Goal: Task Accomplishment & Management: Use online tool/utility

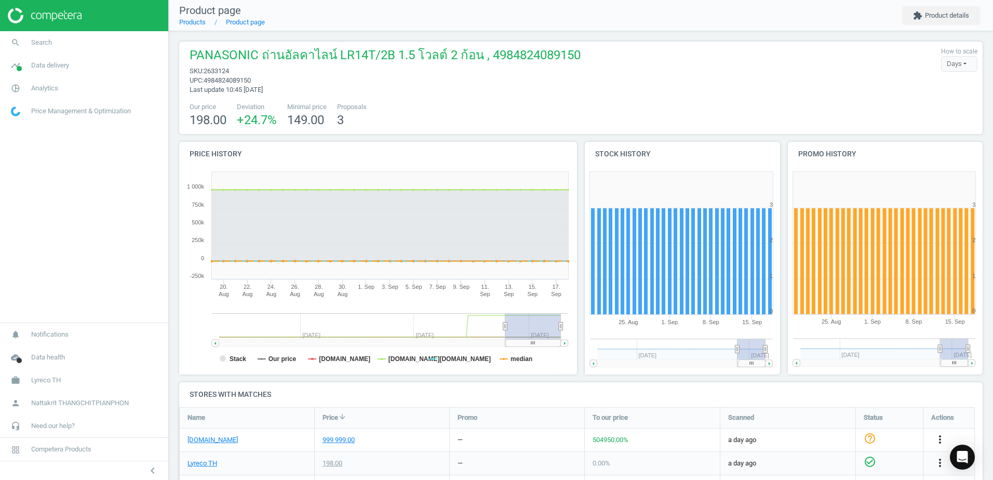
drag, startPoint x: 351, startPoint y: 136, endPoint x: 399, endPoint y: 84, distance: 70.5
click at [399, 84] on div "PANASONIC ถ่านอัลคาไลน์ LR14T/2B 1.5 โวลต์ 2 ก้อน , 4984824089150 sku : 2633124…" at bounding box center [581, 376] width 824 height 691
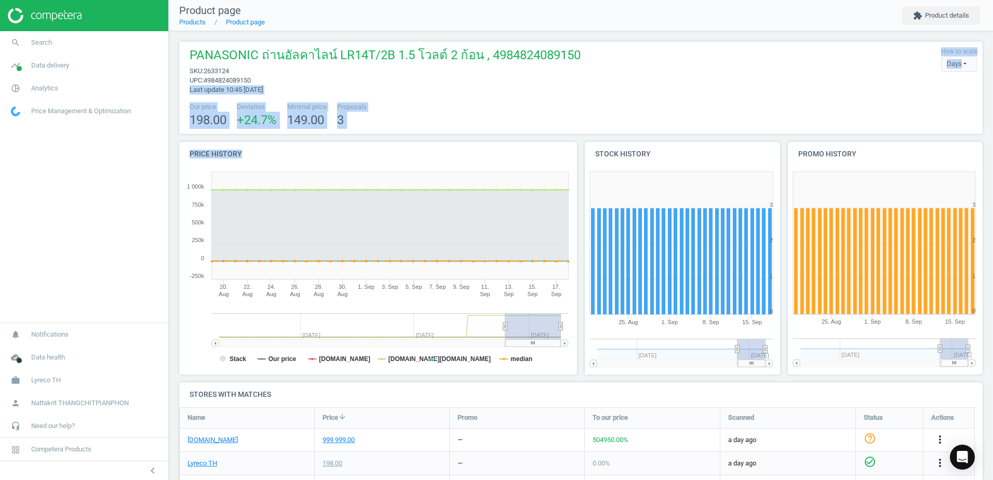
drag, startPoint x: 399, startPoint y: 84, endPoint x: 369, endPoint y: 115, distance: 43.3
click at [369, 115] on div "Proposals 3" at bounding box center [351, 115] width 35 height 26
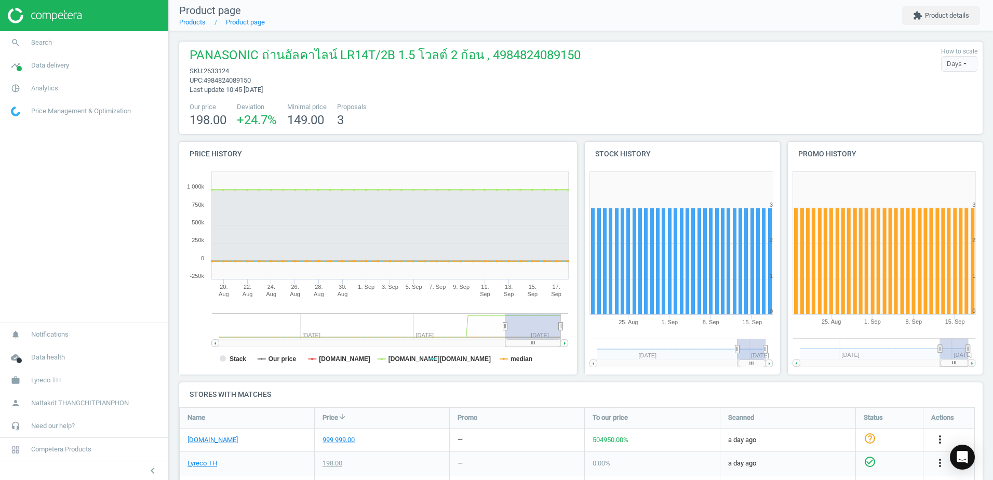
scroll to position [243, 0]
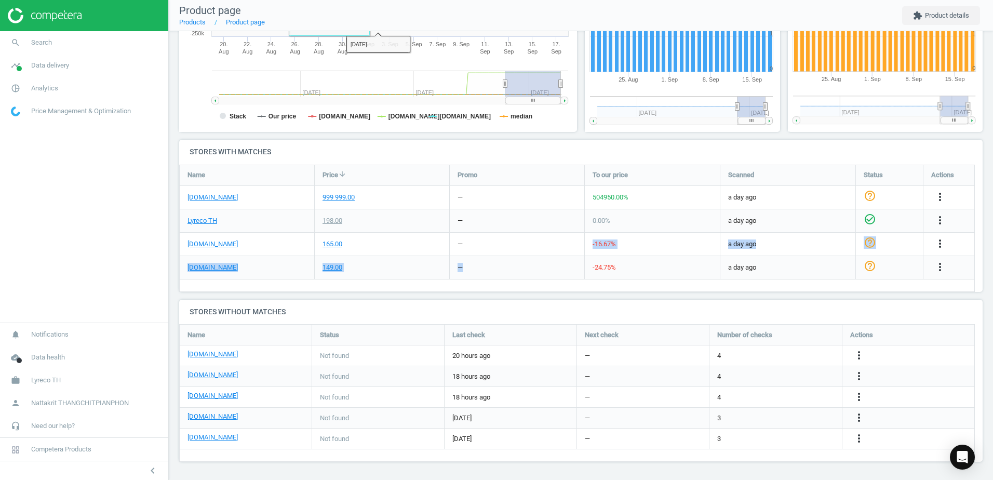
drag, startPoint x: 465, startPoint y: 243, endPoint x: 488, endPoint y: 282, distance: 44.7
click at [488, 282] on div "Name Price arrow_downward Promo To our price Scanned Status Actions ofm.co.th 9…" at bounding box center [577, 228] width 796 height 127
click at [488, 283] on div "Name Price arrow_downward Promo To our price Scanned Status Actions ofm.co.th 9…" at bounding box center [577, 228] width 796 height 127
drag, startPoint x: 490, startPoint y: 274, endPoint x: 515, endPoint y: 240, distance: 42.4
click at [515, 165] on div "ofm.co.th 999 999.00 — 504950.00 % a day ago help_outline more_vert Lyreco TH 1…" at bounding box center [577, 165] width 795 height 0
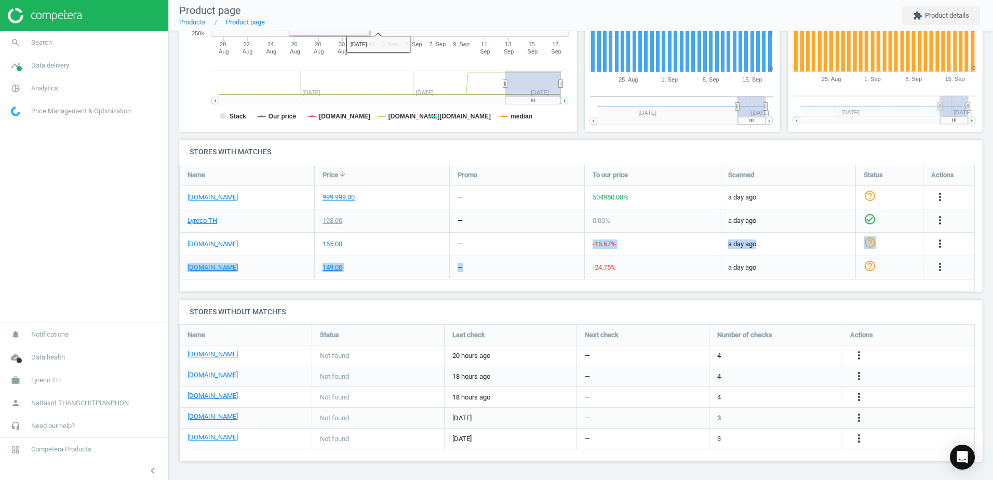
drag, startPoint x: 515, startPoint y: 240, endPoint x: 489, endPoint y: 255, distance: 29.8
click at [489, 255] on div "—" at bounding box center [517, 244] width 135 height 23
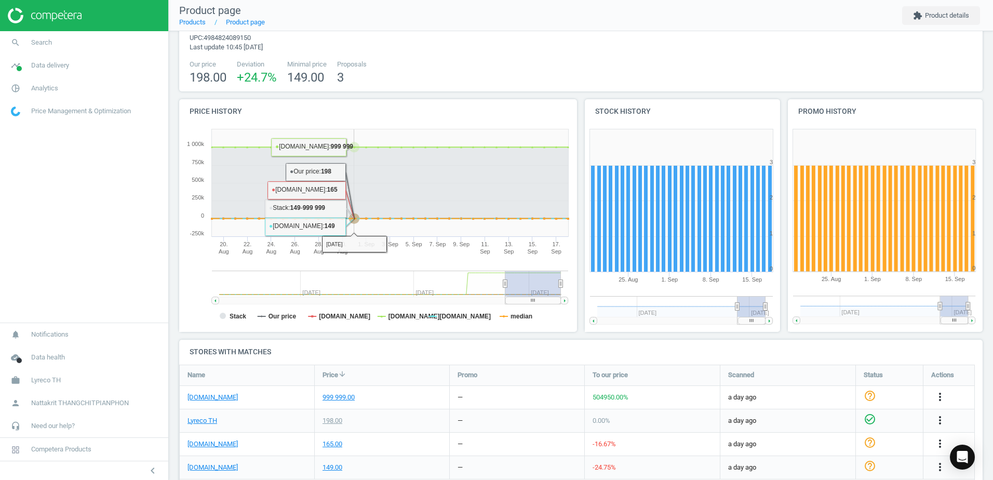
scroll to position [0, 0]
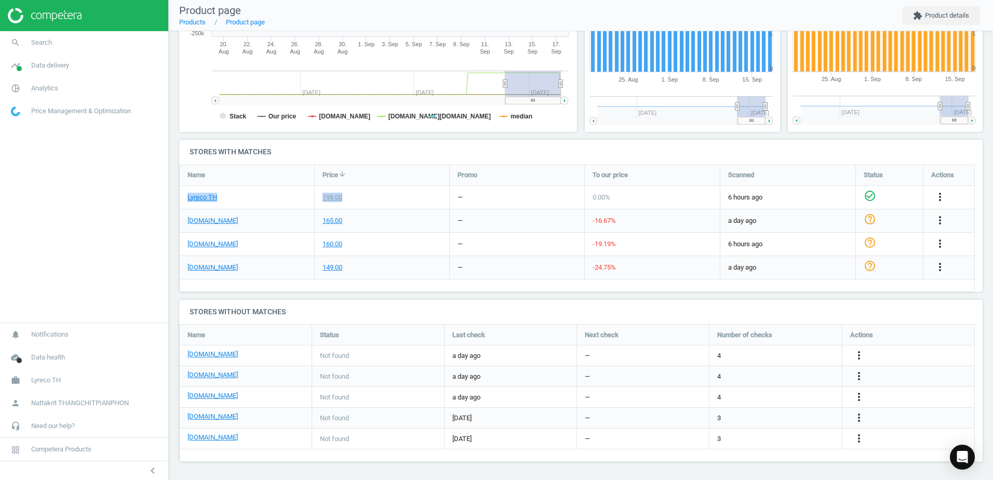
drag, startPoint x: 447, startPoint y: 191, endPoint x: 486, endPoint y: 294, distance: 110.5
click at [486, 294] on div "PANASONIC ถ่านอัลคาไลน์ LR14T/2B 1.5 โวลต์ 2 ก้อน , 4984824089150 sku : 2633124…" at bounding box center [581, 134] width 824 height 691
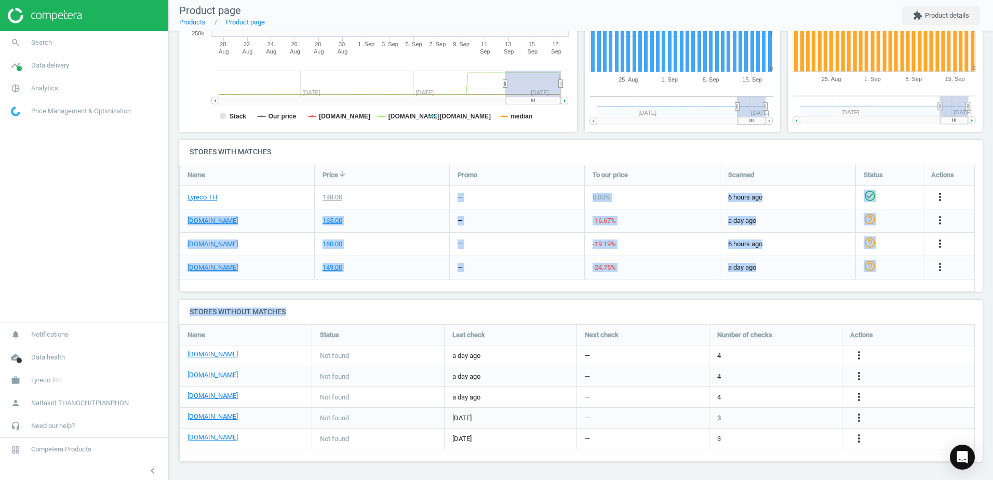
click at [485, 297] on div "PANASONIC ถ่านอัลคาไลน์ LR14T/2B 1.5 โวลต์ 2 ก้อน , 4984824089150 sku : 2633124…" at bounding box center [581, 134] width 824 height 691
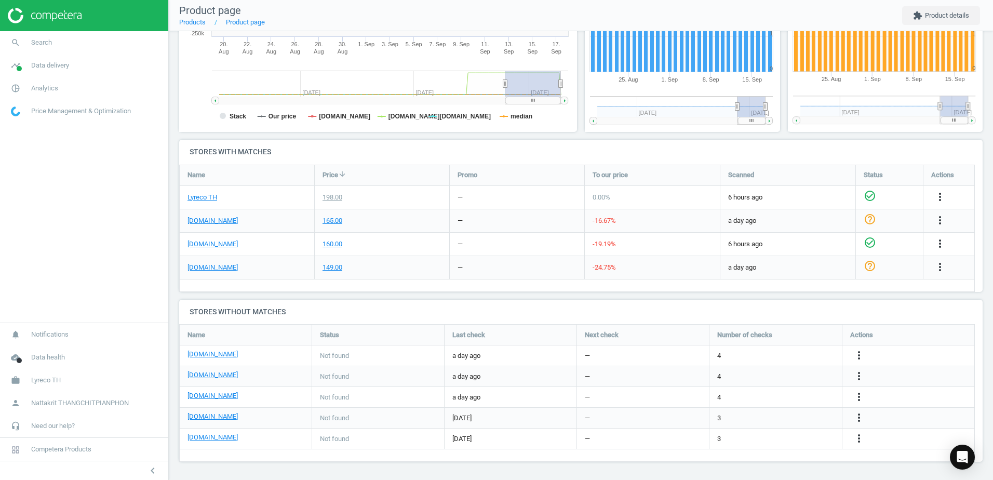
click at [869, 245] on icon "check_circle_outline" at bounding box center [870, 242] width 12 height 12
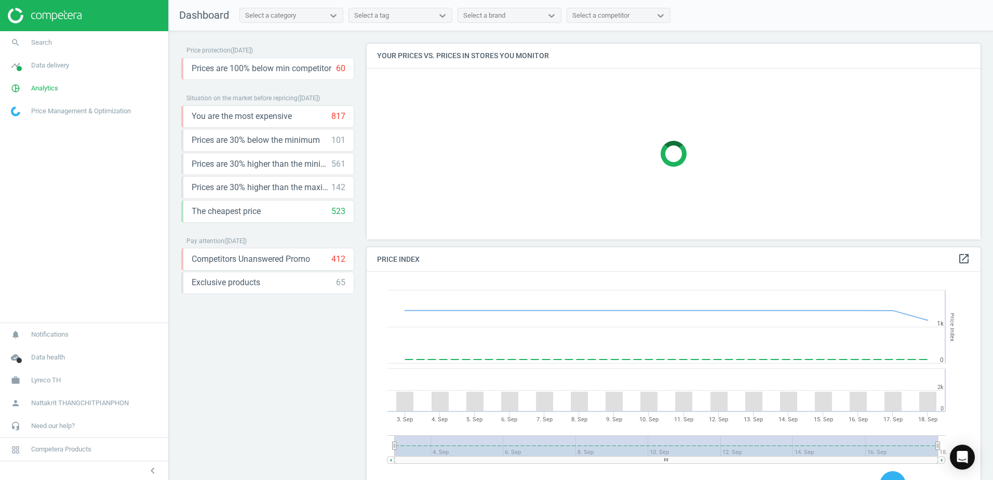
scroll to position [255, 622]
click at [78, 405] on span "Nattakrit THANGCHITPIANPHON" at bounding box center [80, 402] width 98 height 9
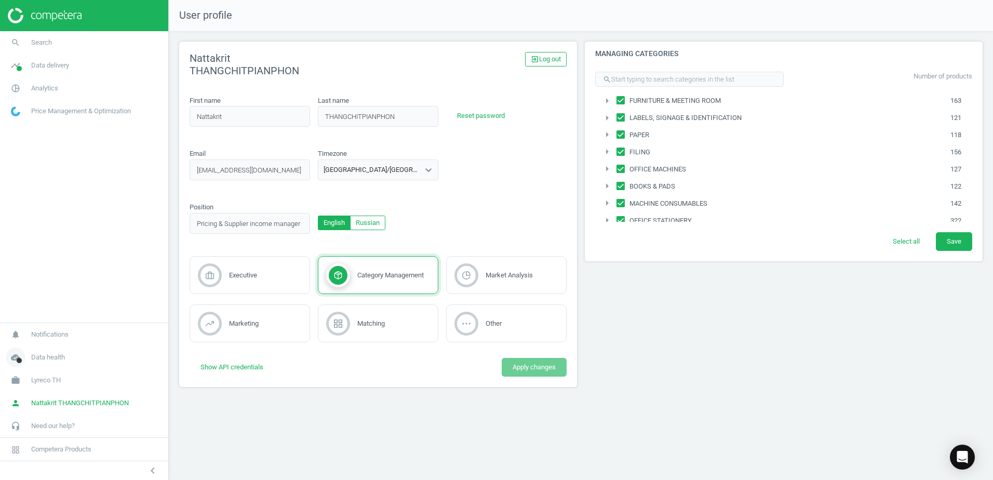
click at [77, 352] on link "cloud_done Data health" at bounding box center [84, 357] width 168 height 23
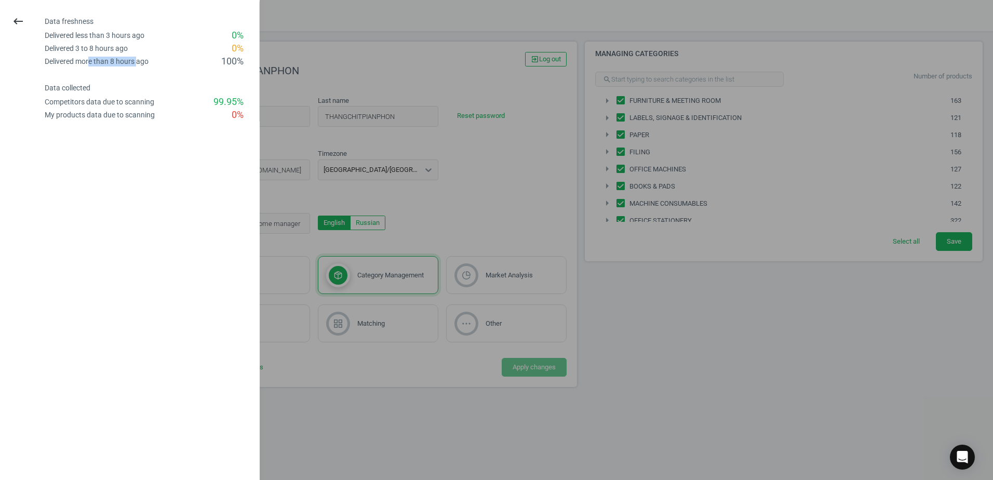
drag, startPoint x: 90, startPoint y: 62, endPoint x: 152, endPoint y: 63, distance: 61.8
click at [152, 63] on div "Delivered more than 8 hours ago 100 %" at bounding box center [152, 61] width 215 height 13
click at [153, 63] on div "Delivered more than 8 hours ago 100 %" at bounding box center [152, 61] width 215 height 13
drag, startPoint x: 125, startPoint y: 105, endPoint x: 145, endPoint y: 105, distance: 20.8
click at [145, 105] on div "Competitors data due to scanning" at bounding box center [100, 102] width 110 height 10
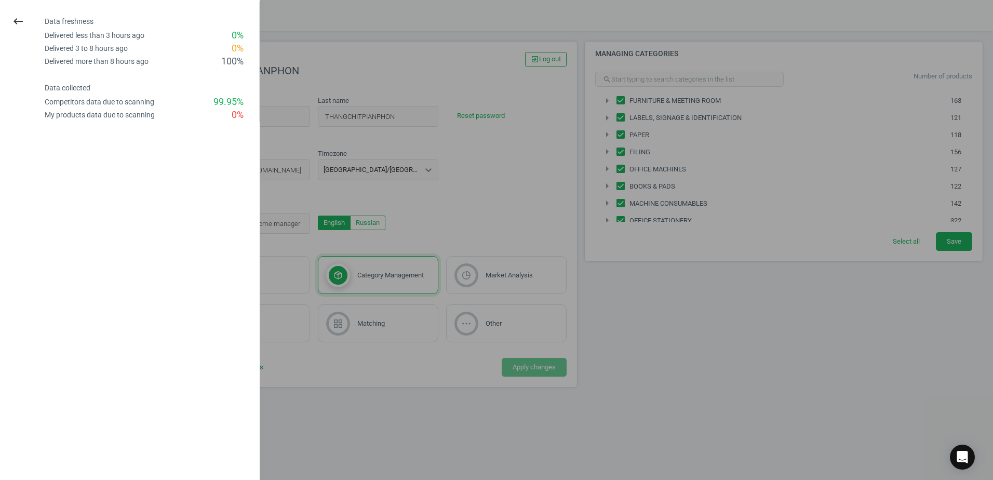
drag, startPoint x: 145, startPoint y: 105, endPoint x: 136, endPoint y: 111, distance: 11.2
click at [136, 111] on div "My products data due to scanning" at bounding box center [100, 115] width 110 height 10
click at [25, 18] on button "keyboard_backspace" at bounding box center [18, 21] width 24 height 24
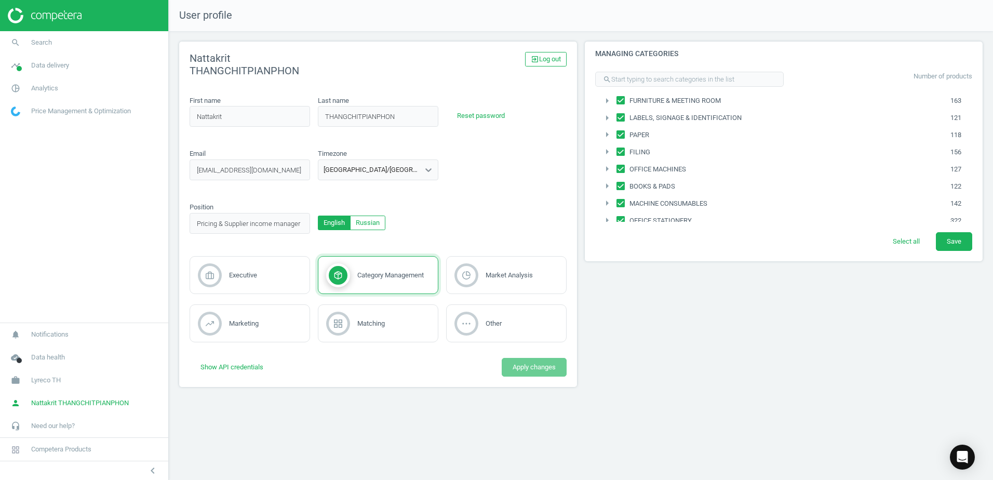
click at [397, 227] on div "English Russian" at bounding box center [378, 222] width 128 height 38
click at [505, 329] on div "Other" at bounding box center [506, 323] width 120 height 38
click at [363, 277] on span "Category Management" at bounding box center [390, 275] width 66 height 8
click at [480, 161] on div "Email nattakrit.thangchitpianphon@lyreco.com email_invalid Timezone Asia/Bangkok" at bounding box center [378, 168] width 385 height 38
click at [607, 101] on icon "arrow_right" at bounding box center [607, 101] width 12 height 12
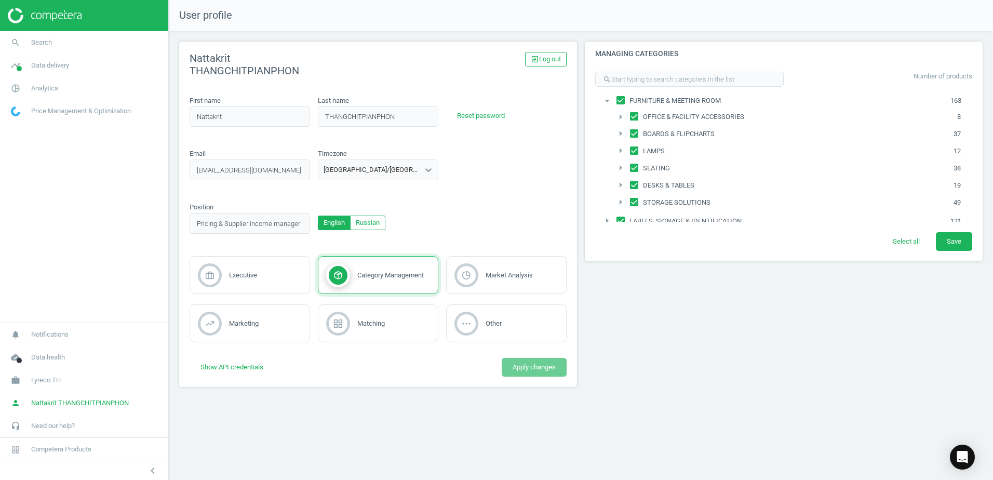
click at [619, 119] on icon "arrow_right" at bounding box center [620, 117] width 12 height 12
click at [634, 152] on icon "arrow_right" at bounding box center [634, 149] width 12 height 12
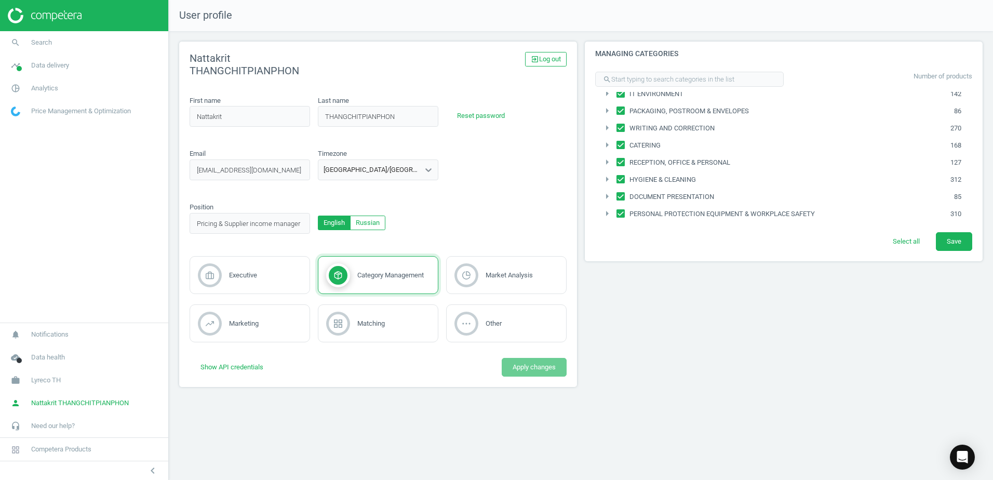
scroll to position [317, 0]
click at [82, 109] on span "Price Management & Optimization" at bounding box center [81, 110] width 100 height 9
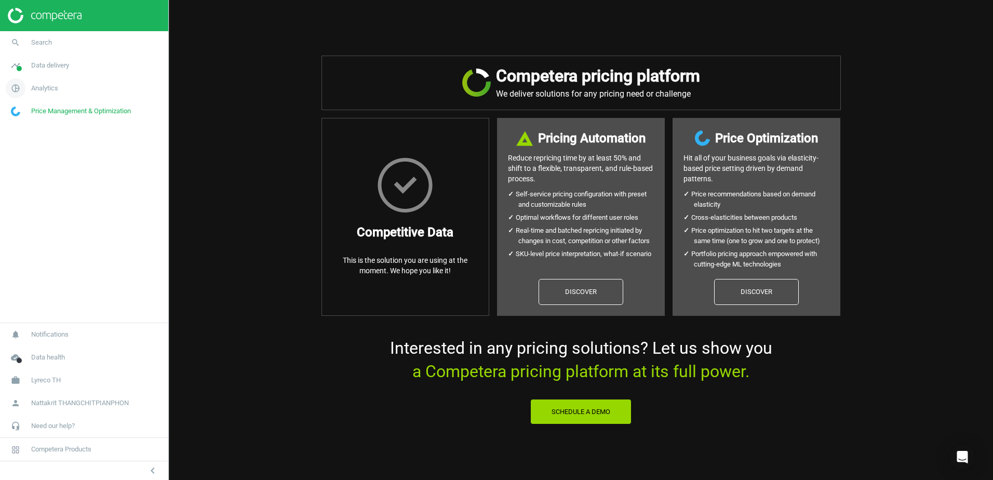
click at [83, 91] on link "pie_chart_outlined Analytics" at bounding box center [84, 88] width 168 height 23
click at [37, 157] on span "Promotions" at bounding box center [27, 157] width 32 height 8
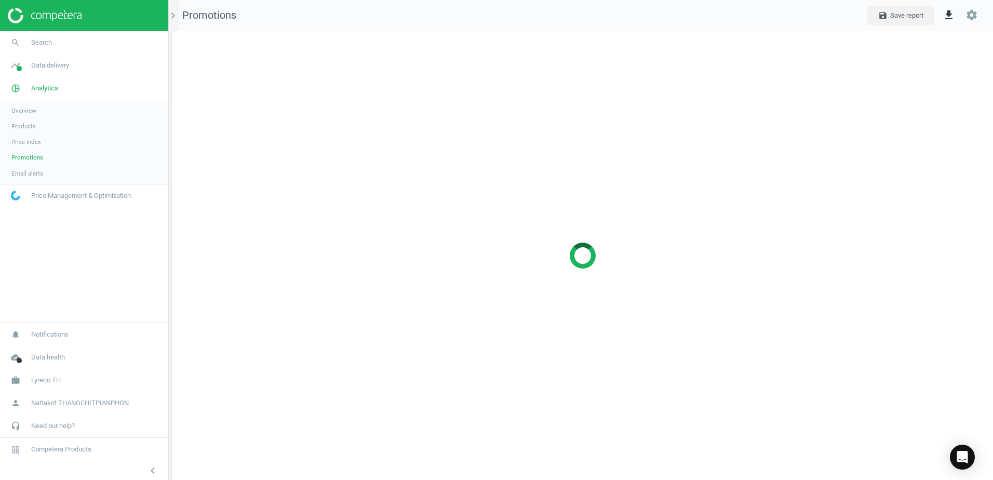
scroll to position [465, 837]
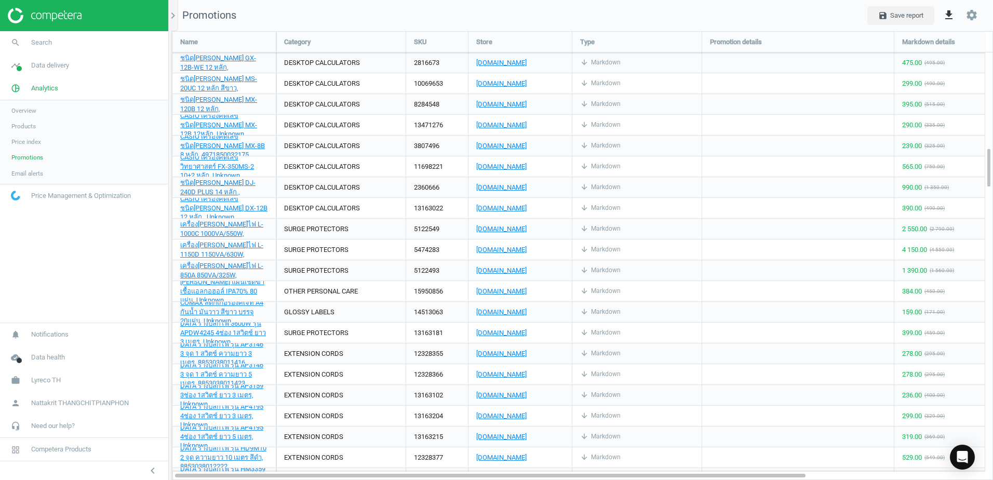
click at [10, 130] on link "Products" at bounding box center [84, 126] width 168 height 16
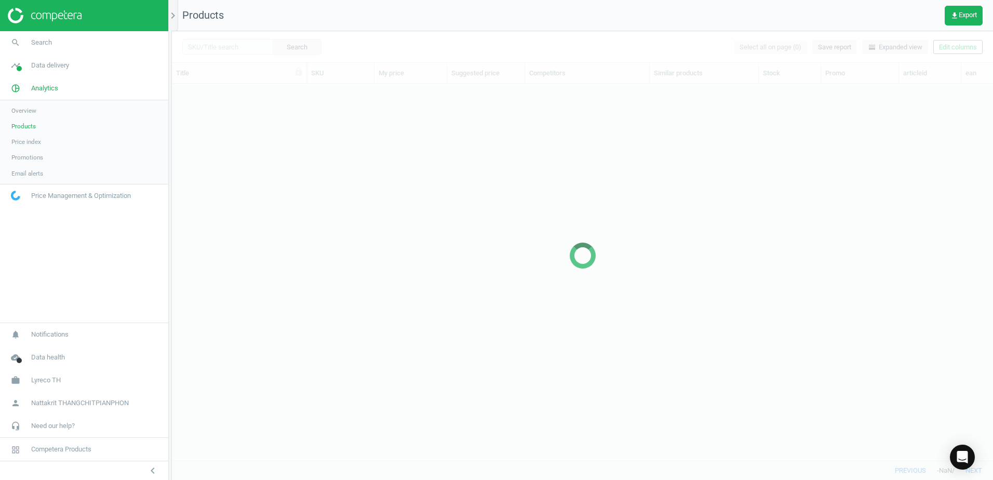
scroll to position [361, 813]
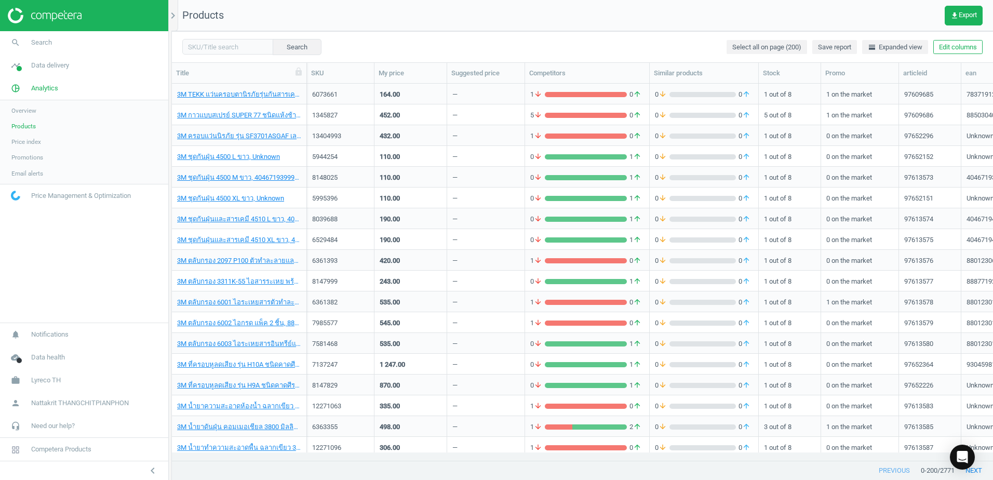
click at [29, 142] on span "Price index" at bounding box center [26, 142] width 30 height 8
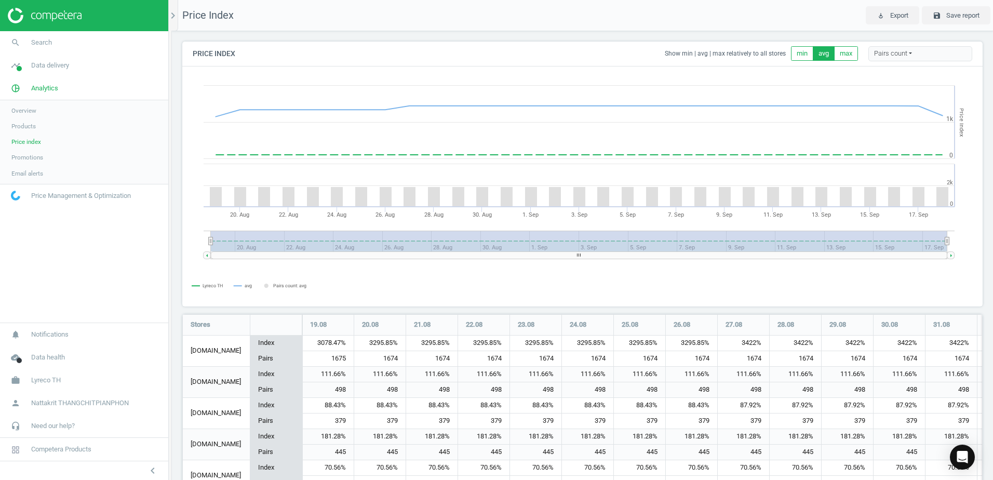
scroll to position [289, 809]
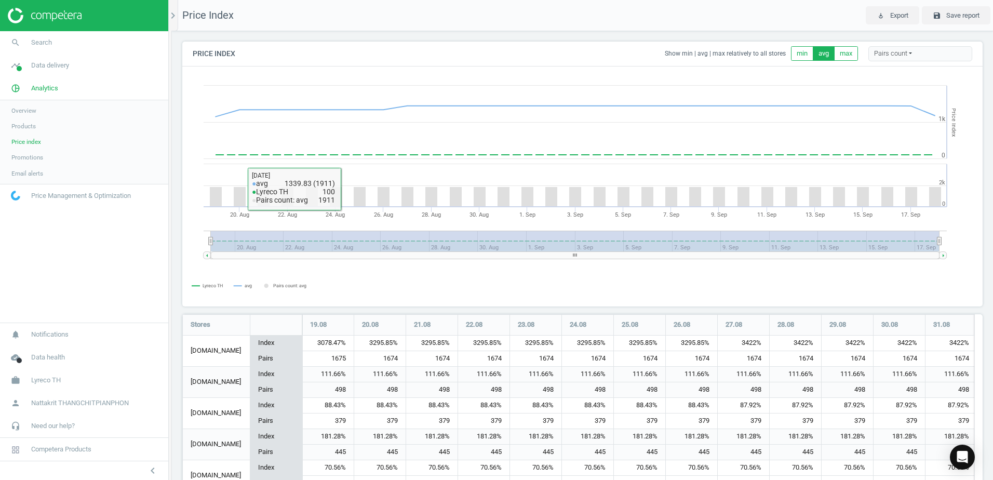
click at [34, 104] on link "Overview" at bounding box center [84, 111] width 168 height 16
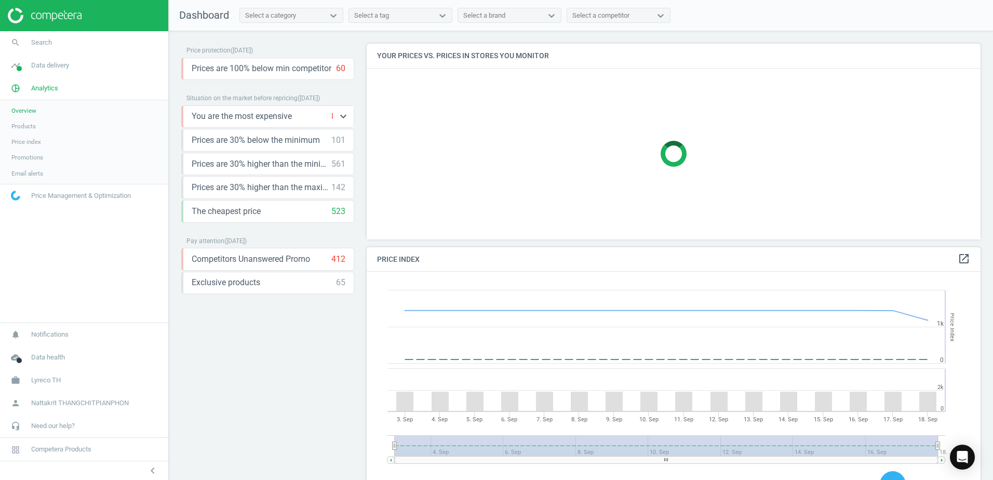
scroll to position [255, 622]
click at [343, 63] on icon "keyboard_arrow_down" at bounding box center [343, 68] width 12 height 12
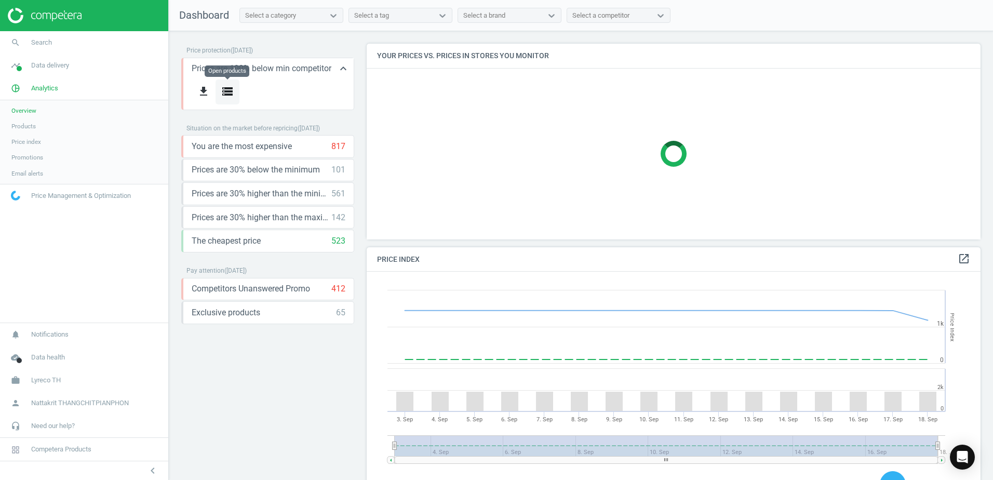
click at [223, 90] on icon "storage" at bounding box center [227, 91] width 12 height 12
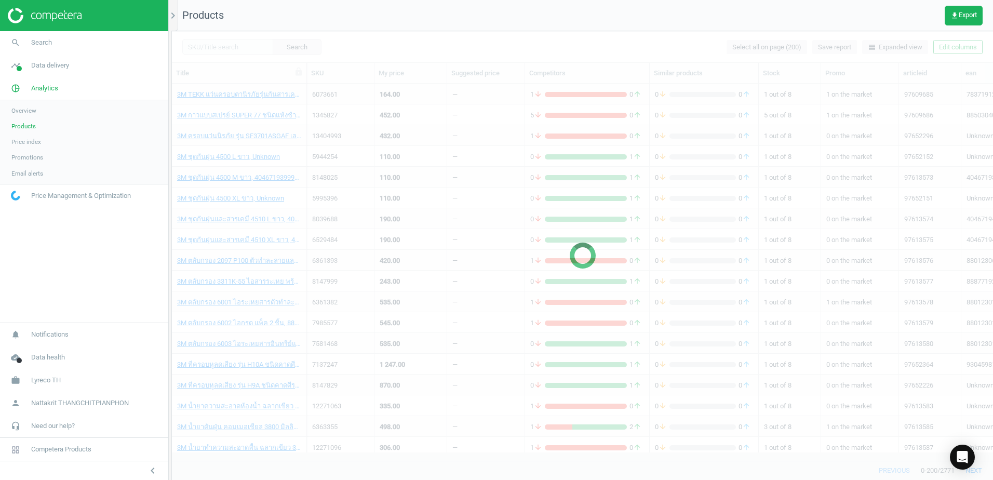
scroll to position [361, 813]
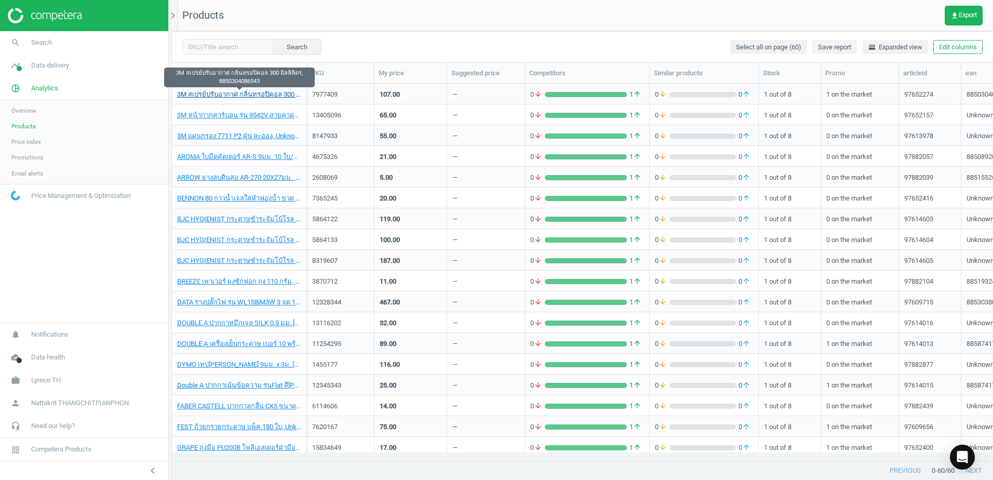
click at [265, 94] on link "3M สเปรย์ปรับอากาศ กลิ่นทรอปิคอล 300 มิลลิลิตร, 8850304086543" at bounding box center [239, 94] width 124 height 9
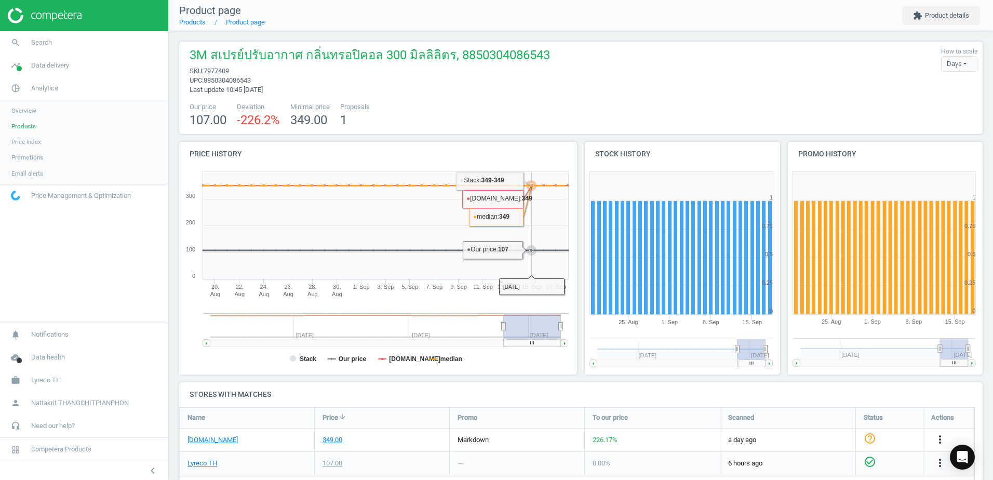
scroll to position [237, 0]
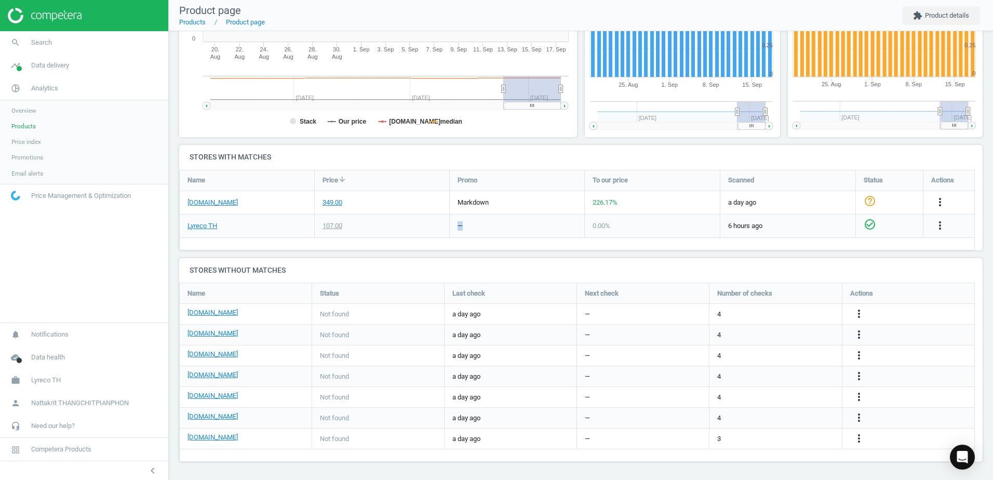
drag, startPoint x: 492, startPoint y: 225, endPoint x: 400, endPoint y: 225, distance: 91.9
click at [400, 225] on div "Lyreco TH 107.00 — 0.00 % 6 hours ago check_circle_outline more_vert" at bounding box center [578, 226] width 796 height 23
click at [400, 225] on div "107.00" at bounding box center [382, 226] width 135 height 23
click at [212, 206] on link "[DOMAIN_NAME]" at bounding box center [213, 202] width 50 height 9
click at [946, 199] on icon "more_vert" at bounding box center [940, 202] width 12 height 12
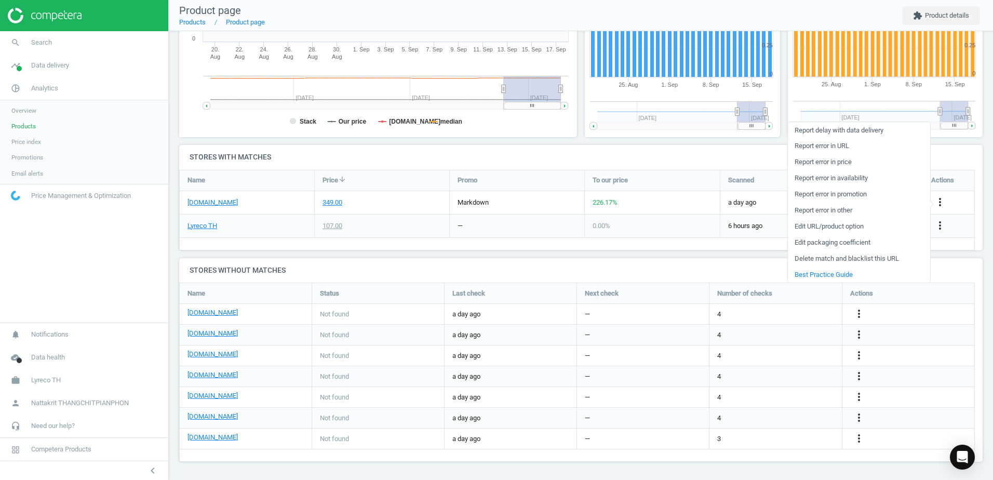
click at [886, 259] on link "Delete match and blacklist this URL" at bounding box center [859, 259] width 142 height 16
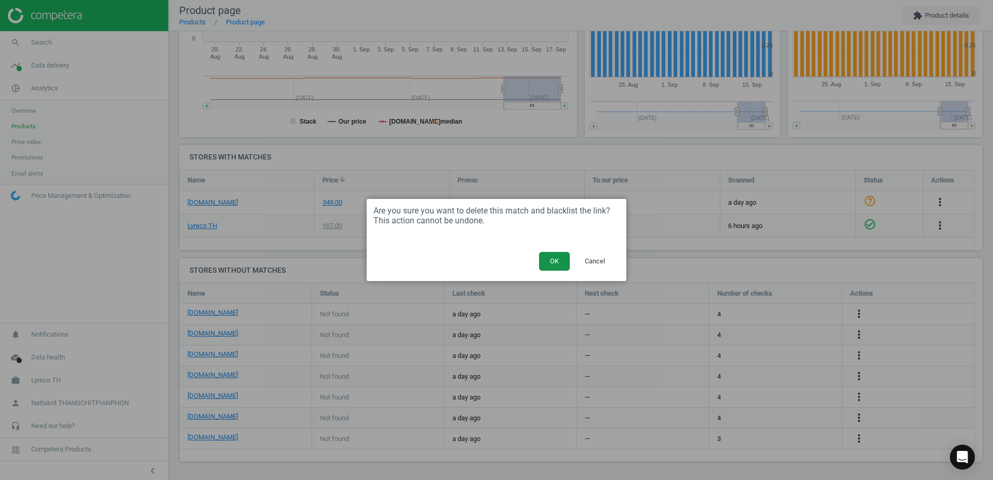
click at [554, 257] on button "OK" at bounding box center [554, 261] width 31 height 19
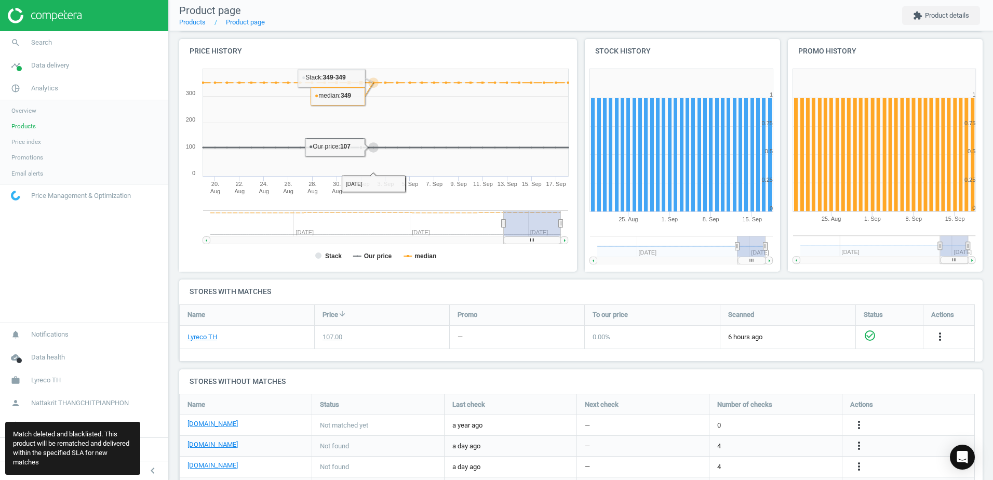
scroll to position [208, 0]
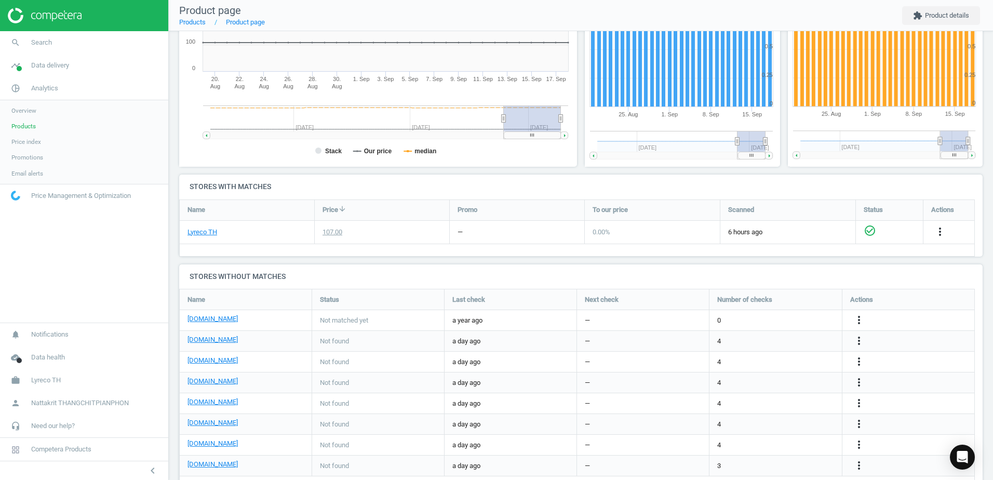
click at [239, 227] on div "Lyreco TH" at bounding box center [247, 232] width 135 height 23
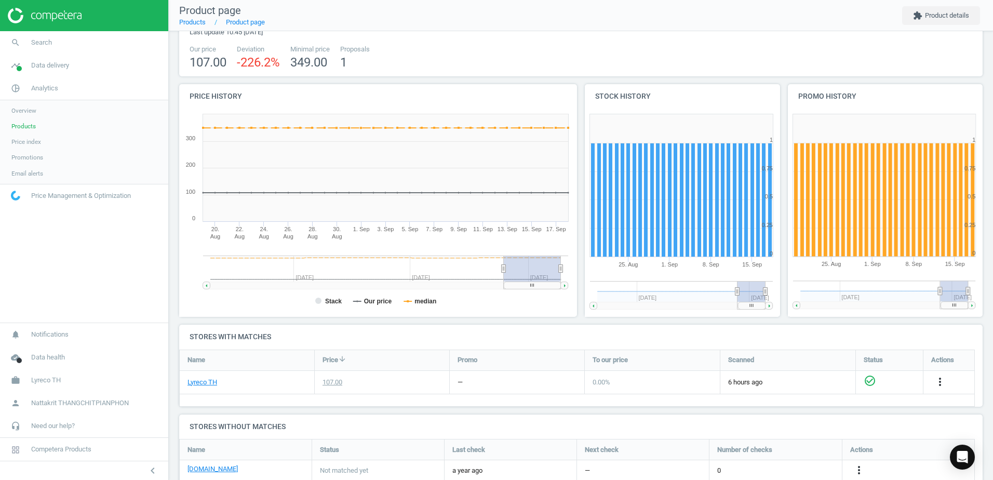
scroll to position [52, 0]
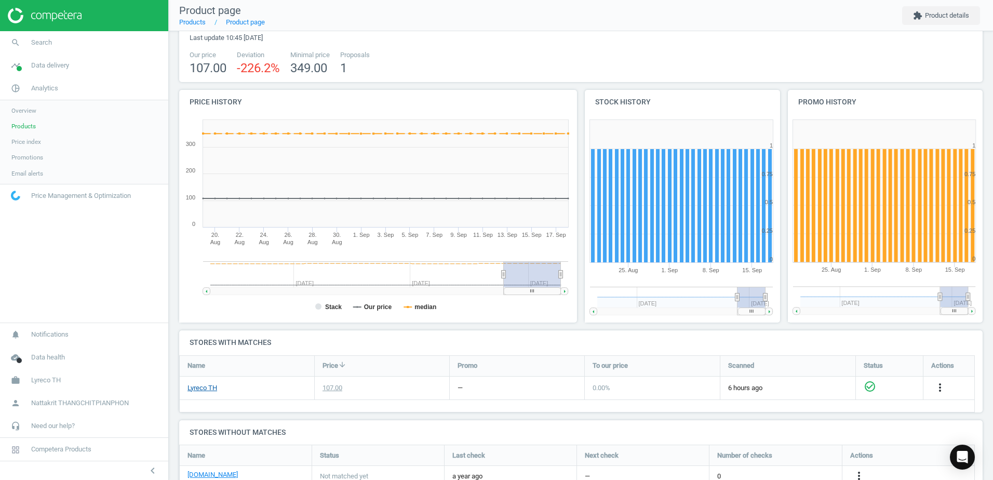
click at [204, 389] on link "Lyreco TH" at bounding box center [203, 387] width 30 height 9
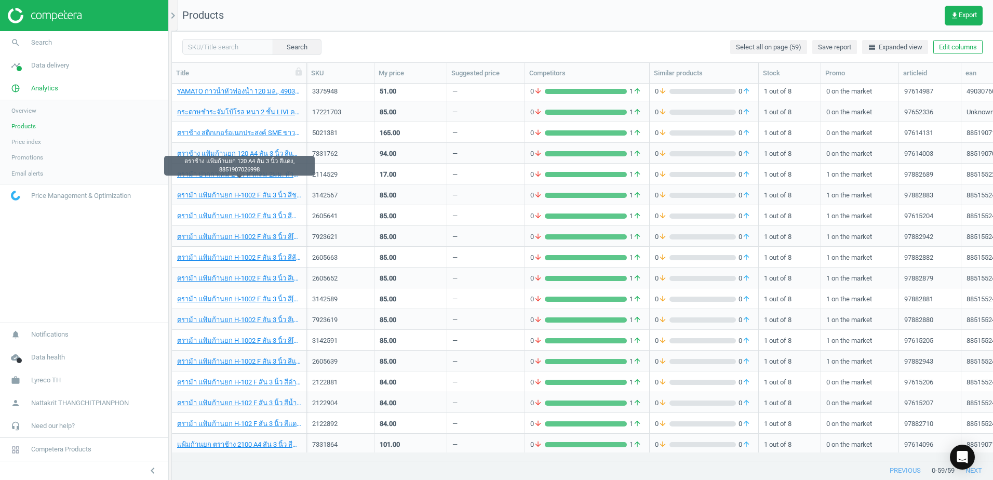
scroll to position [857, 0]
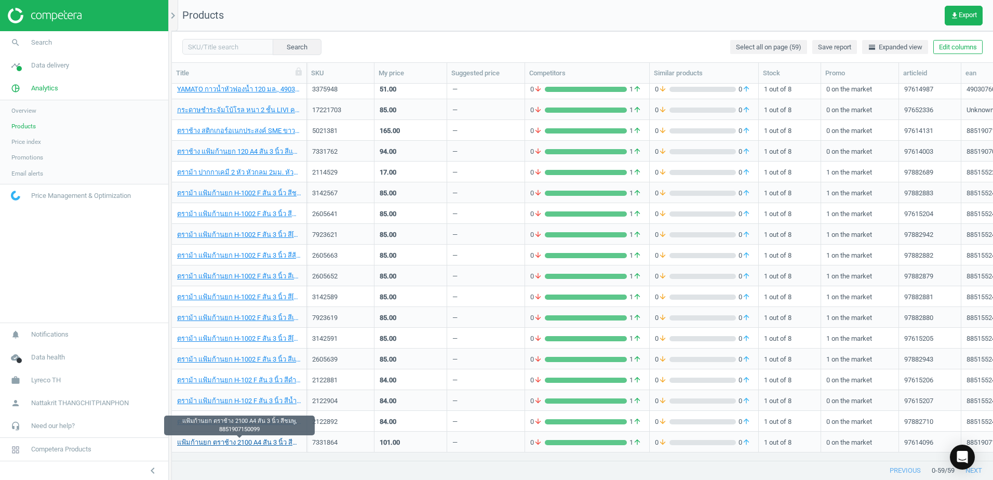
click at [248, 444] on link "แฟ้มก้านยก ตราช้าง 2100 A4 สัน 3 นิ้ว สีชมพู, 8851907150099" at bounding box center [239, 442] width 124 height 9
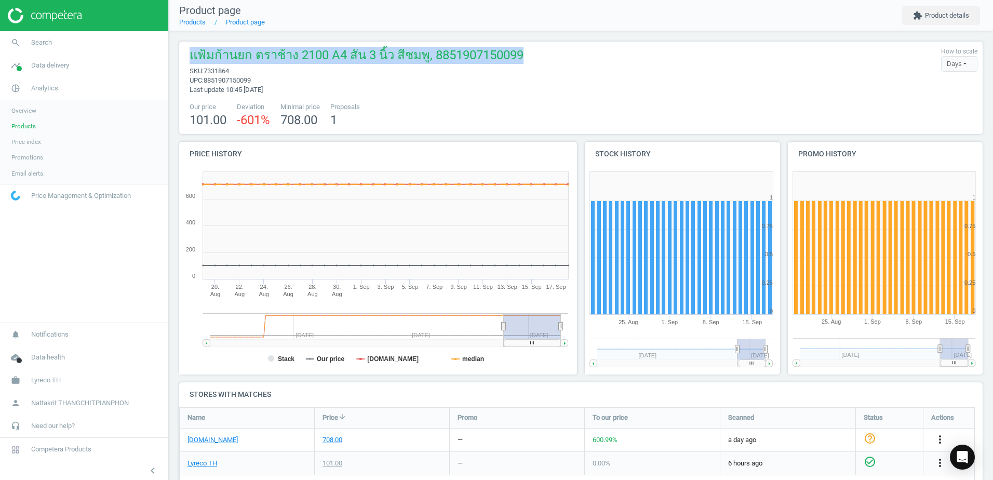
drag, startPoint x: 246, startPoint y: 46, endPoint x: 567, endPoint y: 51, distance: 321.0
click at [567, 51] on div "แฟ้มก้านยก ตราช้าง 2100 A4 สัน 3 นิ้ว สีชมพู, 8851907150099 sku : 7331864 upc :…" at bounding box center [580, 71] width 793 height 48
drag, startPoint x: 567, startPoint y: 51, endPoint x: 411, endPoint y: 50, distance: 155.8
click at [411, 50] on span "แฟ้มก้านยก ตราช้าง 2100 A4 สัน 3 นิ้ว สีชมพู, 8851907150099" at bounding box center [357, 57] width 334 height 20
drag, startPoint x: 420, startPoint y: 55, endPoint x: 188, endPoint y: 53, distance: 232.2
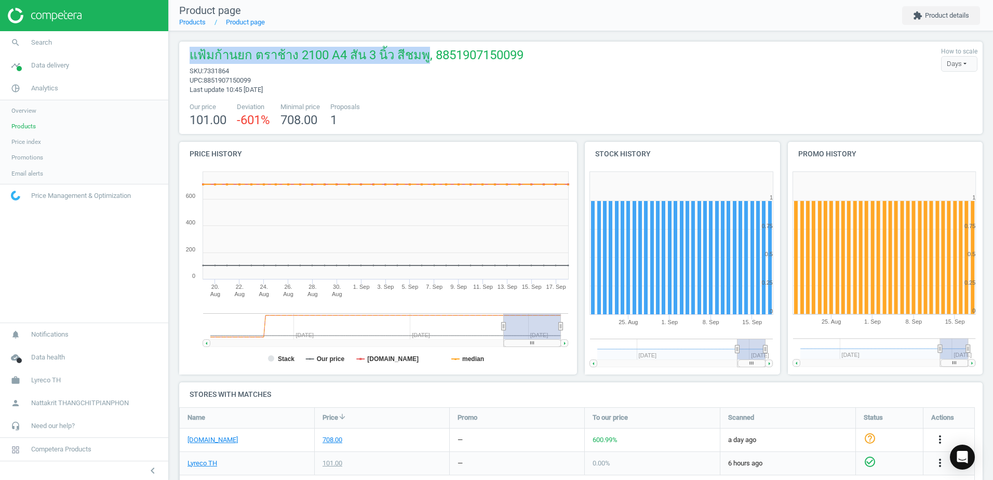
click at [188, 53] on div "แฟ้มก้านยก ตราช้าง 2100 A4 สัน 3 นิ้ว สีชมพู, 8851907150099 sku : 7331864 upc :…" at bounding box center [353, 71] width 339 height 48
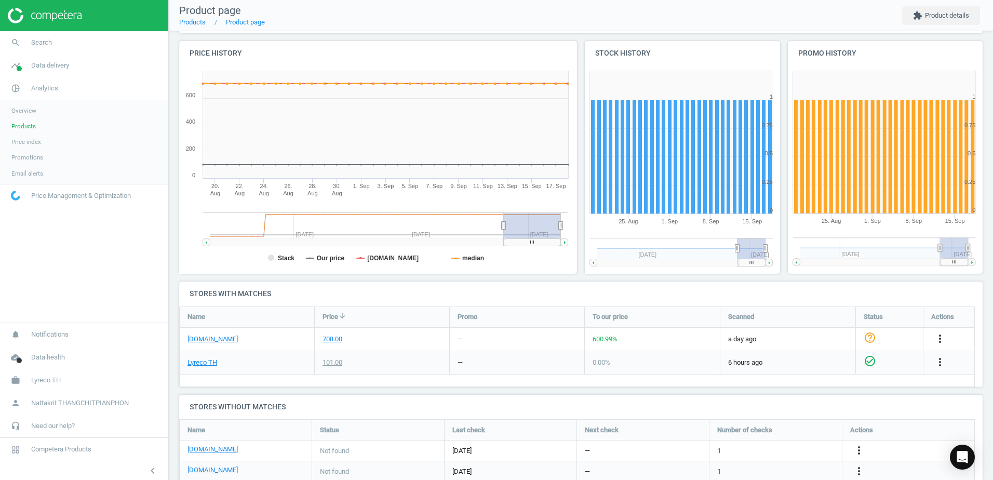
scroll to position [208, 0]
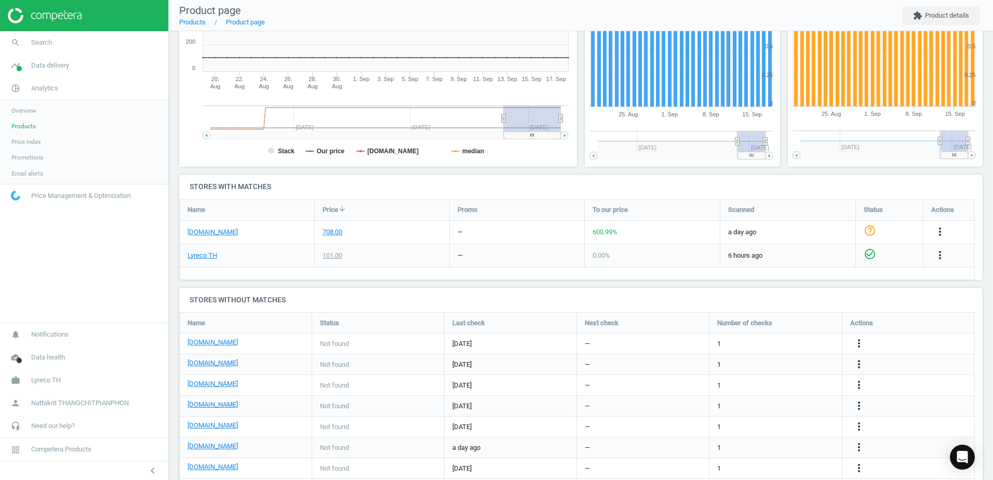
click at [383, 251] on div "101.00" at bounding box center [382, 255] width 135 height 23
click at [861, 340] on icon "more_vert" at bounding box center [859, 343] width 12 height 12
click at [785, 342] on link "Edit URL/product option" at bounding box center [778, 344] width 142 height 16
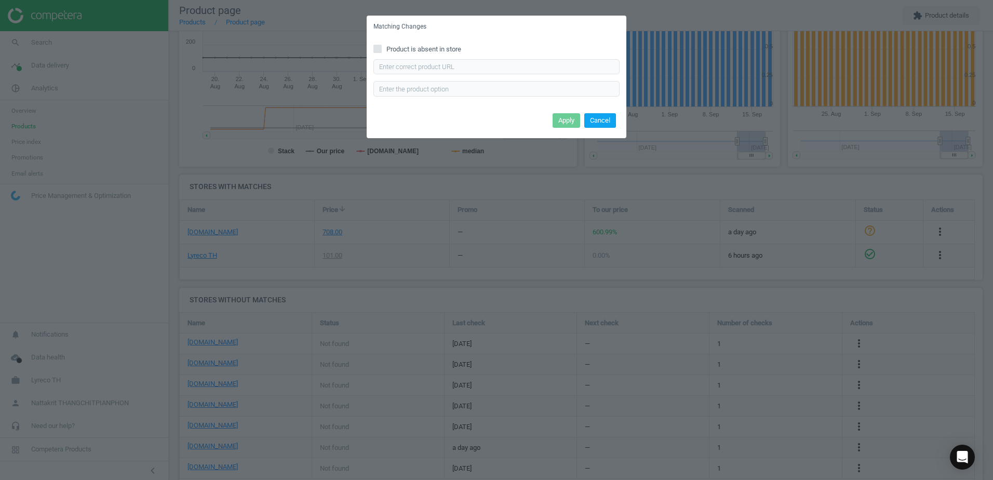
click at [595, 123] on button "Cancel" at bounding box center [600, 120] width 32 height 15
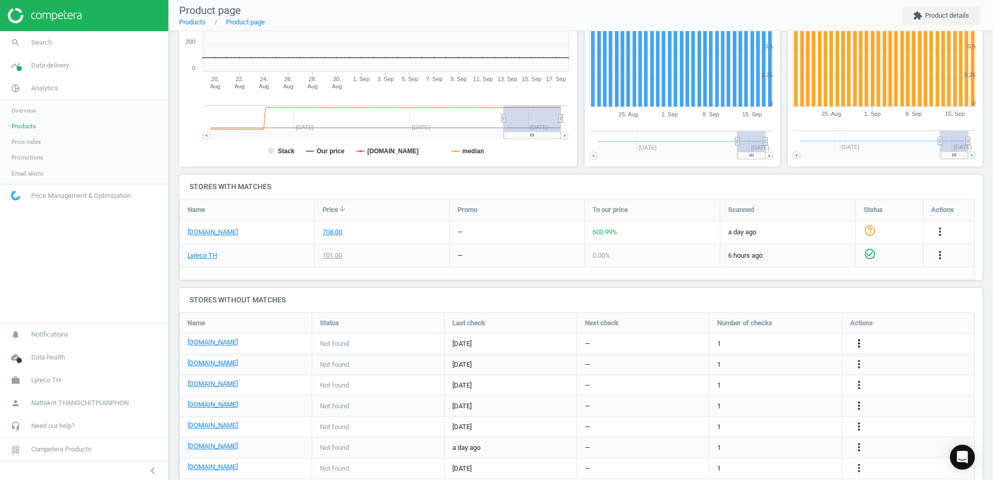
click at [862, 339] on icon "more_vert" at bounding box center [859, 343] width 12 height 12
click at [802, 346] on link "Edit URL/product option" at bounding box center [778, 344] width 142 height 16
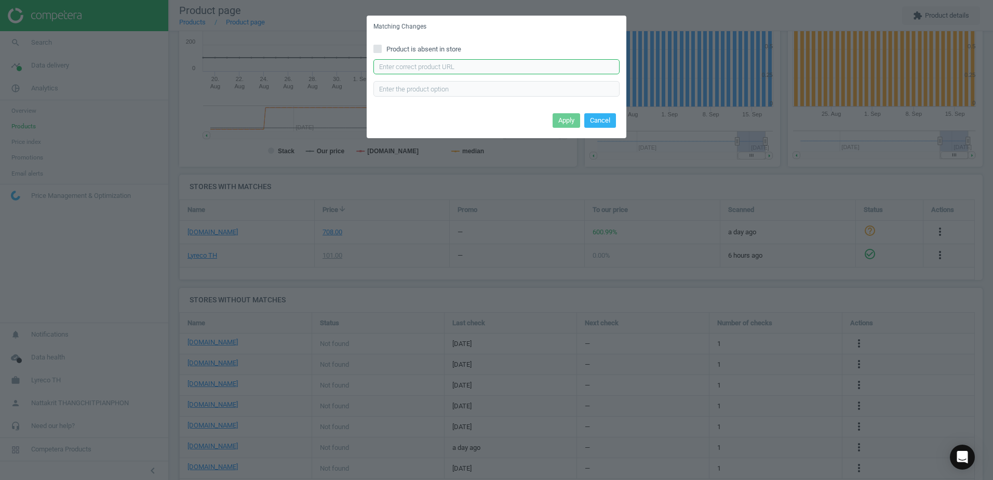
click at [477, 61] on input "text" at bounding box center [496, 67] width 246 height 16
paste input "https://www.ofm.co.th/product/elephant-%E0%B9%81%E0%B8%9F%E0%B9%89%E0%B8%A1%E0%…"
type input "https://www.ofm.co.th/product/elephant-%E0%B9%81%E0%B8%9F%E0%B9%89%E0%B8%A1%E0%…"
click at [561, 119] on button "Apply" at bounding box center [567, 120] width 28 height 15
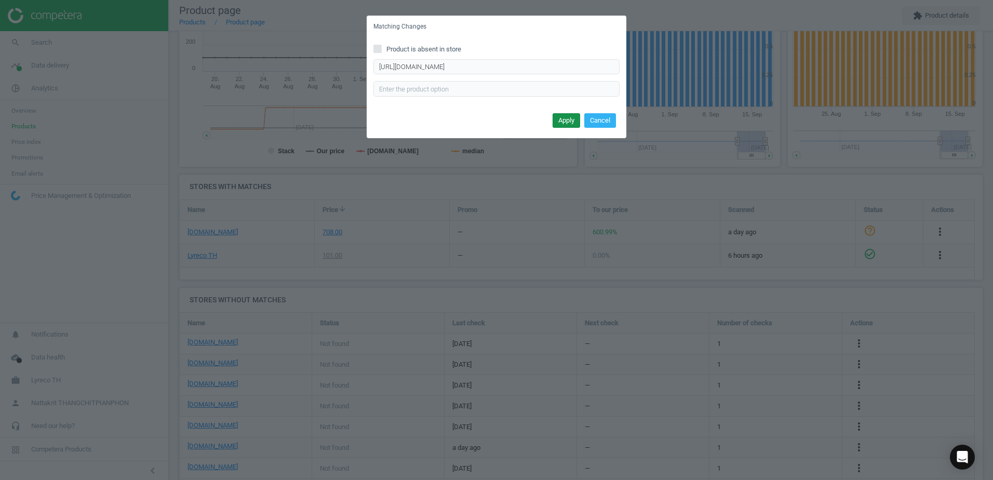
scroll to position [0, 0]
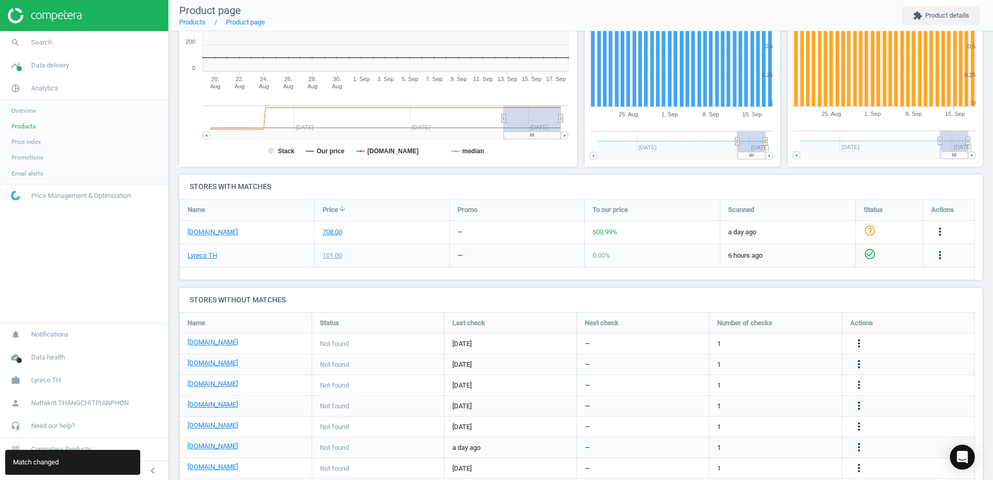
click at [385, 306] on h4 "Stores without matches" at bounding box center [581, 300] width 804 height 24
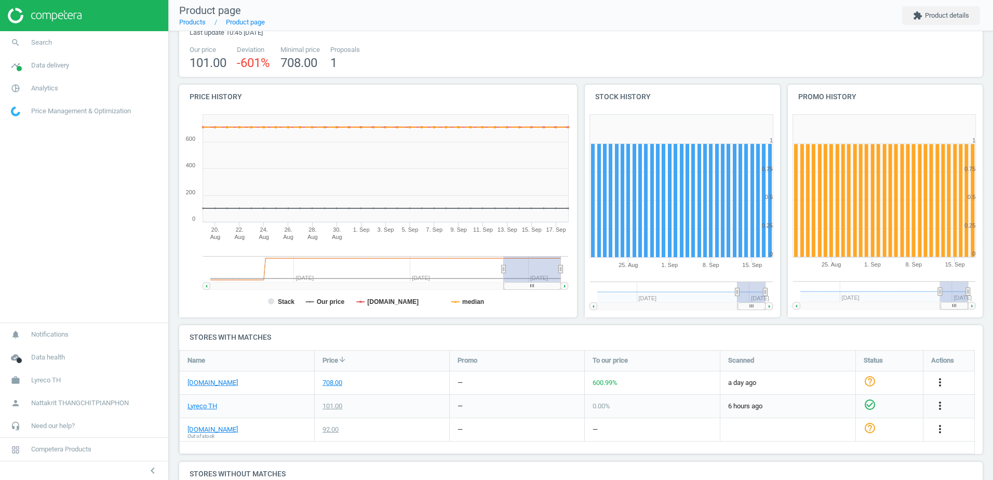
scroll to position [156, 0]
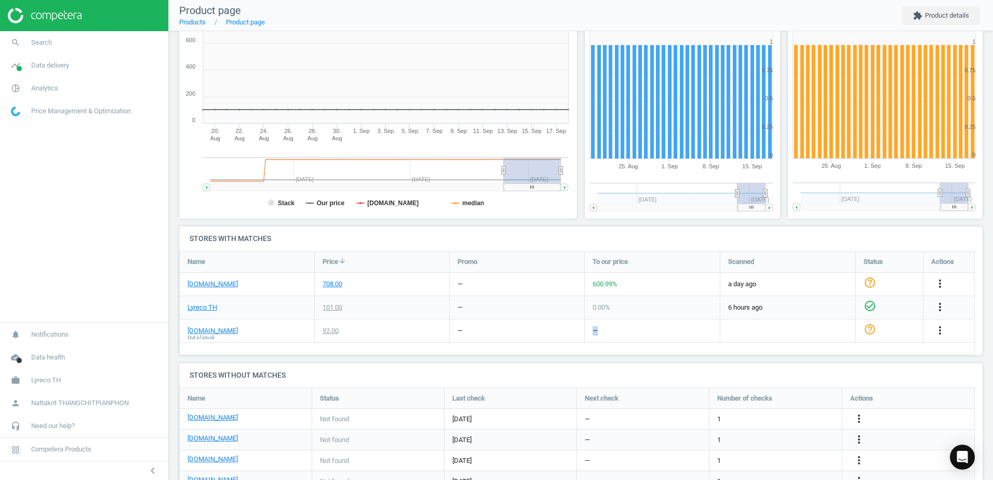
drag, startPoint x: 529, startPoint y: 331, endPoint x: 622, endPoint y: 330, distance: 92.5
click at [622, 330] on div "ofm.co.th Out of stock 92.00 — — help_outline more_vert" at bounding box center [578, 330] width 796 height 23
drag, startPoint x: 622, startPoint y: 330, endPoint x: 451, endPoint y: 339, distance: 170.6
click at [451, 339] on div "—" at bounding box center [517, 330] width 135 height 23
drag, startPoint x: 414, startPoint y: 334, endPoint x: 551, endPoint y: 335, distance: 137.1
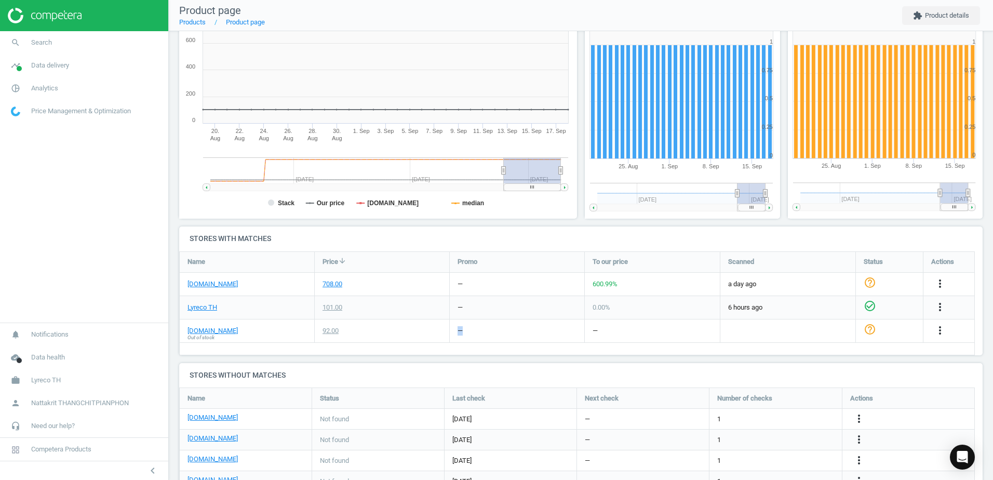
click at [551, 335] on div "ofm.co.th Out of stock 92.00 — — help_outline more_vert" at bounding box center [578, 330] width 796 height 23
click at [551, 335] on div "—" at bounding box center [517, 330] width 135 height 23
click at [336, 327] on div "92.00" at bounding box center [331, 330] width 16 height 9
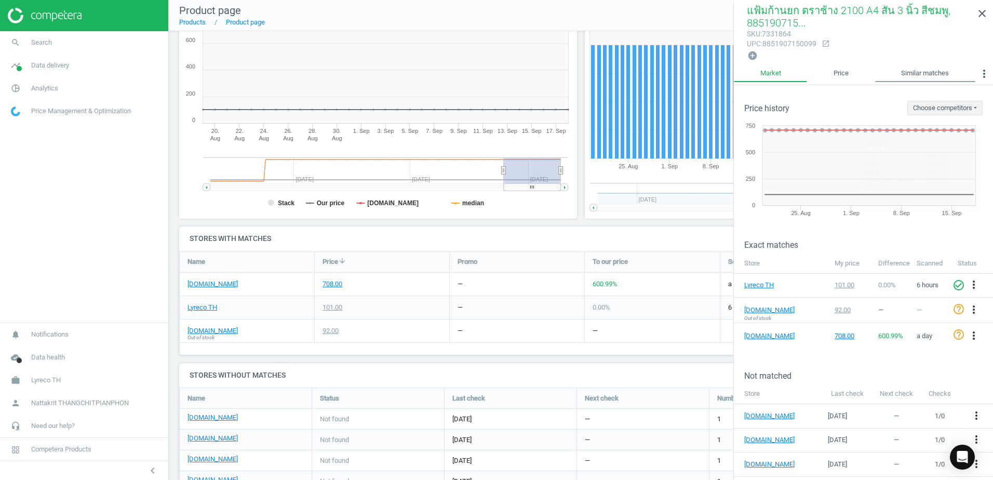
click at [938, 77] on link "Similar matches" at bounding box center [925, 74] width 100 height 18
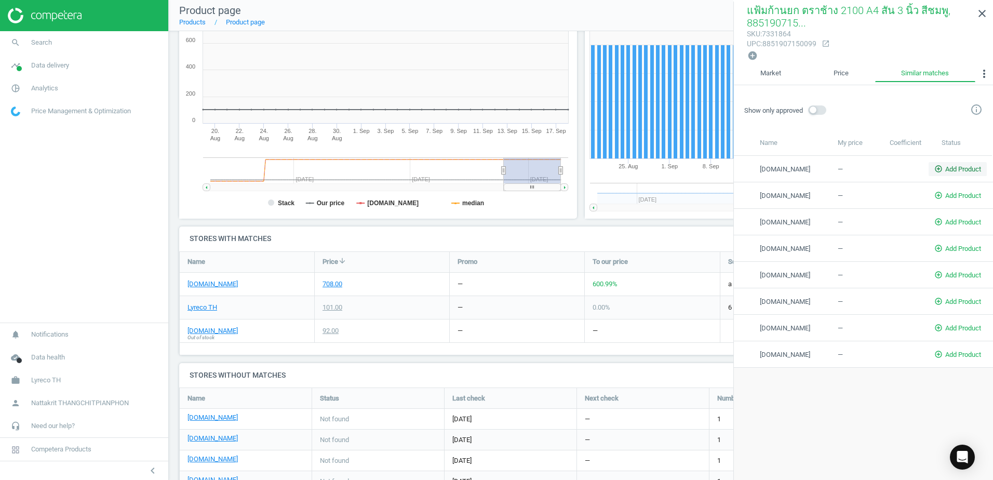
click at [949, 165] on span "add_circle_outline Add Product" at bounding box center [957, 169] width 47 height 9
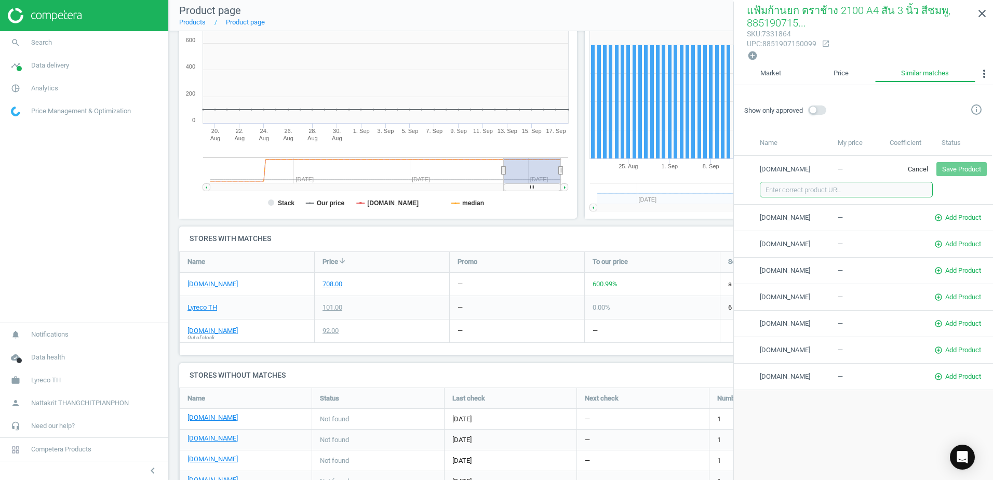
click at [890, 186] on input "text" at bounding box center [846, 190] width 173 height 16
paste input "https://www.ofm.co.th/product/elephant-%E0%B9%81%E0%B8%9F%E0%B9%89%E0%B8%A1%E0%…"
type input "https://www.ofm.co.th/product/elephant-%E0%B9%81%E0%B8%9F%E0%B9%89%E0%B8%A1%E0%…"
click at [960, 167] on button "Save Product" at bounding box center [961, 169] width 50 height 15
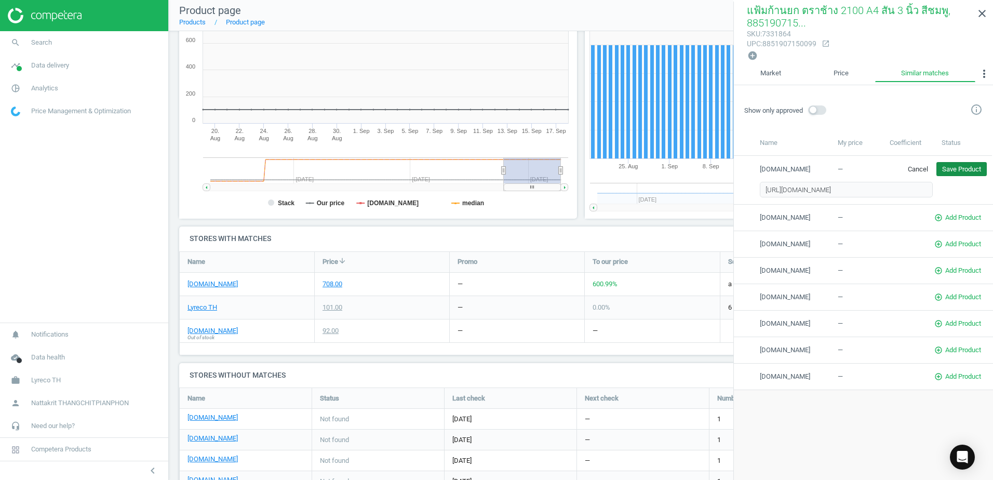
scroll to position [0, 0]
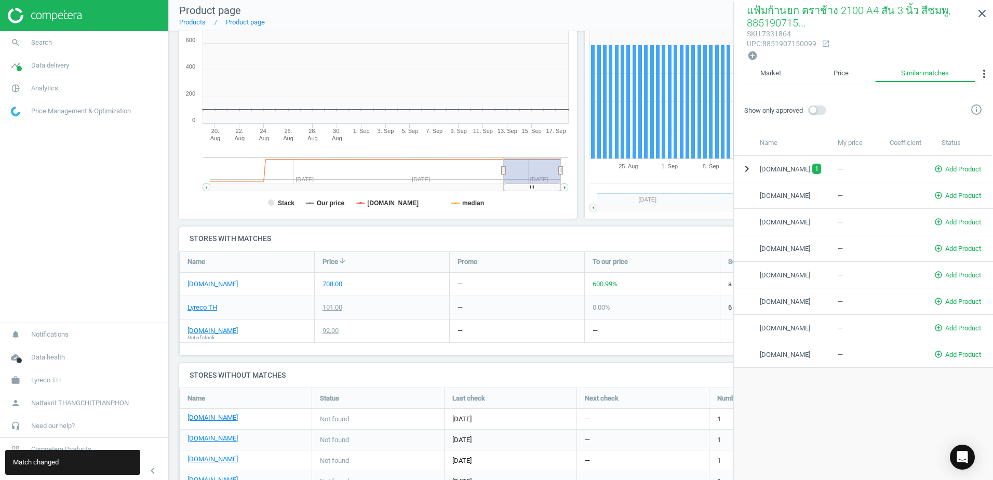
click at [741, 163] on icon "chevron_right" at bounding box center [747, 169] width 12 height 12
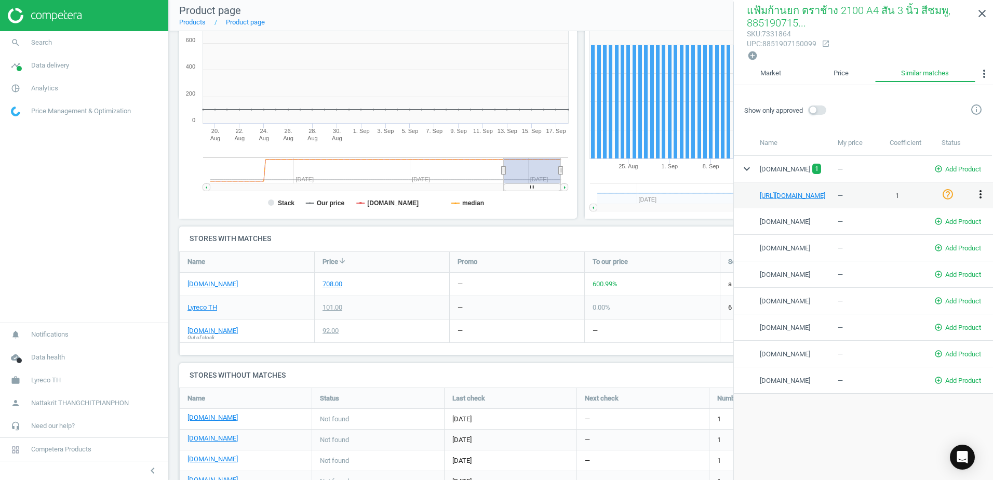
click at [983, 195] on icon "more_vert" at bounding box center [980, 194] width 12 height 12
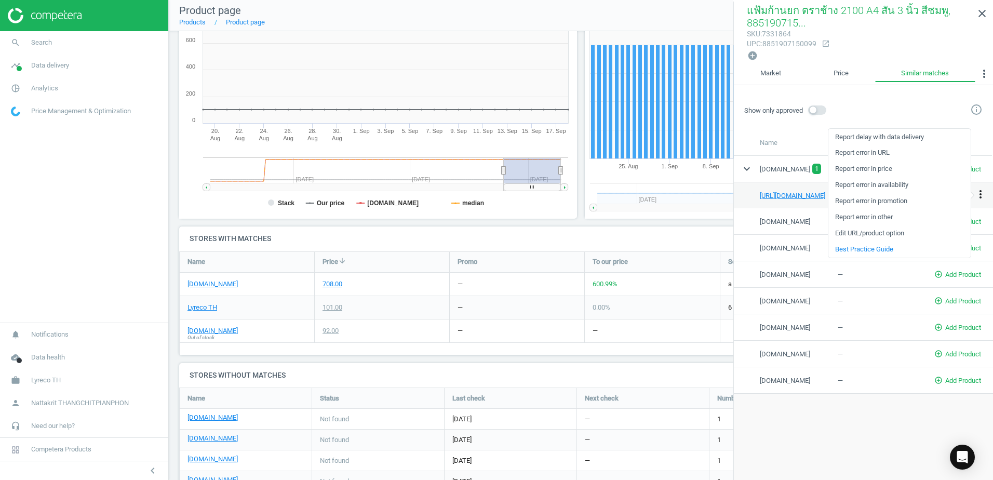
click at [983, 195] on icon "more_vert" at bounding box center [980, 194] width 12 height 12
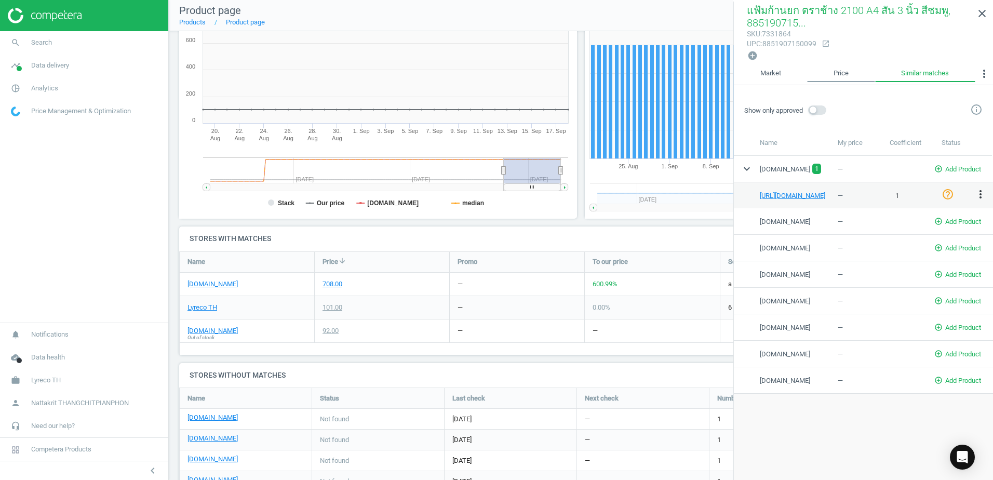
click at [853, 78] on link "Price" at bounding box center [841, 74] width 68 height 18
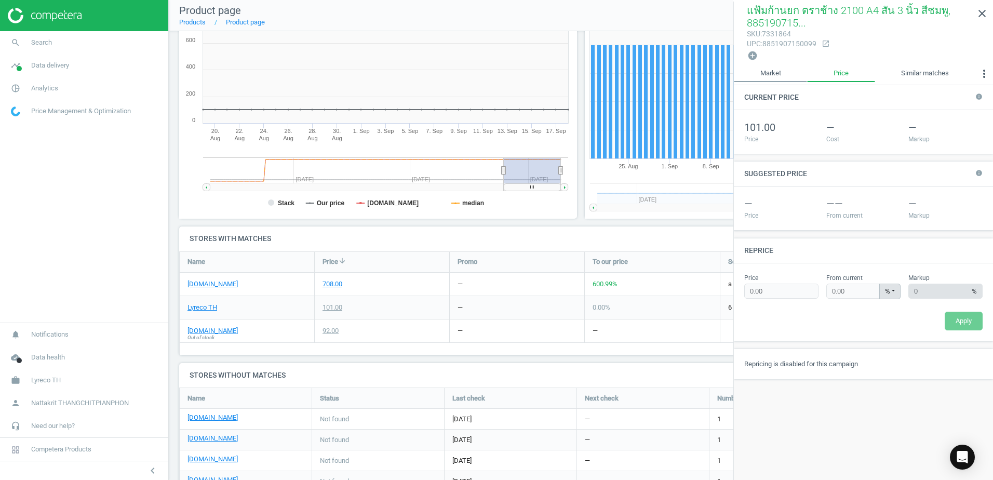
click at [769, 69] on link "Market" at bounding box center [770, 74] width 73 height 18
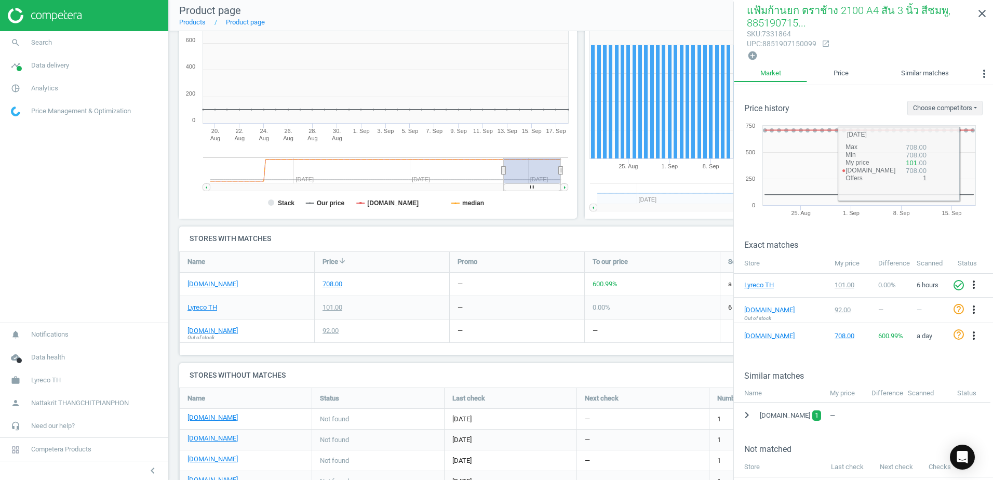
scroll to position [141, 0]
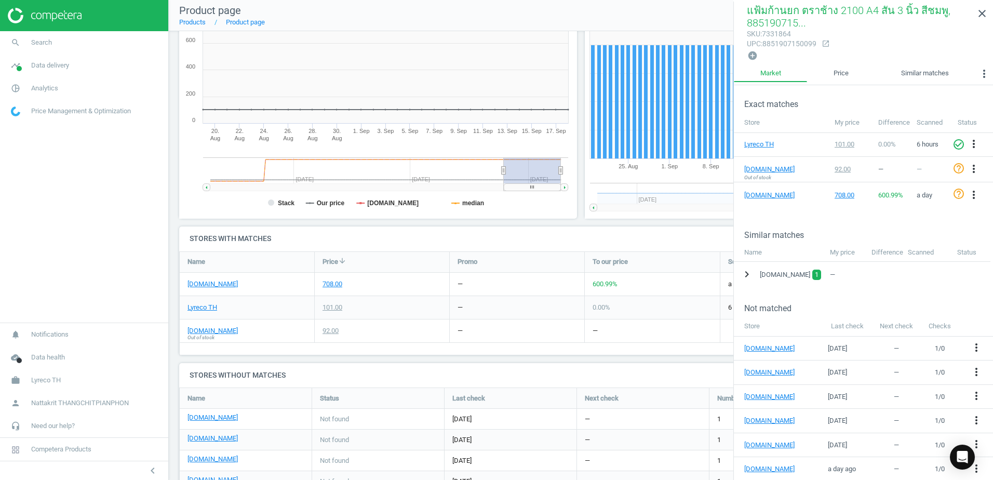
click at [747, 269] on icon "chevron_right" at bounding box center [747, 274] width 12 height 12
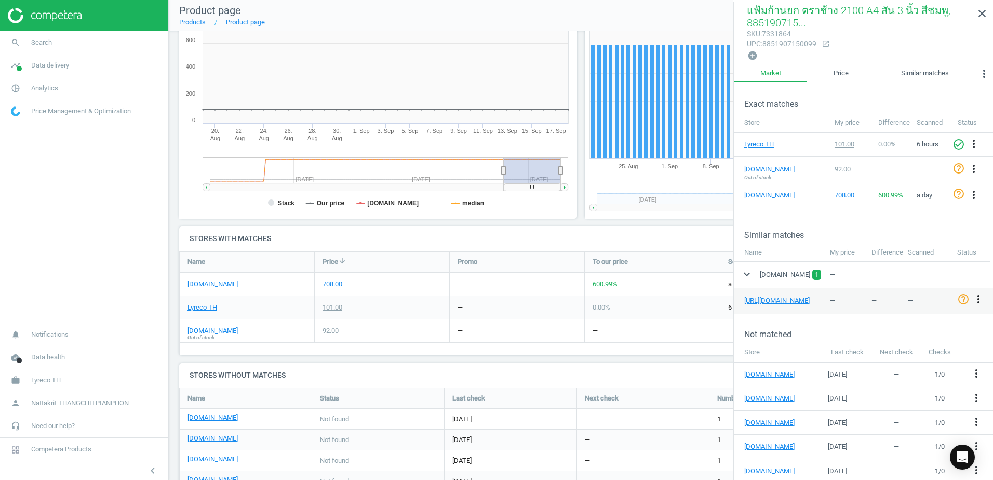
click at [980, 299] on icon "more_vert" at bounding box center [978, 299] width 12 height 12
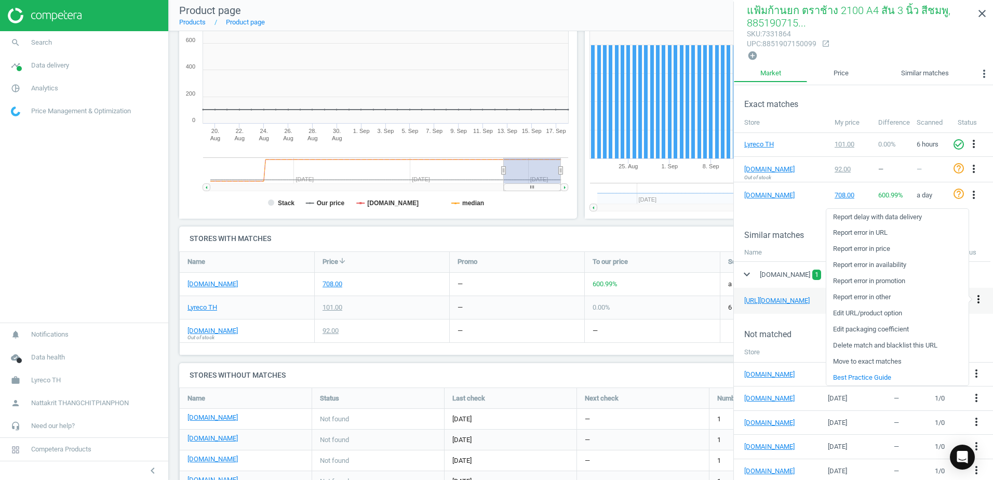
click at [977, 300] on icon "more_vert" at bounding box center [978, 299] width 12 height 12
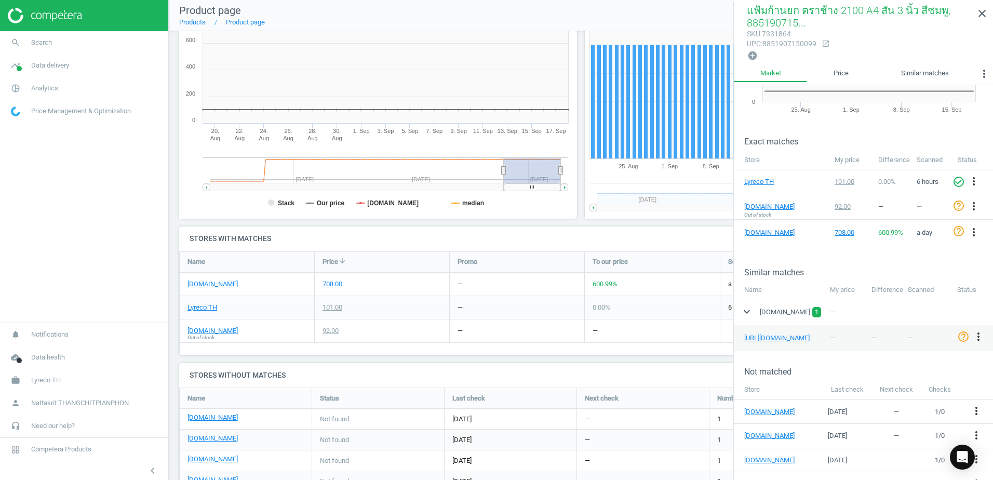
scroll to position [104, 0]
click at [974, 334] on icon "more_vert" at bounding box center [978, 336] width 12 height 12
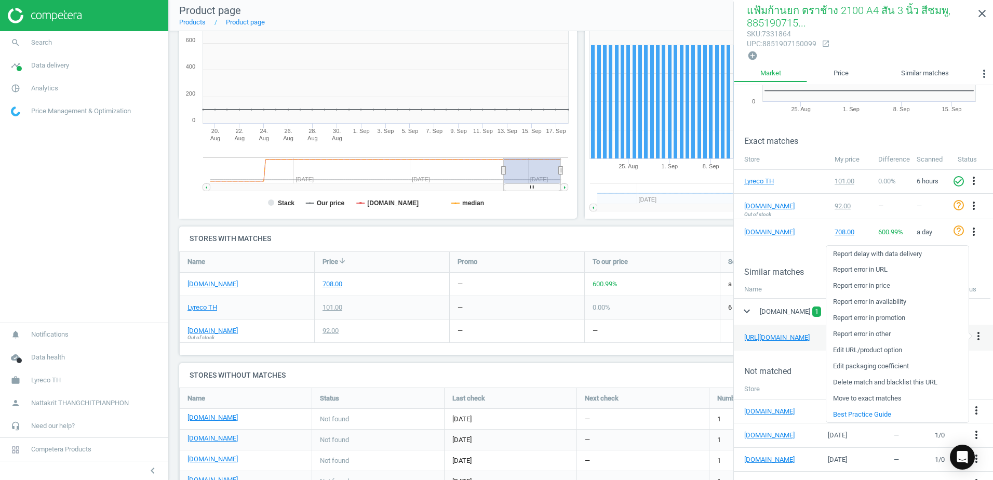
click at [890, 399] on link "Move to exact matches" at bounding box center [897, 398] width 142 height 16
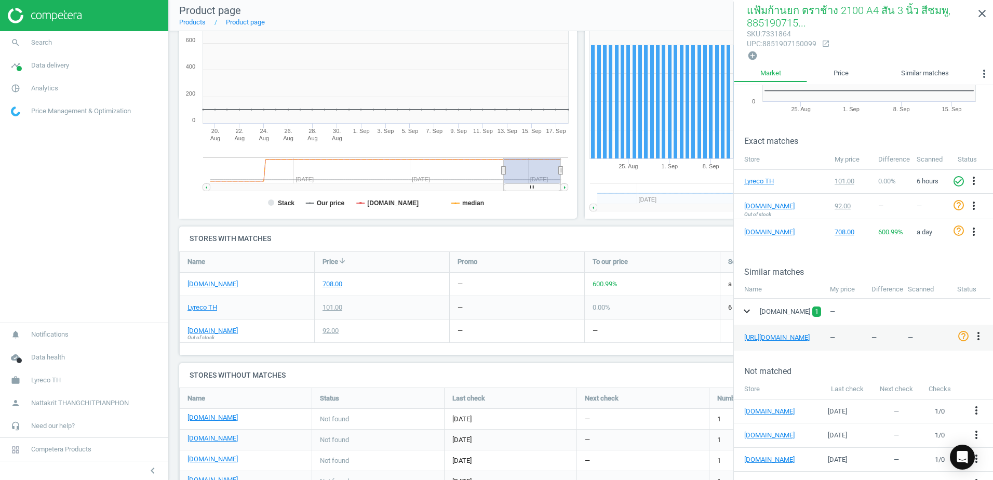
click at [748, 307] on icon "expand_more" at bounding box center [747, 311] width 12 height 12
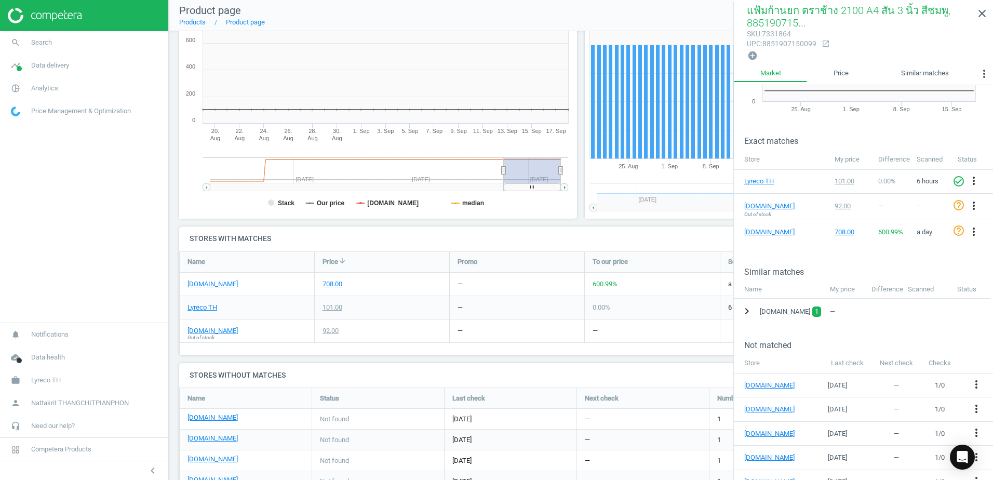
click at [748, 307] on icon "chevron_right" at bounding box center [747, 311] width 12 height 12
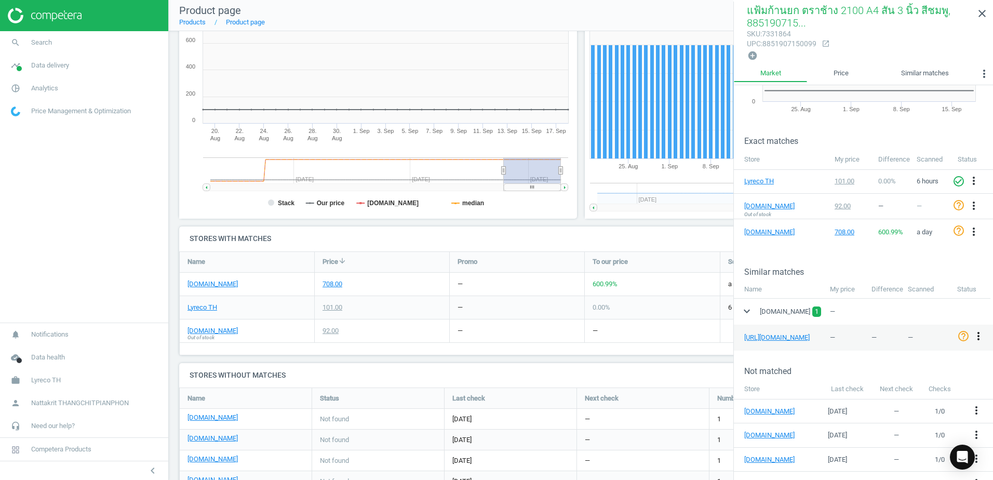
click at [979, 336] on icon "more_vert" at bounding box center [978, 336] width 12 height 12
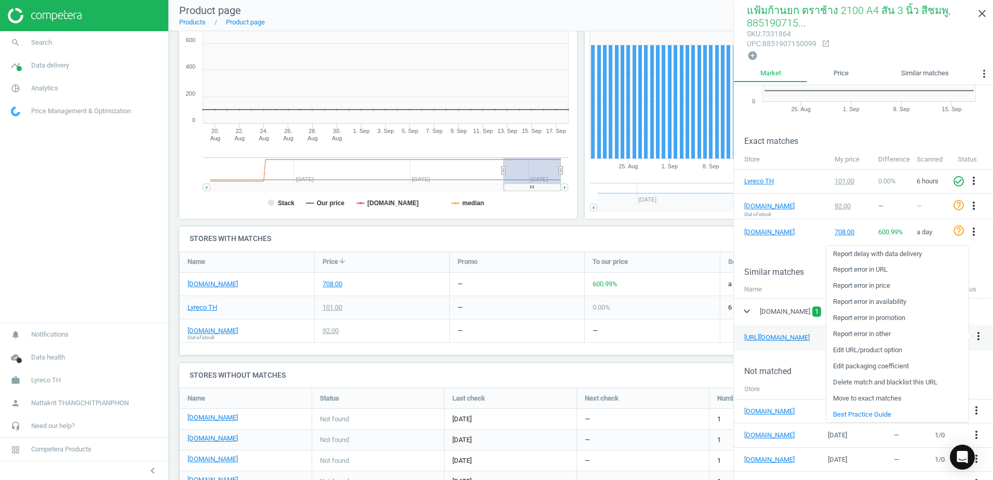
click at [900, 354] on link "Edit URL/product option" at bounding box center [897, 350] width 142 height 16
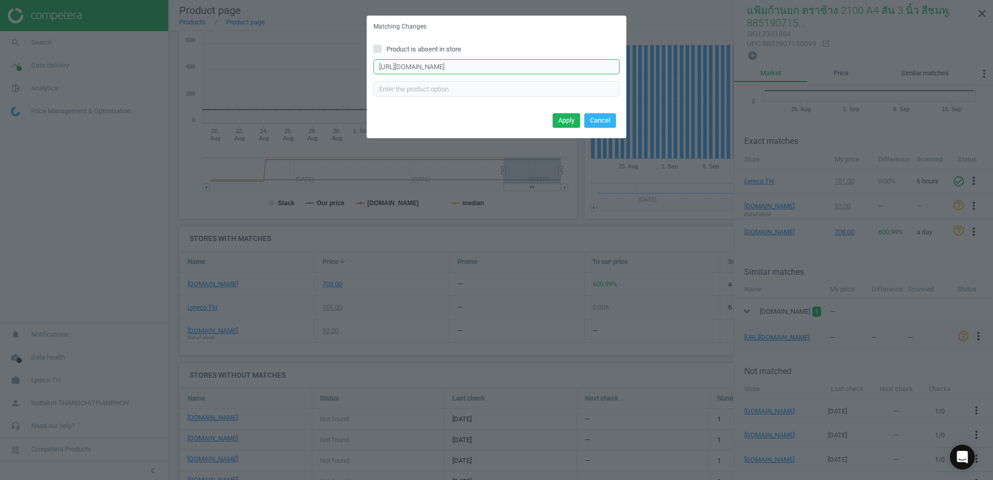
scroll to position [0, 1247]
drag, startPoint x: 380, startPoint y: 66, endPoint x: 985, endPoint y: 83, distance: 605.9
click at [985, 83] on div "Matching Changes Product is absent in store https://www.ofm.co.th/product/eleph…" at bounding box center [496, 240] width 993 height 480
click at [600, 121] on button "Cancel" at bounding box center [600, 120] width 32 height 15
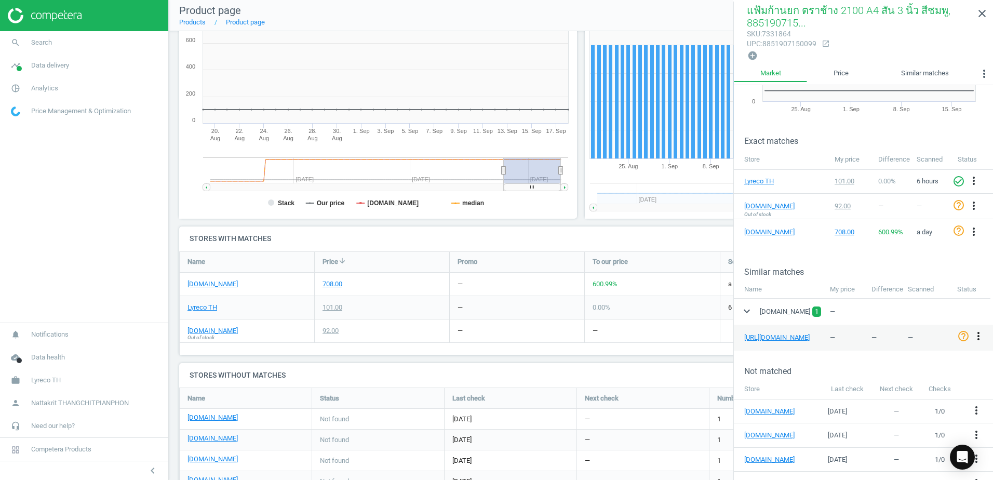
click at [980, 336] on icon "more_vert" at bounding box center [978, 336] width 12 height 12
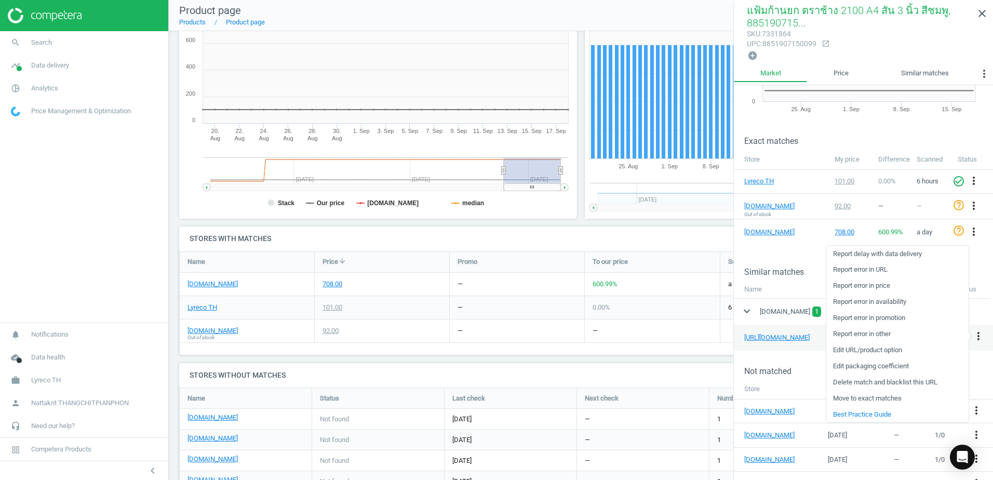
click at [881, 385] on link "Delete match and blacklist this URL" at bounding box center [897, 382] width 142 height 16
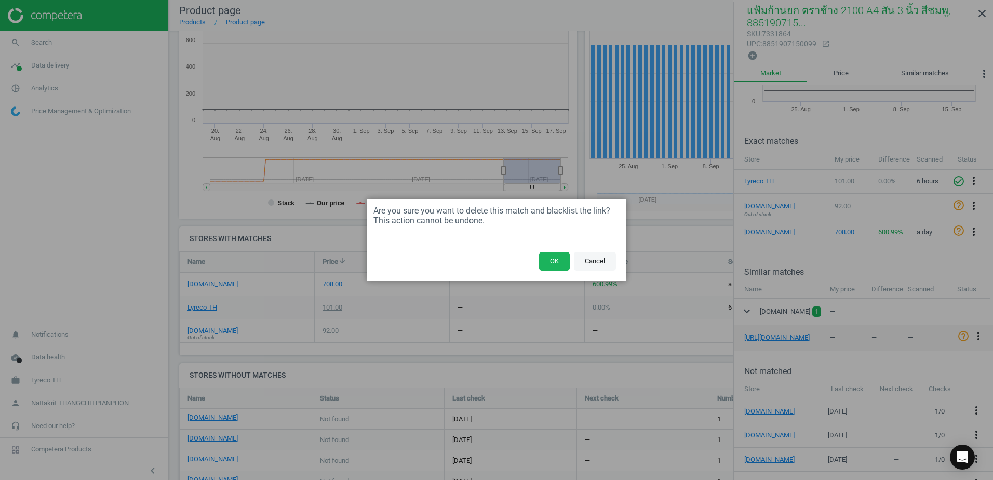
click at [595, 263] on button "Cancel" at bounding box center [595, 261] width 42 height 19
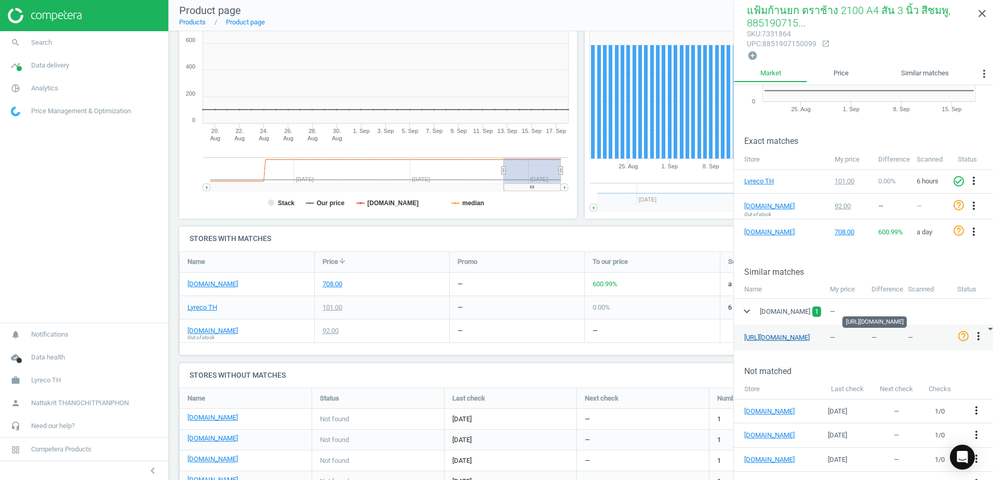
click at [762, 336] on link "https://www.ofm.co.th/product/elephant-%E0%B9%81%E0%B8%9F%E0%B9%89%E0%B8%A1%E0%…" at bounding box center [776, 337] width 65 height 8
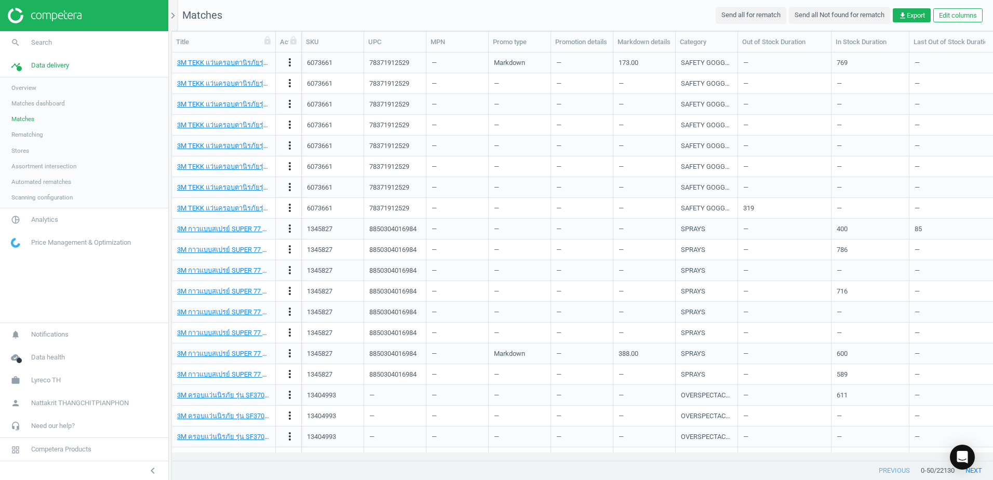
scroll to position [392, 813]
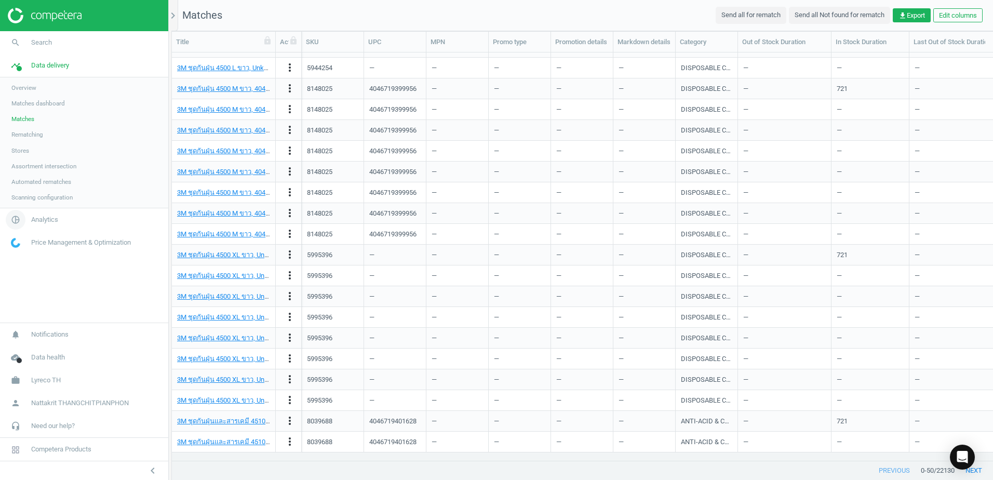
click at [46, 218] on span "Analytics" at bounding box center [44, 219] width 27 height 9
click at [29, 127] on span "Products" at bounding box center [23, 126] width 24 height 8
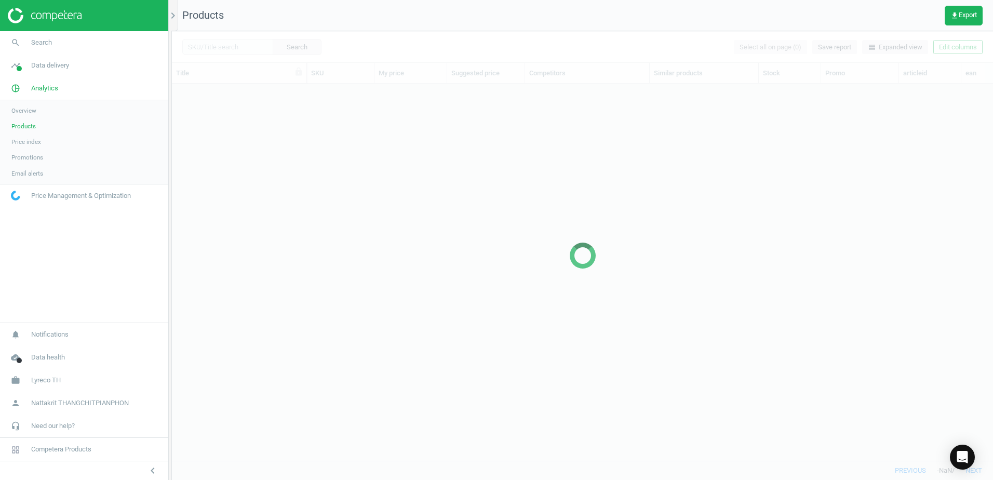
scroll to position [361, 813]
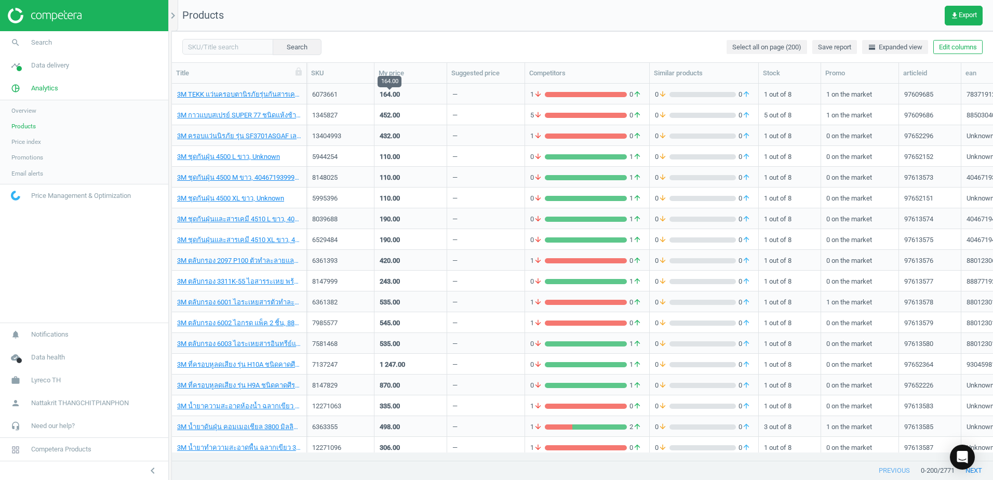
click at [385, 90] on div "164.00" at bounding box center [390, 94] width 20 height 9
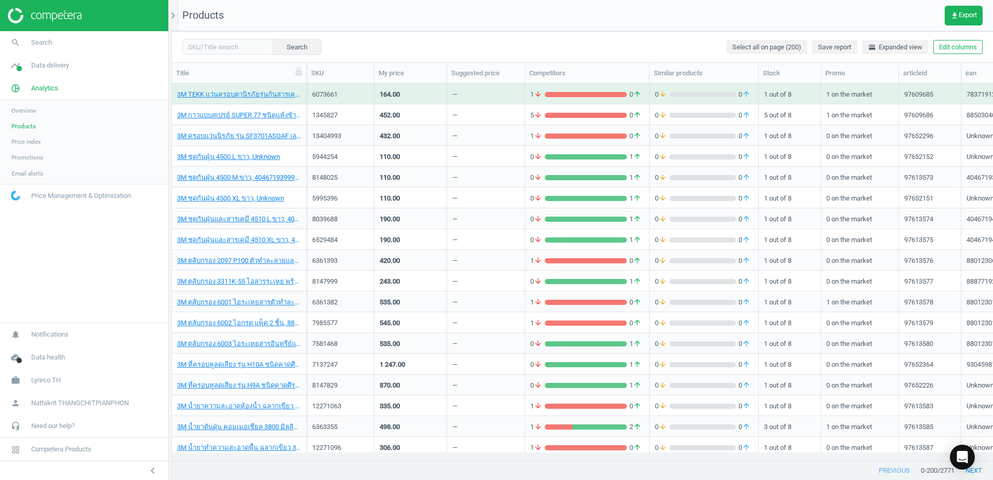
drag, startPoint x: 386, startPoint y: 90, endPoint x: 418, endPoint y: 98, distance: 32.6
click at [418, 98] on div "164.00" at bounding box center [411, 94] width 62 height 18
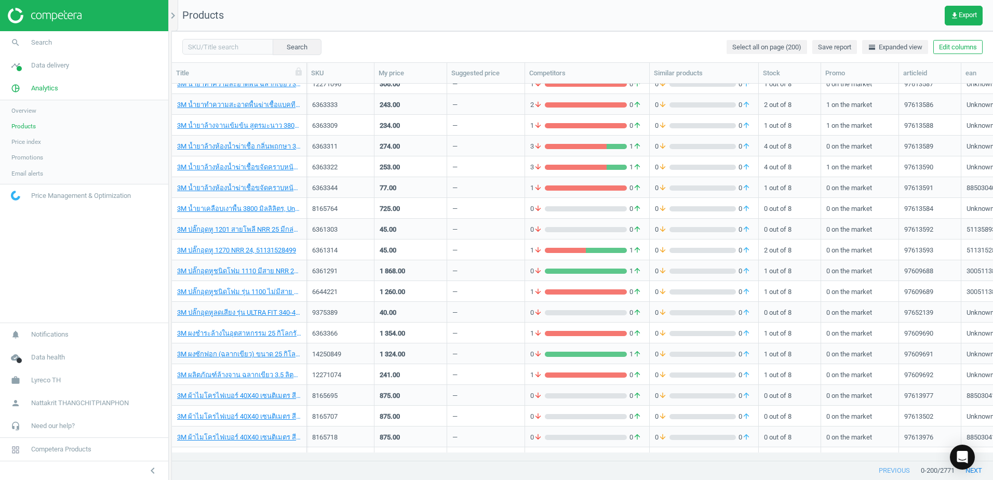
scroll to position [675, 0]
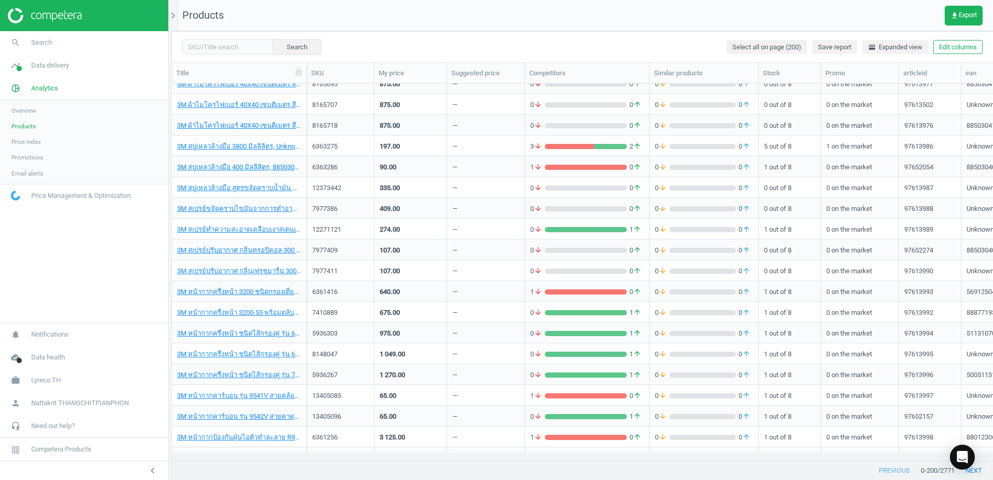
click at [180, 15] on div "Products" at bounding box center [198, 15] width 52 height 15
click at [175, 15] on icon "chevron_right" at bounding box center [173, 15] width 12 height 12
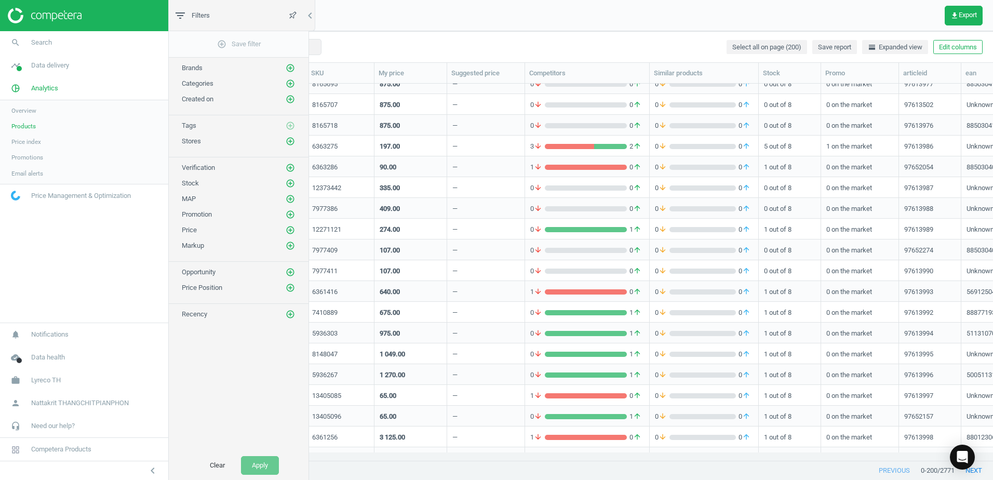
scroll to position [0, 0]
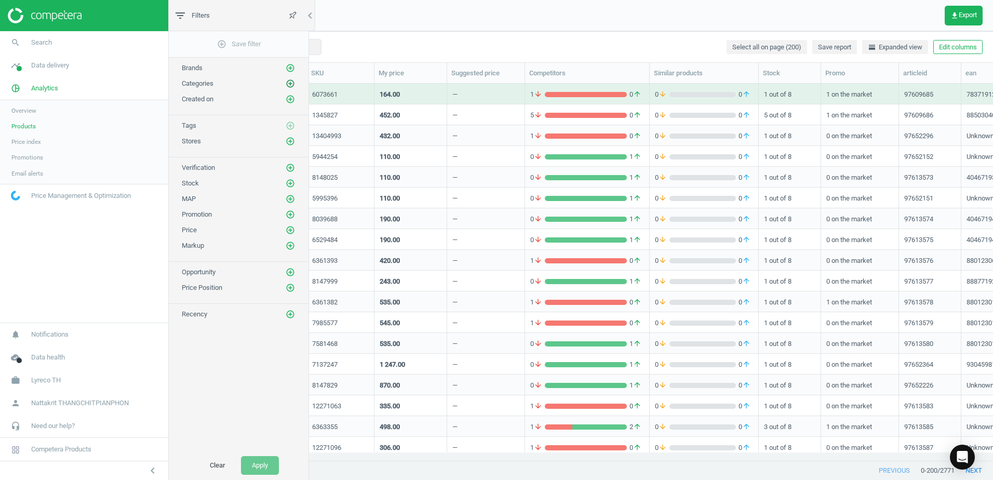
click at [290, 85] on icon "add_circle_outline" at bounding box center [290, 83] width 9 height 9
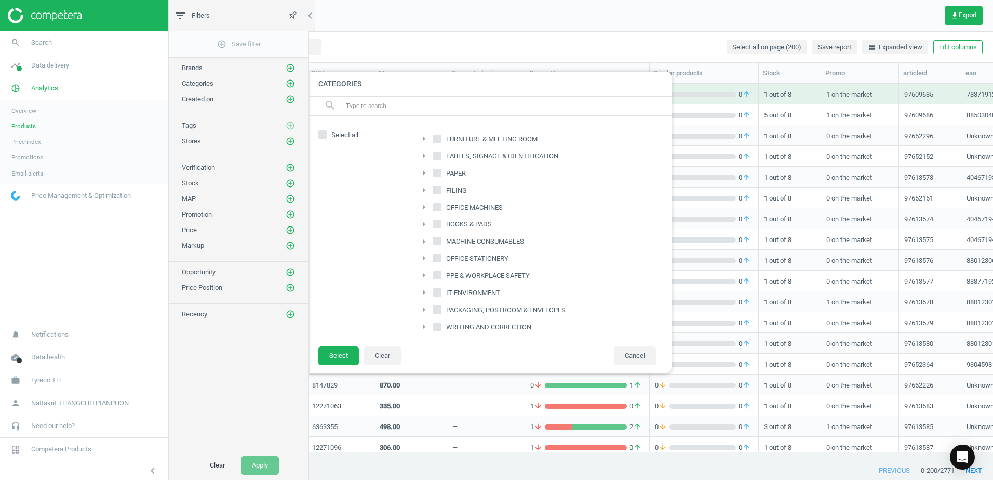
click at [438, 258] on input "OFFICE STATIONERY" at bounding box center [437, 258] width 7 height 7
checkbox input "true"
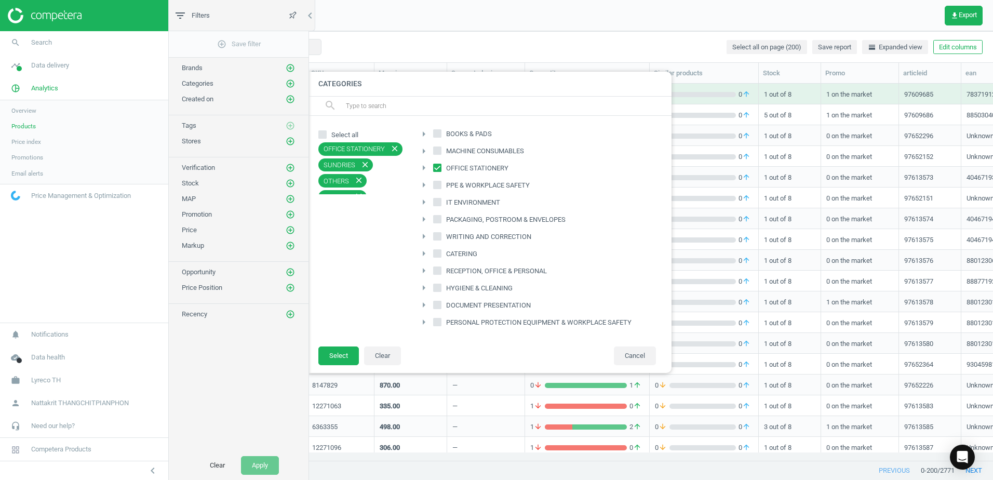
click at [440, 254] on input "CATERING" at bounding box center [437, 253] width 7 height 7
checkbox input "true"
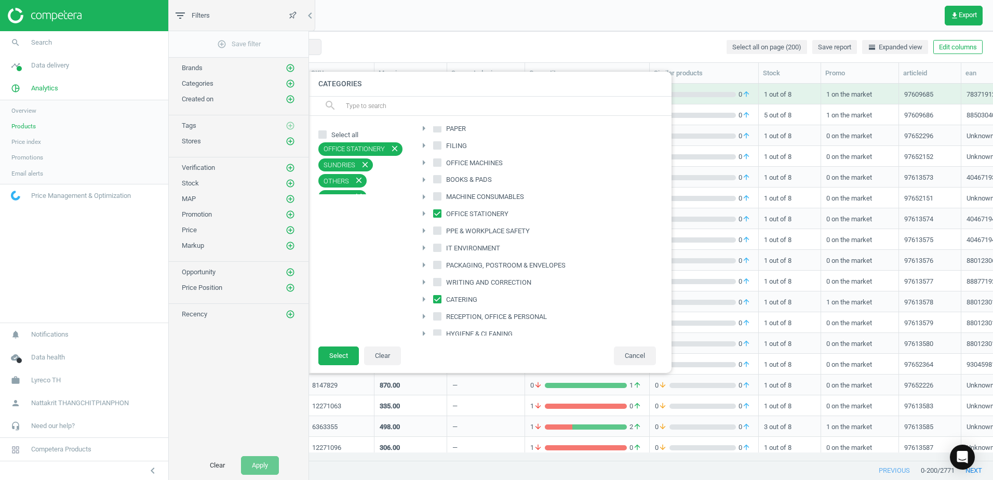
scroll to position [0, 0]
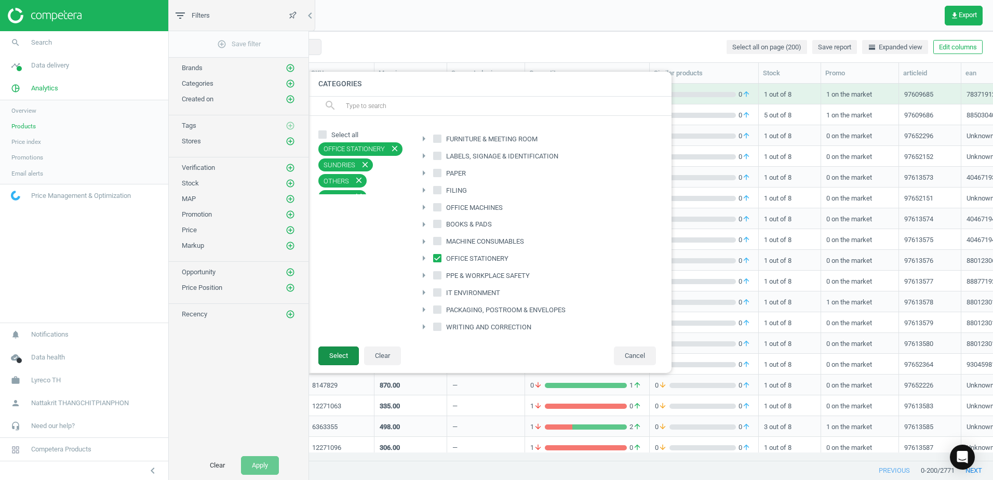
click at [333, 354] on button "Select" at bounding box center [338, 355] width 41 height 19
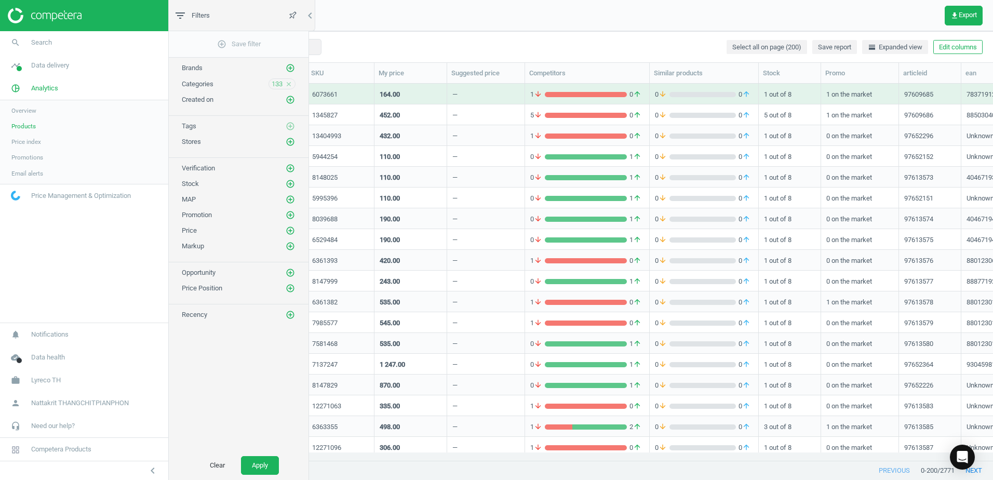
click at [424, 53] on div "Search Select all on page (200) Save report horizontal_split Expanded view Edit…" at bounding box center [582, 46] width 821 height 31
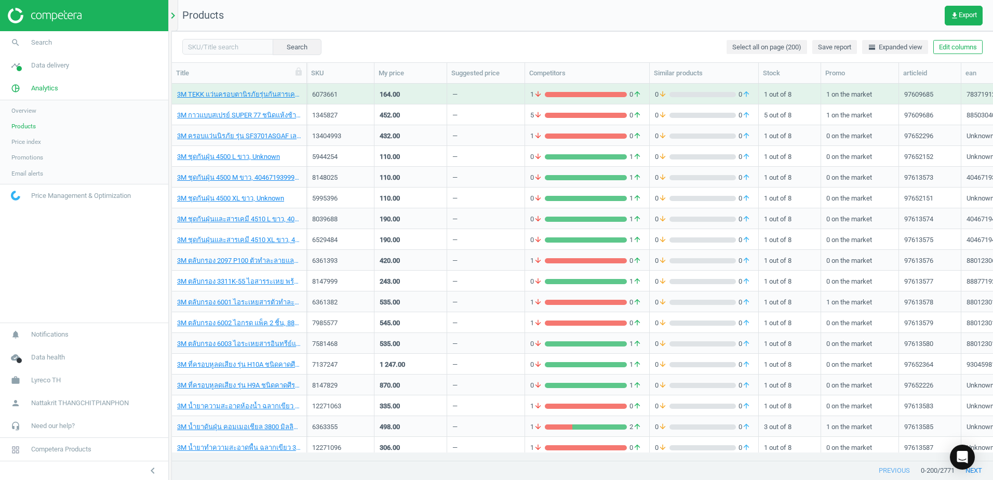
click at [172, 15] on icon "chevron_right" at bounding box center [173, 15] width 12 height 12
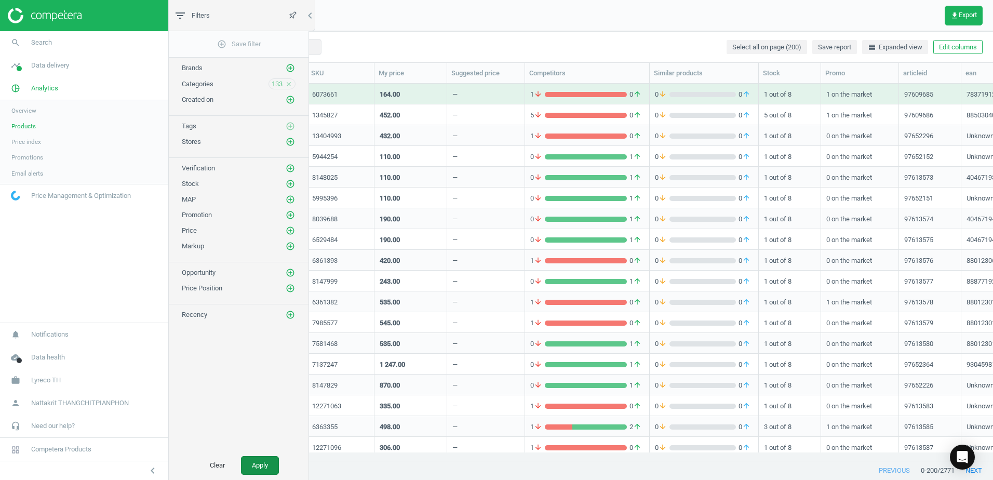
click at [273, 467] on button "Apply" at bounding box center [260, 465] width 38 height 19
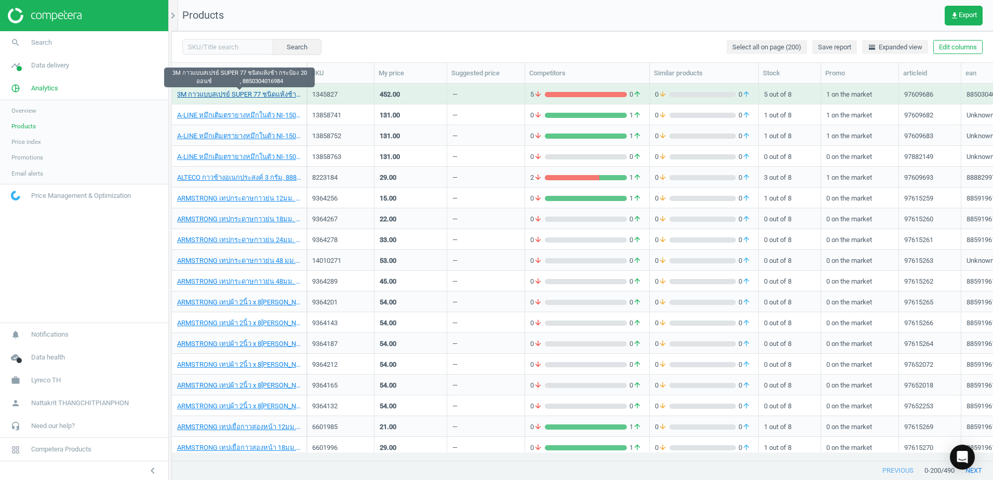
click at [262, 95] on link "3M กาวแบบสเปรย์ SUPER 77 ชนิดแห้งช้า กระป๋อง 20 ออนซ์ , 8850304016984" at bounding box center [239, 94] width 124 height 9
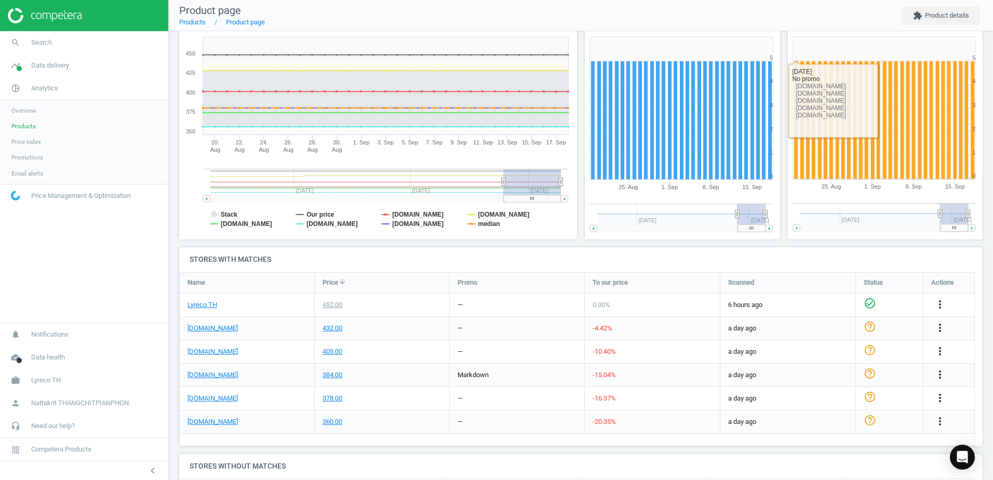
scroll to position [156, 0]
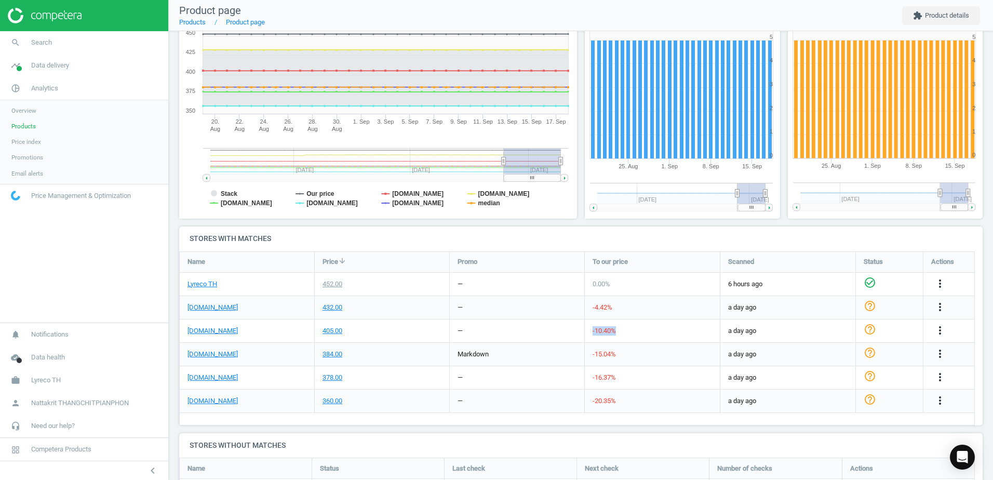
drag, startPoint x: 546, startPoint y: 325, endPoint x: 679, endPoint y: 325, distance: 133.0
click at [679, 325] on div "ofm.co.th 405.00 — -10.40 % a day ago help_outline more_vert" at bounding box center [578, 330] width 796 height 23
drag, startPoint x: 679, startPoint y: 325, endPoint x: 654, endPoint y: 332, distance: 25.8
click at [654, 332] on div "-10.40 %" at bounding box center [652, 330] width 135 height 23
drag, startPoint x: 654, startPoint y: 332, endPoint x: 403, endPoint y: 319, distance: 252.2
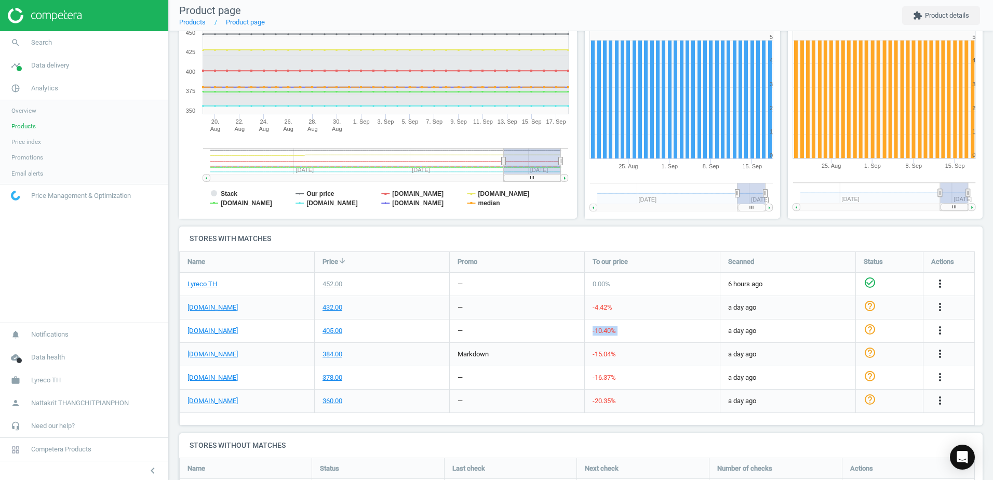
click at [403, 319] on div "ofm.co.th 405.00 — -10.40 % a day ago help_outline more_vert" at bounding box center [578, 330] width 796 height 23
click at [401, 319] on div "405.00" at bounding box center [382, 330] width 135 height 23
click at [202, 329] on link "ofm.co.th" at bounding box center [213, 330] width 50 height 9
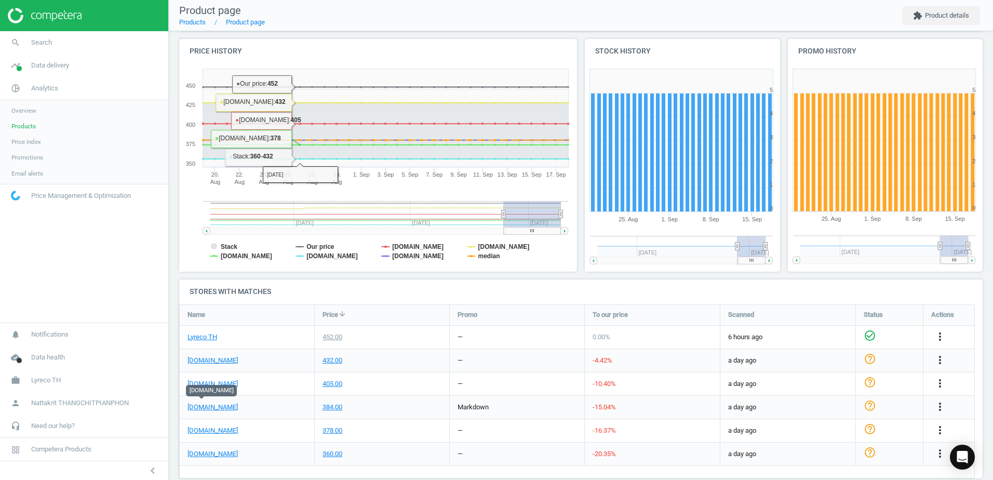
scroll to position [104, 0]
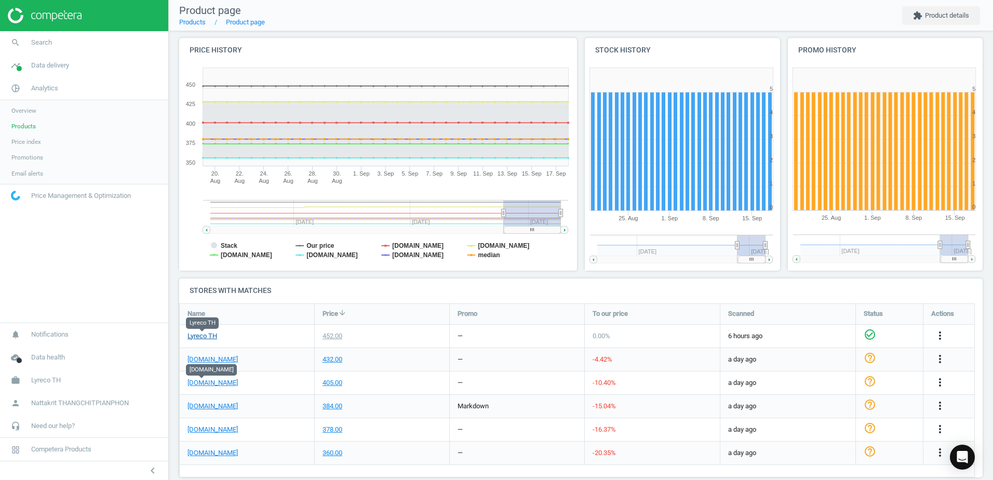
click at [209, 332] on link "Lyreco TH" at bounding box center [203, 335] width 30 height 9
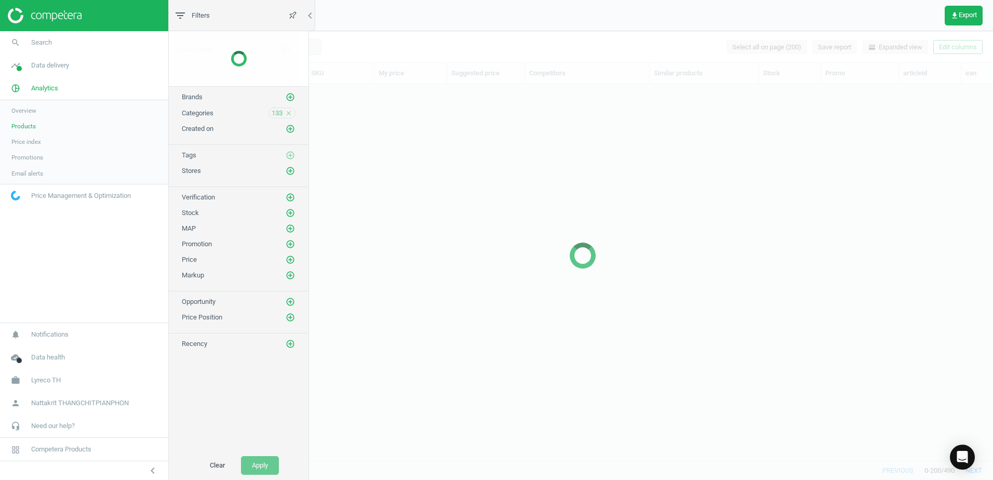
scroll to position [361, 813]
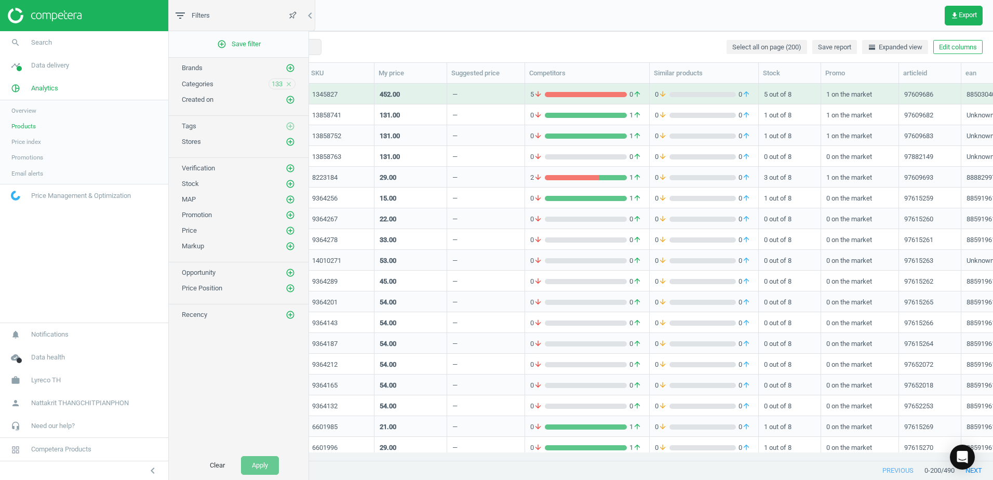
click at [356, 409] on div "9364132" at bounding box center [340, 405] width 57 height 9
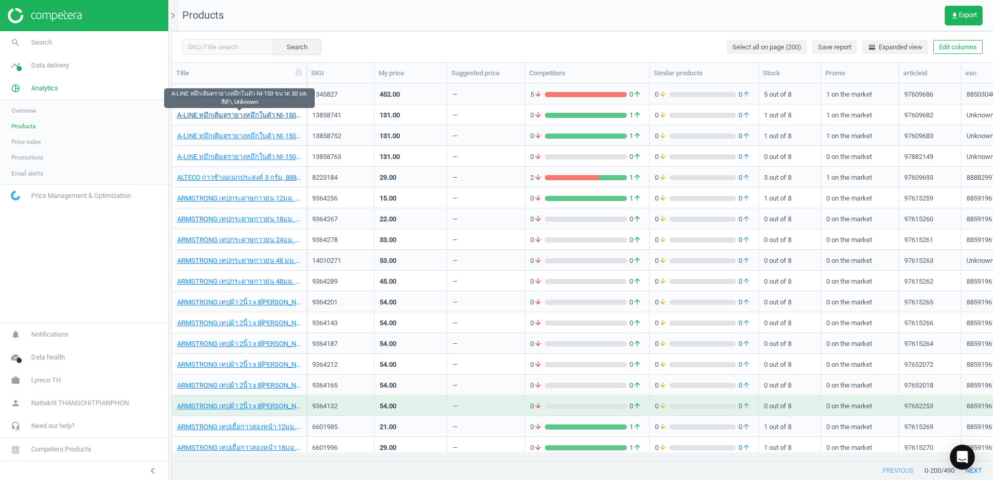
click at [235, 119] on link "A-LINE หมึกเติมตรายางหมึกในตัว NI-150 ขนาด 30 มล. สีดำ, Unknown" at bounding box center [239, 115] width 124 height 9
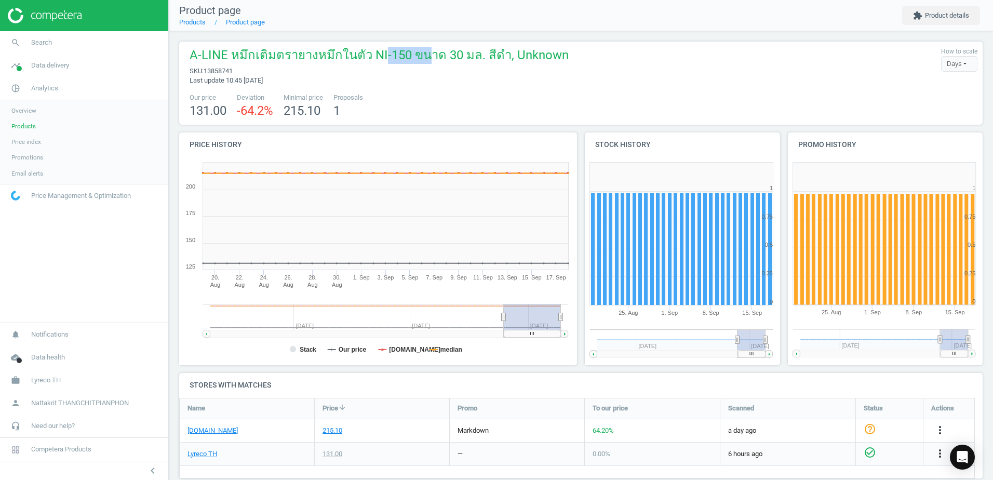
drag, startPoint x: 378, startPoint y: 59, endPoint x: 471, endPoint y: 61, distance: 93.0
click at [471, 61] on span "A-LINE หมึกเติมตรายางหมึกในตัว NI-150 ขนาด 30 มล. สีดำ, Unknown" at bounding box center [379, 57] width 379 height 20
drag, startPoint x: 471, startPoint y: 61, endPoint x: 477, endPoint y: 61, distance: 6.2
click at [477, 61] on span "A-LINE หมึกเติมตรายางหมึกในตัว NI-150 ขนาด 30 มล. สีดำ, Unknown" at bounding box center [379, 57] width 379 height 20
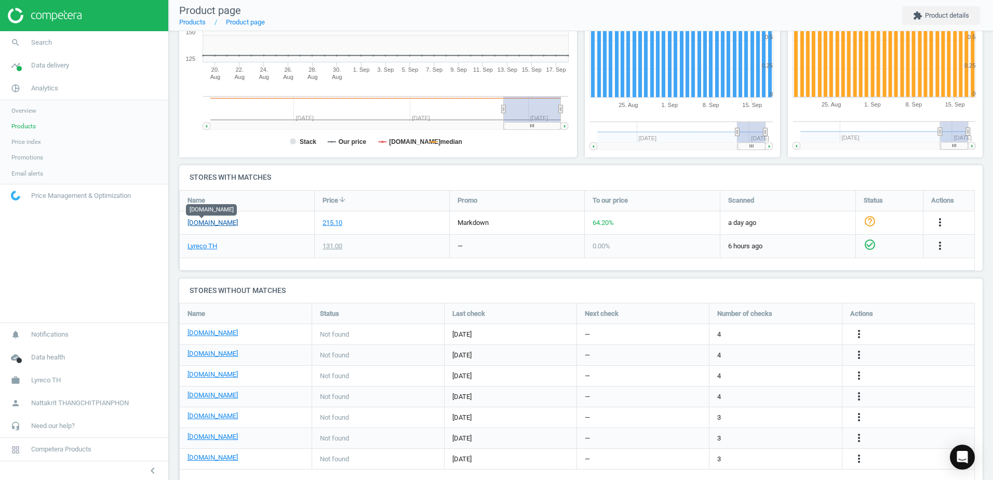
click at [205, 226] on link "ofm.co.th" at bounding box center [213, 222] width 50 height 9
click at [198, 241] on body "Group 2 Created with Sketch. ic/cloud_download/grey600 Created with Sketch. gra…" at bounding box center [496, 240] width 993 height 480
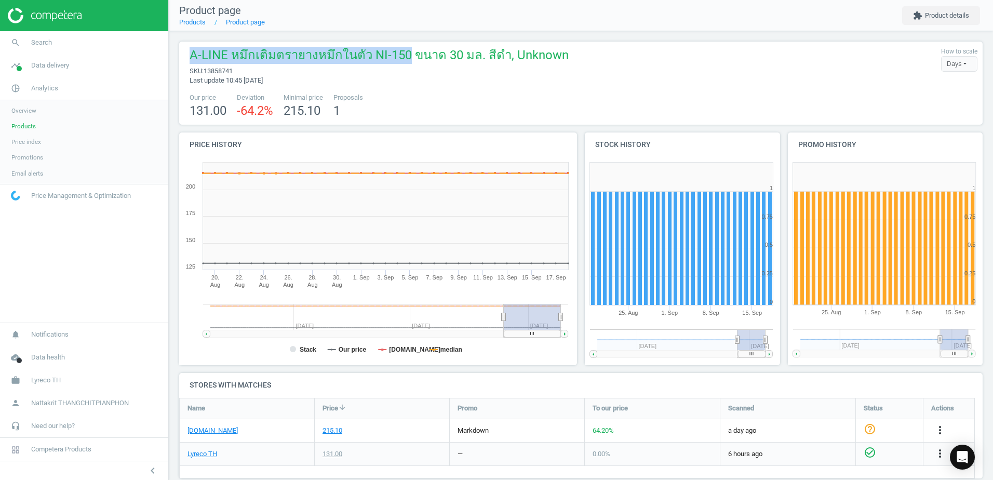
drag, startPoint x: 181, startPoint y: 51, endPoint x: 402, endPoint y: 53, distance: 221.3
click at [402, 53] on div "A-LINE หมึกเติมตรายางหมึกในตัว NI-150 ขนาด 30 มล. สีดำ, Unknown sku : 13858741 …" at bounding box center [581, 83] width 804 height 83
copy span "A-LINE หมึกเติมตรายางหมึกในตัว NI-150"
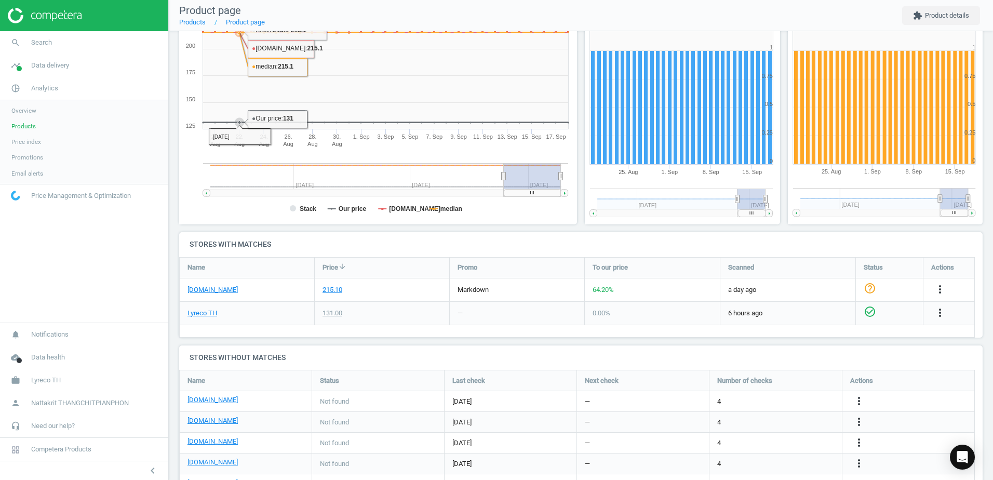
scroll to position [156, 0]
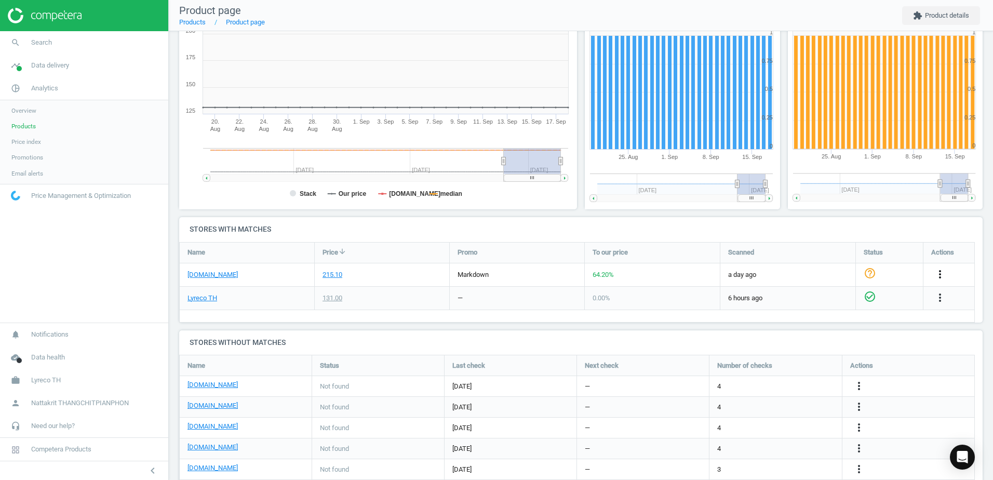
click at [940, 271] on icon "more_vert" at bounding box center [940, 274] width 12 height 12
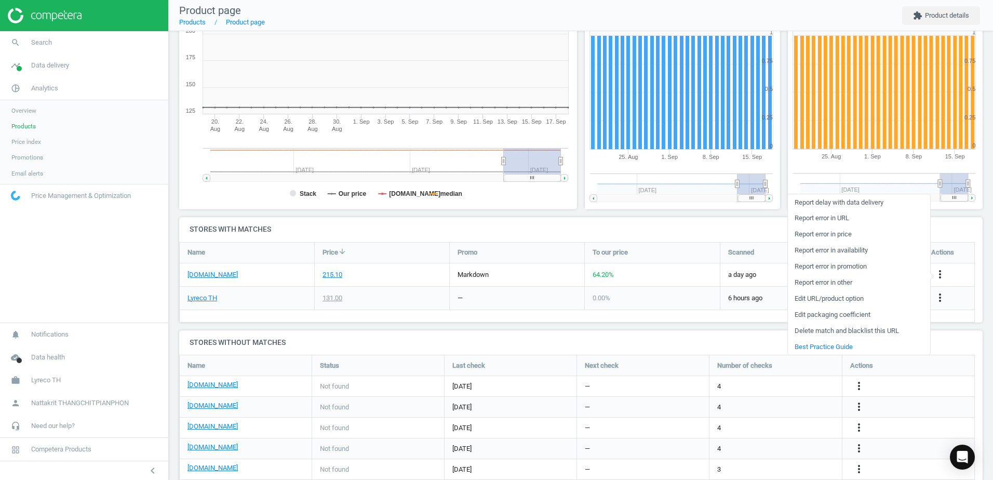
click at [866, 314] on link "Edit packaging coefficient" at bounding box center [859, 315] width 142 height 16
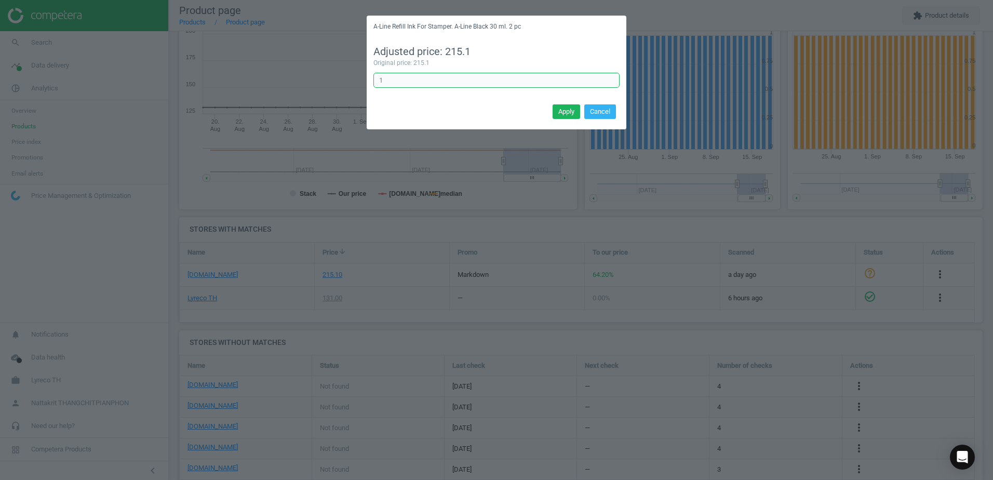
drag, startPoint x: 577, startPoint y: 76, endPoint x: 332, endPoint y: 68, distance: 244.8
click at [339, 68] on div "A-Line Refill Ink For Stamper. A-Line Black 30 ml. 2 pc Adjusted price: 215.1 O…" at bounding box center [496, 240] width 993 height 480
type input "2"
type input "0.5"
click at [609, 105] on button "Cancel" at bounding box center [600, 111] width 32 height 15
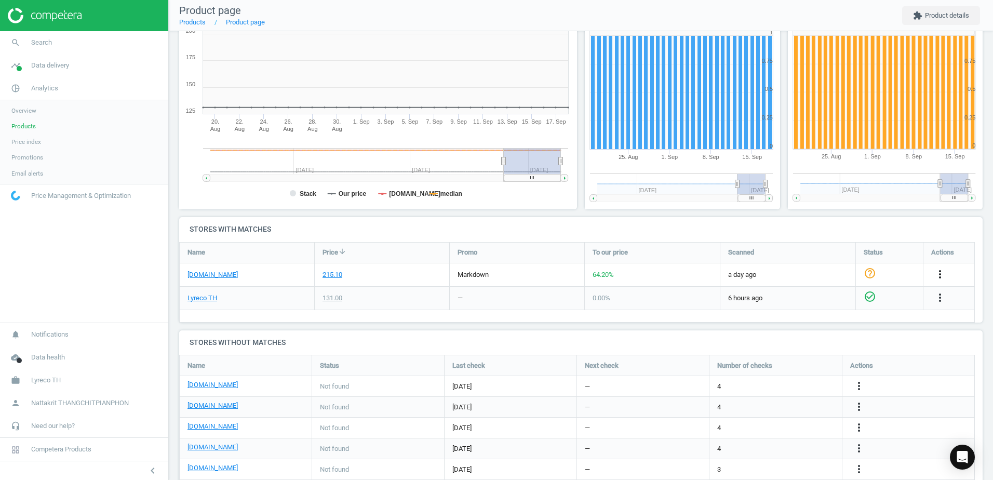
click at [939, 272] on icon "more_vert" at bounding box center [940, 274] width 12 height 12
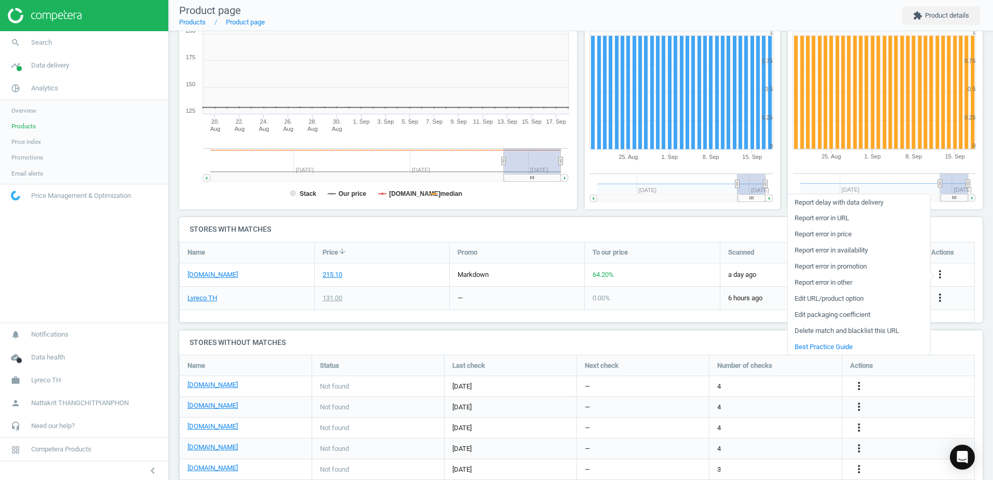
click at [487, 290] on div "—" at bounding box center [517, 298] width 135 height 23
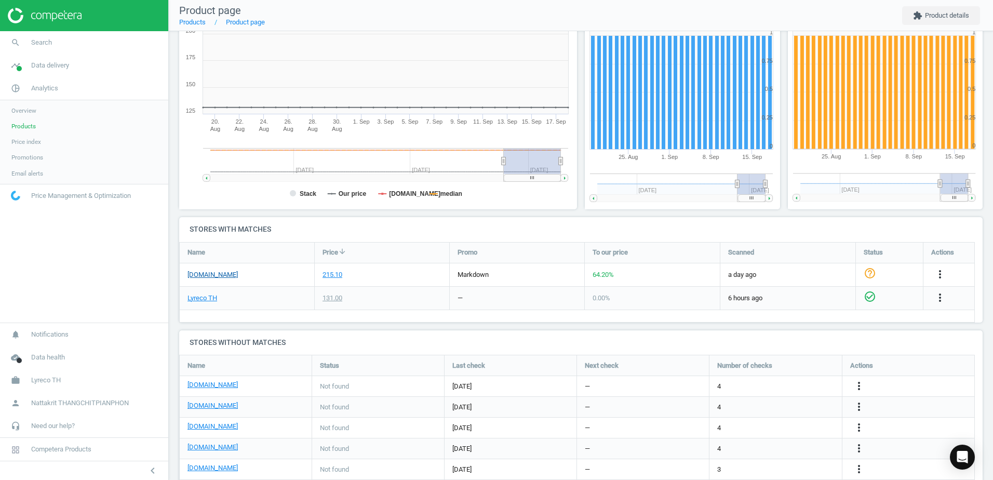
click at [201, 277] on link "ofm.co.th" at bounding box center [213, 274] width 50 height 9
click at [935, 273] on icon "more_vert" at bounding box center [940, 274] width 12 height 12
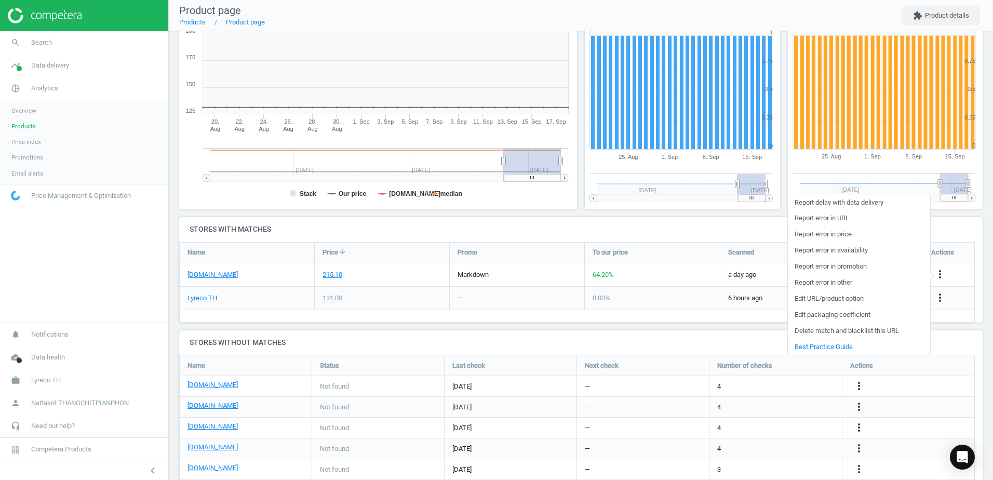
click at [851, 302] on link "Edit URL/product option" at bounding box center [859, 299] width 142 height 16
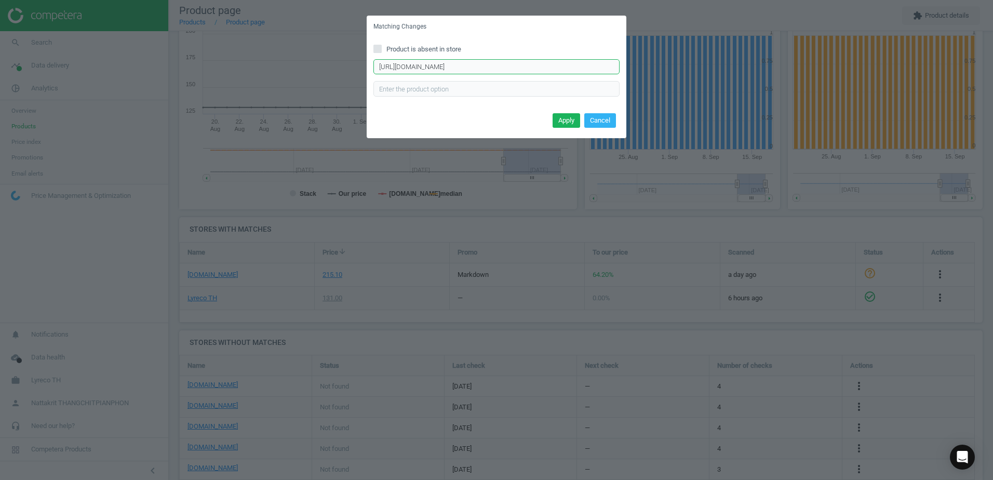
click at [485, 63] on input "https://www.ofm.co.th/product/%E0%B8%99%E0%B9%89%E0%B8%B3%E0%B8%AB%E0%B8%A1%E0%…" at bounding box center [496, 67] width 246 height 16
paste input "a-line-%E0%B8%99%E0%B9%89%E0%B8%B3%E0%B8%AB%E0%B8%A1%E0%B8%B6%E0%B8%81%E0%B9%80…"
type input "https://www.ofm.co.th/product/a-line-%E0%B8%99%E0%B9%89%E0%B8%B3%E0%B8%AB%E0%B8…"
click at [573, 123] on button "Apply" at bounding box center [567, 120] width 28 height 15
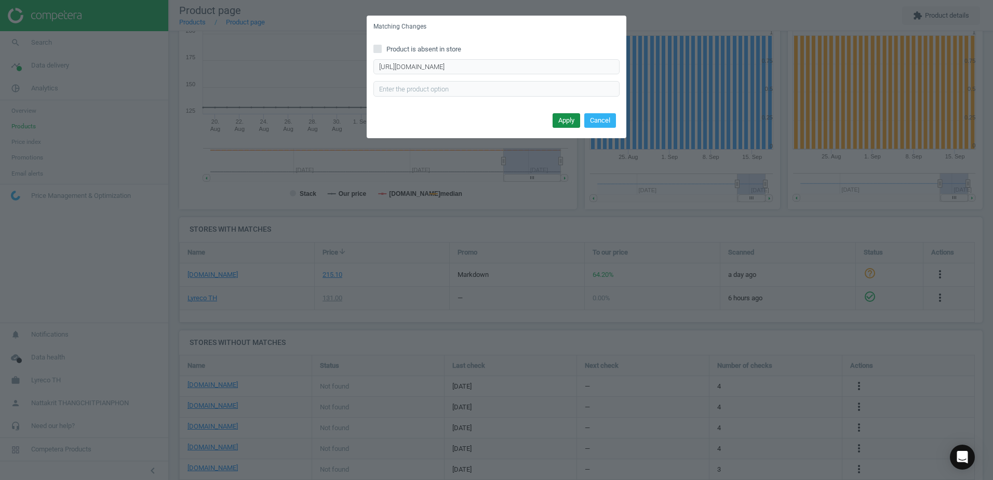
scroll to position [0, 0]
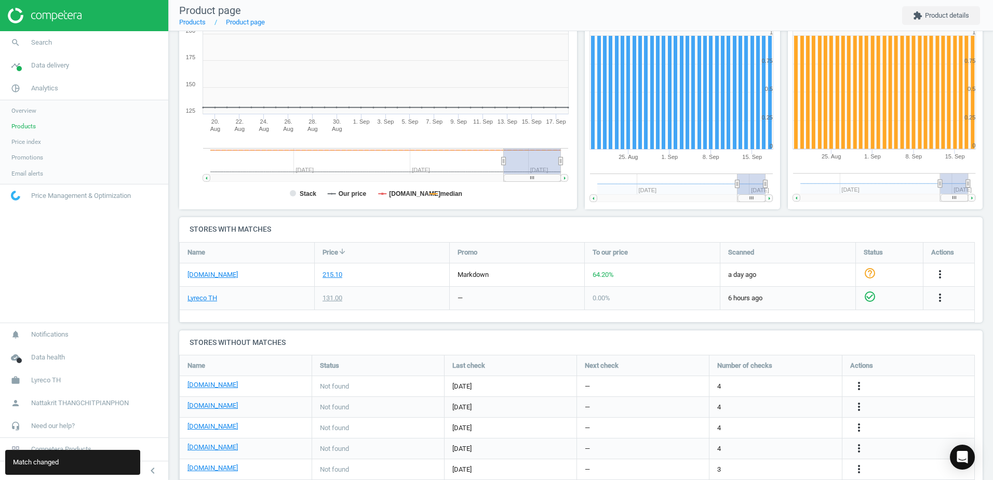
click at [946, 275] on div "more_vert" at bounding box center [941, 275] width 20 height 14
click at [940, 278] on icon "more_vert" at bounding box center [940, 274] width 12 height 12
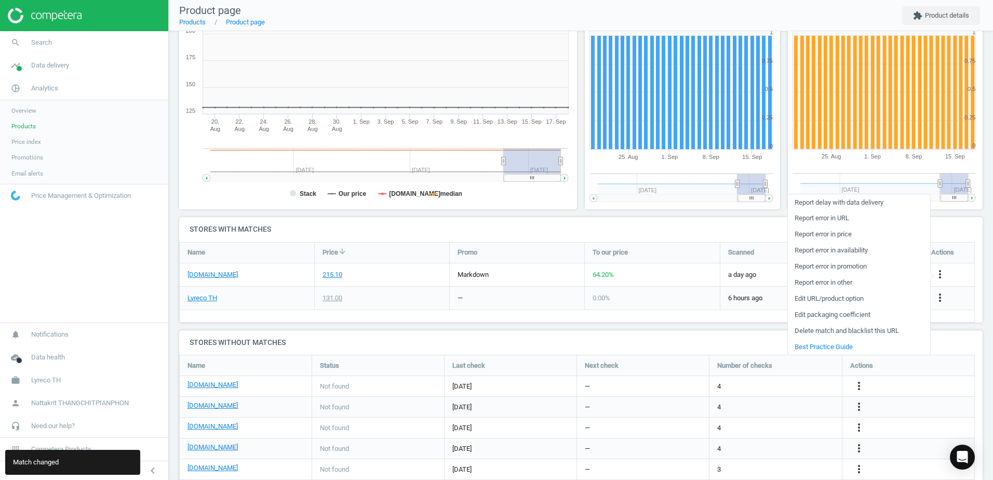
click at [835, 315] on link "Edit packaging coefficient" at bounding box center [859, 315] width 142 height 16
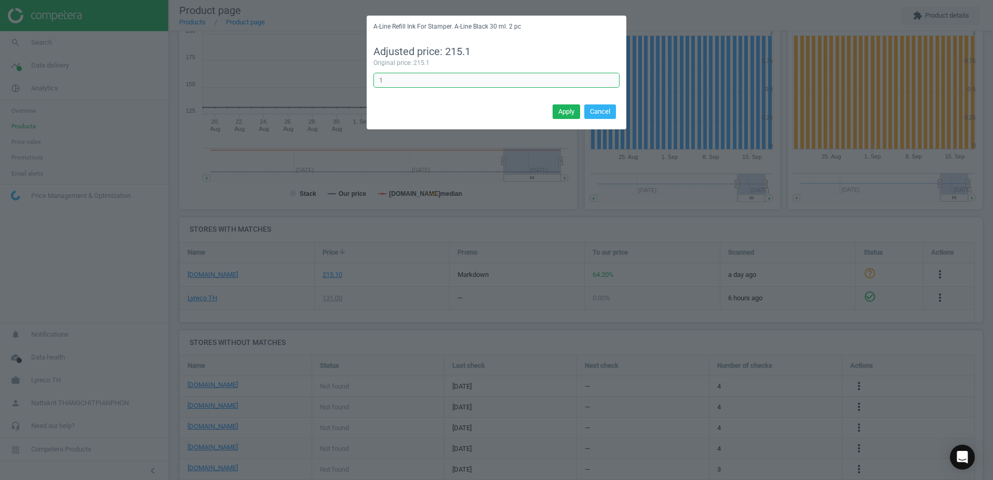
drag, startPoint x: 526, startPoint y: 74, endPoint x: 406, endPoint y: 78, distance: 120.0
click at [406, 78] on input "1" at bounding box center [496, 81] width 246 height 16
type input "0.5"
click at [570, 109] on button "Apply" at bounding box center [567, 111] width 28 height 15
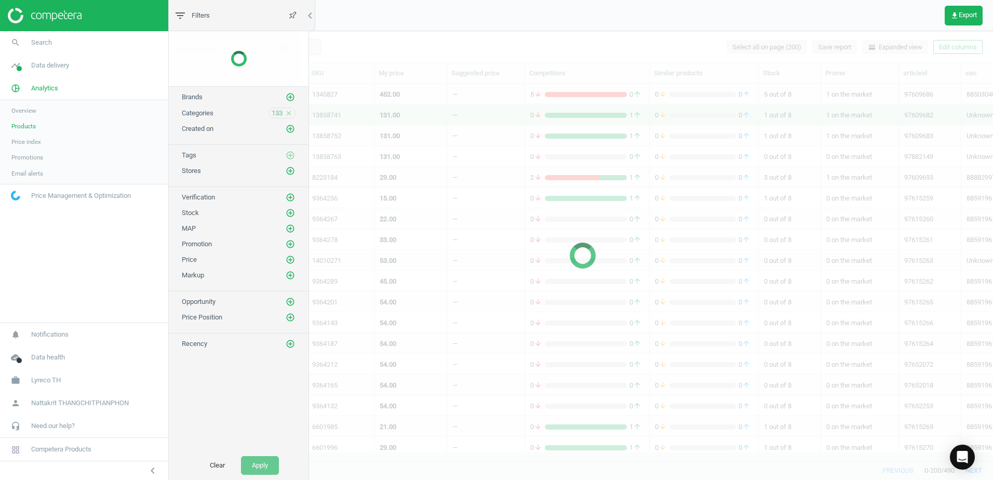
scroll to position [361, 813]
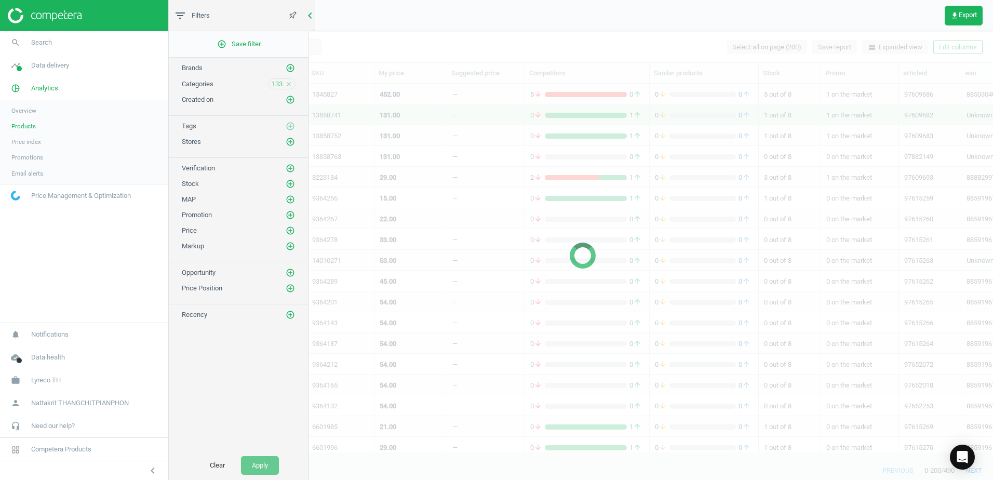
click at [311, 15] on icon "chevron_left" at bounding box center [310, 15] width 12 height 12
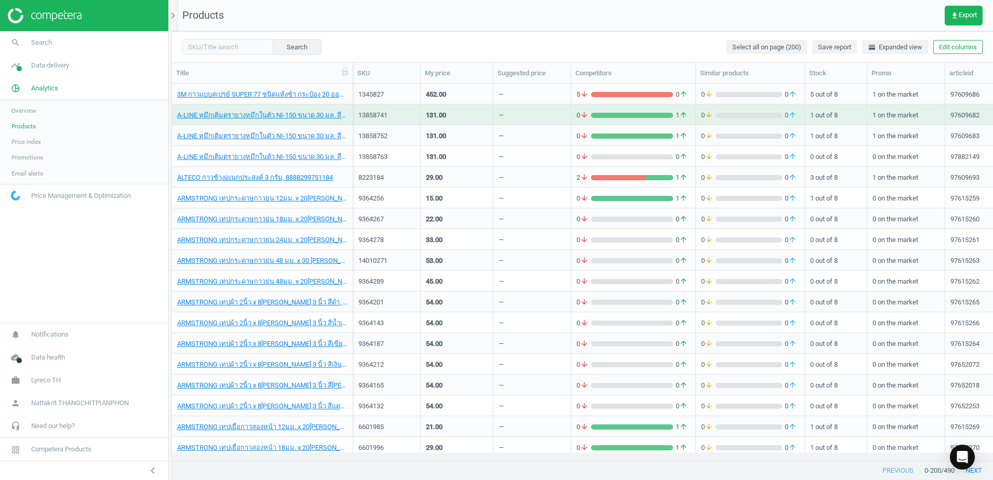
drag, startPoint x: 306, startPoint y: 68, endPoint x: 354, endPoint y: 67, distance: 47.8
click at [354, 67] on div at bounding box center [352, 73] width 10 height 20
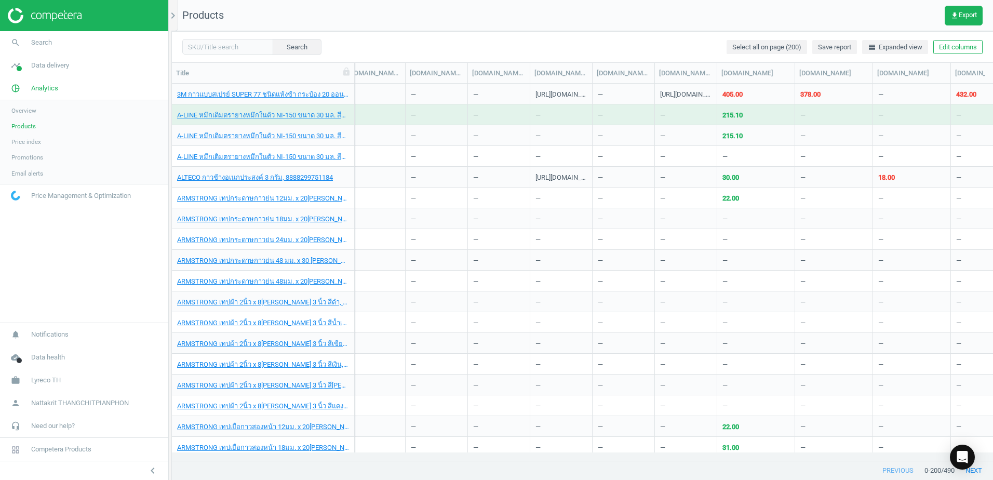
scroll to position [0, 0]
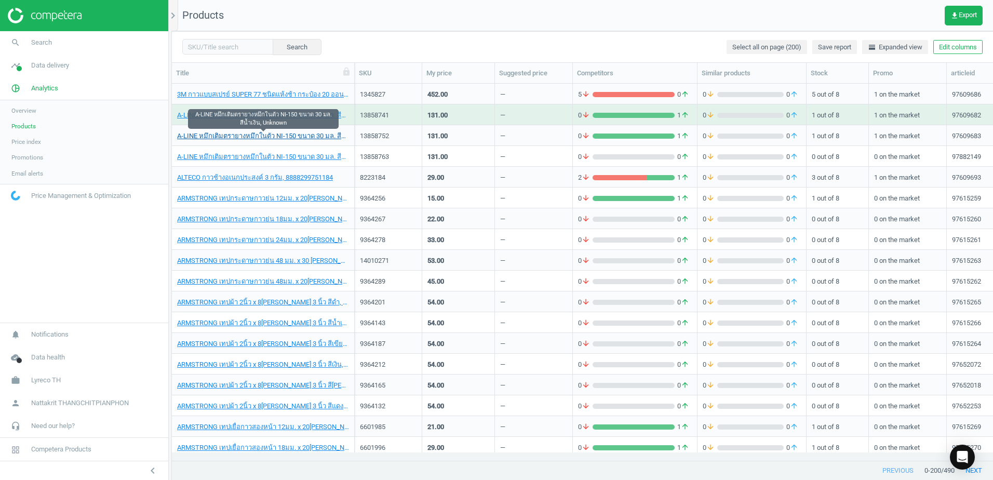
click at [209, 138] on link "A-LINE หมึกเติมตรายางหมึกในตัว NI-150 ขนาด 30 มล. สีน้ำเงิน, Unknown" at bounding box center [263, 135] width 172 height 9
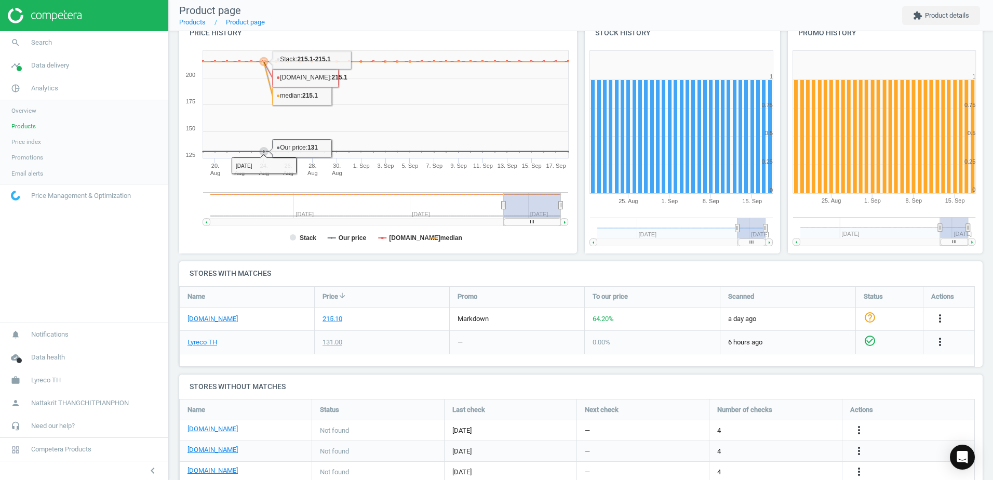
scroll to position [228, 0]
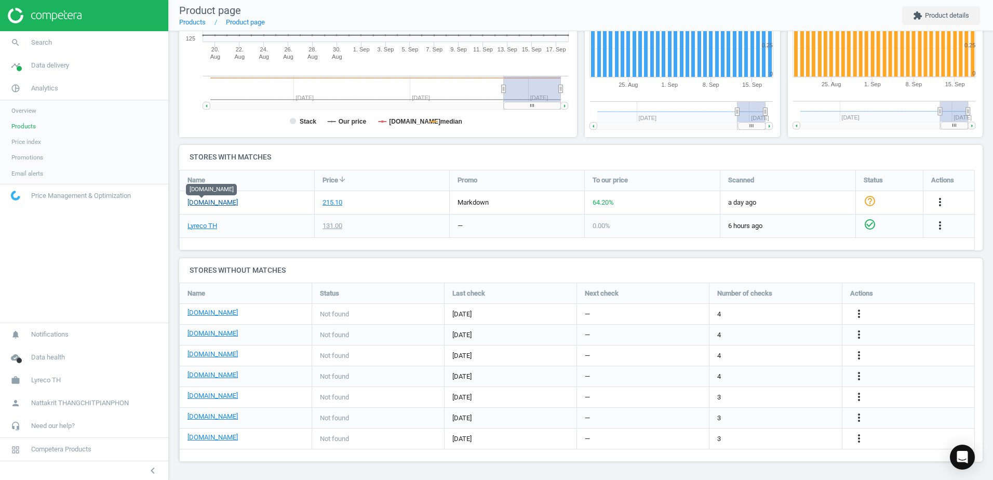
click at [200, 199] on link "ofm.co.th" at bounding box center [213, 202] width 50 height 9
click at [198, 222] on link "Lyreco TH" at bounding box center [203, 225] width 30 height 9
click at [944, 227] on icon "more_vert" at bounding box center [940, 225] width 12 height 12
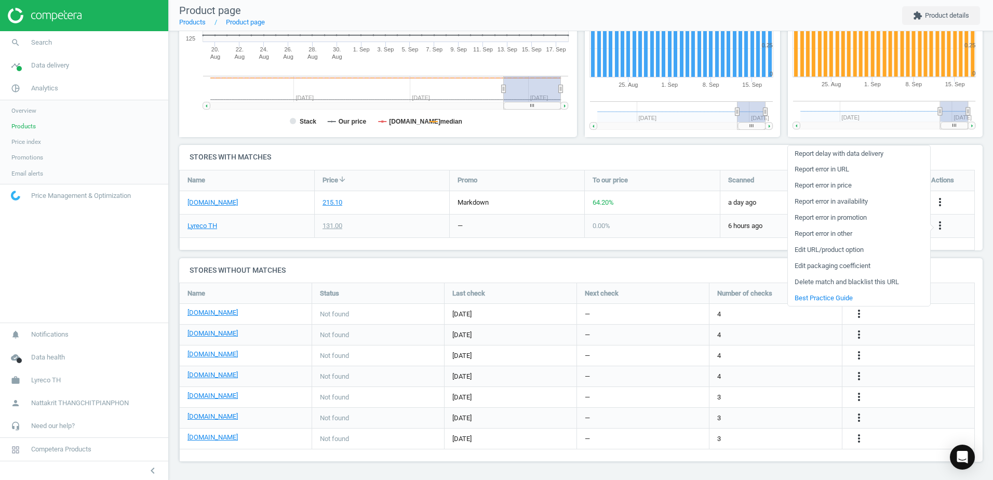
click at [953, 210] on div "more_vert" at bounding box center [948, 202] width 51 height 23
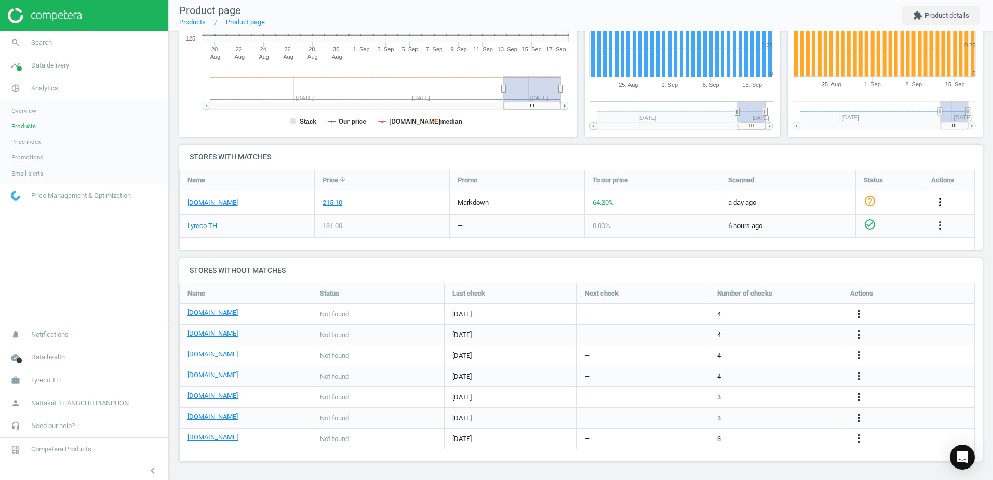
click at [941, 204] on icon "more_vert" at bounding box center [940, 202] width 12 height 12
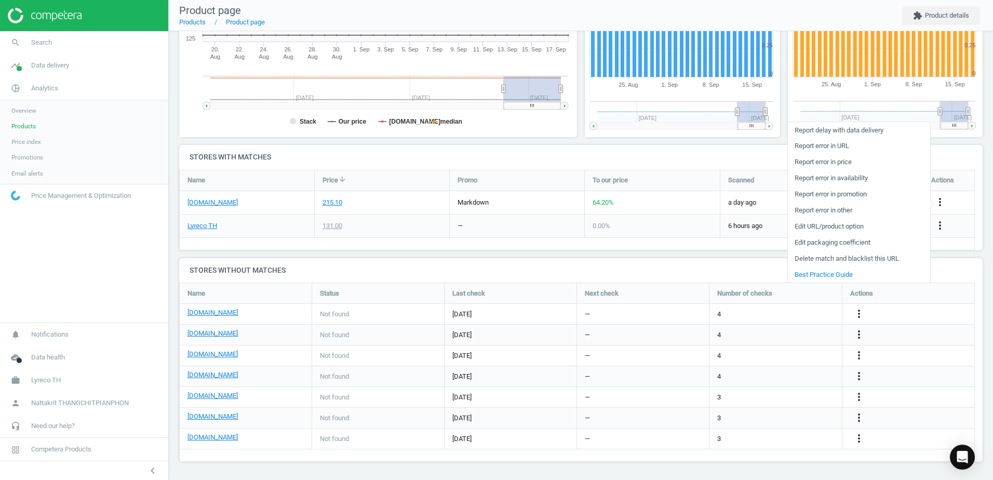
click at [875, 227] on link "Edit URL/product option" at bounding box center [859, 227] width 142 height 16
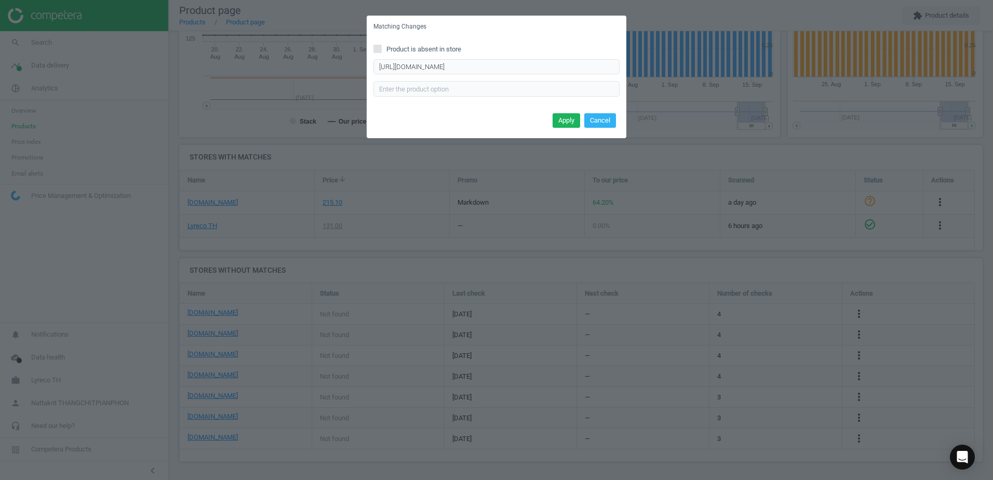
click at [501, 56] on div "Product is absent in store https://www.ofm.co.th/product/%E0%B8%99%E0%B9%89%E0%…" at bounding box center [497, 74] width 260 height 72
click at [504, 63] on input "https://www.ofm.co.th/product/%E0%B8%99%E0%B9%89%E0%B8%B3%E0%B8%AB%E0%B8%A1%E0%…" at bounding box center [496, 67] width 246 height 16
paste input "a-line-%E0%B8%99%E0%B9%89%E0%B8%B3%E0%B8%AB%E0%B8%A1%E0%B8%B6%E0%B8%81%E0%B9%80…"
type input "https://www.ofm.co.th/product/a-line-%E0%B8%99%E0%B9%89%E0%B8%B3%E0%B8%AB%E0%B8…"
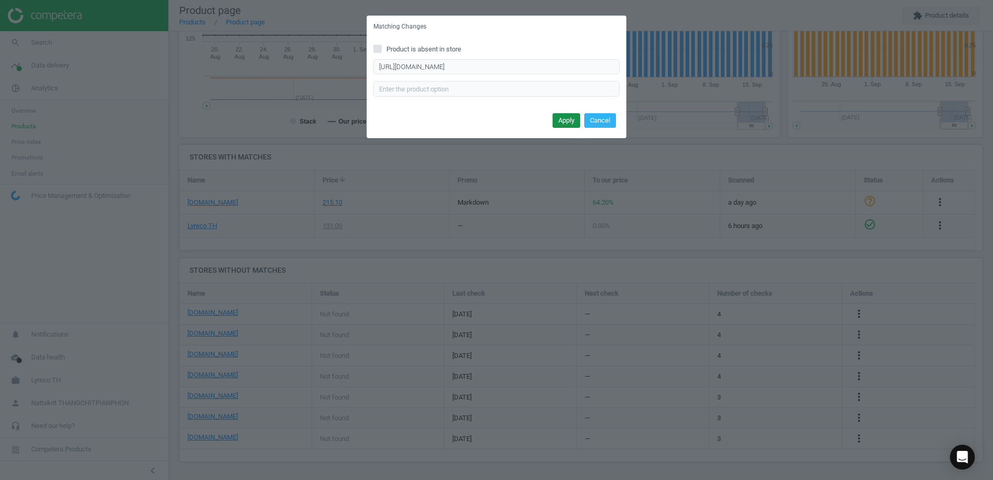
click at [570, 116] on button "Apply" at bounding box center [567, 120] width 28 height 15
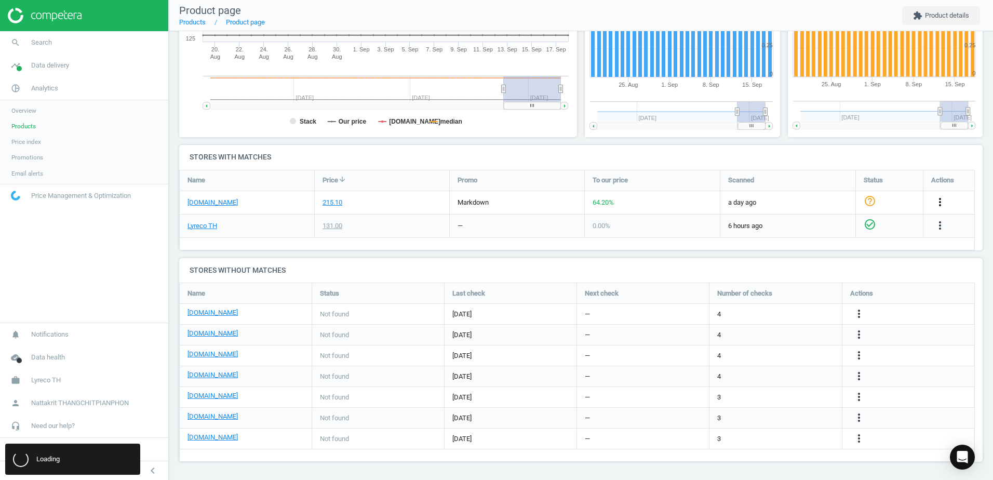
click at [937, 204] on icon "more_vert" at bounding box center [940, 202] width 12 height 12
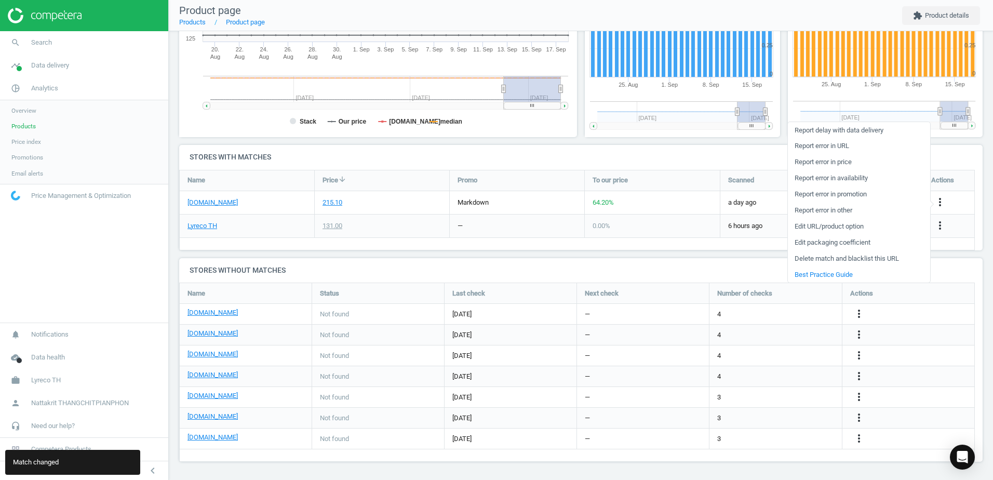
click at [865, 239] on link "Edit packaging coefficient" at bounding box center [859, 243] width 142 height 16
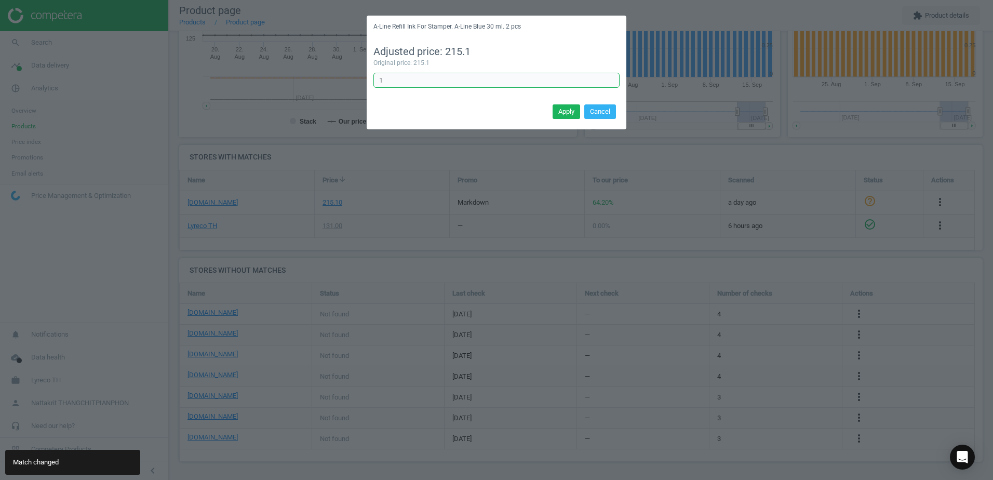
drag, startPoint x: 499, startPoint y: 84, endPoint x: 305, endPoint y: 79, distance: 193.8
click at [363, 81] on div "A-Line Refill Ink For Stamper. A-Line Blue 30 ml. 2 pcs Adjusted price: 215.1 O…" at bounding box center [496, 240] width 993 height 480
type input "0.5"
click at [560, 112] on button "Apply" at bounding box center [567, 111] width 28 height 15
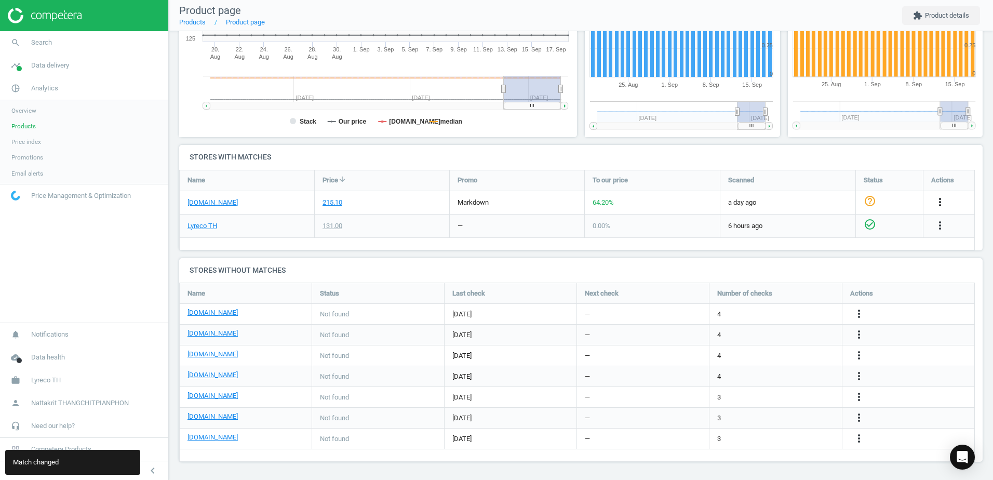
click at [939, 203] on icon "more_vert" at bounding box center [940, 202] width 12 height 12
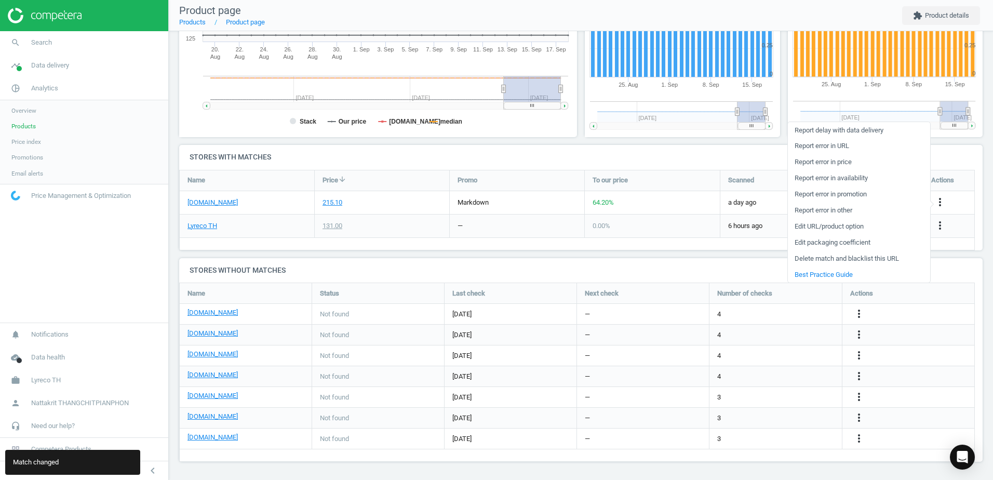
click at [861, 226] on link "Edit URL/product option" at bounding box center [859, 227] width 142 height 16
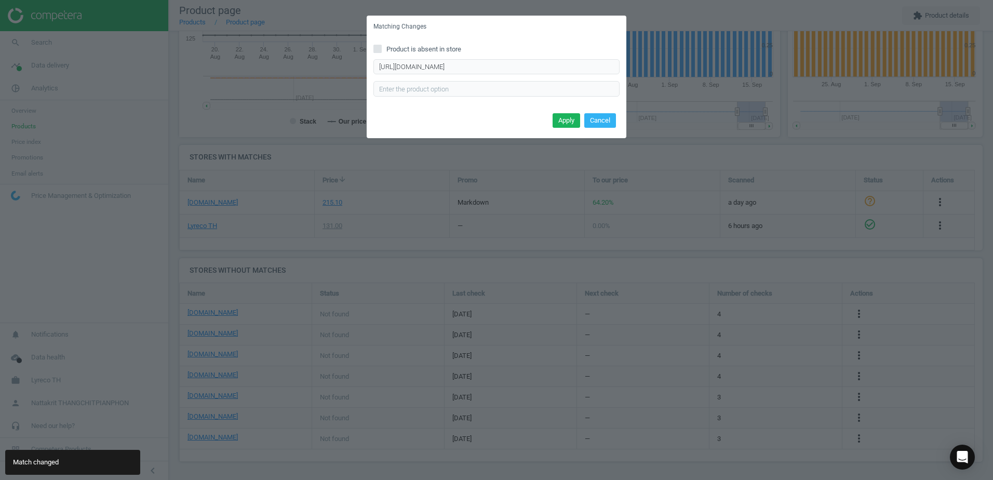
click at [556, 209] on div "Matching Changes Product is absent in store https://www.ofm.co.th/product/a-lin…" at bounding box center [496, 240] width 993 height 480
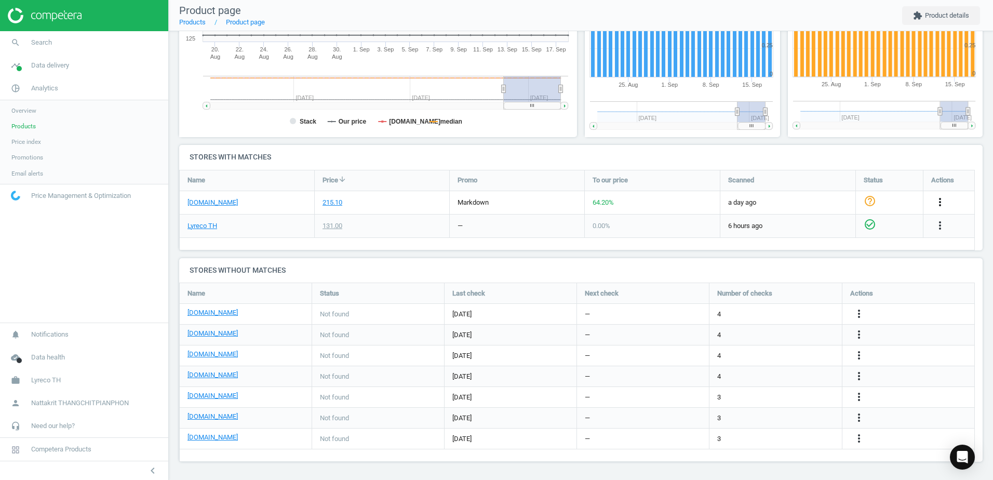
click at [940, 202] on icon "more_vert" at bounding box center [940, 202] width 12 height 12
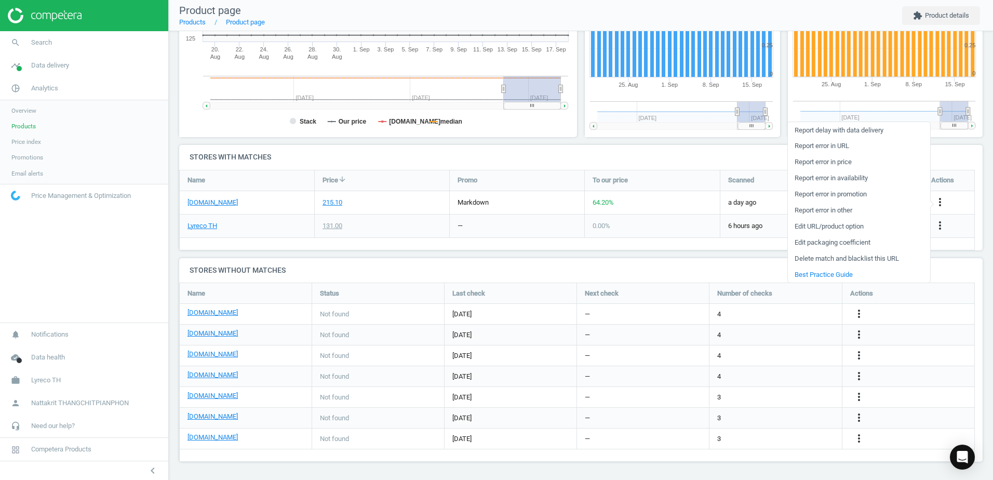
click at [531, 216] on div "—" at bounding box center [517, 226] width 135 height 23
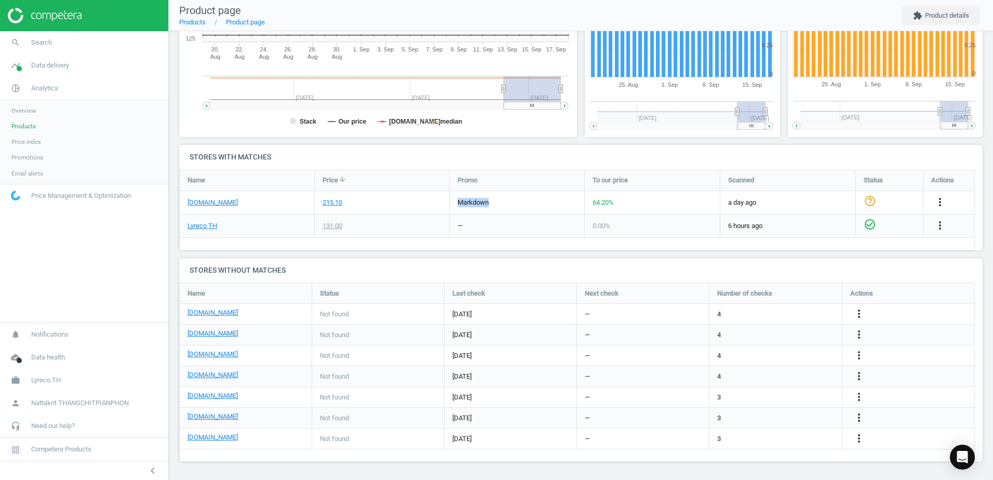
drag, startPoint x: 450, startPoint y: 206, endPoint x: 550, endPoint y: 210, distance: 99.3
click at [550, 210] on div "markdown" at bounding box center [517, 202] width 135 height 23
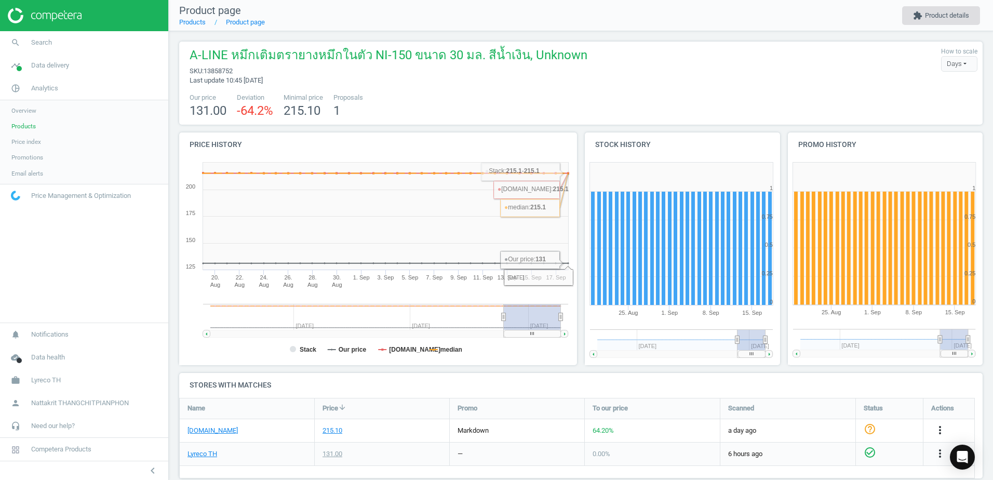
click at [921, 19] on icon "extension" at bounding box center [917, 15] width 9 height 9
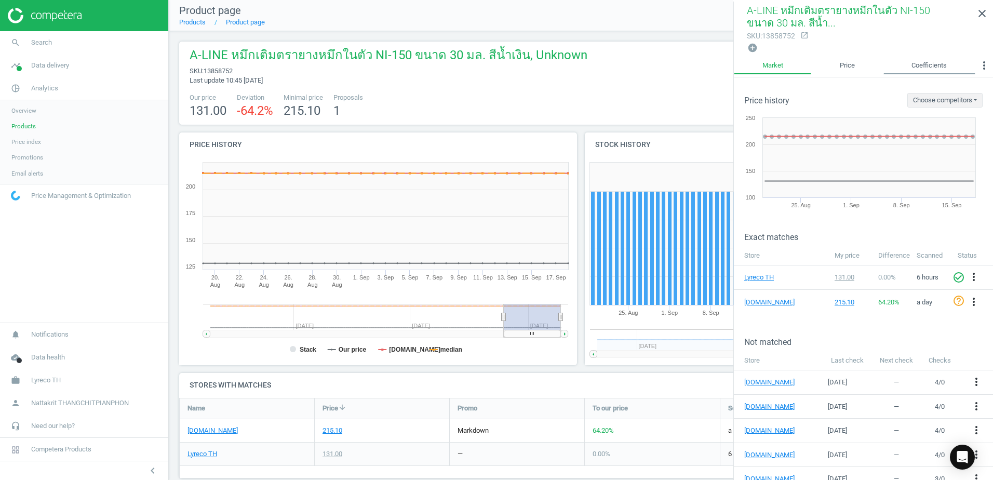
click at [928, 59] on link "Coefficients" at bounding box center [929, 66] width 92 height 18
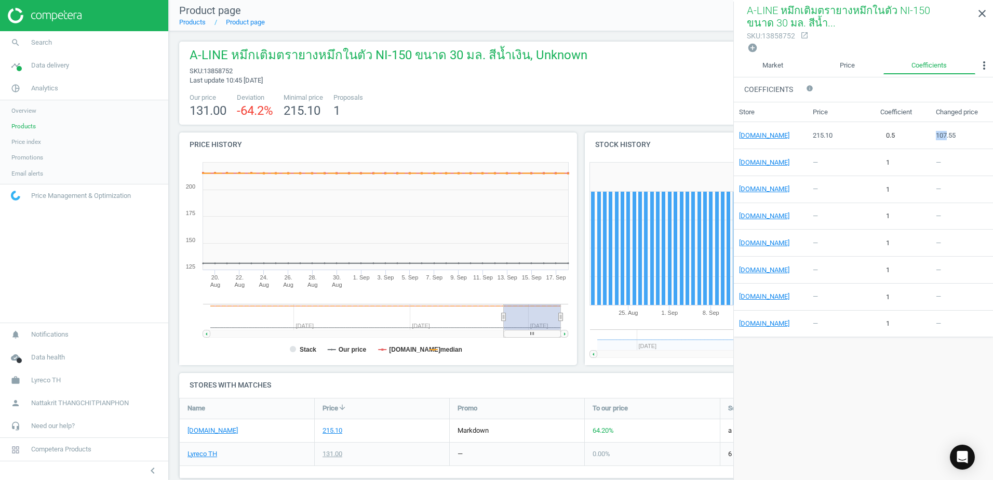
drag, startPoint x: 946, startPoint y: 138, endPoint x: 935, endPoint y: 141, distance: 11.3
click at [935, 141] on td "107.55" at bounding box center [962, 135] width 62 height 27
click at [941, 137] on div "107.55" at bounding box center [957, 135] width 42 height 9
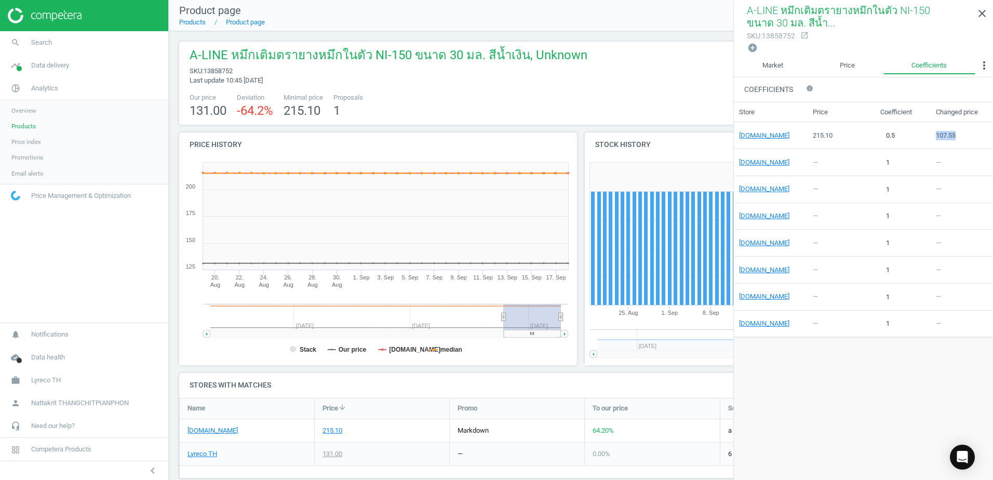
click at [940, 140] on td "107.55" at bounding box center [962, 135] width 62 height 27
click at [876, 59] on link "Price" at bounding box center [847, 66] width 72 height 18
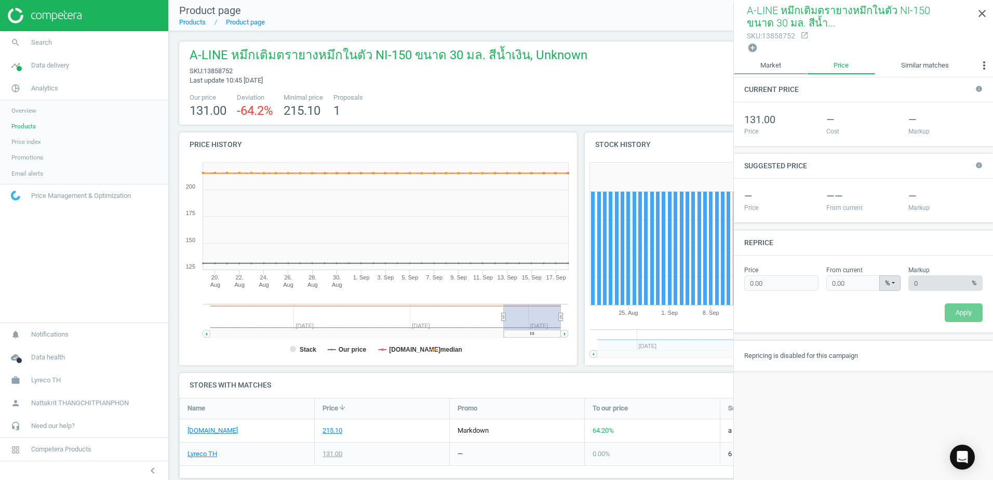
click at [789, 72] on link "Market" at bounding box center [770, 66] width 73 height 18
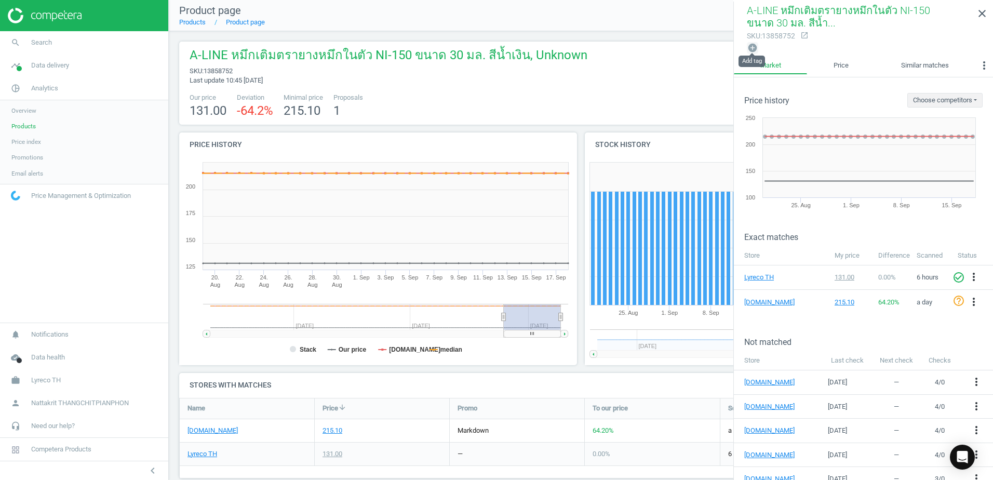
click at [752, 47] on icon "add_circle" at bounding box center [752, 48] width 10 height 10
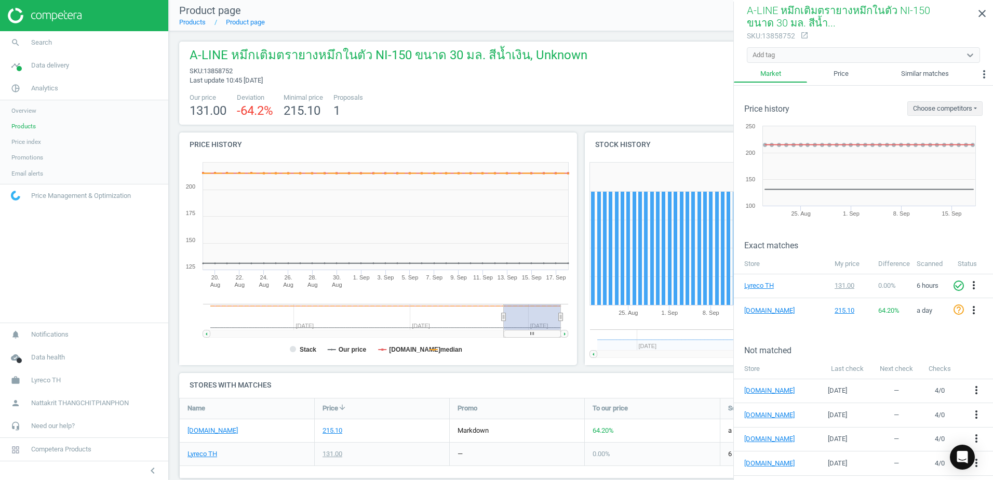
click at [791, 55] on div "Add tag" at bounding box center [853, 55] width 213 height 14
click at [934, 110] on button "Choose competitors" at bounding box center [944, 108] width 75 height 15
click at [881, 331] on div "Not matched" at bounding box center [863, 342] width 259 height 25
click at [968, 305] on icon "more_vert" at bounding box center [974, 310] width 12 height 12
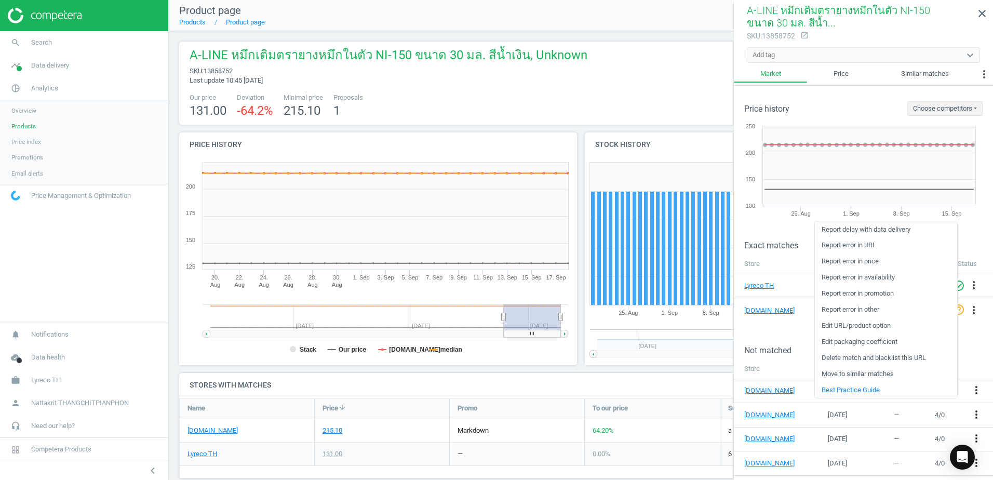
click at [971, 349] on h3 "Not matched" at bounding box center [868, 350] width 249 height 10
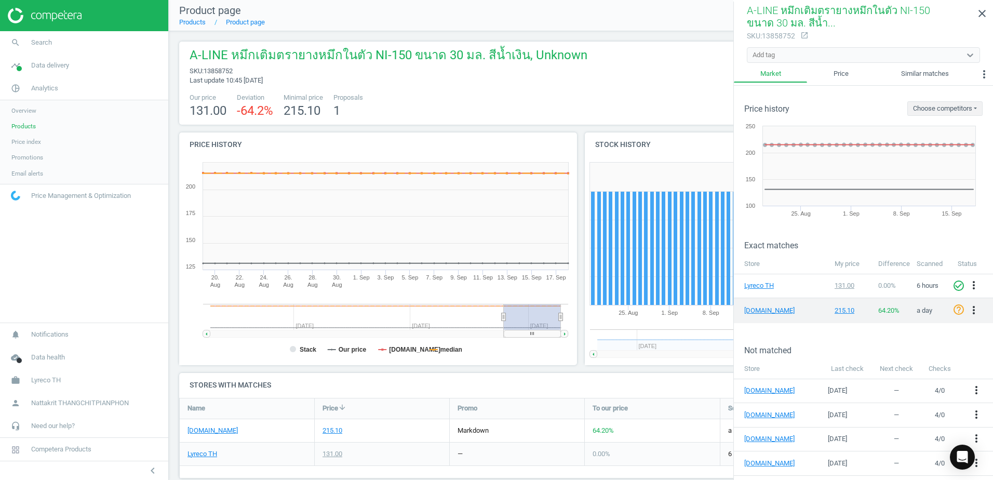
click at [953, 300] on td "help_outline more_vert" at bounding box center [973, 310] width 41 height 25
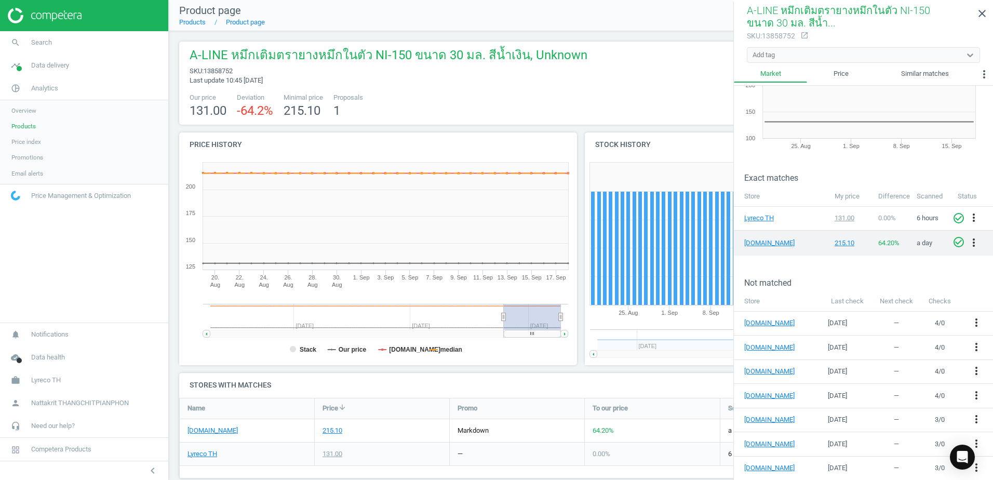
click at [953, 245] on icon "check_circle_outline" at bounding box center [959, 242] width 12 height 12
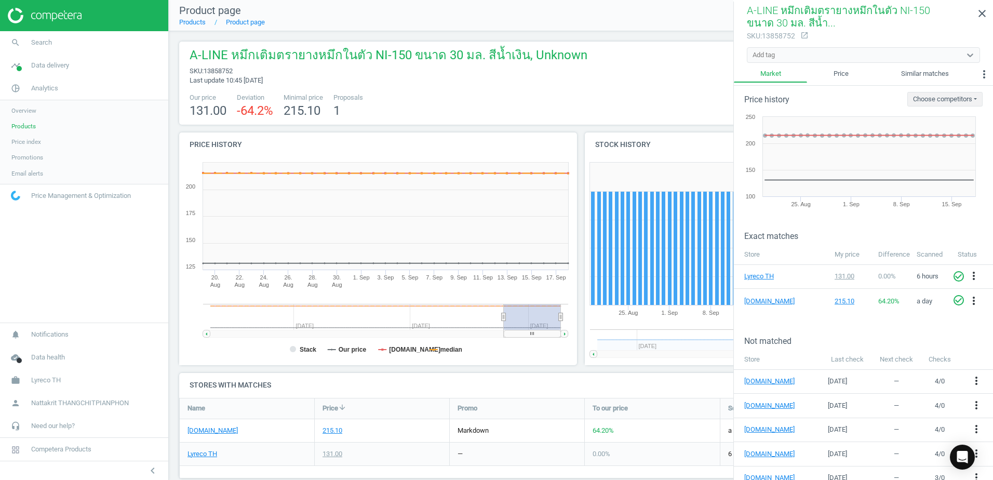
scroll to position [0, 0]
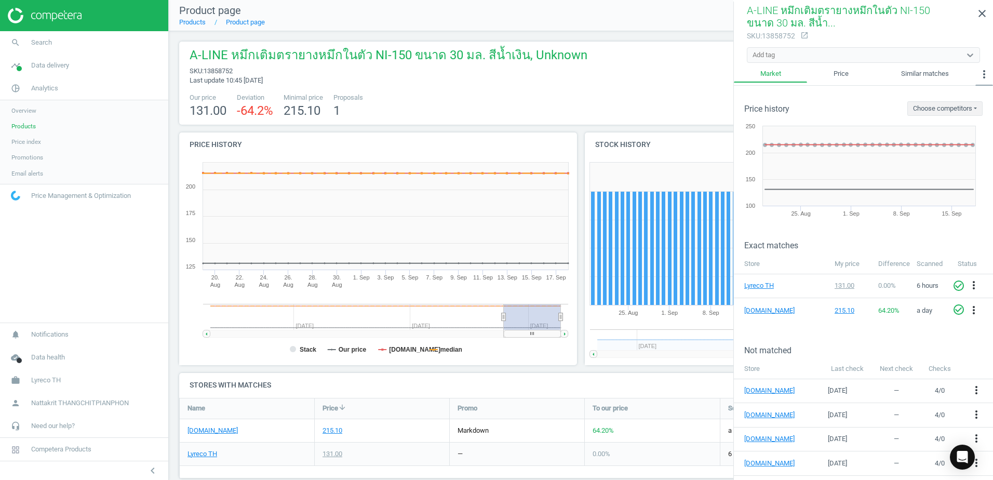
click at [987, 77] on icon "more_vert" at bounding box center [984, 74] width 12 height 12
click at [976, 91] on button "Coefficients" at bounding box center [959, 95] width 66 height 12
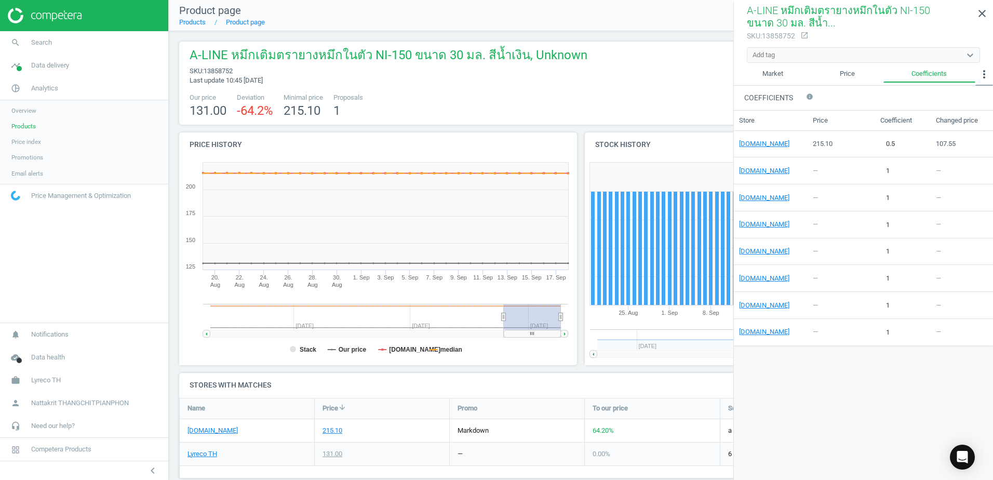
click at [988, 75] on icon "more_vert" at bounding box center [984, 74] width 12 height 12
click at [969, 134] on button "Custom data" at bounding box center [959, 133] width 68 height 12
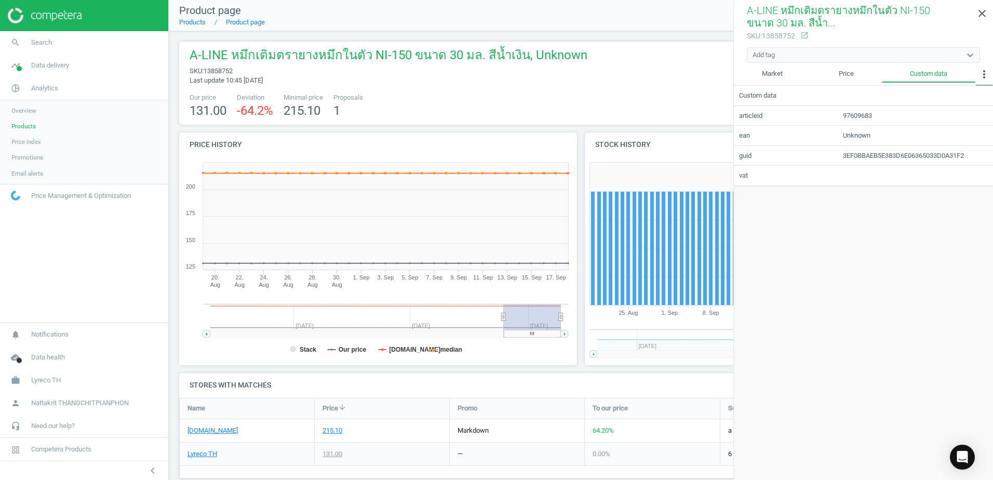
click at [990, 72] on icon "more_vert" at bounding box center [984, 74] width 12 height 12
click at [968, 120] on button "Promotions" at bounding box center [959, 121] width 68 height 12
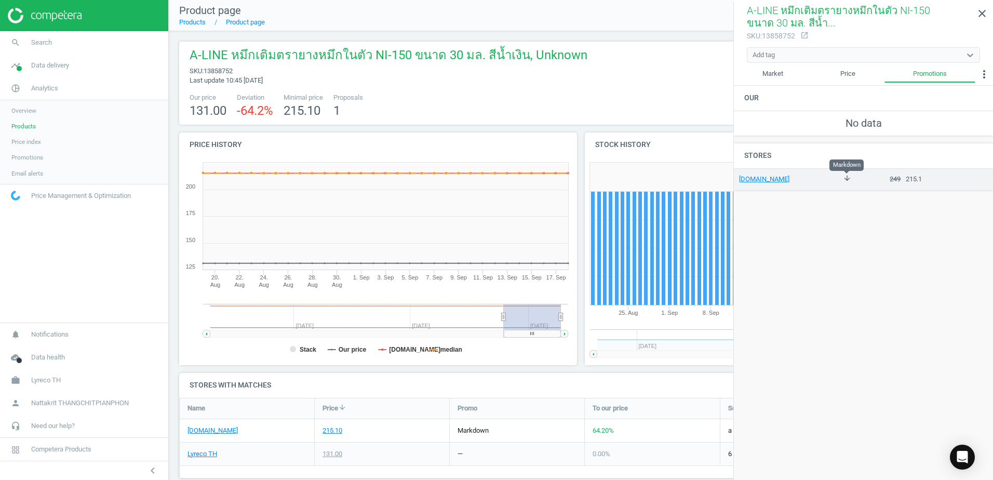
click at [850, 178] on icon "arrow_downward" at bounding box center [847, 178] width 8 height 8
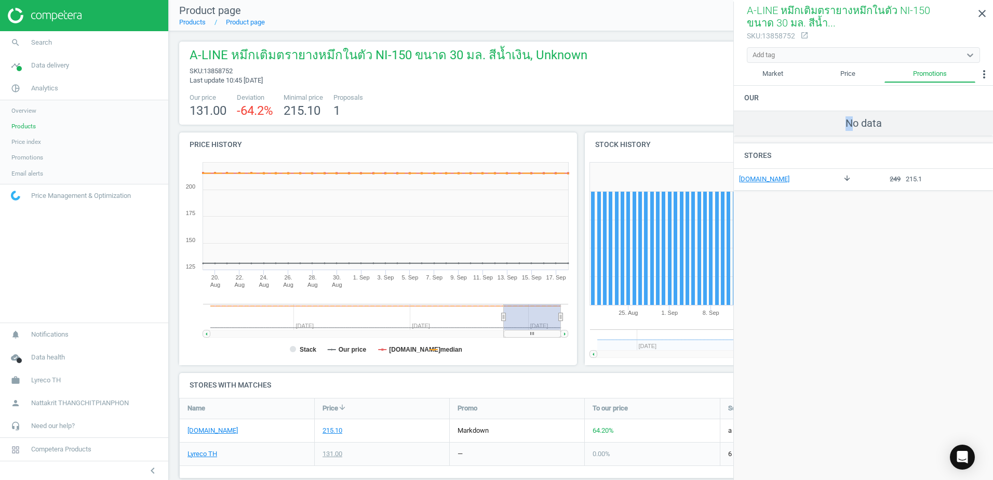
click at [851, 118] on td "No data" at bounding box center [863, 123] width 259 height 25
drag, startPoint x: 851, startPoint y: 118, endPoint x: 847, endPoint y: 126, distance: 8.6
click at [847, 126] on td "No data" at bounding box center [863, 123] width 259 height 25
click at [983, 80] on icon "more_vert" at bounding box center [984, 74] width 12 height 12
click at [954, 141] on button "Matches" at bounding box center [959, 146] width 68 height 12
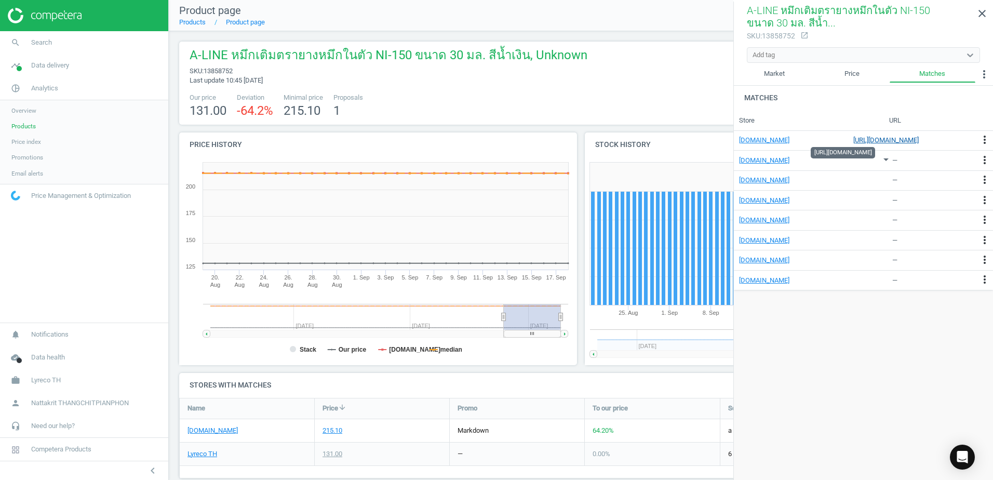
click at [877, 136] on link "https://www.ofm.co.th/product/a-line-%E0%B8%99%E0%B9%89%E0%B8%B3%E0%B8%AB%E0%B8…" at bounding box center [886, 140] width 130 height 9
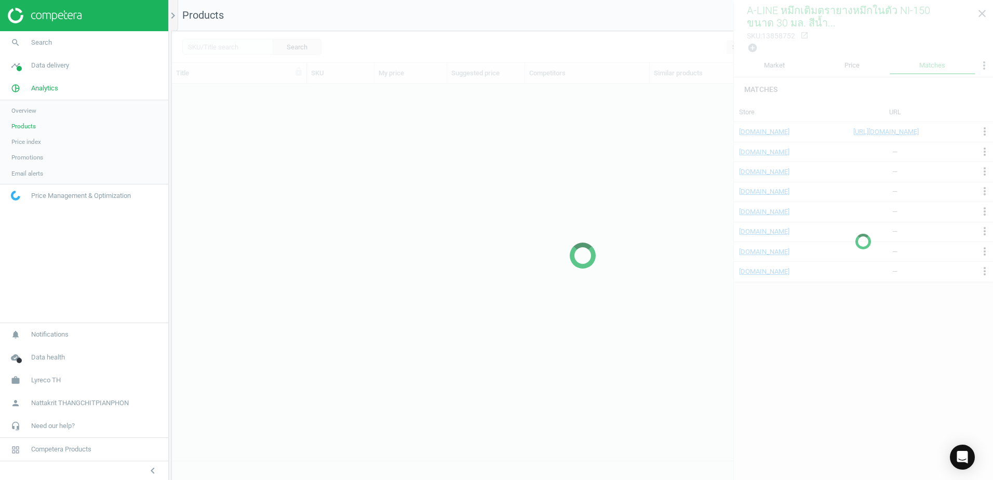
scroll to position [361, 813]
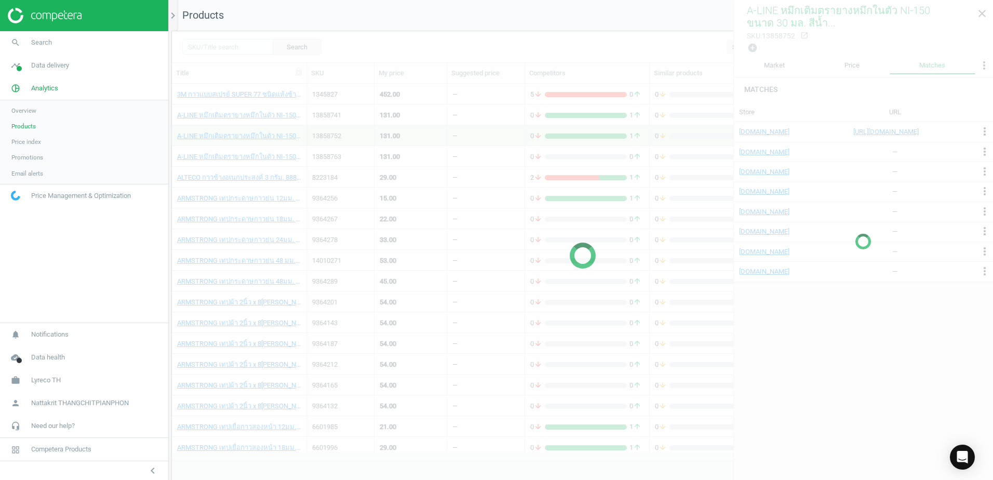
click at [985, 10] on div at bounding box center [863, 242] width 260 height 480
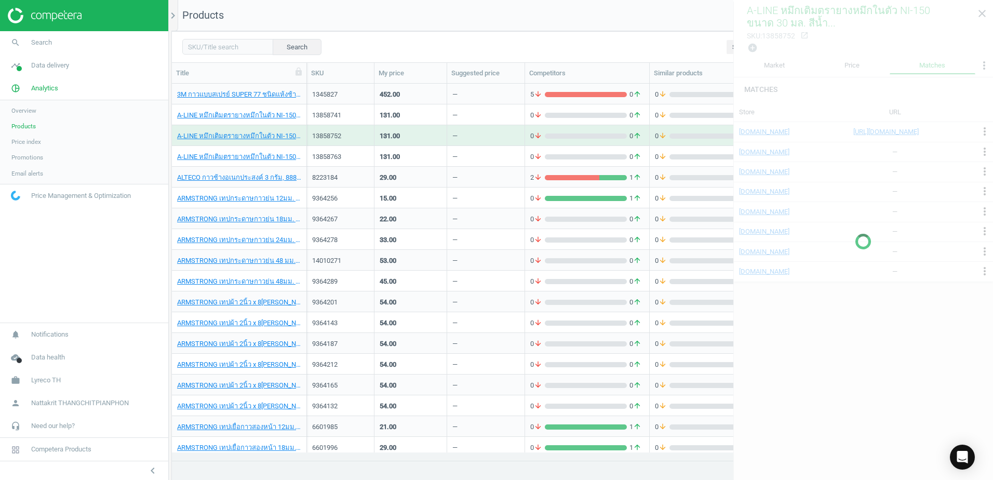
click at [983, 12] on div at bounding box center [863, 242] width 260 height 480
click at [979, 15] on div at bounding box center [863, 242] width 260 height 480
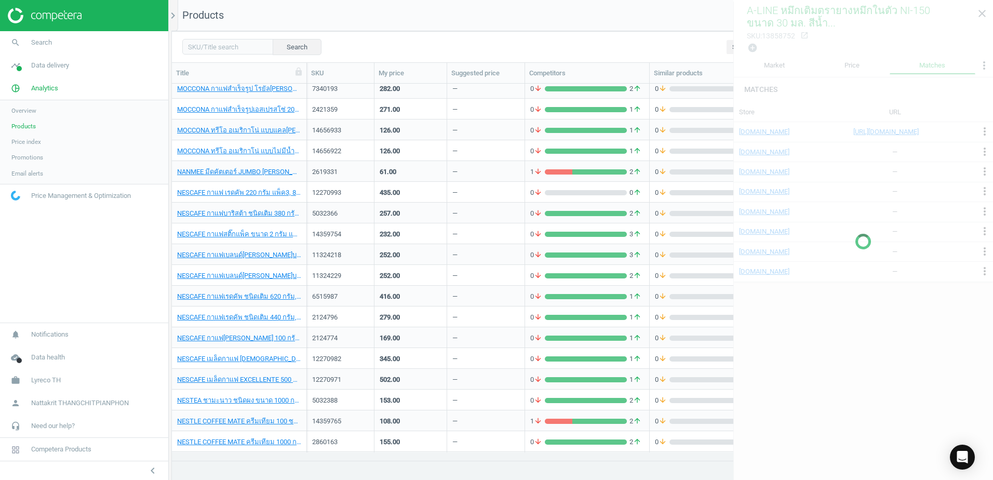
scroll to position [3786, 0]
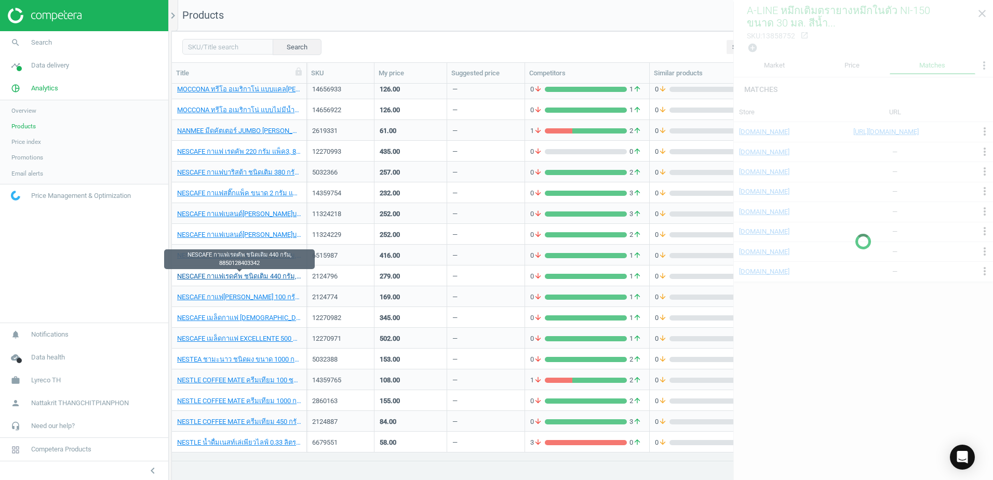
click at [204, 280] on link "NESCAFE กาแฟเรดคัพ ชนิดเติม 440 กรัม, 8850128403342" at bounding box center [239, 276] width 124 height 9
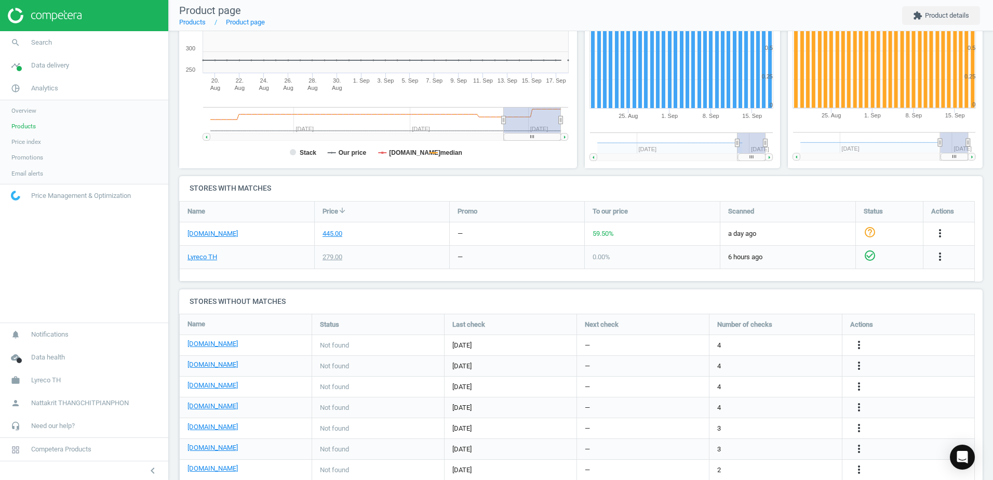
scroll to position [208, 0]
click at [333, 230] on div "445.00" at bounding box center [333, 231] width 20 height 9
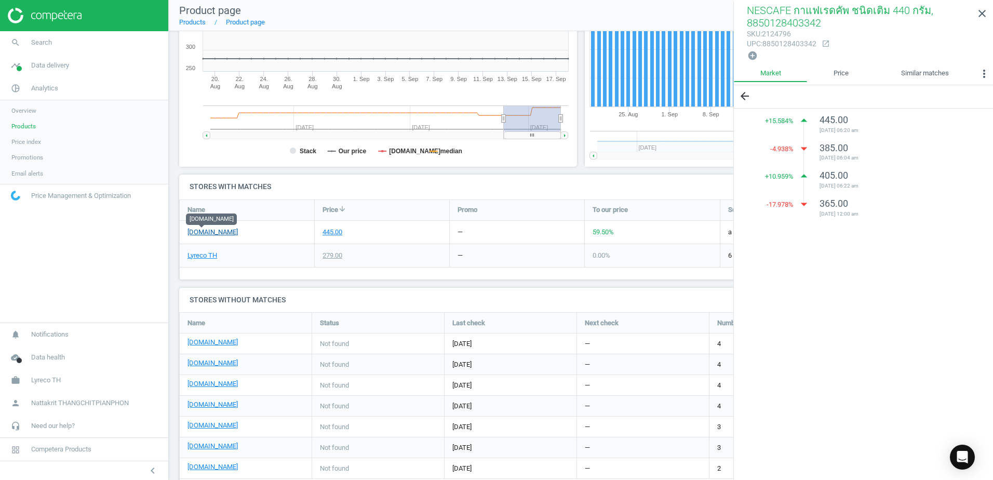
click at [205, 230] on link "ofm.co.th" at bounding box center [213, 231] width 50 height 9
click at [203, 253] on link "Lyreco TH" at bounding box center [203, 255] width 30 height 9
click at [378, 256] on div "279.00" at bounding box center [382, 255] width 135 height 23
click at [980, 12] on icon "close" at bounding box center [982, 13] width 12 height 12
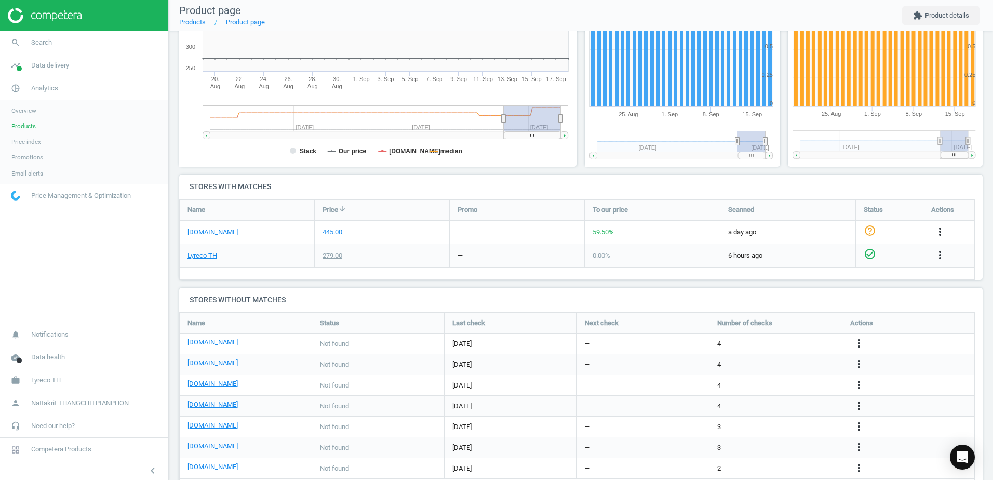
click at [881, 229] on div "help_outline" at bounding box center [889, 232] width 67 height 23
click at [872, 233] on icon "help_outline" at bounding box center [870, 230] width 12 height 12
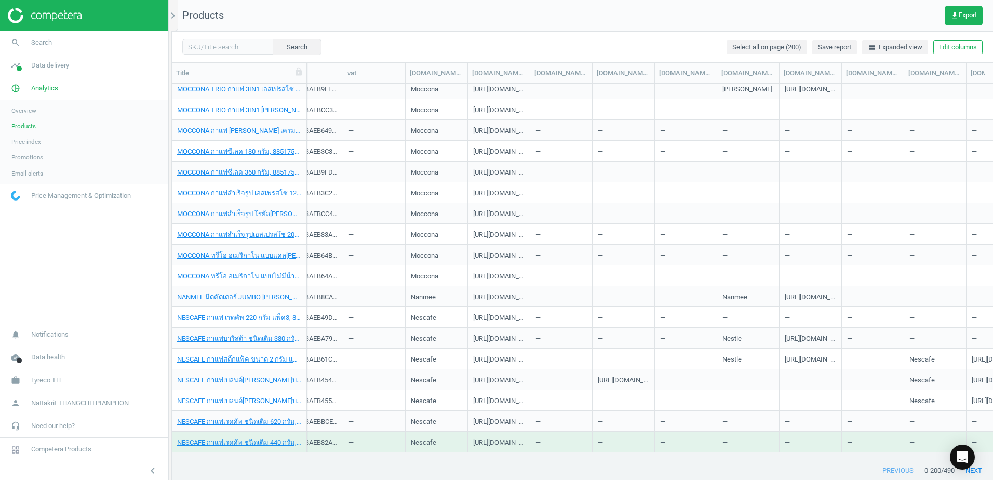
scroll to position [0, 743]
click at [503, 156] on div "https://pim-cdn0.ofm.co.th/products/thumbnail/0020410.jpg" at bounding box center [498, 153] width 51 height 13
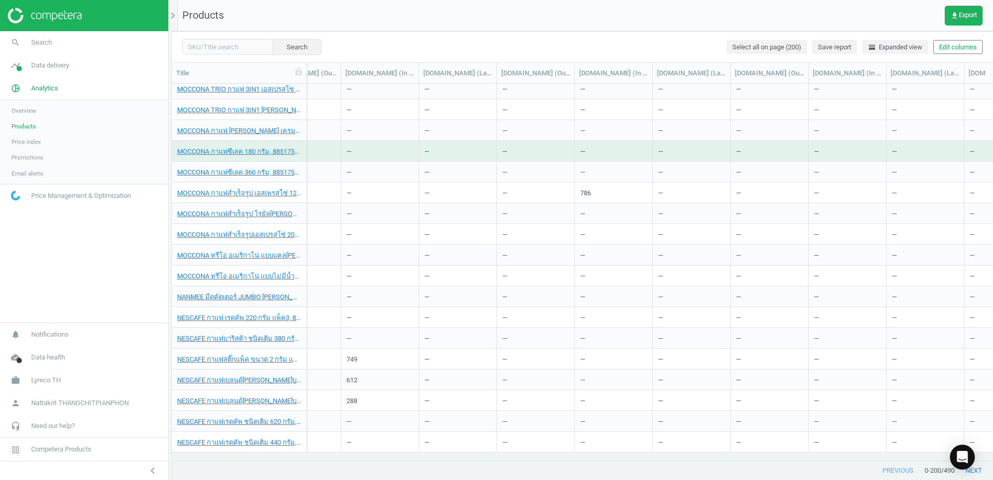
scroll to position [0, 3854]
drag, startPoint x: 823, startPoint y: 445, endPoint x: 730, endPoint y: 443, distance: 92.5
click at [730, 443] on div "MAX ลวดเย็บกระดาษ M8-1M (B8) 1000 ลวด/กล่อง, 8851552104003 2117416 21.00 — 2 ar…" at bounding box center [582, 268] width 821 height 369
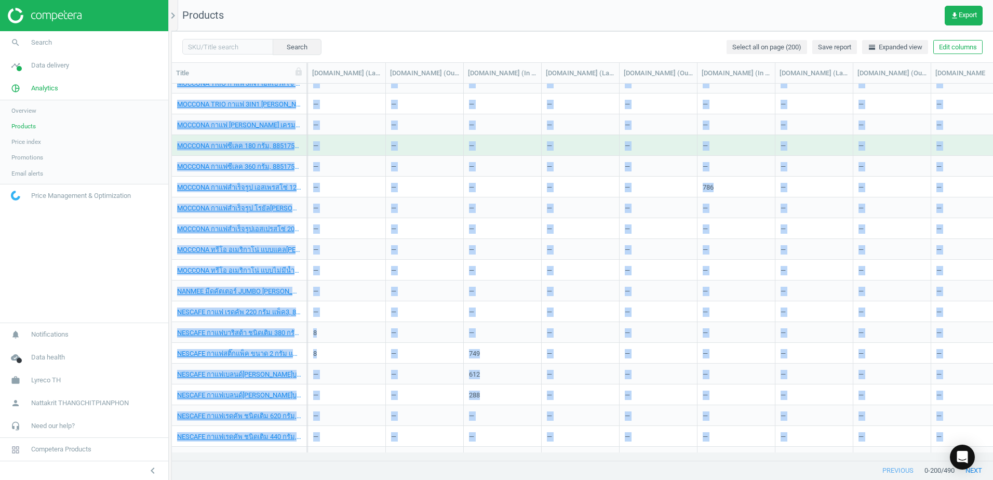
scroll to position [0, 3256]
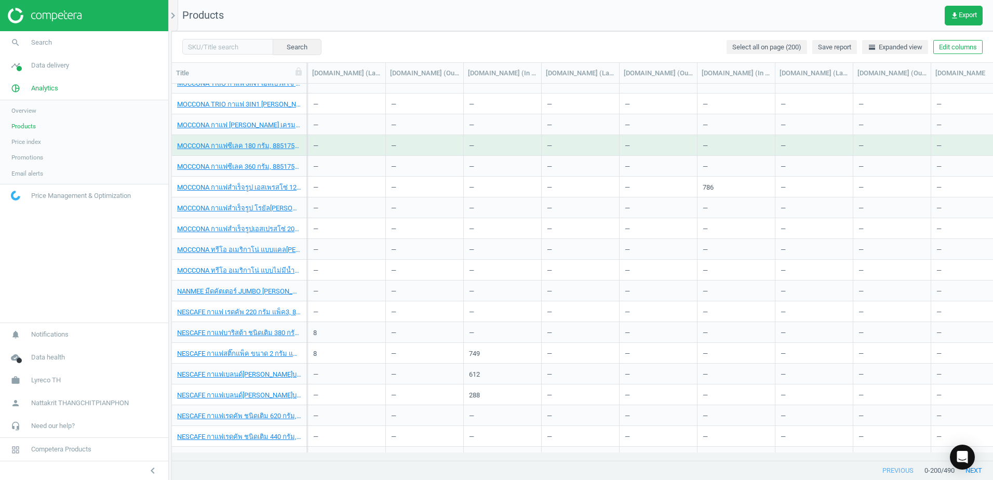
click at [731, 461] on div at bounding box center [649, 460] width 684 height 1
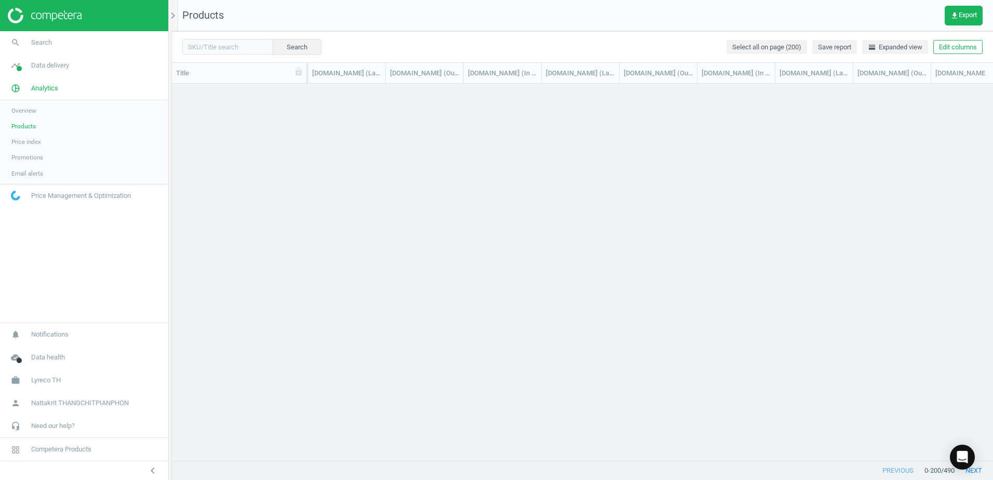
scroll to position [0, 0]
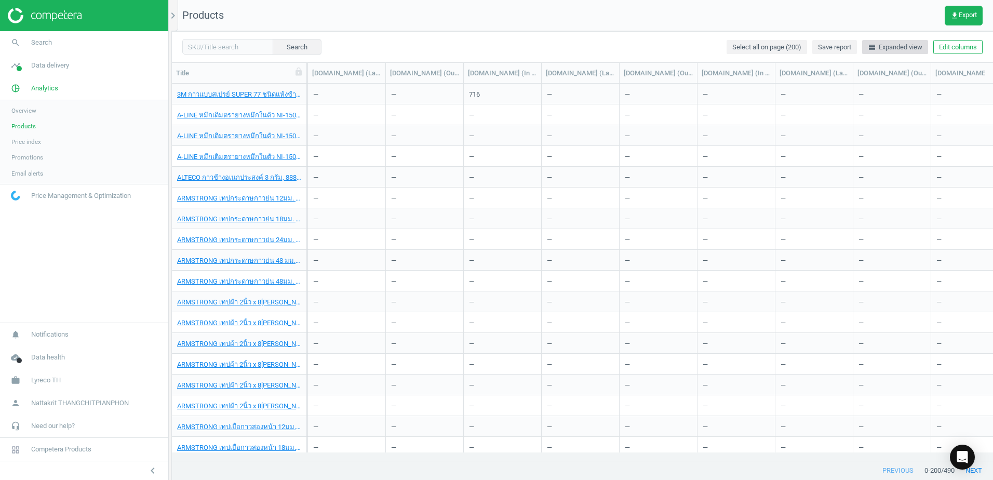
click at [892, 50] on span "horizontal_split Expanded view" at bounding box center [895, 47] width 55 height 9
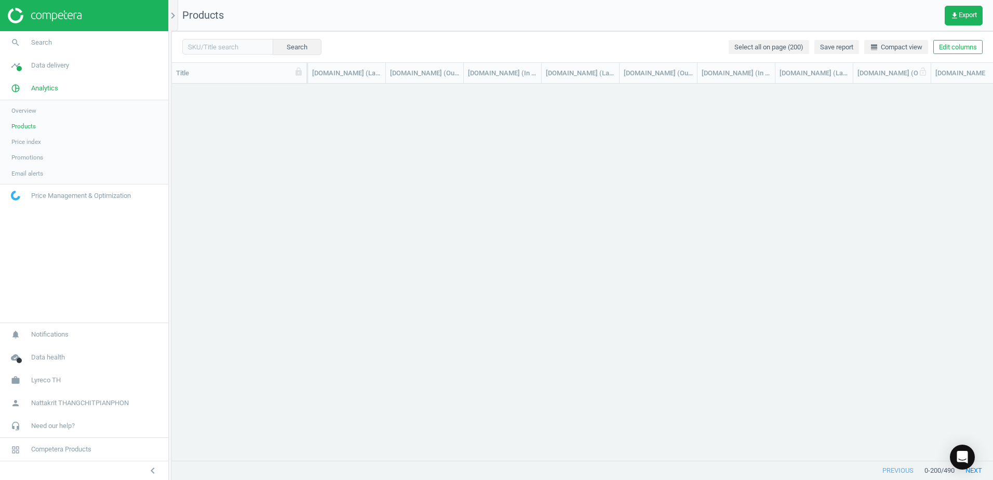
scroll to position [7027, 0]
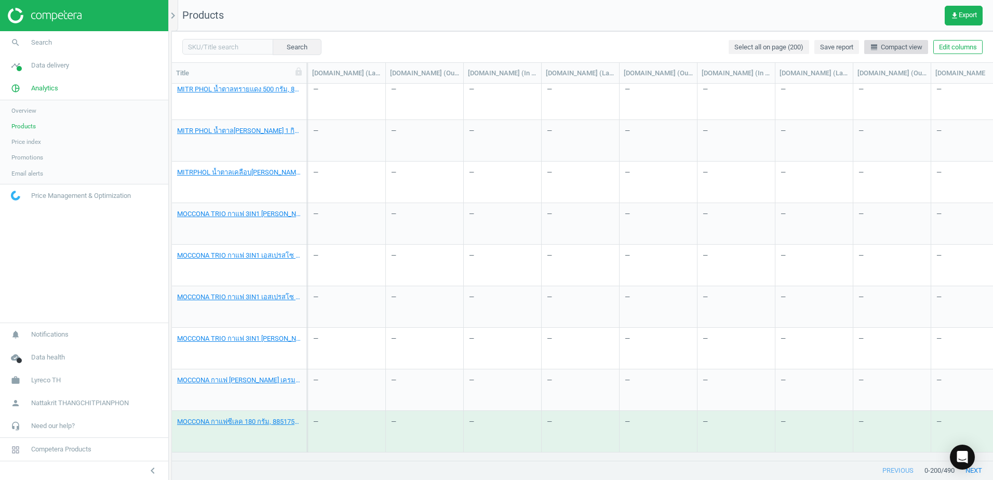
click at [901, 51] on span "line_weight Compact view" at bounding box center [896, 47] width 52 height 9
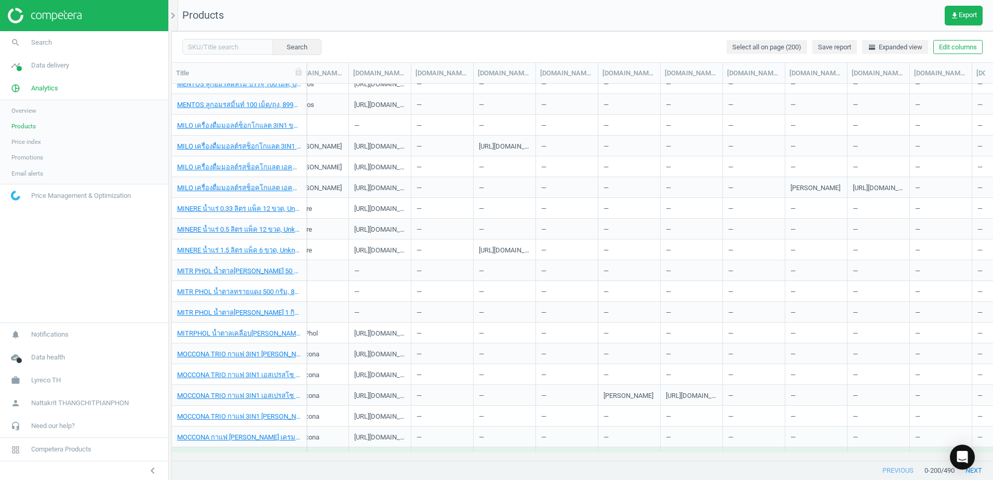
scroll to position [0, 0]
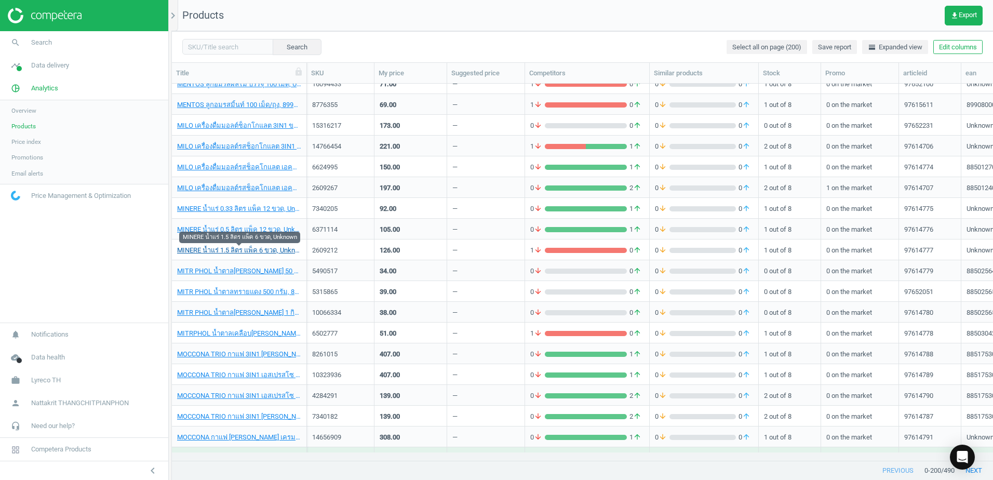
click at [270, 251] on link "MINERE น้ำแร่ 1.5 ลิตร แพ็ค 6 ขวด, Unknown" at bounding box center [239, 250] width 124 height 9
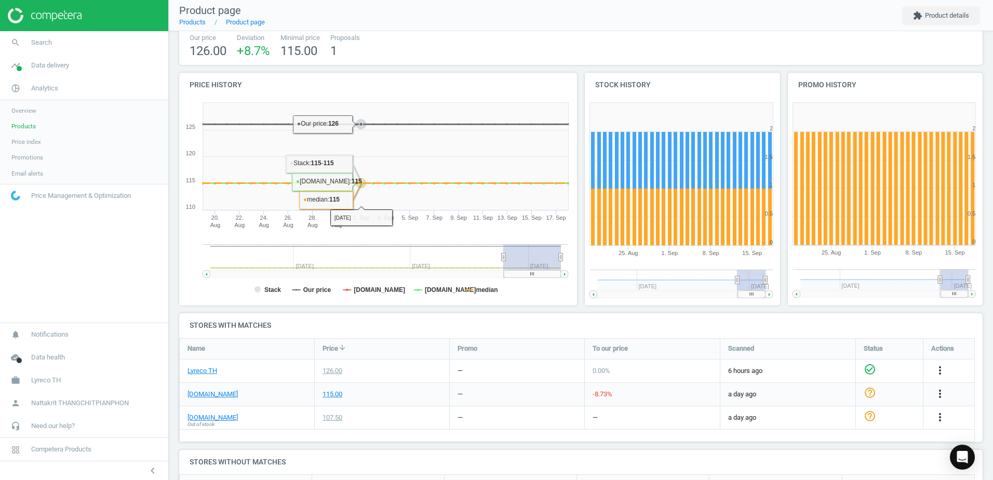
scroll to position [231, 0]
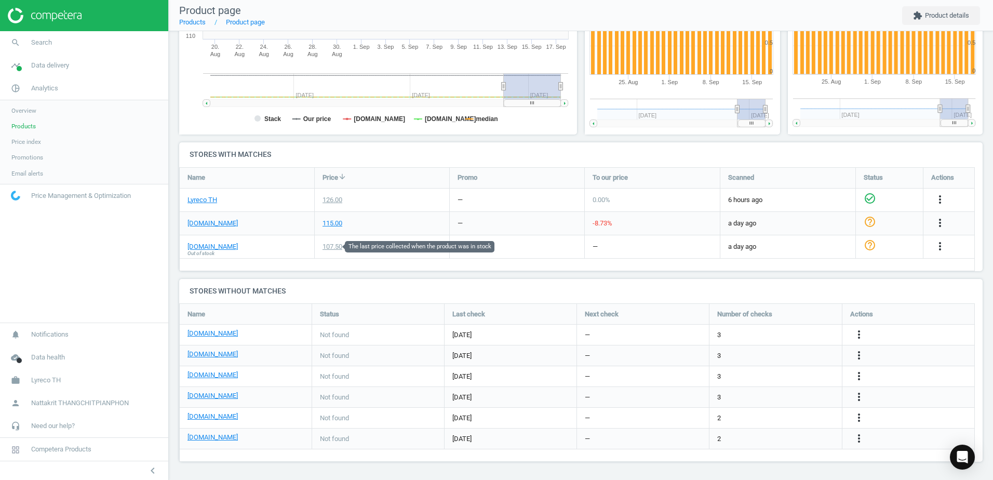
click at [335, 244] on div "107.50" at bounding box center [333, 246] width 20 height 9
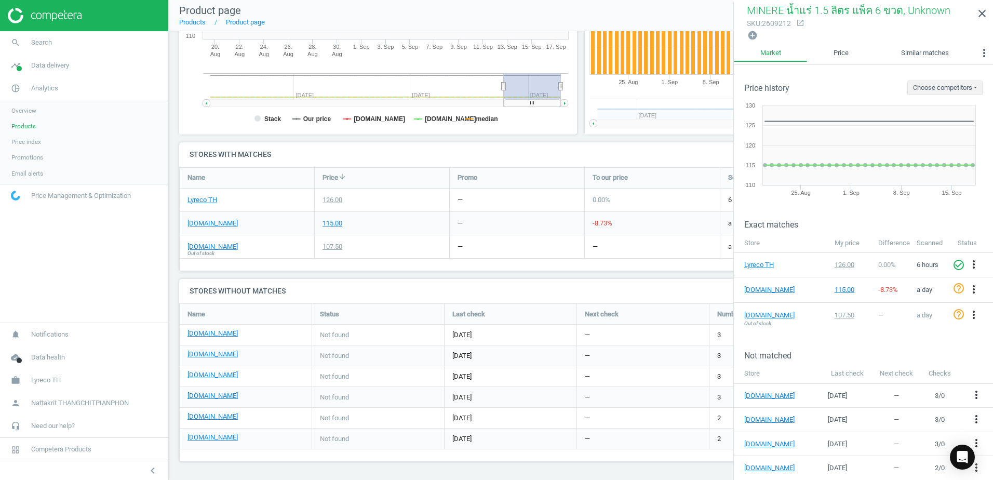
click at [326, 251] on div "107.50" at bounding box center [382, 246] width 135 height 23
click at [328, 245] on div "107.50" at bounding box center [333, 246] width 20 height 9
click at [329, 199] on div "126.00" at bounding box center [333, 199] width 20 height 9
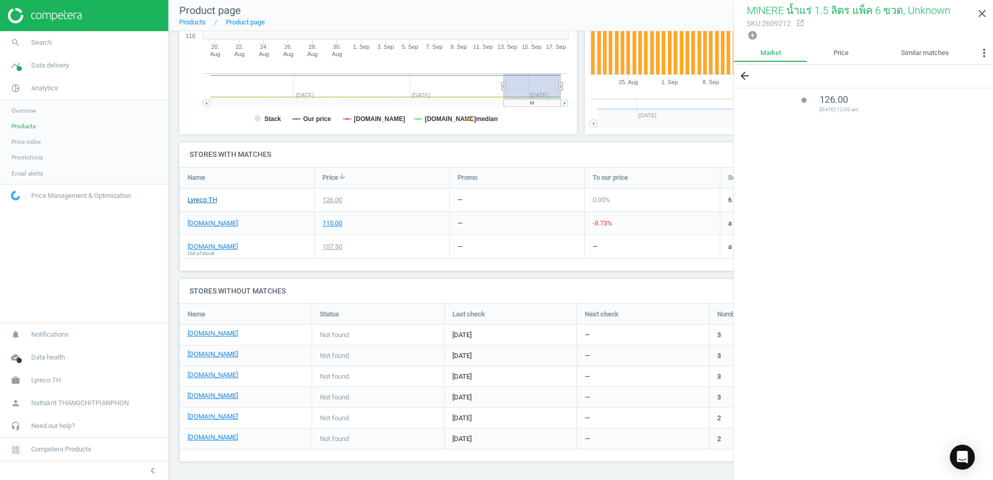
click at [205, 200] on link "Lyreco TH" at bounding box center [203, 199] width 30 height 9
click at [202, 223] on link "ofm.co.th" at bounding box center [213, 223] width 50 height 9
drag, startPoint x: 982, startPoint y: 15, endPoint x: 966, endPoint y: 28, distance: 21.1
click at [982, 15] on icon "close" at bounding box center [982, 13] width 12 height 12
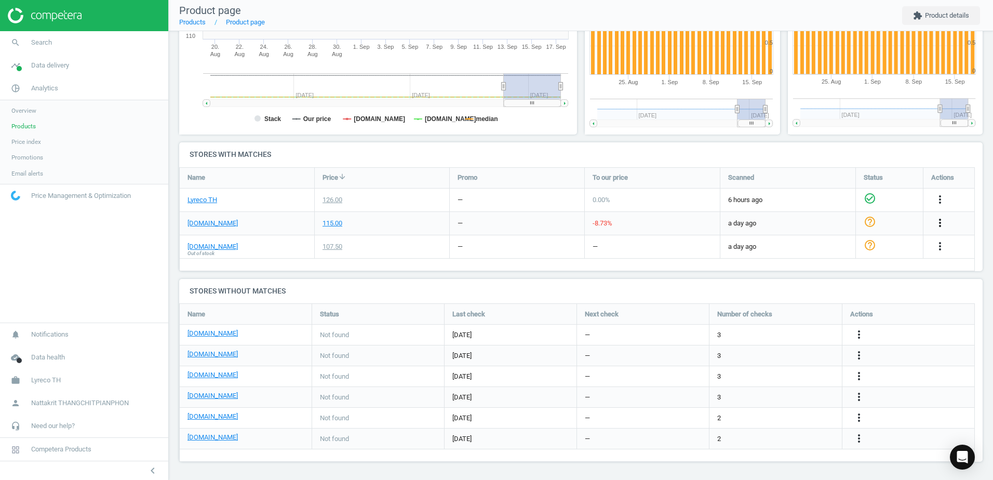
click at [940, 220] on icon "more_vert" at bounding box center [940, 223] width 12 height 12
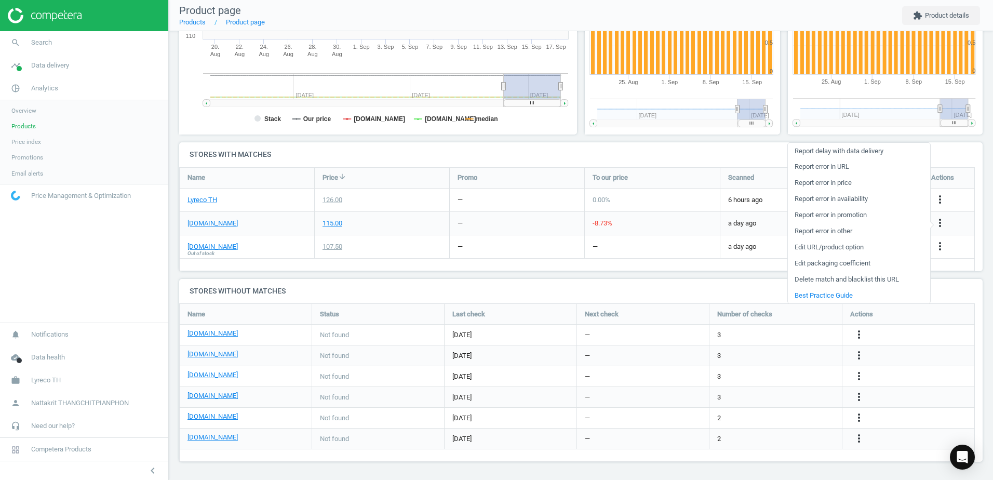
click at [871, 264] on link "Edit packaging coefficient" at bounding box center [859, 264] width 142 height 16
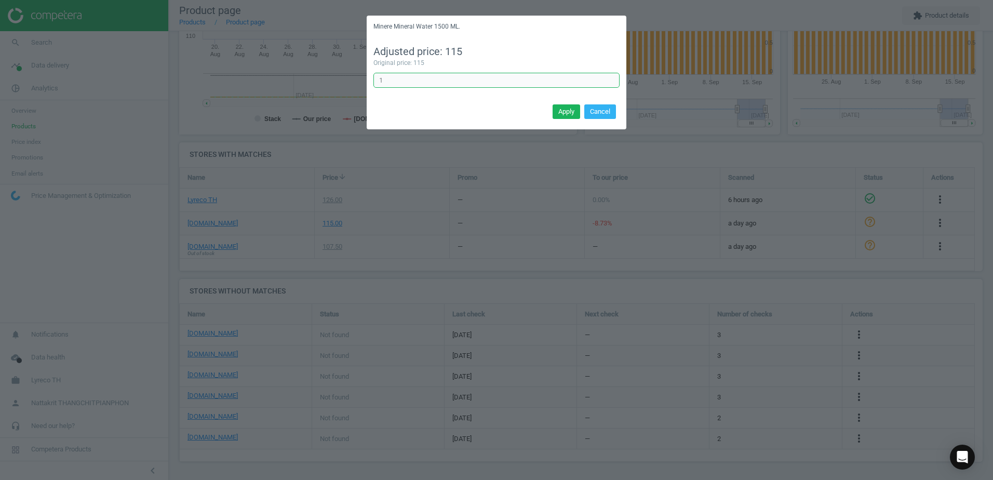
click at [419, 85] on input "1" at bounding box center [496, 81] width 246 height 16
click at [604, 109] on button "Cancel" at bounding box center [600, 111] width 32 height 15
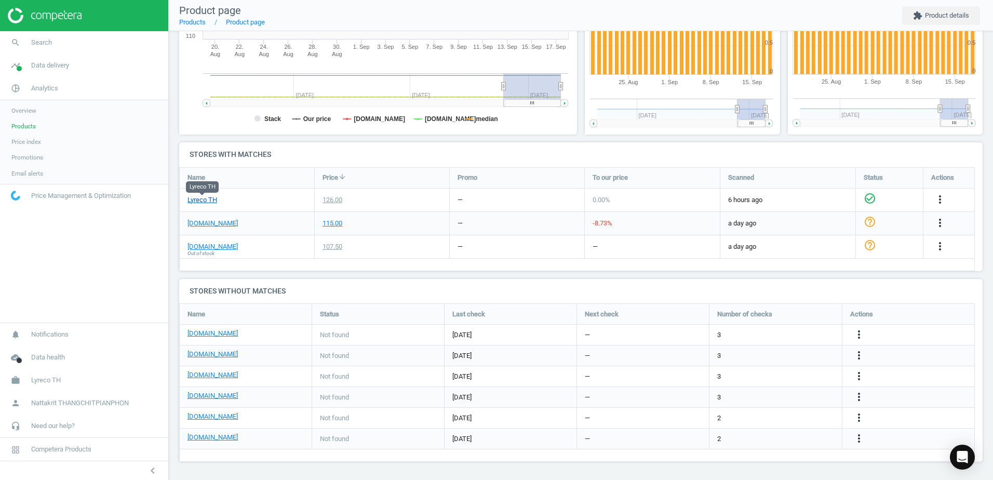
click at [203, 200] on link "Lyreco TH" at bounding box center [203, 199] width 30 height 9
click at [942, 195] on icon "more_vert" at bounding box center [940, 199] width 12 height 12
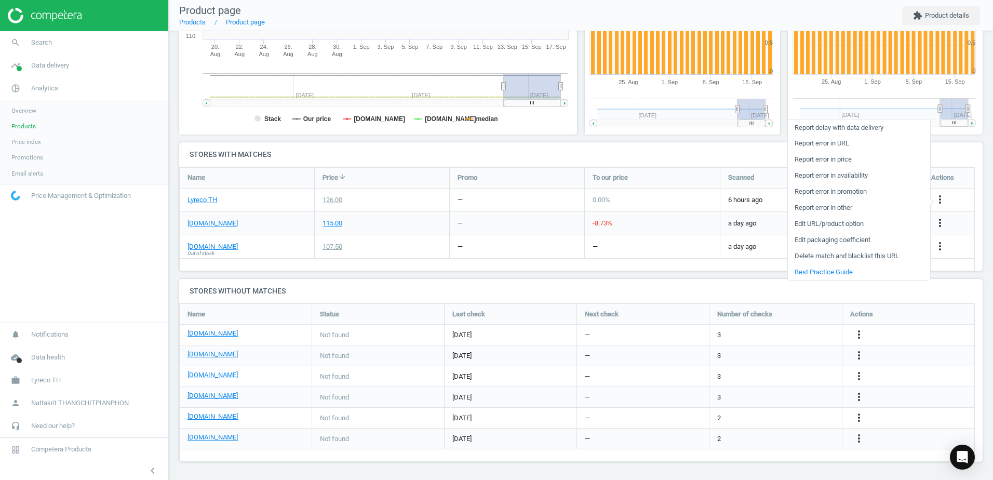
click at [878, 226] on link "Edit URL/product option" at bounding box center [859, 224] width 142 height 16
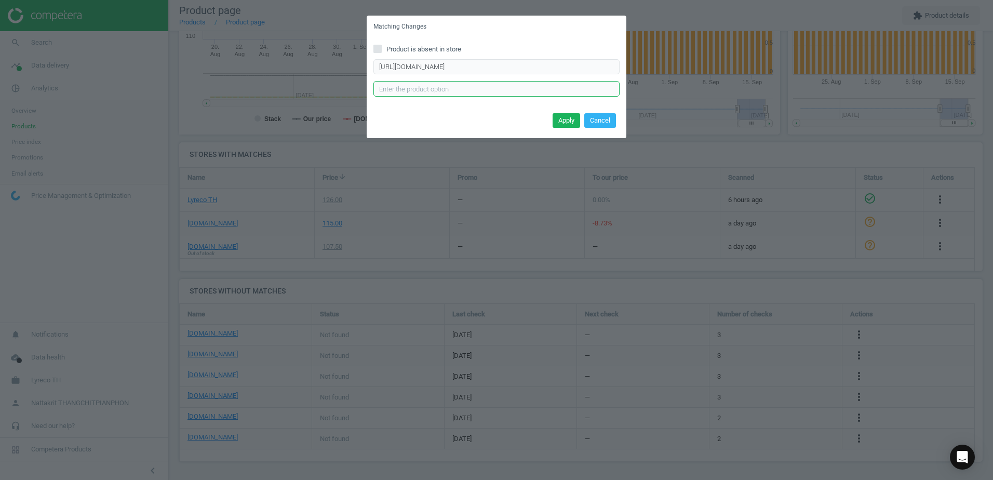
click at [517, 92] on input "text" at bounding box center [496, 89] width 246 height 16
paste input "https://www.lyreco.com/webshop/ENTH/product/view/2609212?language=en_TH&langCou…"
type input "https://www.lyreco.com/webshop/ENTH/product/view/2609212?language=en_TH&langCou…"
click at [576, 120] on button "Apply" at bounding box center [567, 120] width 28 height 15
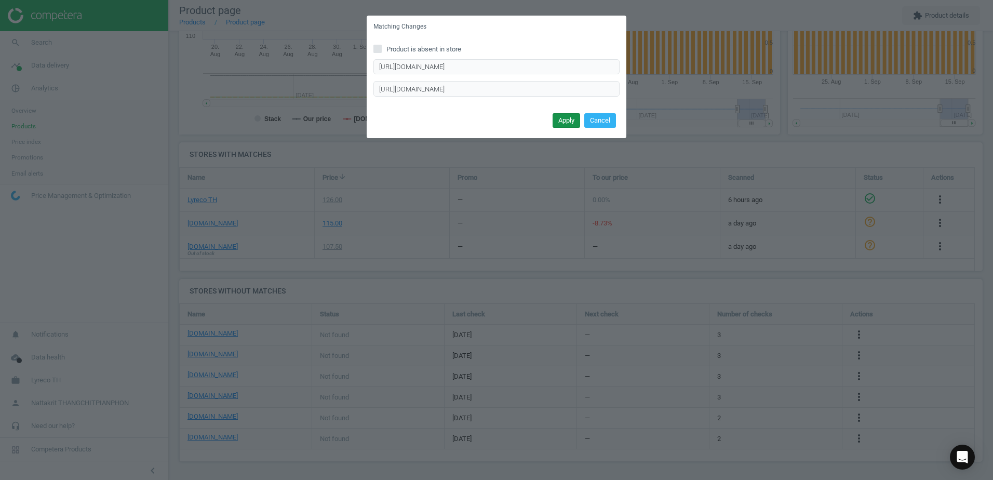
scroll to position [0, 0]
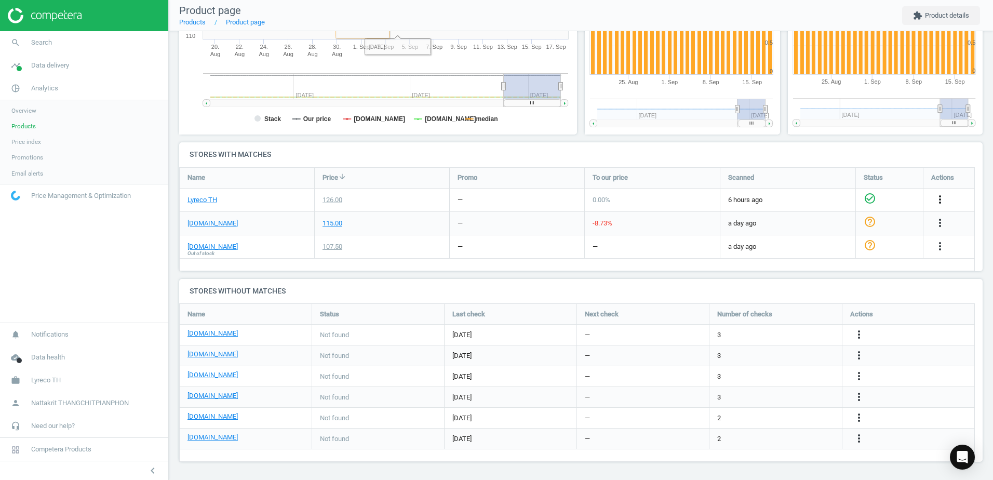
click at [937, 197] on icon "more_vert" at bounding box center [940, 199] width 12 height 12
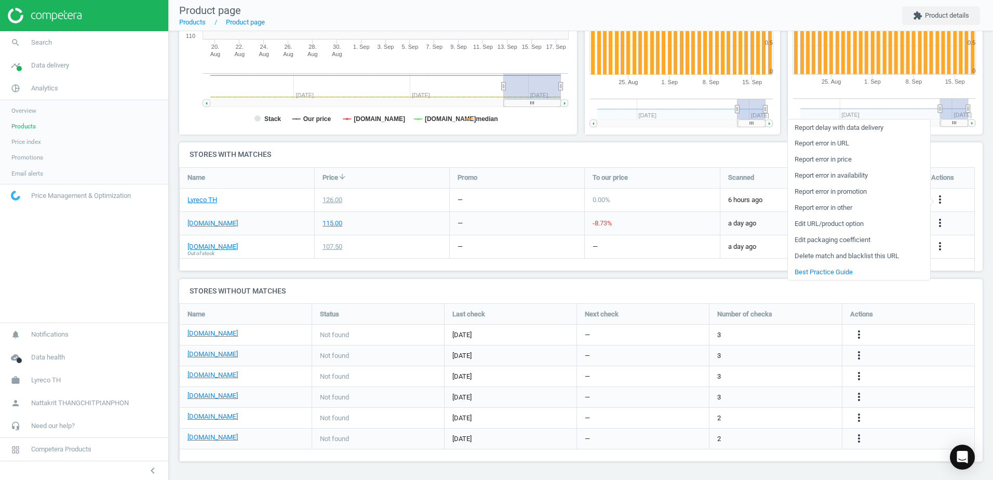
click at [857, 224] on link "Edit URL/product option" at bounding box center [859, 224] width 142 height 16
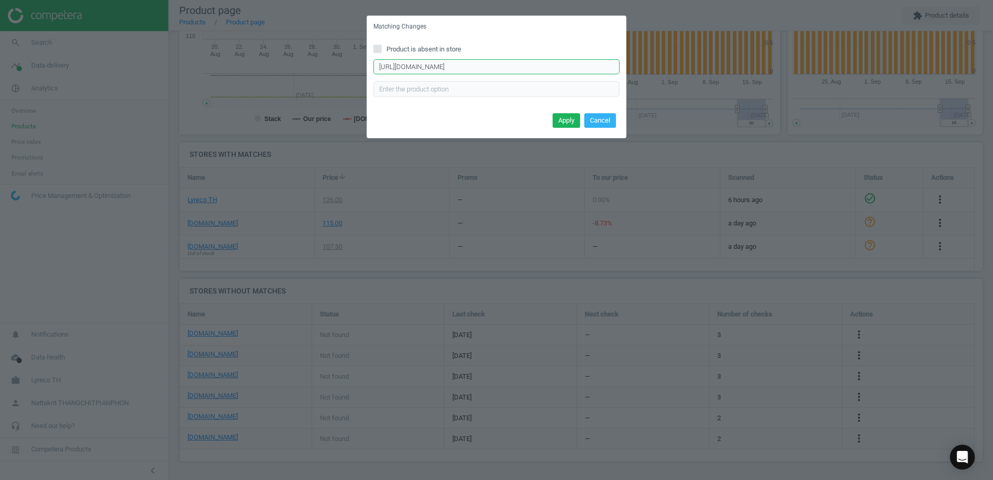
click at [422, 68] on input "https://www.lyreco.com/webshop/ENTH/product/view/2609212?language=en_TH&langCou…" at bounding box center [496, 67] width 246 height 16
click at [428, 68] on input "https://www.lyreco.com/webshop/ENTH/product/view/2609212?language=en_TH&langCou…" at bounding box center [496, 67] width 246 height 16
click at [557, 118] on button "Apply" at bounding box center [567, 120] width 28 height 15
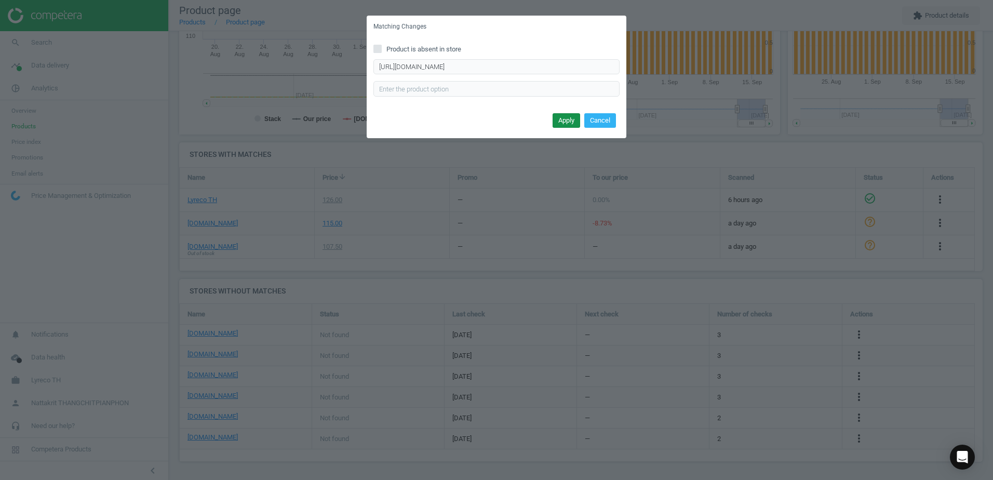
scroll to position [0, 0]
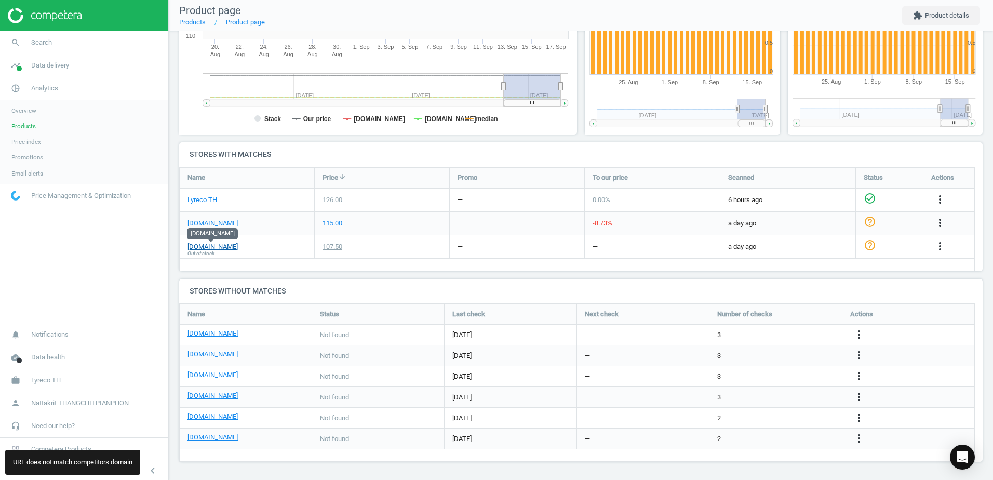
click at [216, 249] on link "officework.co.th" at bounding box center [213, 246] width 50 height 9
click at [365, 229] on div "115.00" at bounding box center [382, 223] width 135 height 23
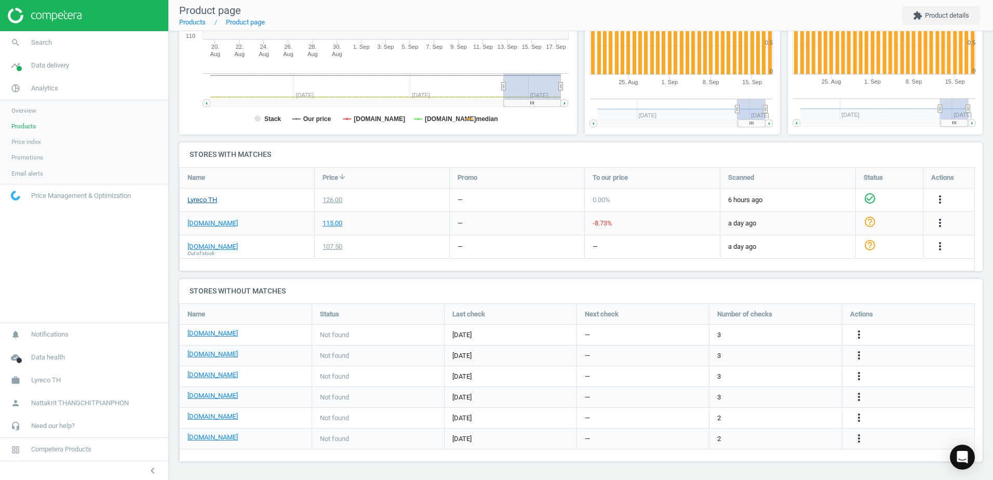
click at [206, 198] on link "Lyreco TH" at bounding box center [203, 199] width 30 height 9
click at [271, 218] on div "ofm.co.th" at bounding box center [247, 223] width 135 height 23
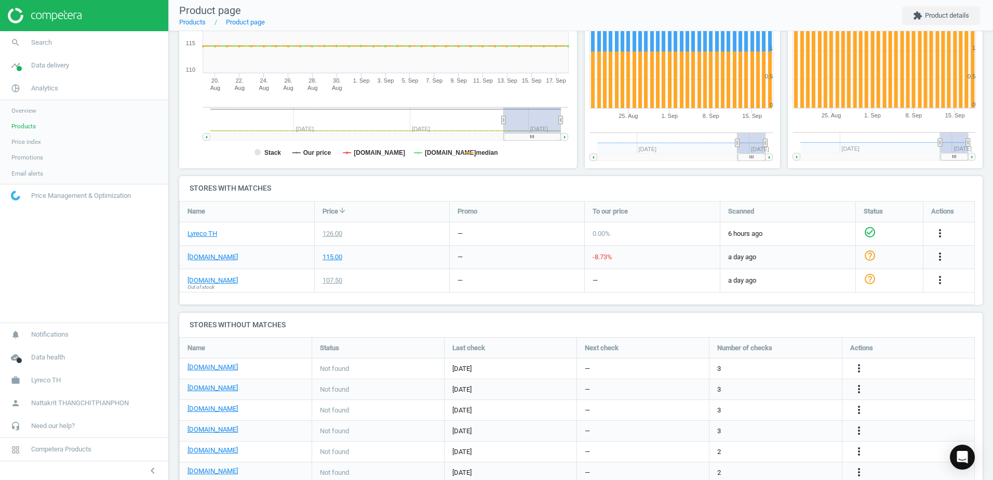
scroll to position [179, 0]
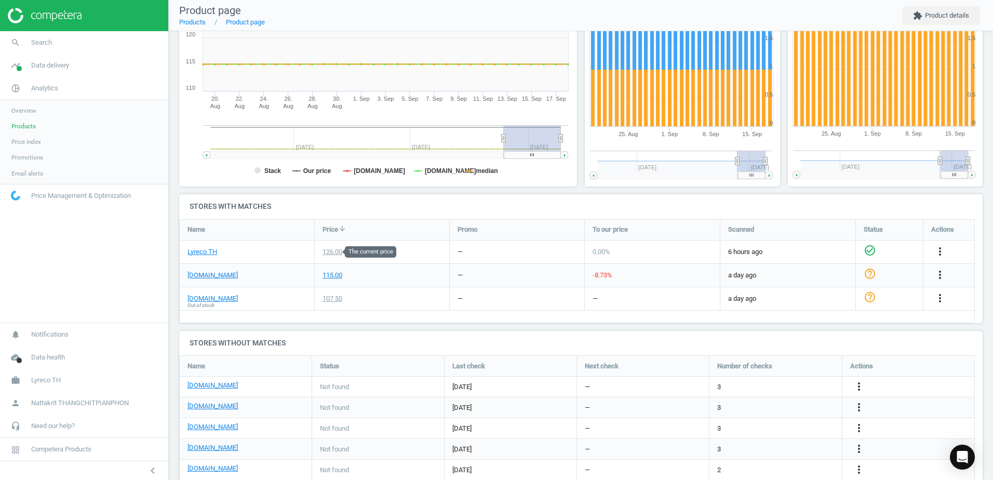
click at [331, 253] on div "126.00" at bounding box center [333, 251] width 20 height 9
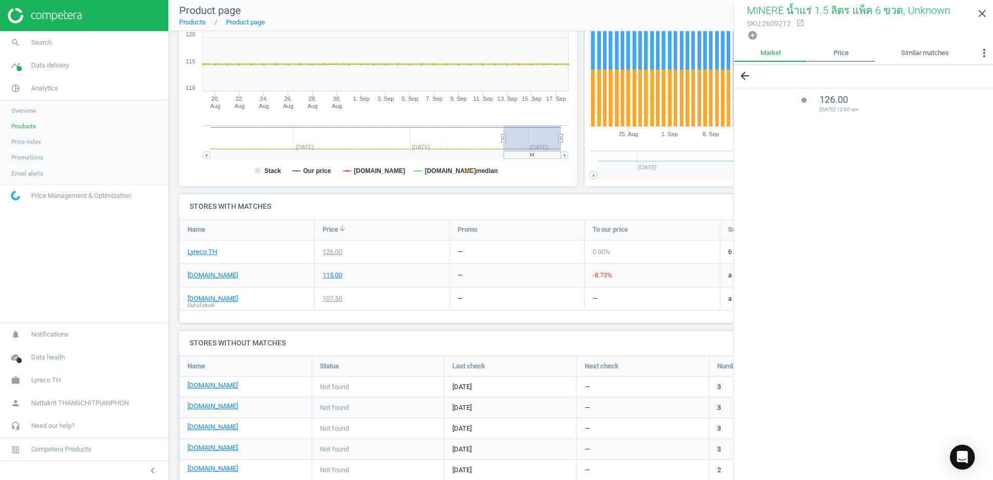
click at [848, 48] on link "Price" at bounding box center [841, 53] width 68 height 18
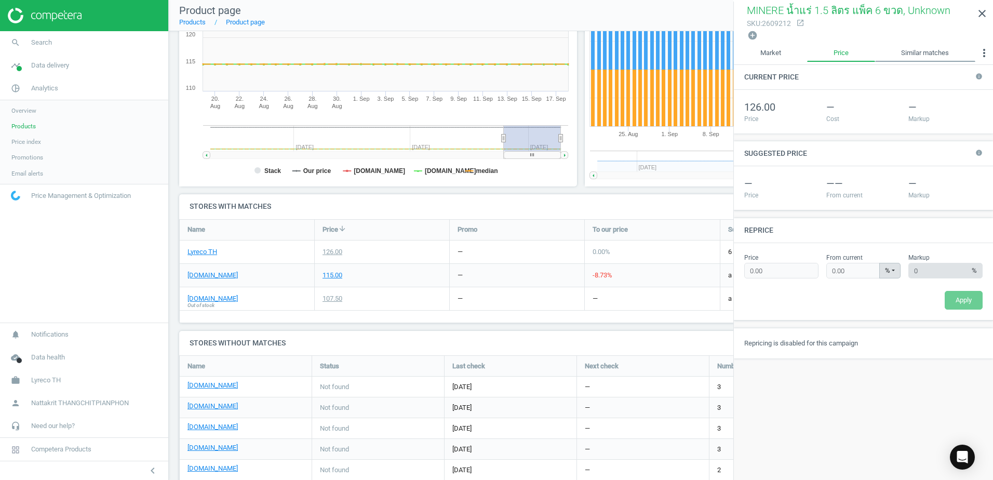
click at [928, 49] on link "Similar matches" at bounding box center [925, 53] width 100 height 18
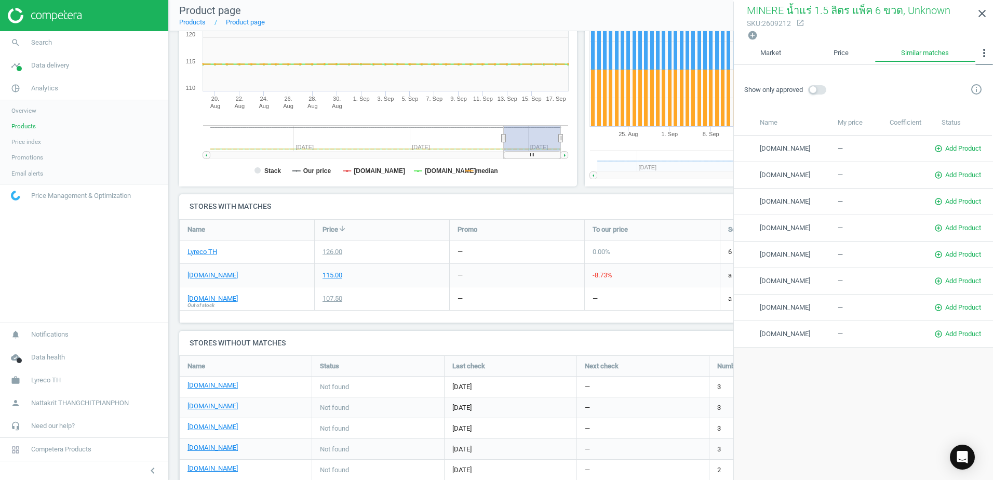
click at [986, 46] on button "more_vert" at bounding box center [984, 54] width 18 height 21
click at [962, 105] on button "Promotions" at bounding box center [959, 100] width 66 height 12
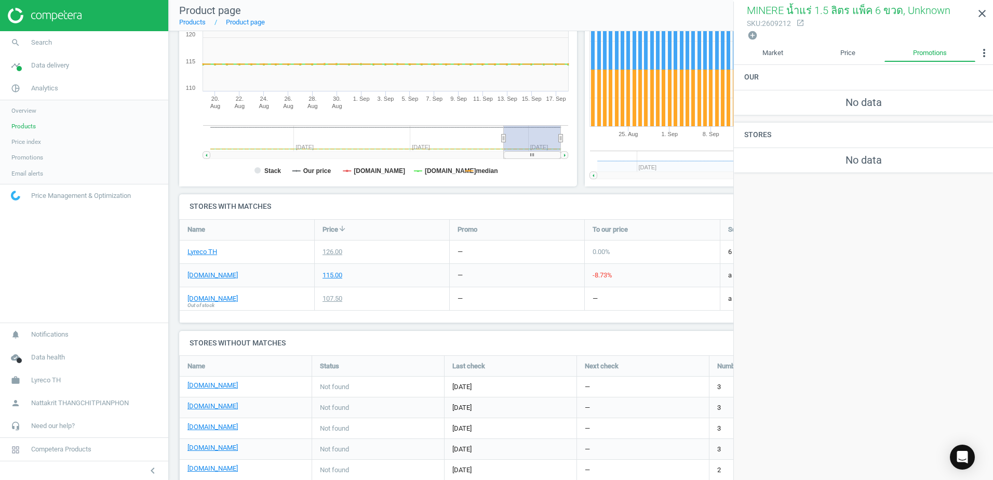
click at [982, 42] on div "MINERE น้ำแร่ 1.5 ลิตร แพ็ค 6 ขวด, Unknown sku : 2609212 open_in_new add_circle…" at bounding box center [863, 23] width 259 height 43
click at [982, 49] on icon "more_vert" at bounding box center [984, 53] width 12 height 12
click at [967, 107] on button "Custom data" at bounding box center [959, 112] width 68 height 12
click at [982, 48] on icon "more_vert" at bounding box center [984, 53] width 12 height 12
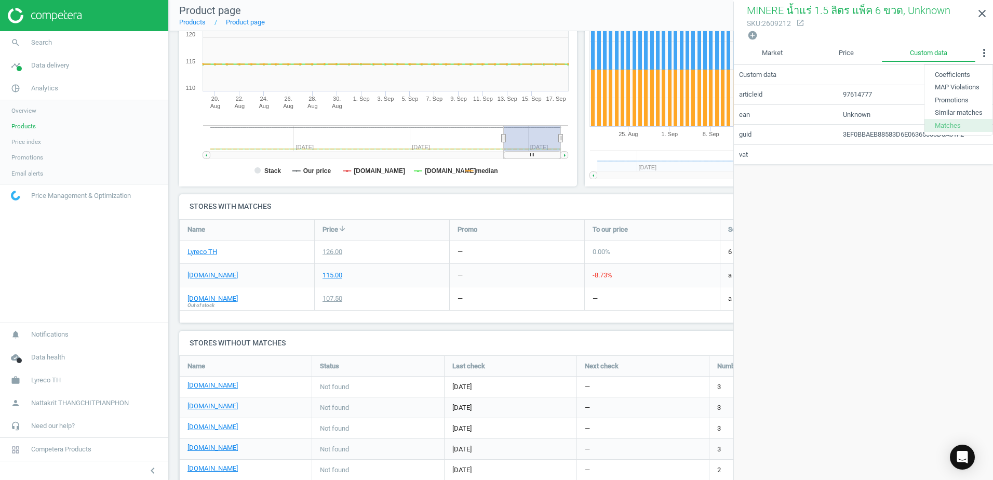
click at [954, 128] on button "Matches" at bounding box center [959, 125] width 68 height 12
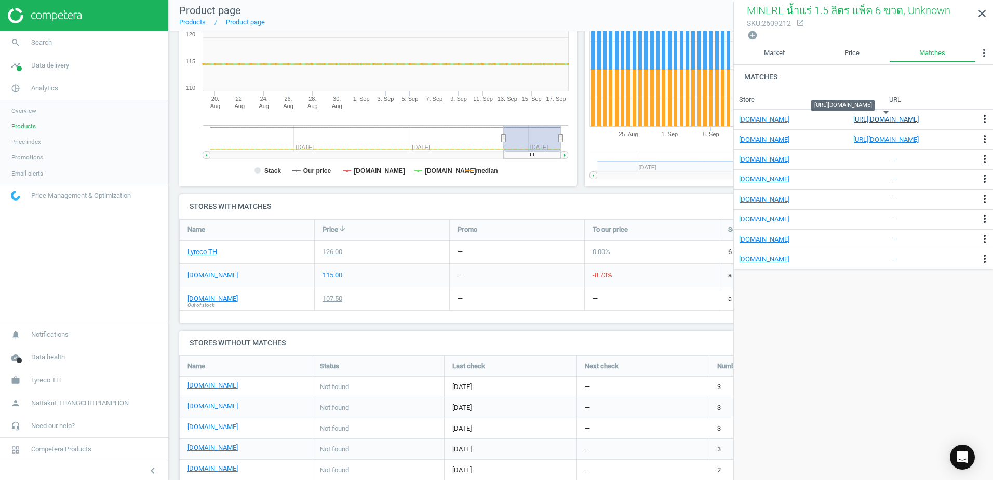
click at [925, 115] on link "https://www.ofm.co.th/product/%E0%B8%99%E0%B9%89%E0%B8%B3%E0%B9%81%E0%B8%A3%E0%…" at bounding box center [886, 119] width 130 height 9
click at [983, 50] on icon "more_vert" at bounding box center [984, 53] width 12 height 12
click at [967, 73] on button "Coefficients" at bounding box center [959, 75] width 68 height 12
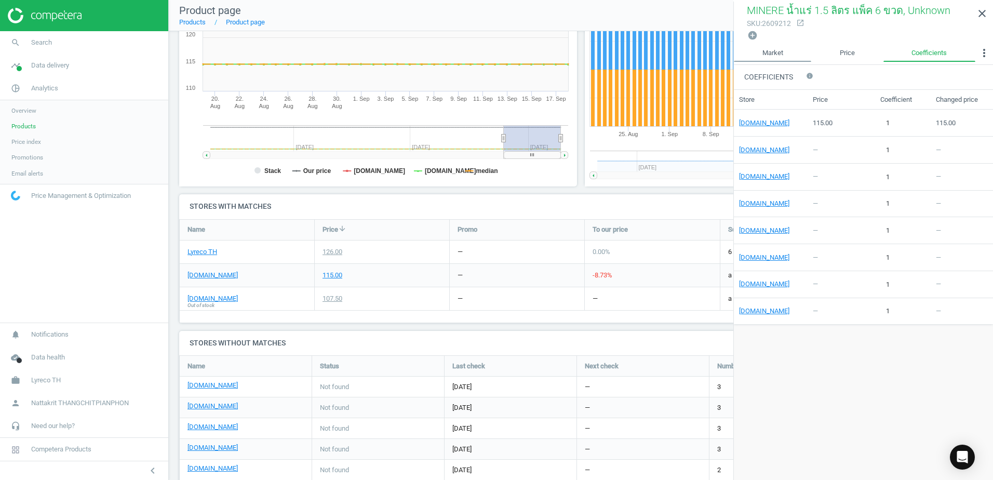
click at [775, 55] on link "Market" at bounding box center [772, 53] width 77 height 18
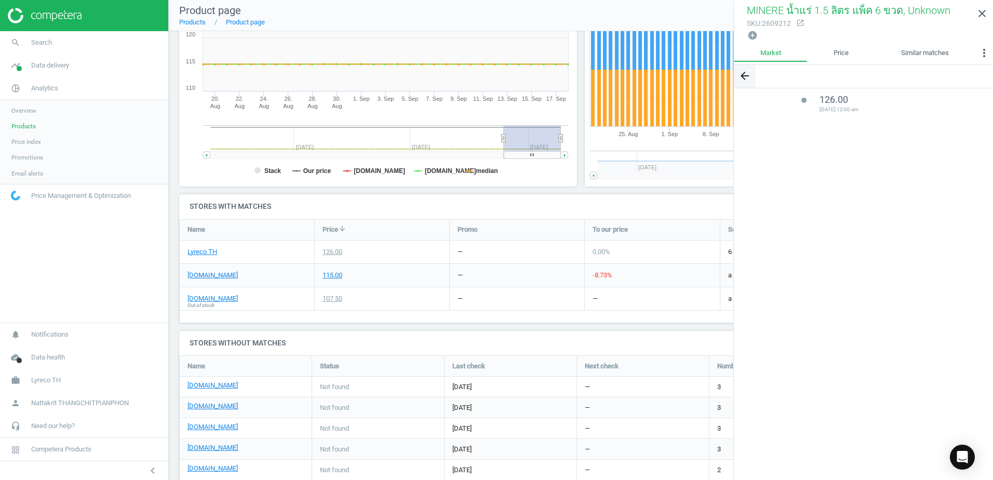
click at [742, 74] on icon "arrow_back" at bounding box center [745, 76] width 12 height 12
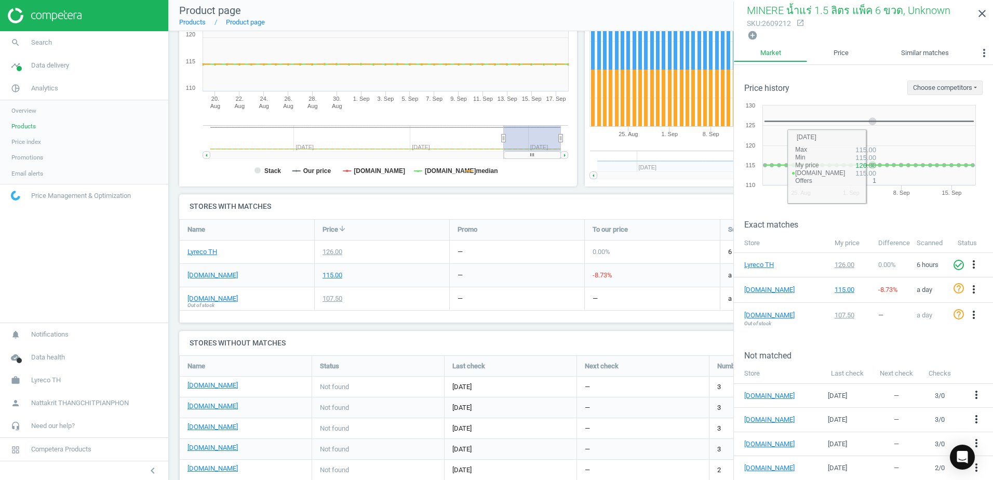
scroll to position [48, 0]
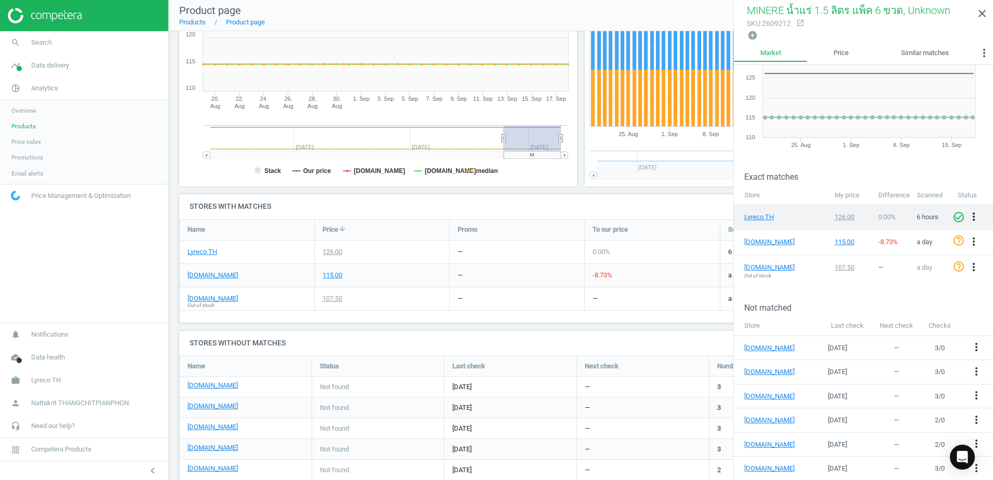
click at [969, 220] on icon "more_vert" at bounding box center [974, 216] width 12 height 12
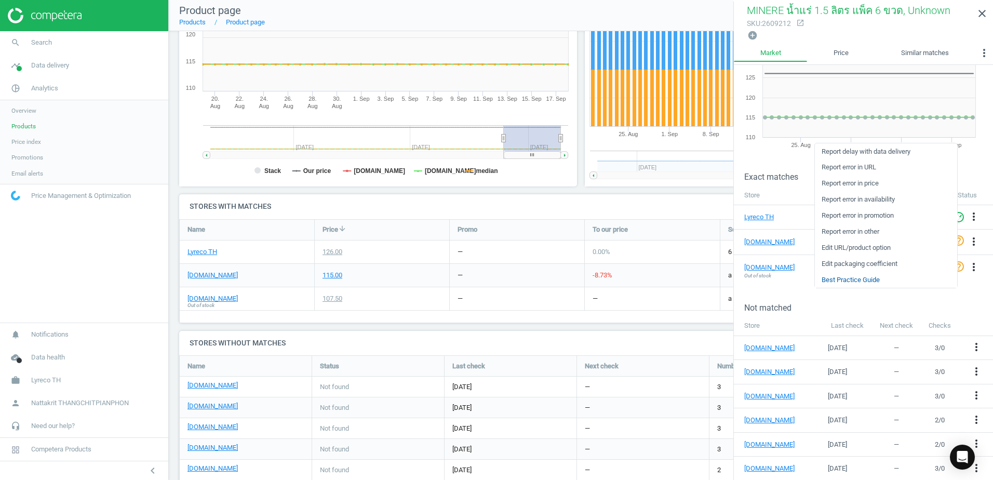
click at [844, 281] on link "Best Practice Guide" at bounding box center [886, 280] width 142 height 16
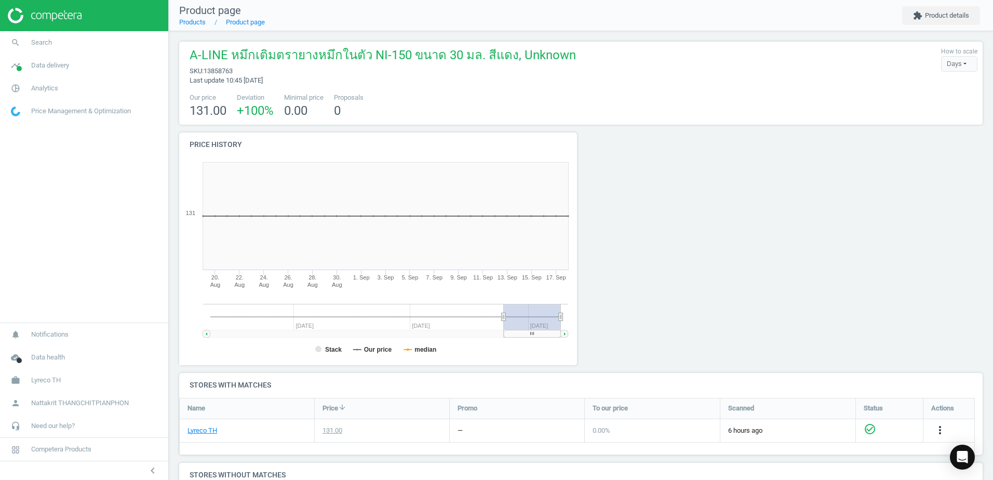
scroll to position [224, 410]
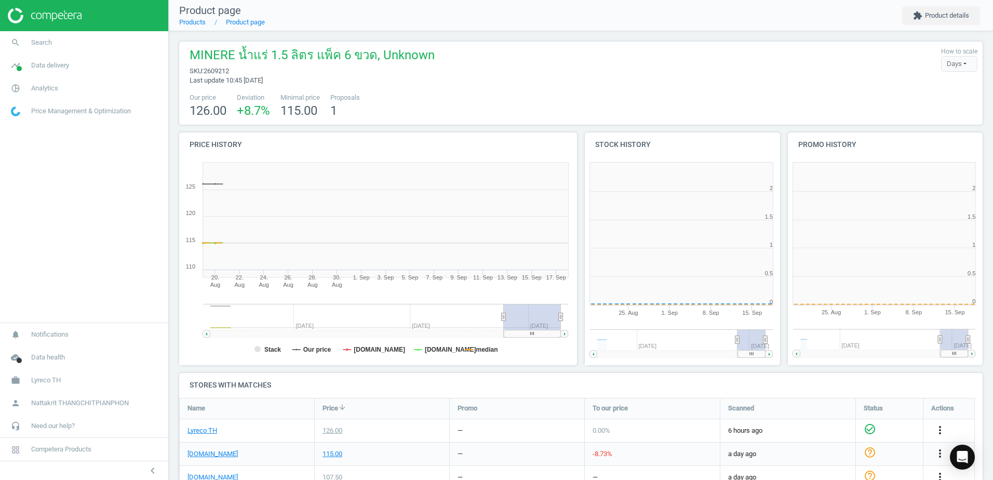
scroll to position [224, 209]
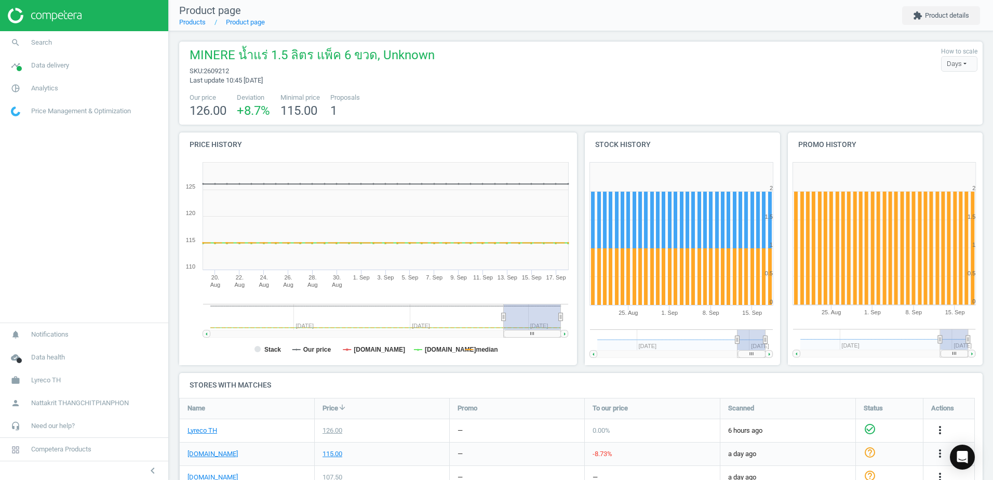
click at [217, 71] on span "2609212" at bounding box center [216, 71] width 25 height 8
copy span "2609212"
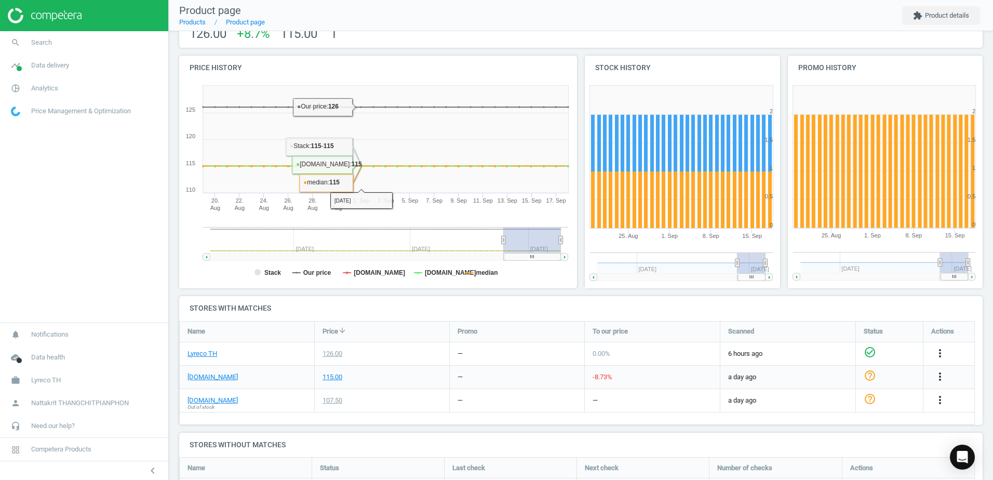
scroll to position [156, 0]
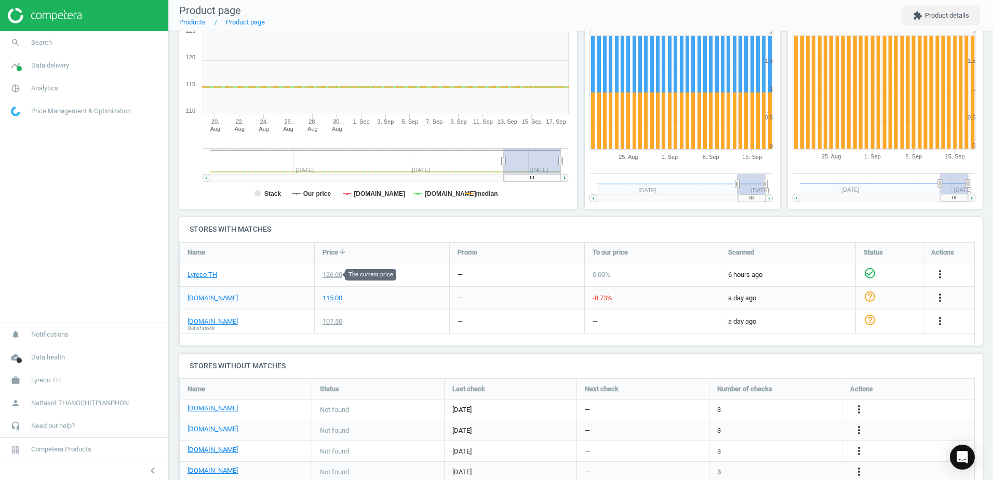
click at [341, 270] on div "126.00" at bounding box center [333, 274] width 20 height 9
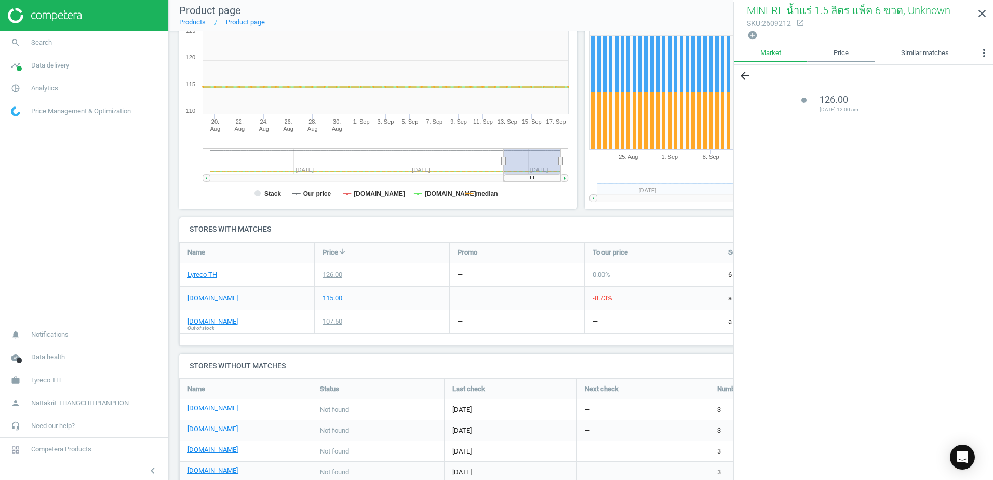
click at [843, 59] on link "Price" at bounding box center [841, 53] width 68 height 18
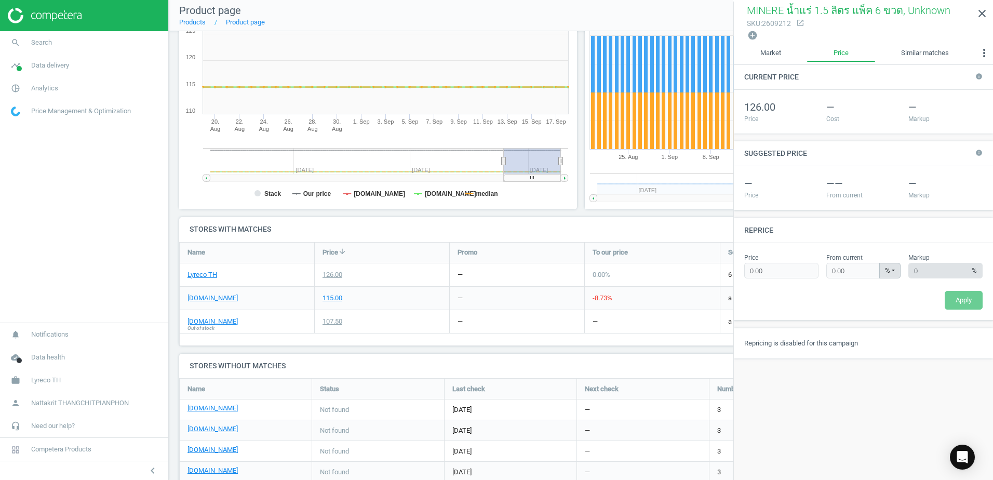
click at [769, 261] on div "Price 0.00 Please provide a valid price" at bounding box center [781, 265] width 74 height 25
click at [769, 266] on input "0.00" at bounding box center [781, 271] width 74 height 16
drag, startPoint x: 772, startPoint y: 274, endPoint x: 739, endPoint y: 273, distance: 33.3
click at [739, 273] on div "Price 0.00 Please provide a valid price From current 0.00 % % ± Please provide …" at bounding box center [863, 281] width 259 height 77
type input "1"
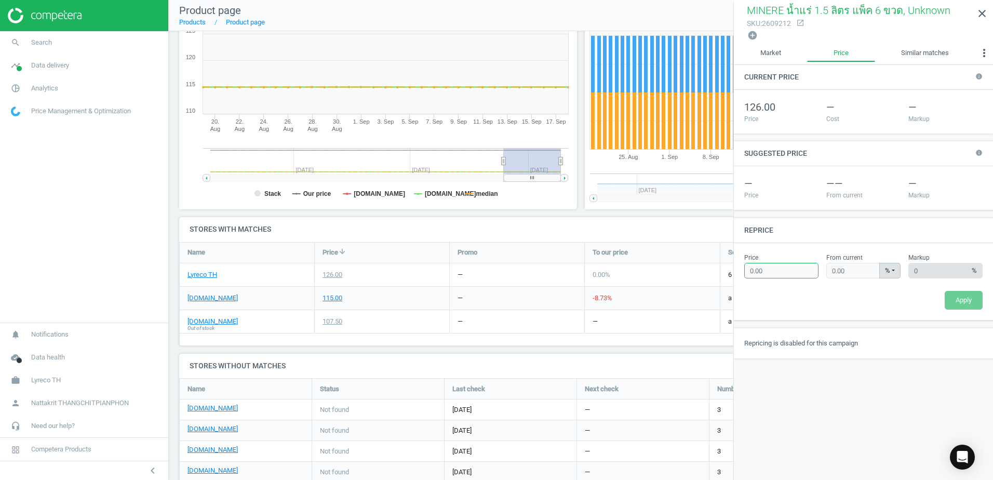
type input "-99.21"
type input "11"
type input "-91.27"
type input "115"
type input "-8.73"
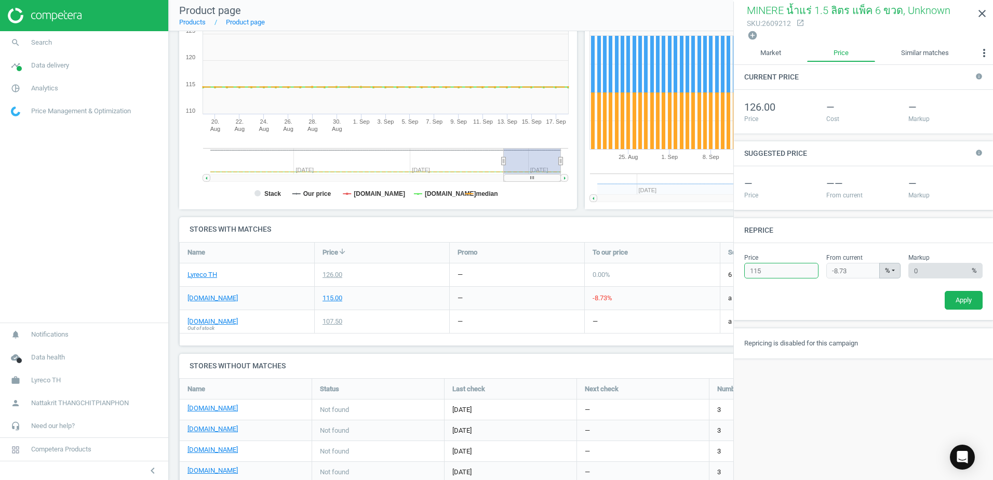
type input "115"
click at [837, 289] on div "Price 115 Please provide a valid price From current -8.73 % % ± Please provide …" at bounding box center [864, 281] width 246 height 56
click at [956, 302] on button "Apply" at bounding box center [964, 300] width 38 height 19
click at [979, 11] on icon "close" at bounding box center [982, 13] width 12 height 12
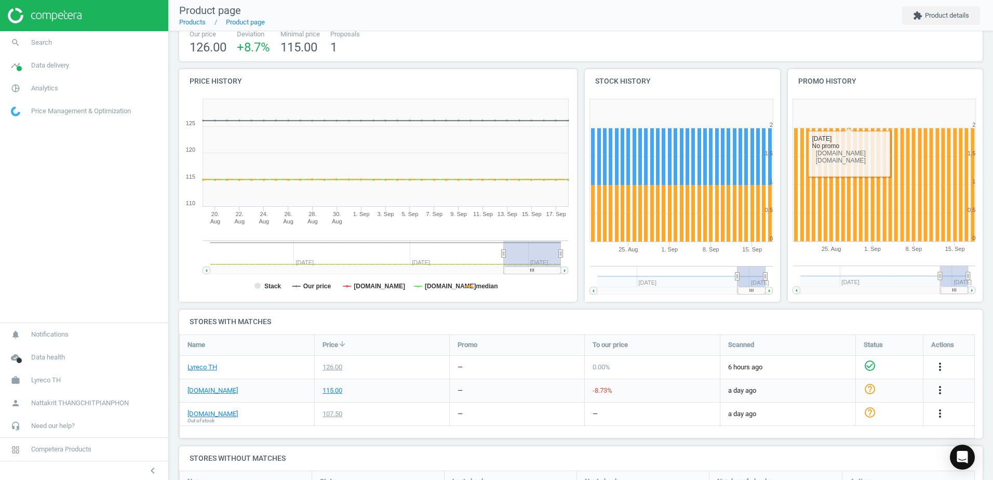
scroll to position [0, 0]
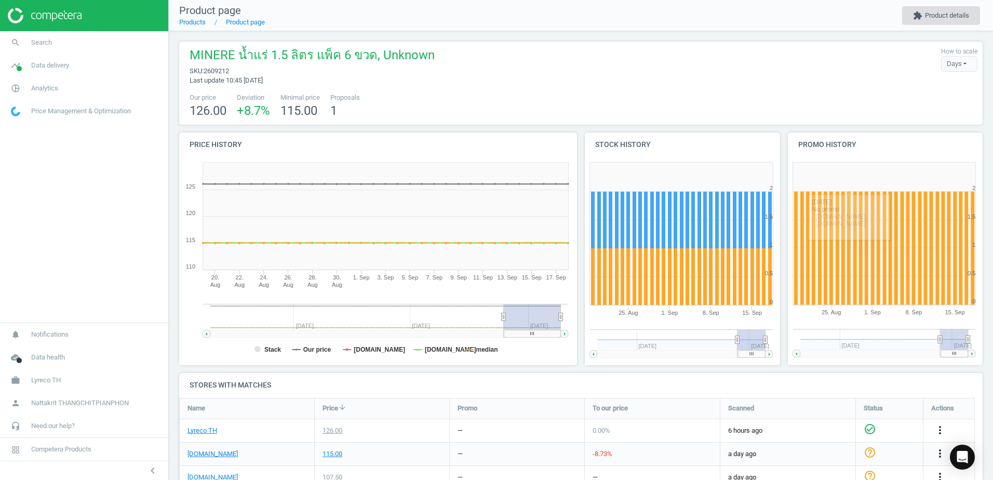
click at [936, 16] on button "extension Product details" at bounding box center [941, 15] width 78 height 19
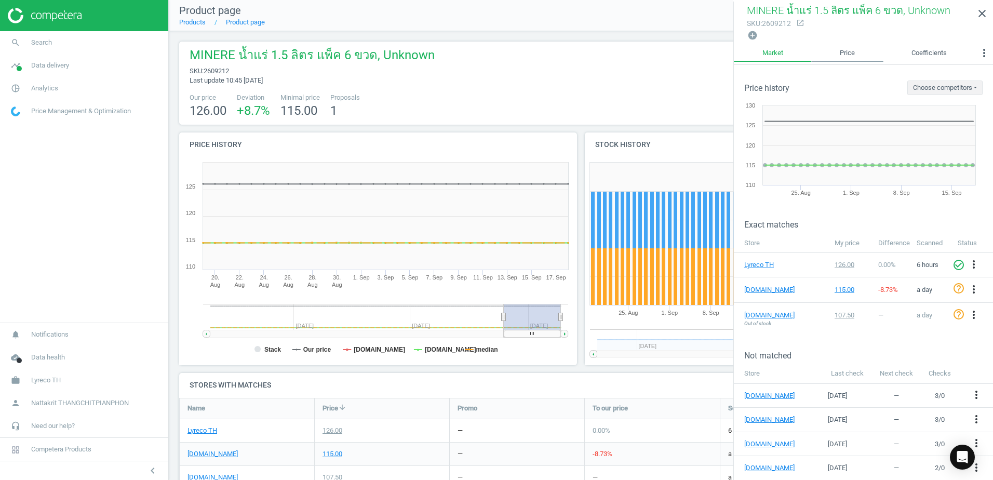
click at [854, 47] on link "Price" at bounding box center [847, 53] width 72 height 18
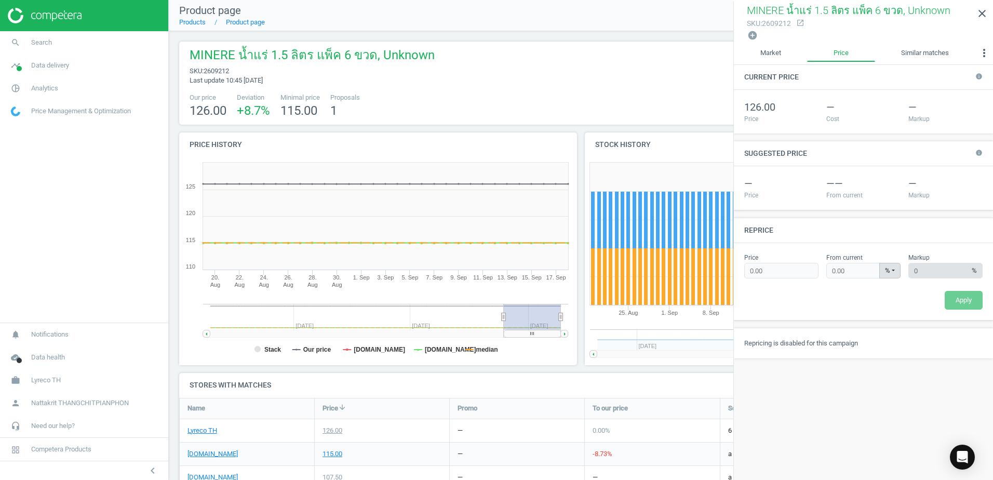
type input "115"
type input "-8.73"
click at [981, 53] on icon "more_vert" at bounding box center [984, 53] width 12 height 12
click at [978, 77] on icon "info" at bounding box center [978, 75] width 7 height 7
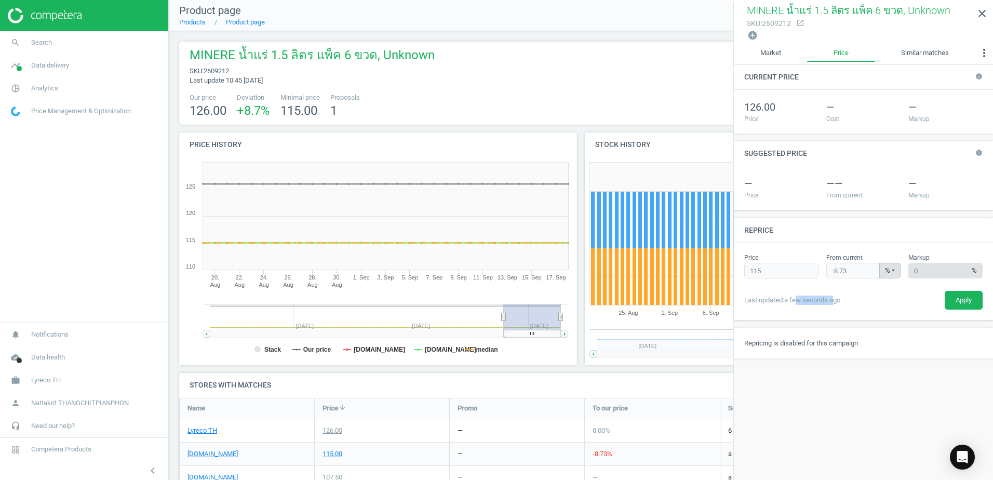
drag, startPoint x: 834, startPoint y: 299, endPoint x: 796, endPoint y: 301, distance: 38.5
click at [796, 301] on div "Last updated: a few seconds ago" at bounding box center [792, 300] width 96 height 9
click at [793, 302] on div "Last updated: a few seconds ago" at bounding box center [792, 300] width 96 height 9
drag, startPoint x: 793, startPoint y: 302, endPoint x: 775, endPoint y: 307, distance: 18.4
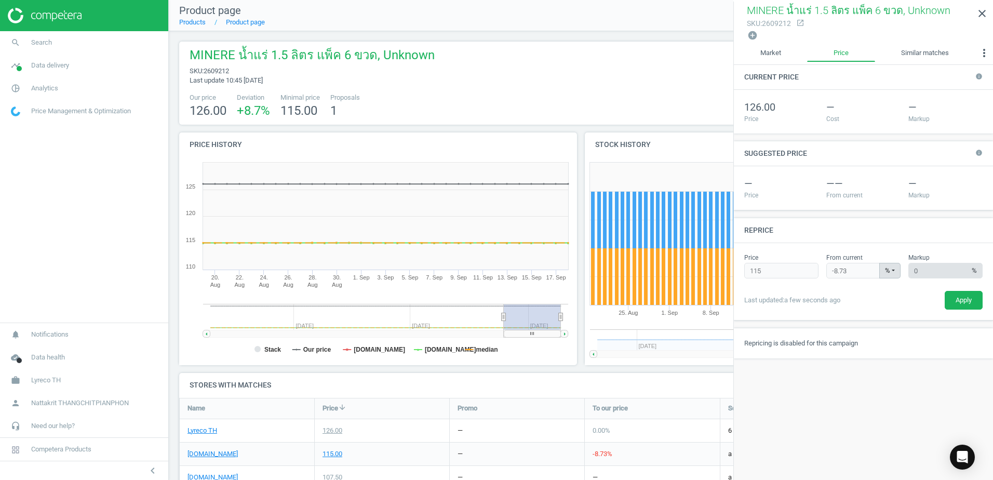
click at [775, 307] on div "Last updated: a few seconds ago" at bounding box center [802, 300] width 123 height 19
drag, startPoint x: 775, startPoint y: 307, endPoint x: 754, endPoint y: 309, distance: 20.9
click at [754, 309] on div "Price 115 Please provide a valid price From current -8.73 % % ± Please provide …" at bounding box center [863, 281] width 259 height 77
drag, startPoint x: 788, startPoint y: 262, endPoint x: 686, endPoint y: 252, distance: 102.3
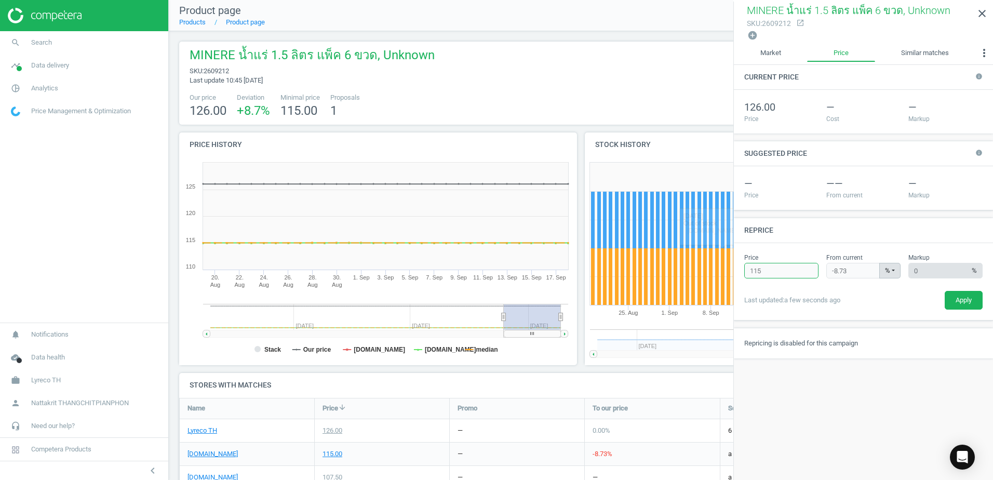
click at [686, 252] on body "Group 2 Created with Sketch. ic/cloud_download/grey600 Created with Sketch. gra…" at bounding box center [496, 240] width 993 height 480
type input "0"
type input "-100.00"
type input "0"
drag, startPoint x: 853, startPoint y: 271, endPoint x: 821, endPoint y: 271, distance: 32.7
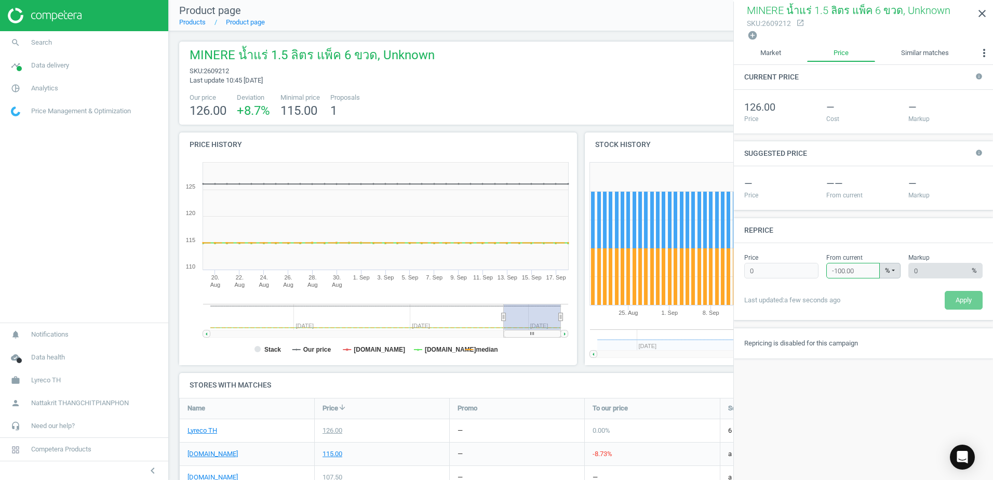
click at [821, 271] on div "Price 0 Please provide a valid price From current -100.00 % % ± Please provide …" at bounding box center [864, 281] width 246 height 56
click at [793, 271] on input "0" at bounding box center [781, 271] width 74 height 16
click at [831, 317] on div "Last updated: a few seconds ago" at bounding box center [802, 310] width 123 height 19
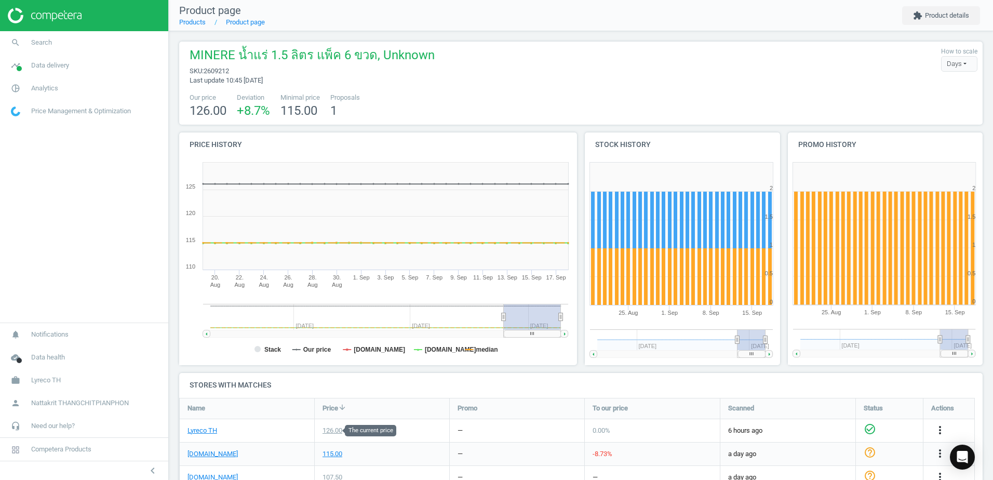
click at [339, 430] on div "126.00" at bounding box center [333, 430] width 20 height 9
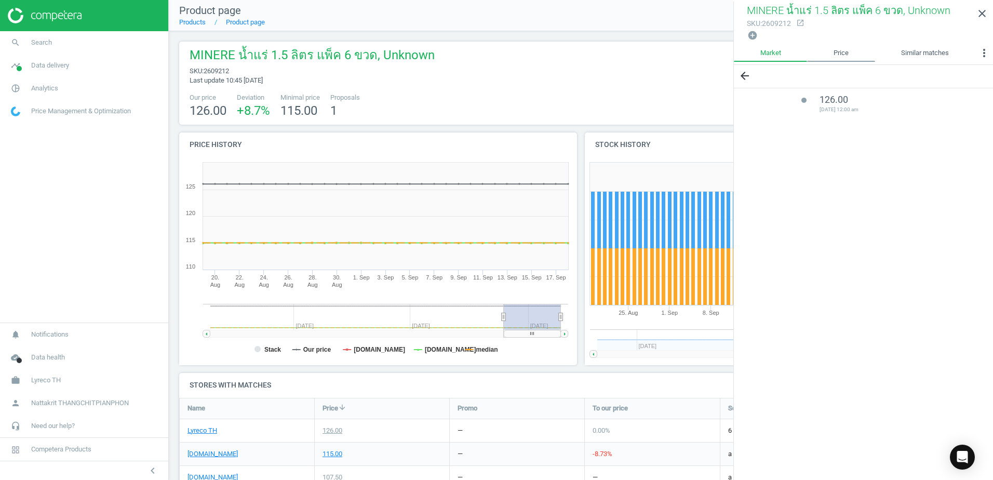
click at [852, 57] on link "Price" at bounding box center [841, 53] width 68 height 18
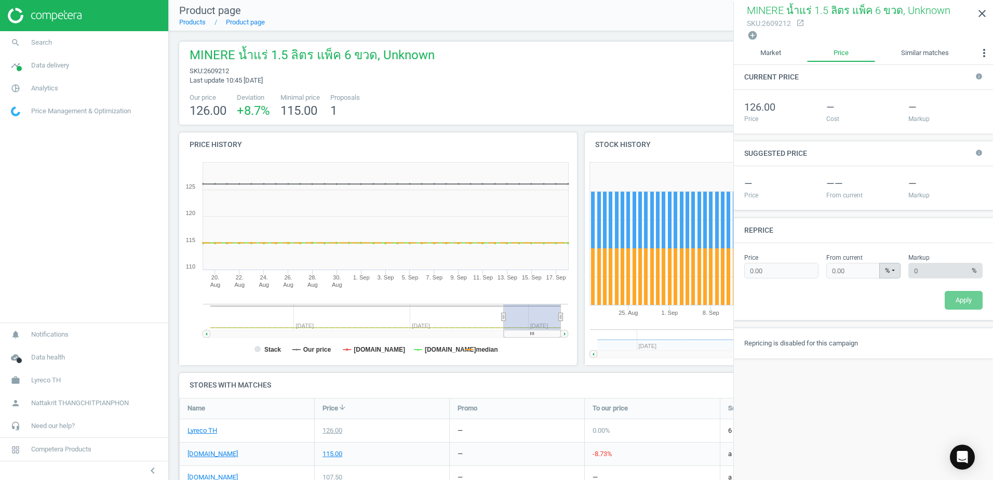
type input "115"
type input "-8.73"
drag, startPoint x: 859, startPoint y: 274, endPoint x: 763, endPoint y: 267, distance: 96.4
click at [773, 268] on div "Price 115 Please provide a valid price From current -8.73 % % ± Please provide …" at bounding box center [864, 281] width 246 height 56
type input "126.00"
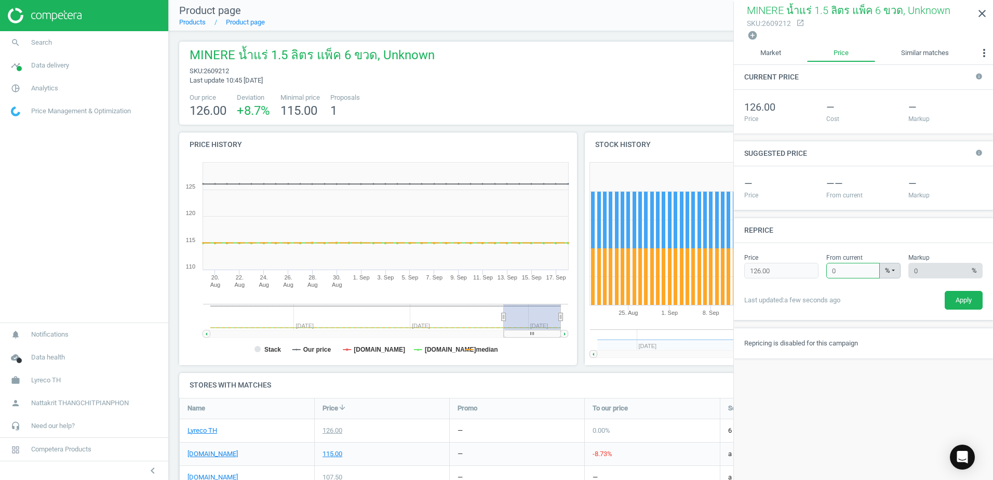
type input "0"
click at [929, 304] on div "Apply" at bounding box center [925, 300] width 123 height 19
click at [958, 297] on button "Apply" at bounding box center [964, 300] width 38 height 19
click at [959, 298] on button "Apply" at bounding box center [964, 300] width 38 height 19
click at [862, 291] on div "Last updated: a few seconds ago" at bounding box center [802, 300] width 123 height 19
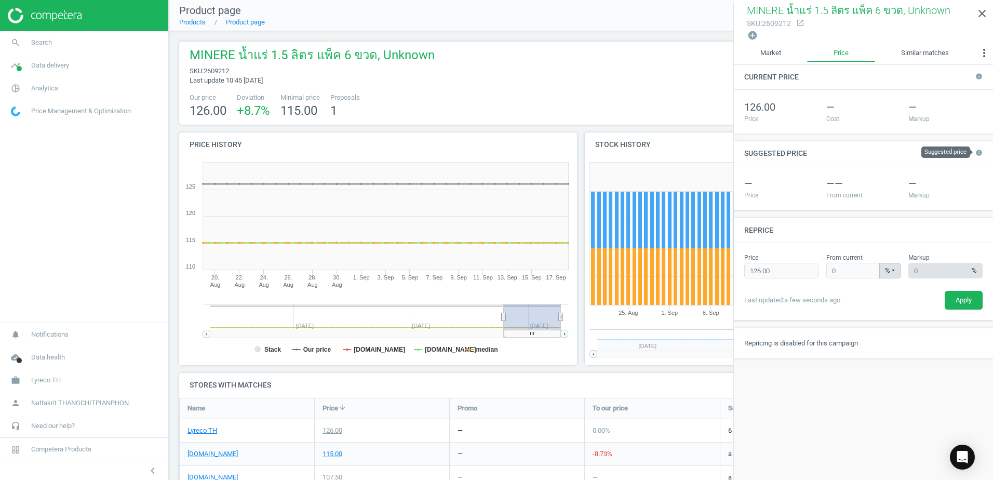
click at [982, 151] on icon "info" at bounding box center [978, 152] width 7 height 7
click at [843, 115] on div "Cost" at bounding box center [863, 119] width 74 height 9
drag, startPoint x: 857, startPoint y: 107, endPoint x: 916, endPoint y: 113, distance: 59.0
click at [916, 113] on div "126.00 Price — Cost — Markup" at bounding box center [864, 111] width 246 height 23
click at [916, 115] on div "Markup" at bounding box center [945, 119] width 74 height 9
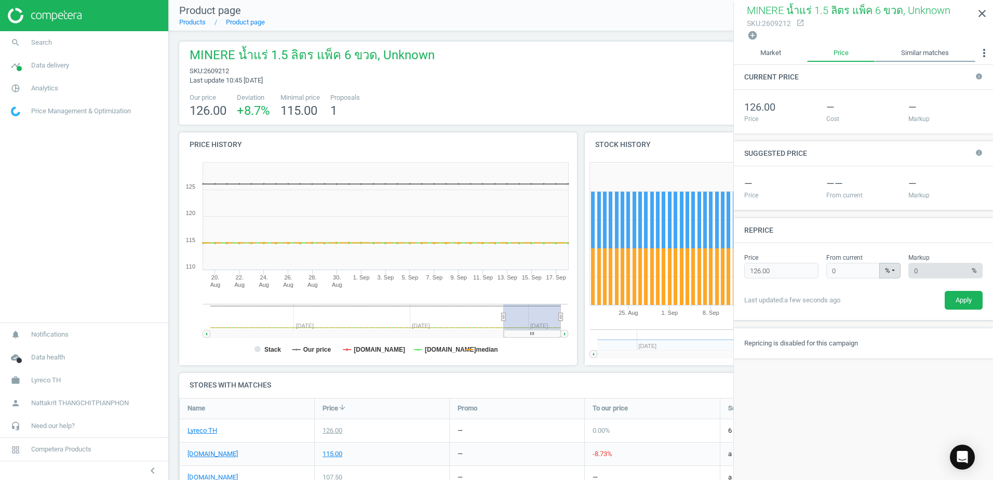
click at [918, 46] on link "Similar matches" at bounding box center [925, 53] width 100 height 18
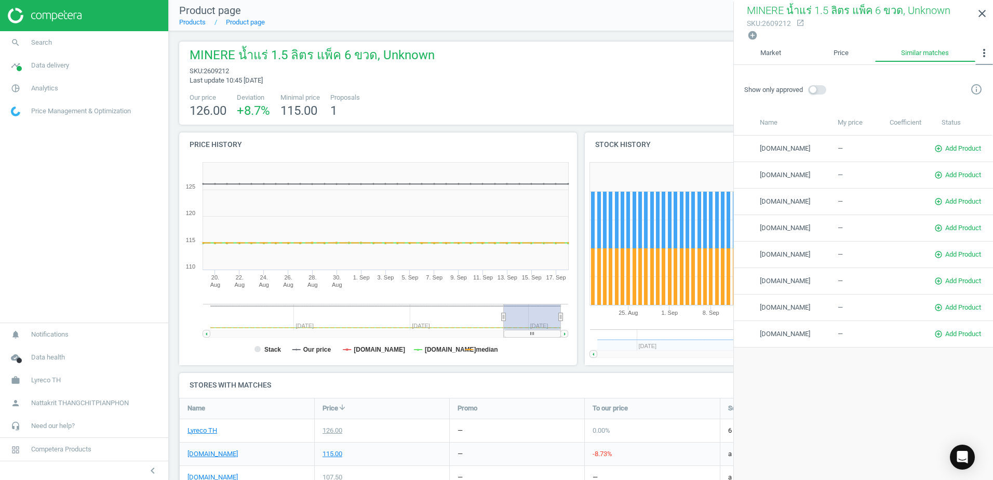
click at [988, 47] on icon "more_vert" at bounding box center [984, 53] width 12 height 12
click at [971, 89] on button "MAP Violations" at bounding box center [959, 87] width 66 height 12
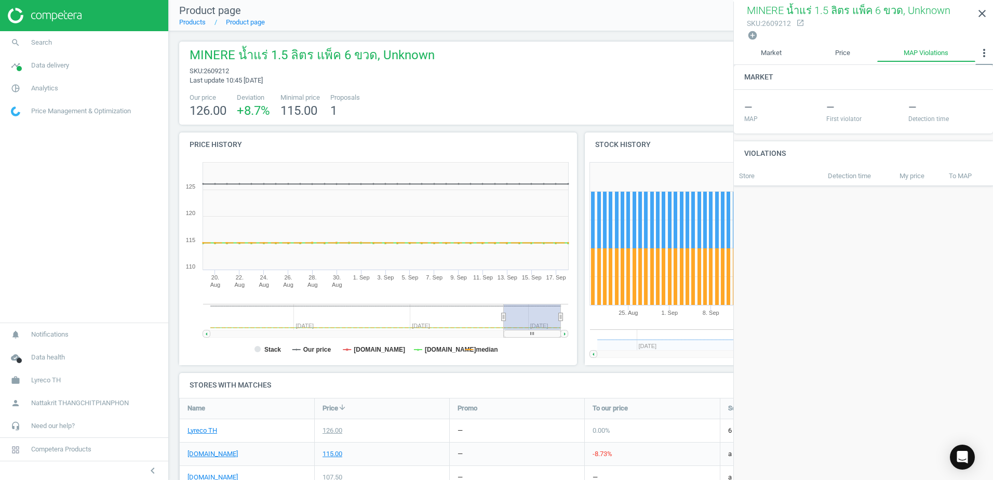
click at [982, 54] on icon "more_vert" at bounding box center [984, 53] width 12 height 12
click at [967, 103] on button "Promotions" at bounding box center [959, 100] width 68 height 12
drag, startPoint x: 984, startPoint y: 51, endPoint x: 983, endPoint y: 58, distance: 6.4
click at [984, 51] on icon "more_vert" at bounding box center [984, 53] width 12 height 12
click at [974, 108] on button "Custom data" at bounding box center [959, 112] width 68 height 12
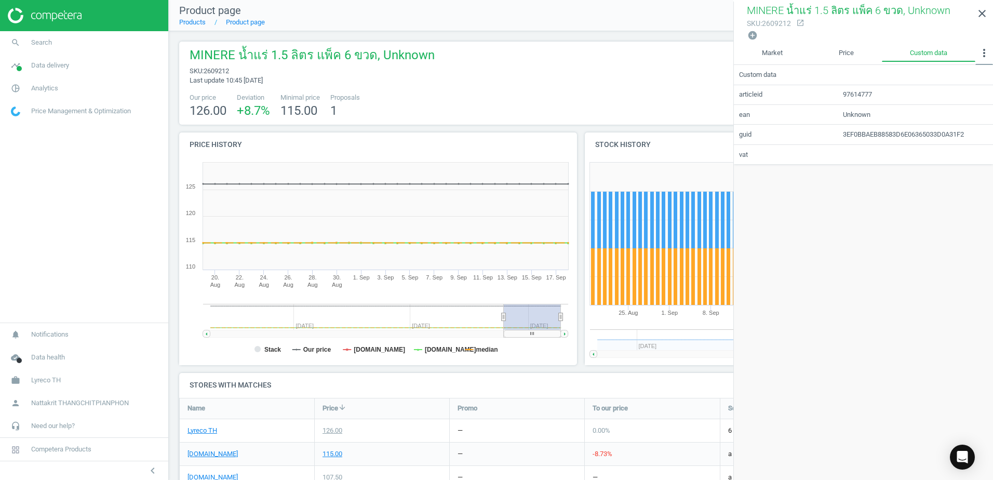
click at [987, 55] on icon "more_vert" at bounding box center [984, 53] width 12 height 12
click at [960, 130] on button "Matches" at bounding box center [959, 125] width 68 height 12
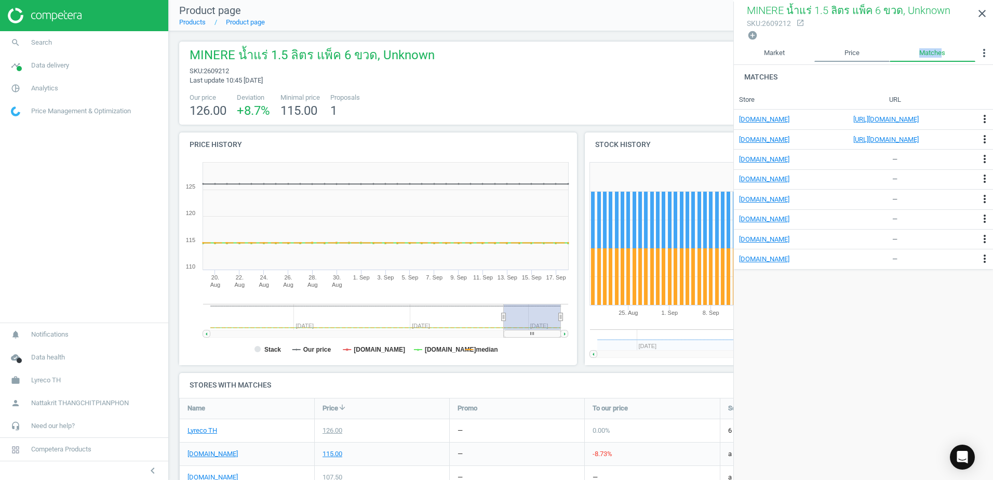
drag, startPoint x: 942, startPoint y: 51, endPoint x: 866, endPoint y: 52, distance: 76.4
click at [866, 52] on ul "Market Price Matches more_vert Coefficients MAP Violations Promotions Custom da…" at bounding box center [863, 54] width 259 height 21
click at [800, 23] on icon "open_in_new" at bounding box center [800, 23] width 8 height 8
click at [980, 13] on icon "close" at bounding box center [982, 13] width 12 height 12
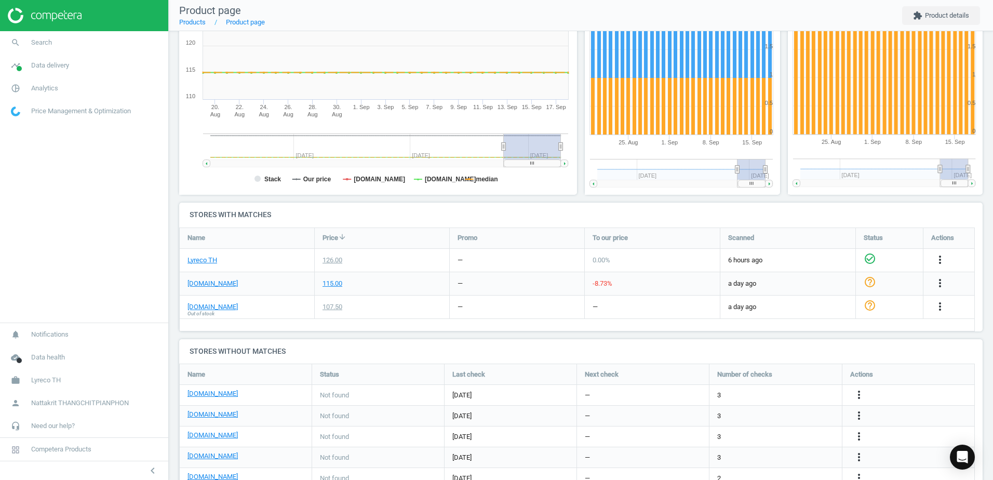
scroll to position [231, 0]
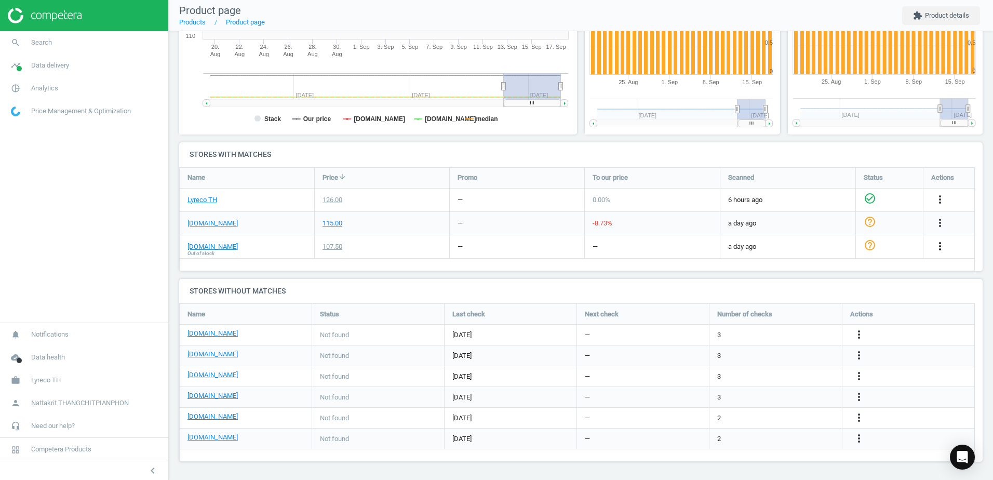
click at [936, 244] on icon "more_vert" at bounding box center [940, 246] width 12 height 12
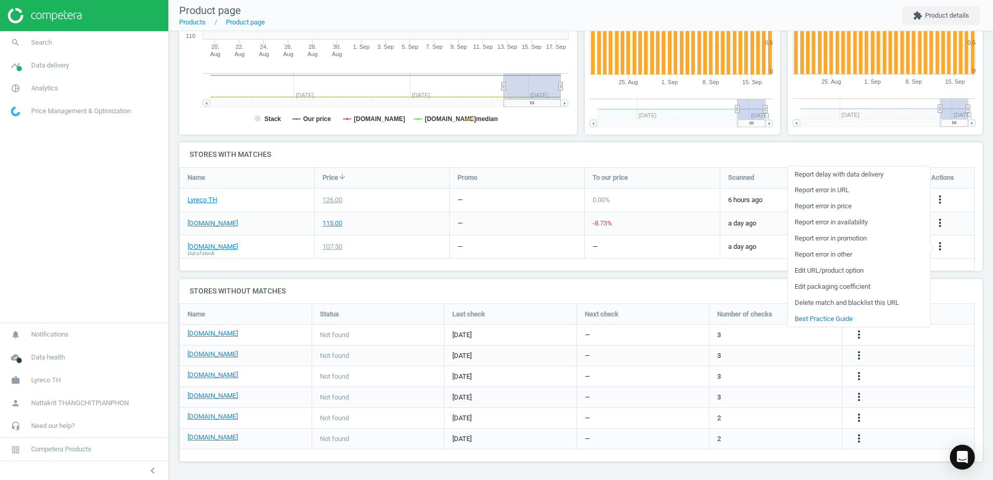
click at [842, 301] on link "Delete match and blacklist this URL" at bounding box center [859, 303] width 142 height 16
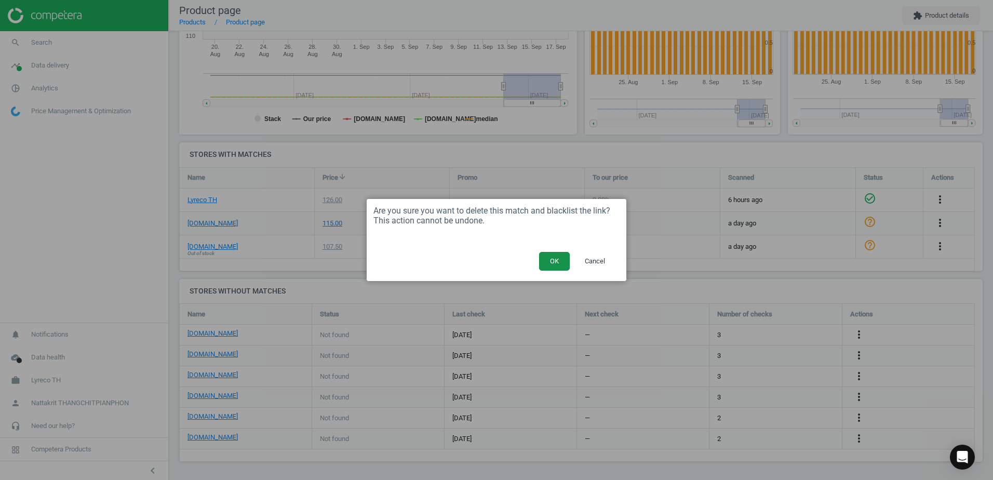
click at [551, 263] on button "OK" at bounding box center [554, 261] width 31 height 19
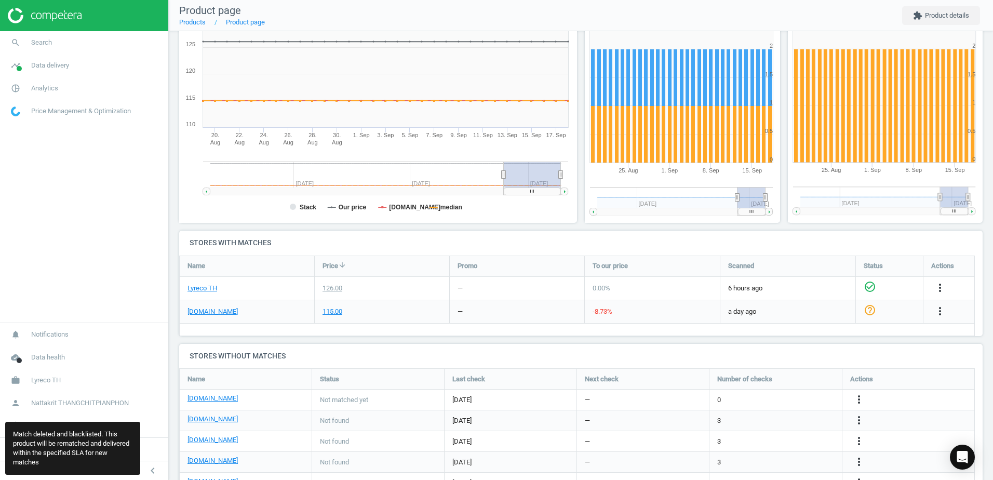
scroll to position [0, 0]
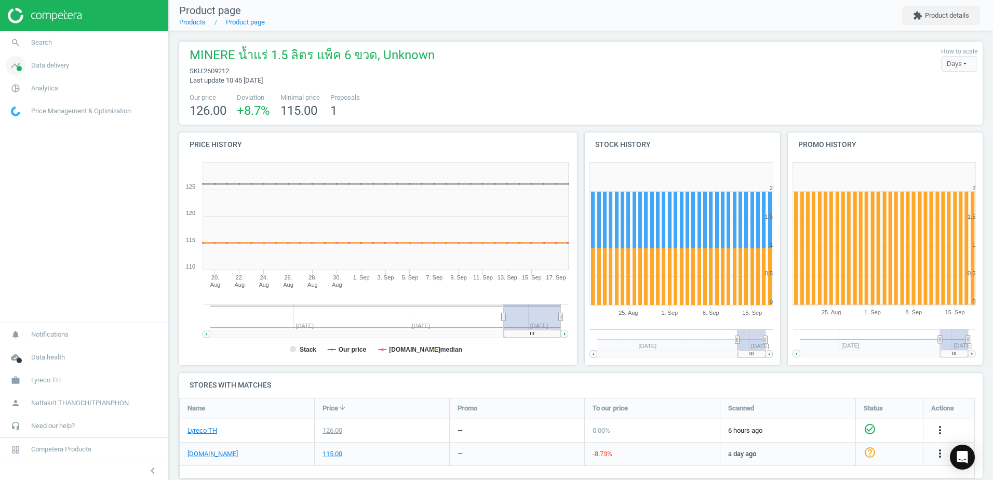
click at [29, 71] on span "timeline" at bounding box center [15, 65] width 31 height 23
click at [30, 120] on span "Matches" at bounding box center [22, 119] width 23 height 8
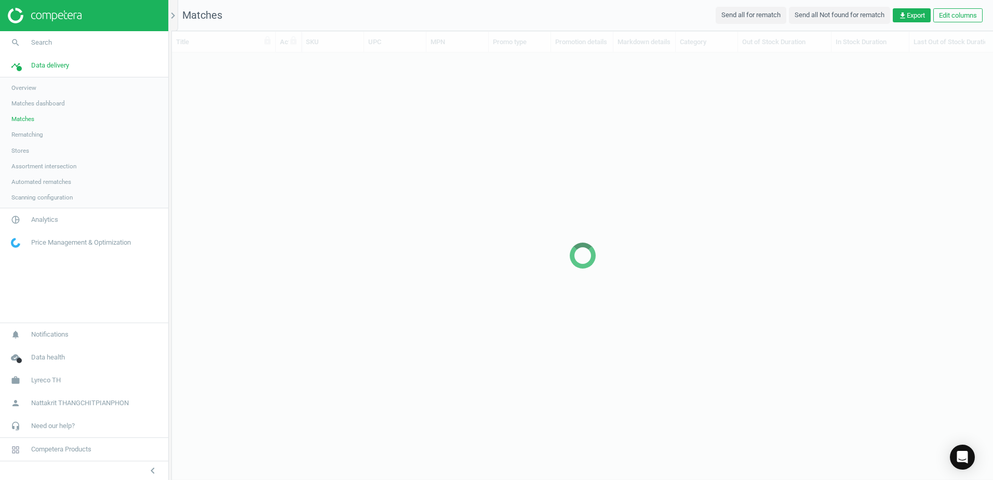
scroll to position [392, 813]
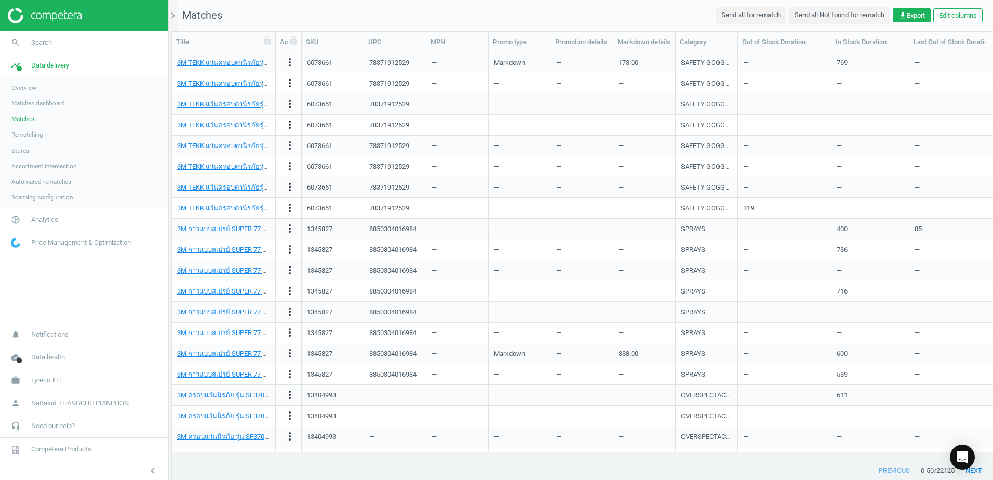
click at [52, 133] on link "Rematching" at bounding box center [84, 135] width 168 height 16
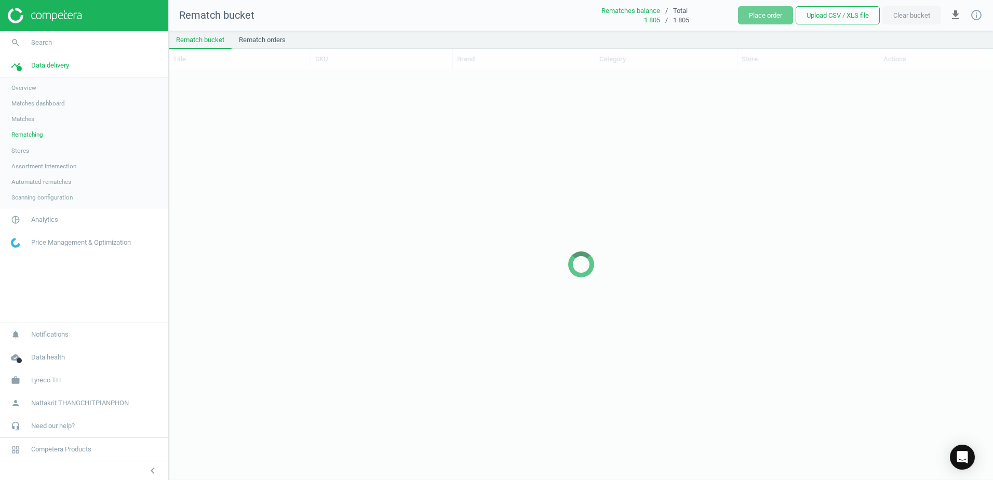
scroll to position [393, 816]
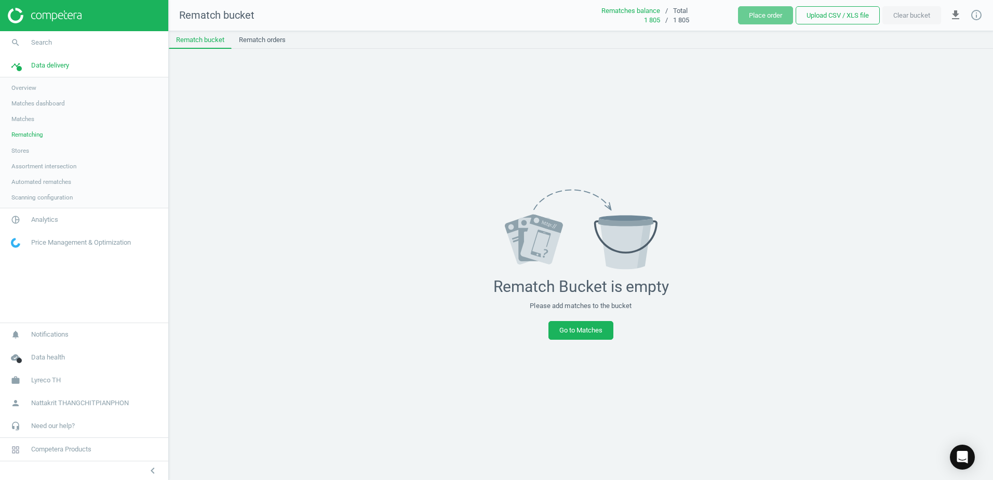
click at [31, 155] on link "Stores" at bounding box center [84, 151] width 168 height 16
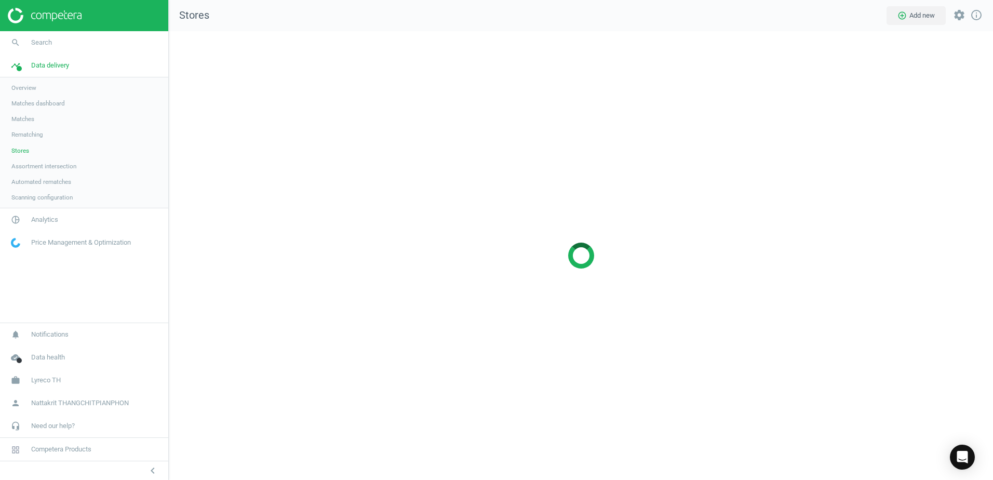
scroll to position [465, 840]
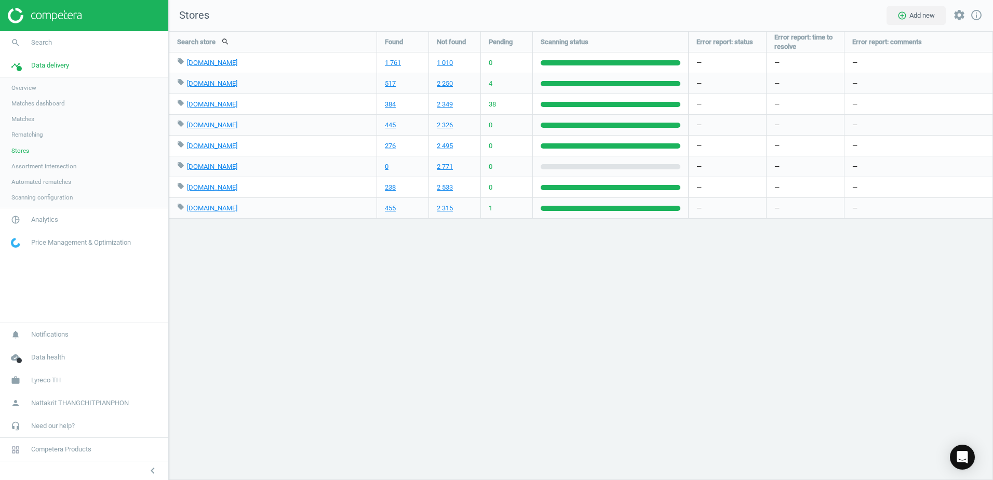
click at [84, 167] on link "Assortment intersection" at bounding box center [84, 166] width 168 height 16
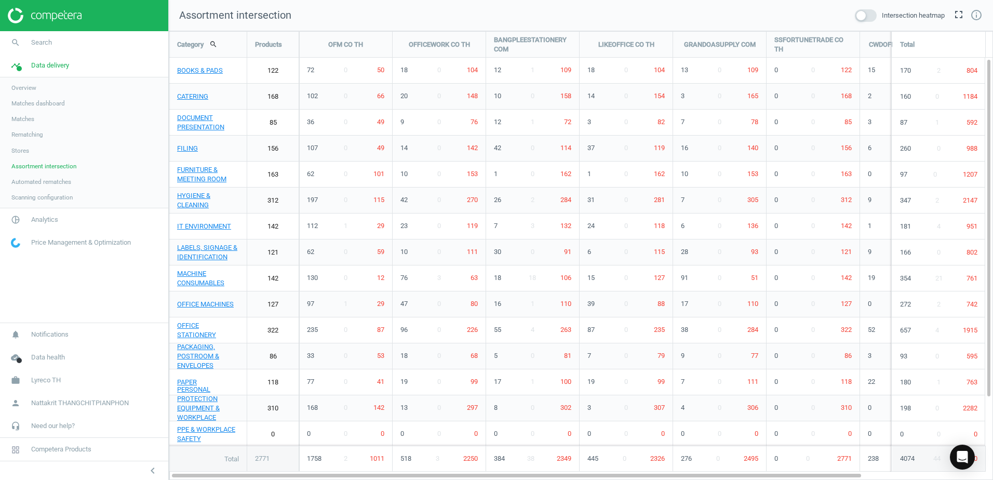
scroll to position [465, 840]
click at [61, 203] on link "Scanning configuration" at bounding box center [84, 198] width 168 height 16
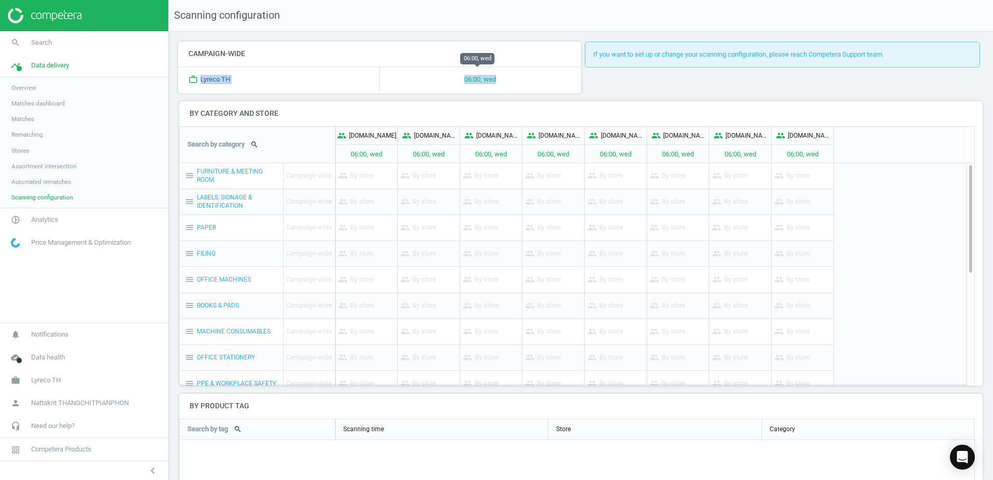
drag, startPoint x: 518, startPoint y: 75, endPoint x: 327, endPoint y: 75, distance: 190.6
click at [327, 75] on div "work_outline Lyreco TH 06:00, wed" at bounding box center [379, 79] width 403 height 26
click at [326, 75] on div "work_outline Lyreco TH" at bounding box center [279, 79] width 202 height 25
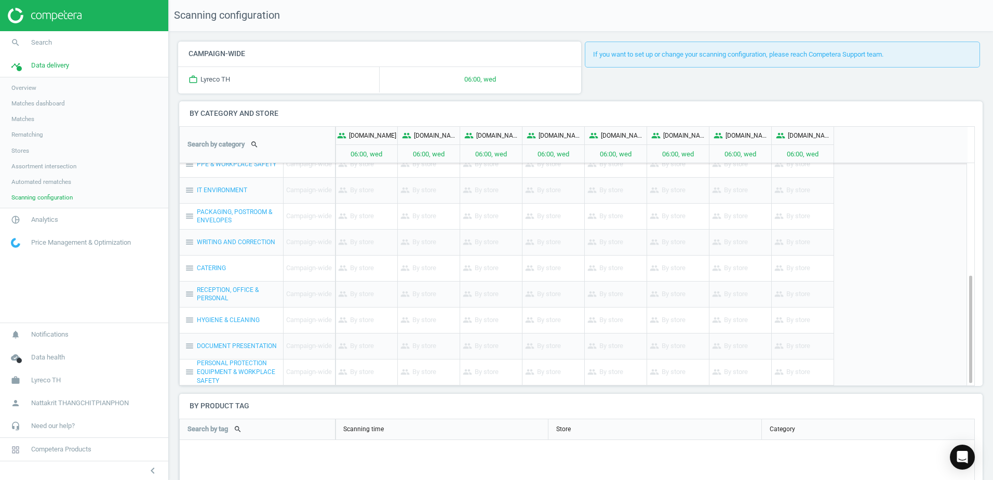
scroll to position [126, 0]
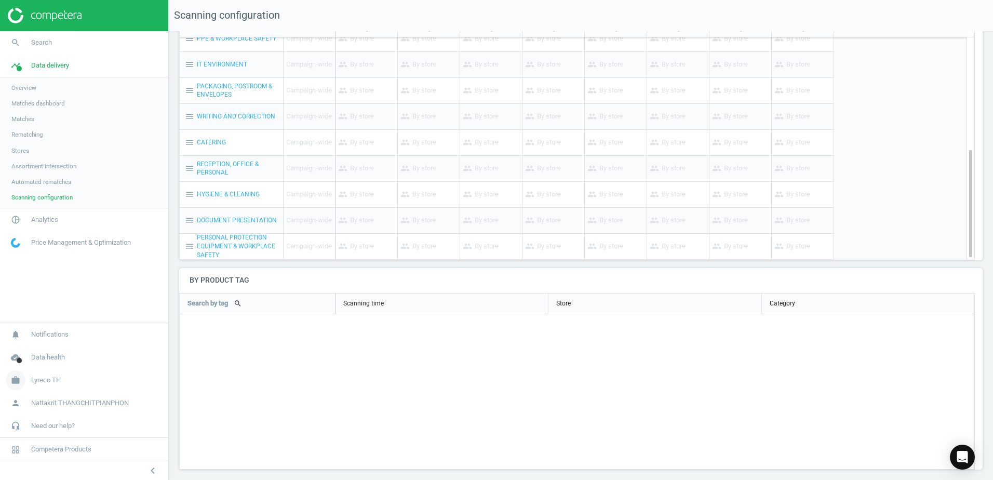
click at [48, 382] on span "Lyreco TH" at bounding box center [46, 380] width 30 height 9
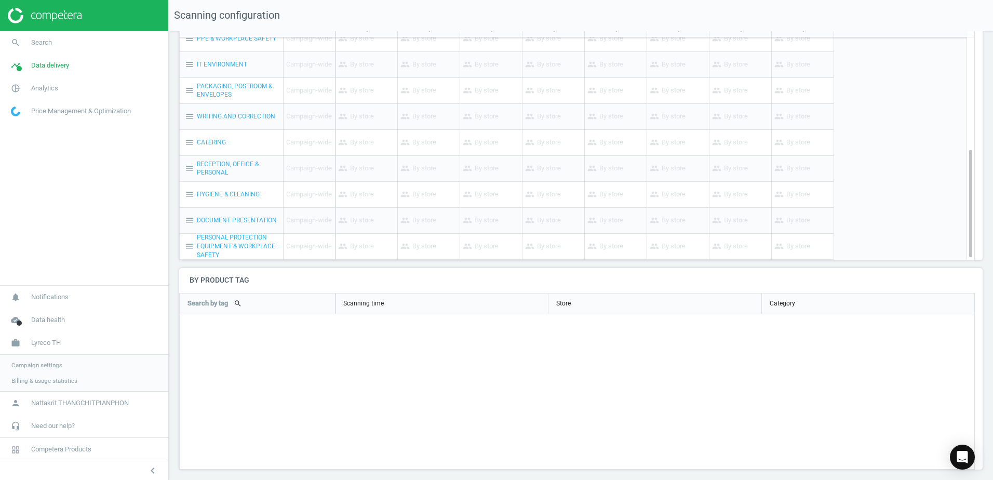
click at [52, 367] on span "Campaign settings" at bounding box center [36, 365] width 51 height 8
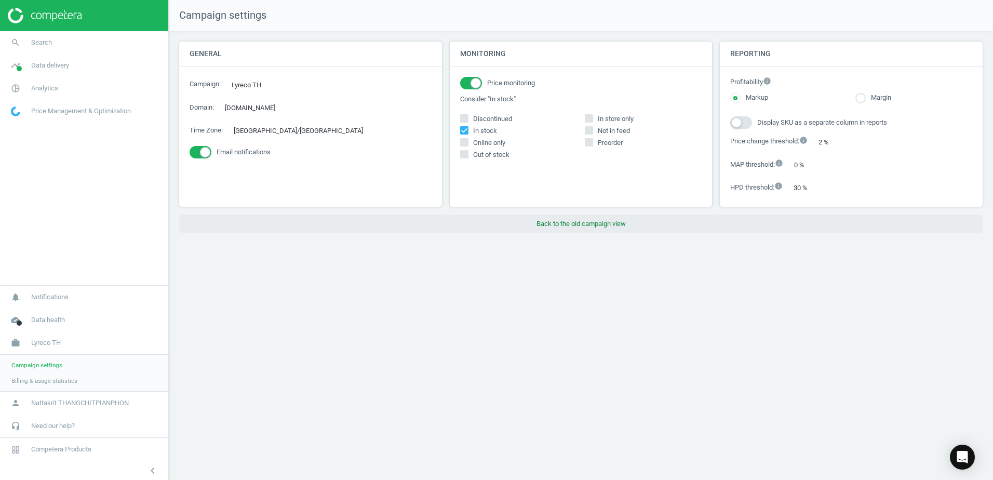
click at [592, 224] on button "Back to the old campaign view" at bounding box center [581, 224] width 804 height 19
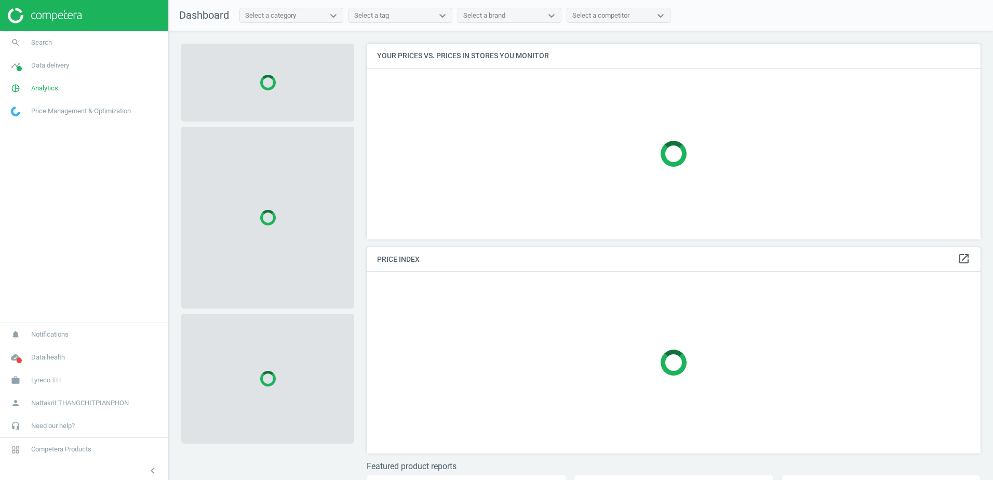
scroll to position [211, 622]
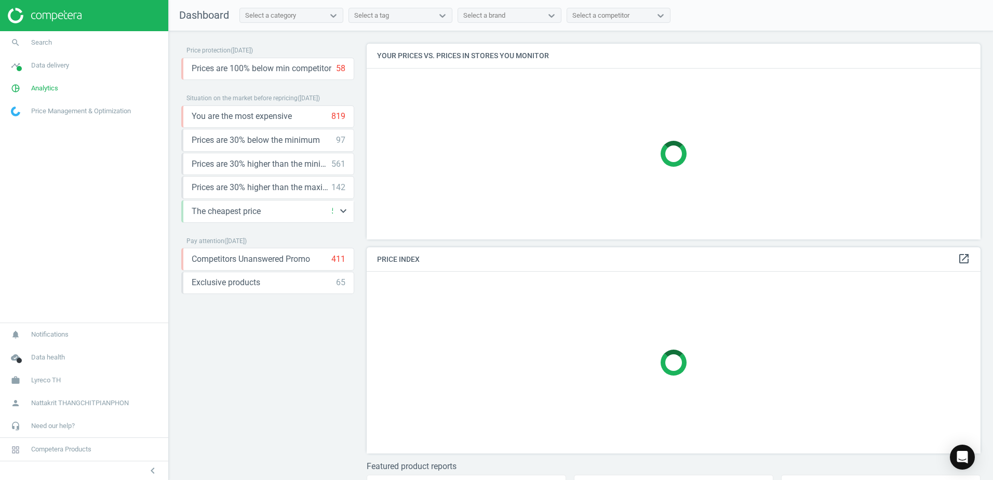
click at [290, 215] on div "The cheapest price 520 keyboard_arrow_down" at bounding box center [269, 211] width 154 height 11
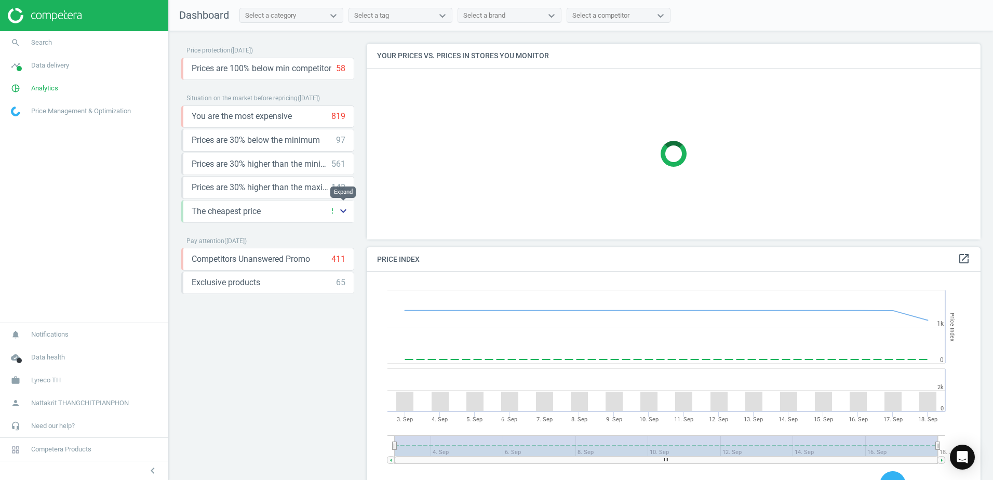
click at [342, 210] on icon "keyboard_arrow_down" at bounding box center [343, 211] width 12 height 12
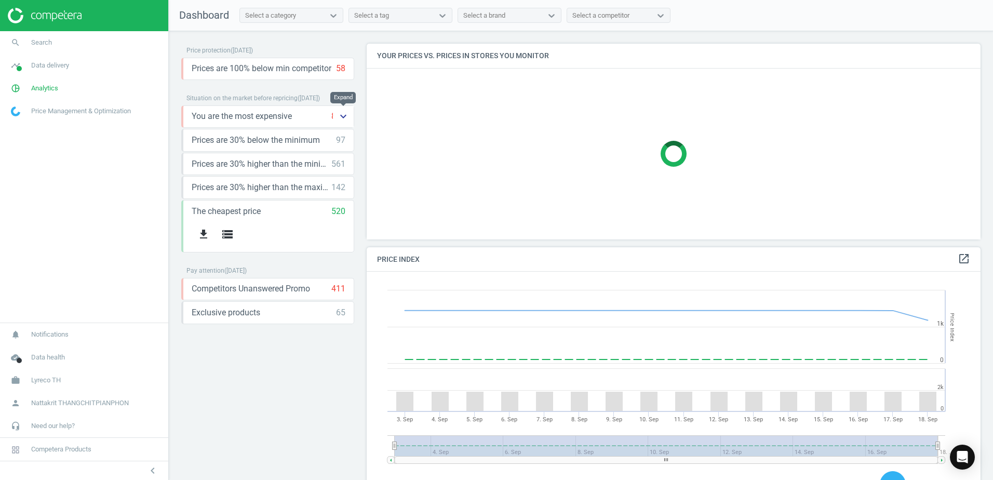
click at [345, 112] on icon "keyboard_arrow_down" at bounding box center [343, 116] width 12 height 12
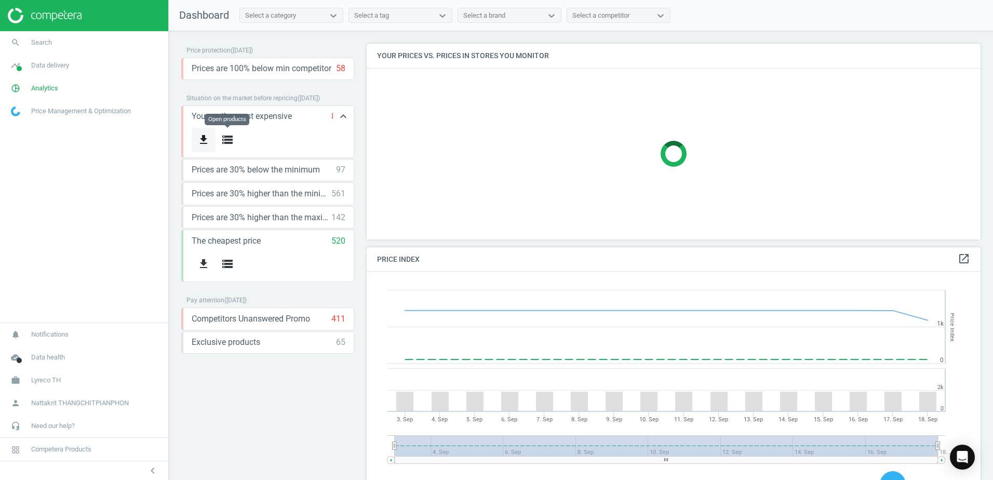
click at [213, 142] on button "get_app" at bounding box center [204, 140] width 24 height 24
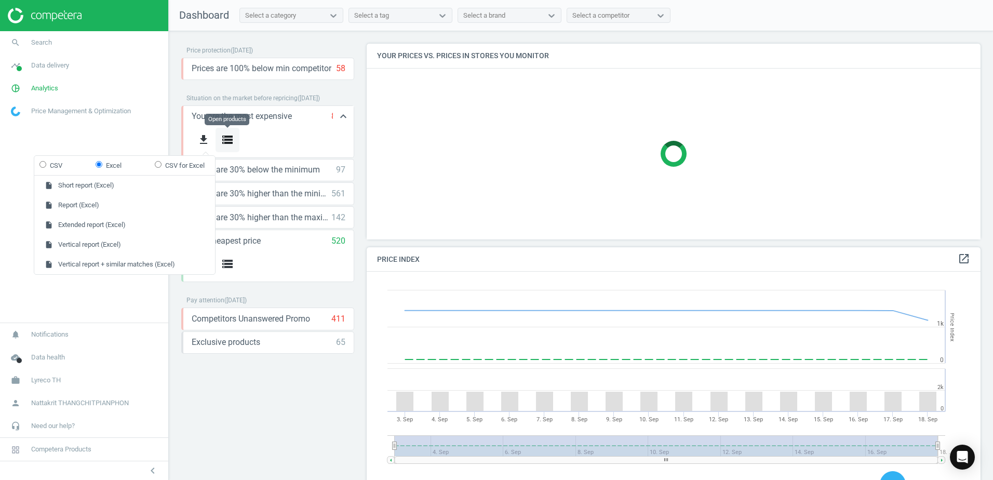
click at [227, 141] on icon "storage" at bounding box center [227, 139] width 12 height 12
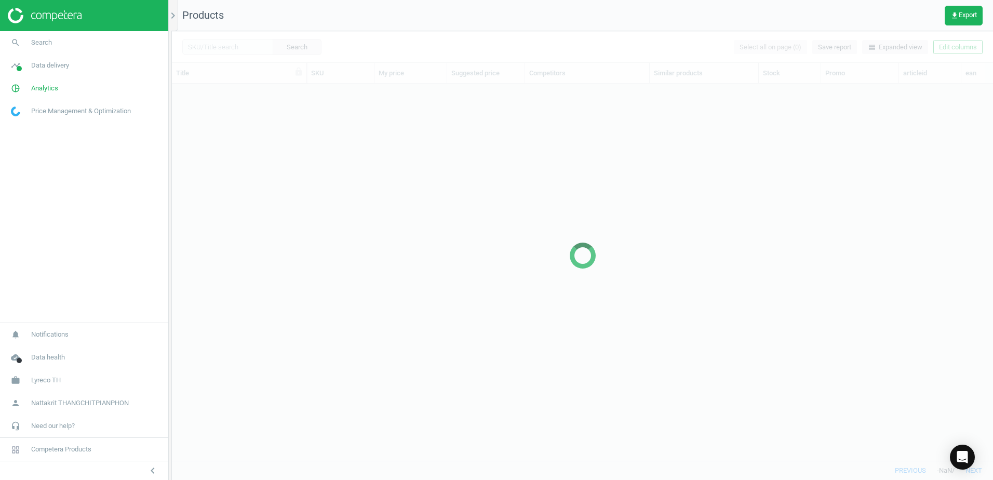
scroll to position [361, 813]
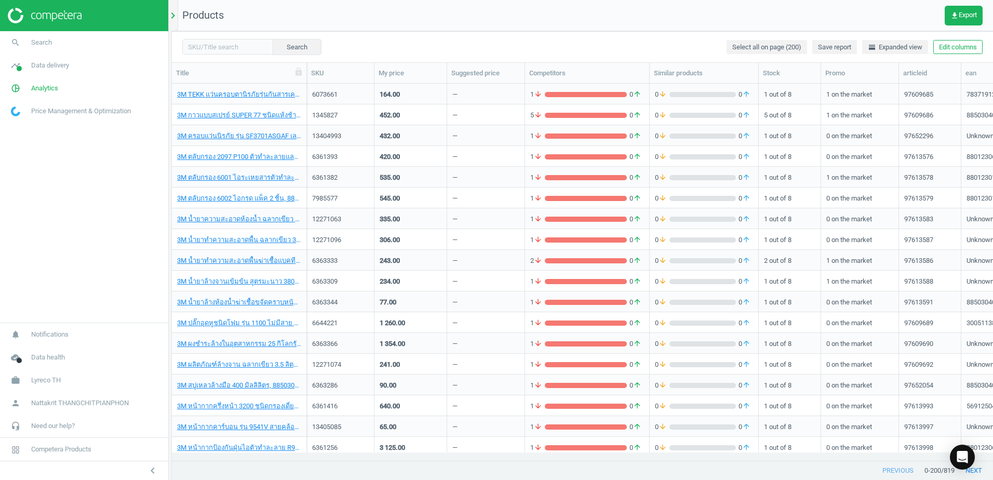
click at [172, 12] on icon "chevron_right" at bounding box center [173, 15] width 12 height 12
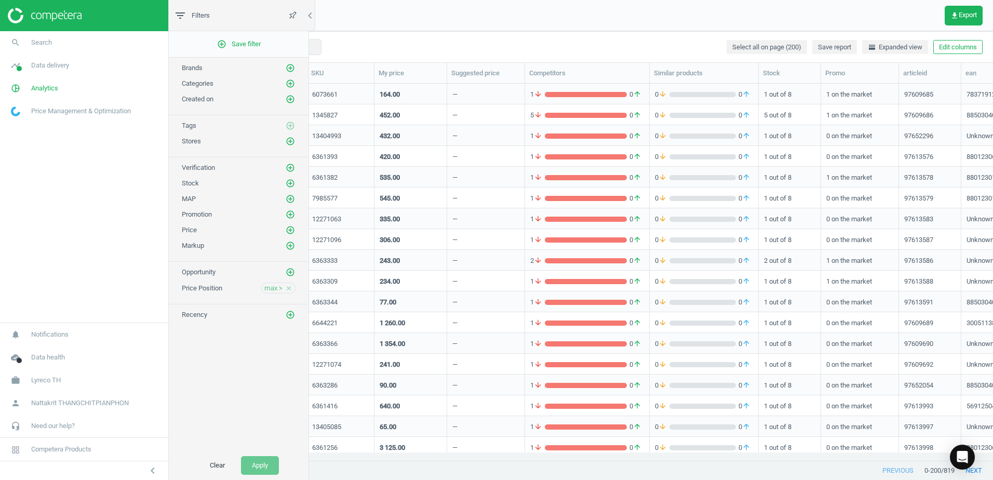
click at [283, 286] on div "max > close" at bounding box center [278, 288] width 34 height 11
click at [279, 288] on span "max >" at bounding box center [273, 288] width 18 height 9
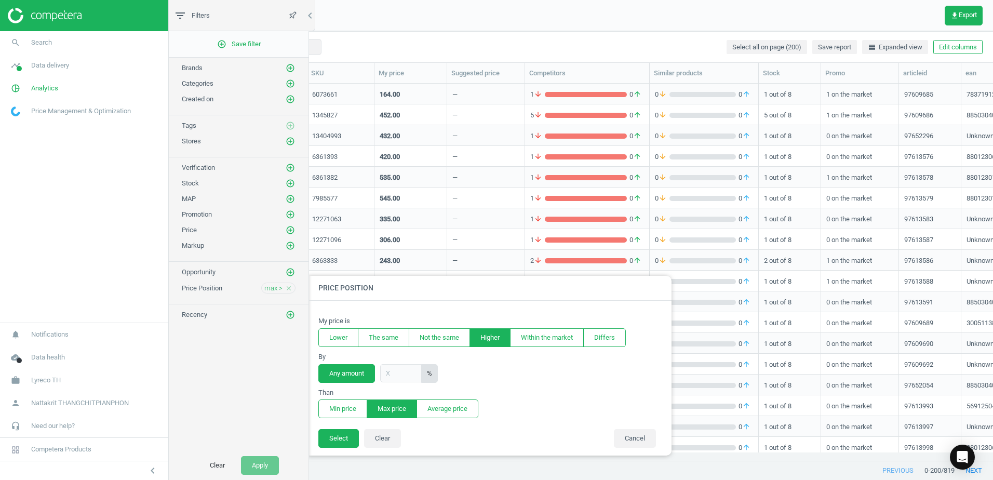
click at [279, 288] on span "max >" at bounding box center [273, 288] width 18 height 9
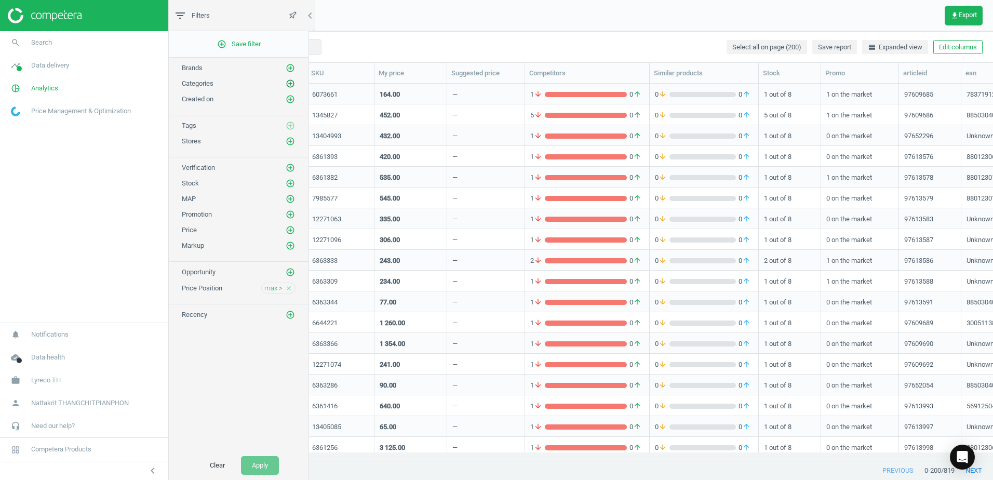
click at [290, 81] on icon "add_circle_outline" at bounding box center [290, 83] width 9 height 9
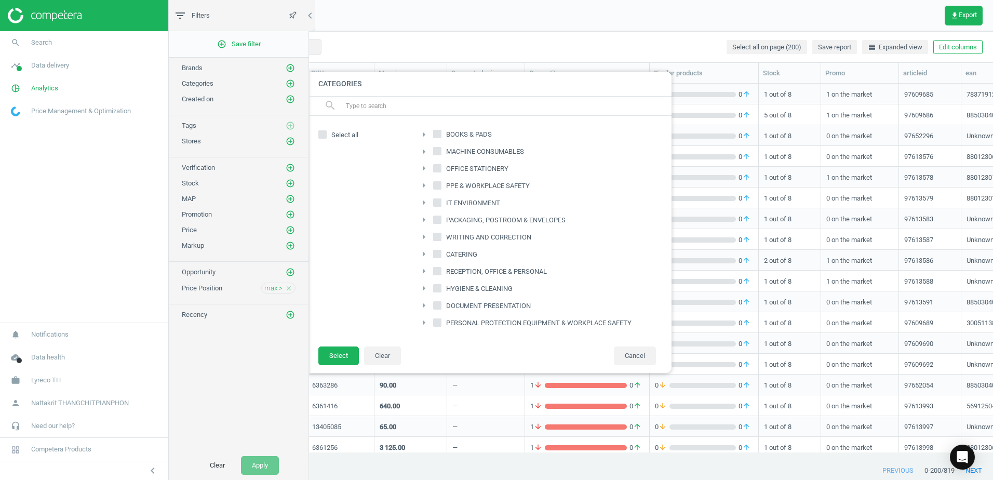
scroll to position [90, 0]
click at [436, 253] on input "CATERING" at bounding box center [437, 253] width 7 height 7
checkbox input "true"
click at [350, 355] on button "Select" at bounding box center [338, 355] width 41 height 19
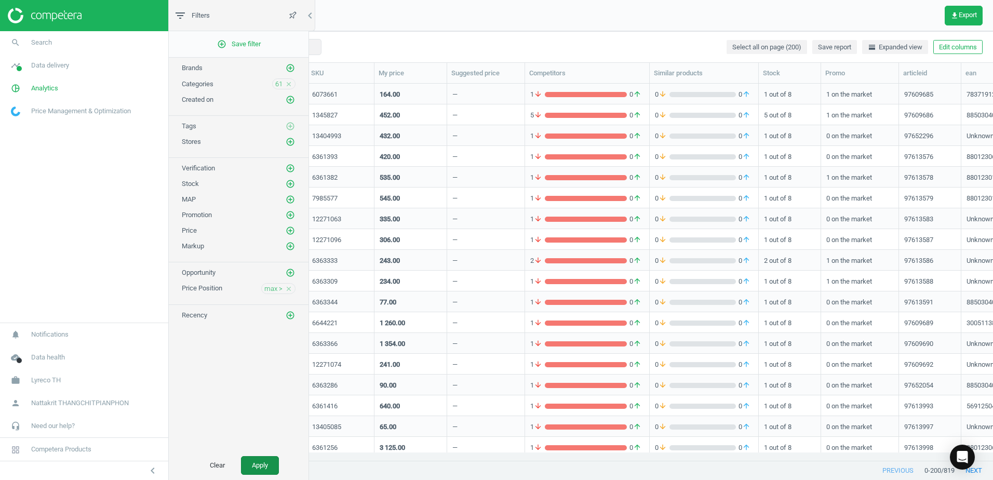
click at [251, 465] on button "Apply" at bounding box center [260, 465] width 38 height 19
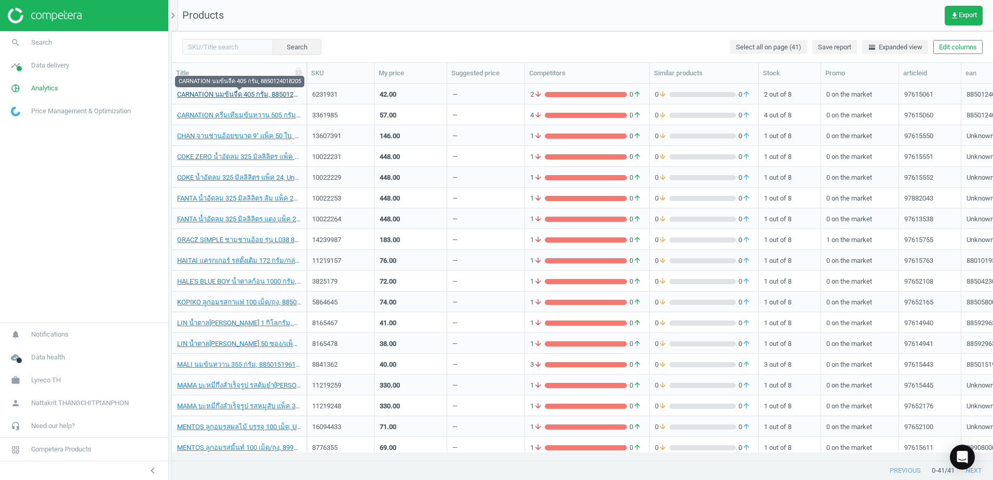
click at [233, 90] on link "CARNATION นมข้นจืด 405 กรัม, 8850124018205" at bounding box center [239, 94] width 124 height 9
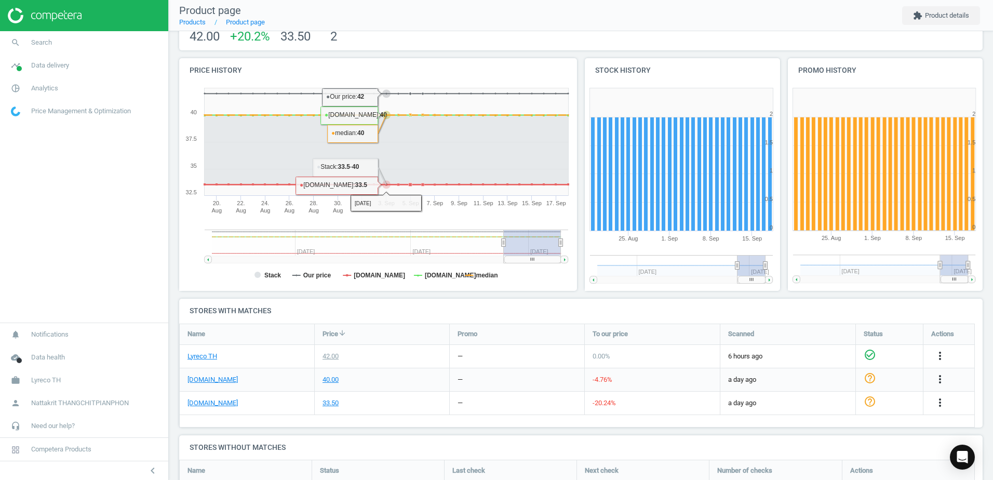
scroll to position [240, 0]
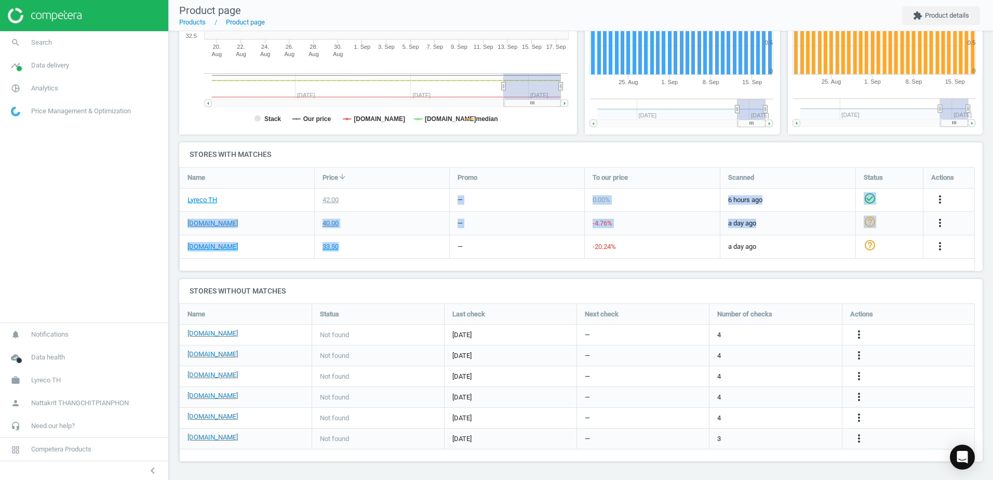
drag, startPoint x: 389, startPoint y: 197, endPoint x: 381, endPoint y: 256, distance: 58.8
click at [381, 168] on div "Lyreco TH 42.00 — 0.00 % 6 hours ago check_circle_outline more_vert [DOMAIN_NAM…" at bounding box center [577, 168] width 795 height 0
click at [381, 256] on div "33.50" at bounding box center [382, 246] width 135 height 23
drag, startPoint x: 381, startPoint y: 256, endPoint x: 405, endPoint y: 202, distance: 59.3
click at [405, 168] on div "Lyreco TH 42.00 — 0.00 % 6 hours ago check_circle_outline more_vert [DOMAIN_NAM…" at bounding box center [577, 168] width 795 height 0
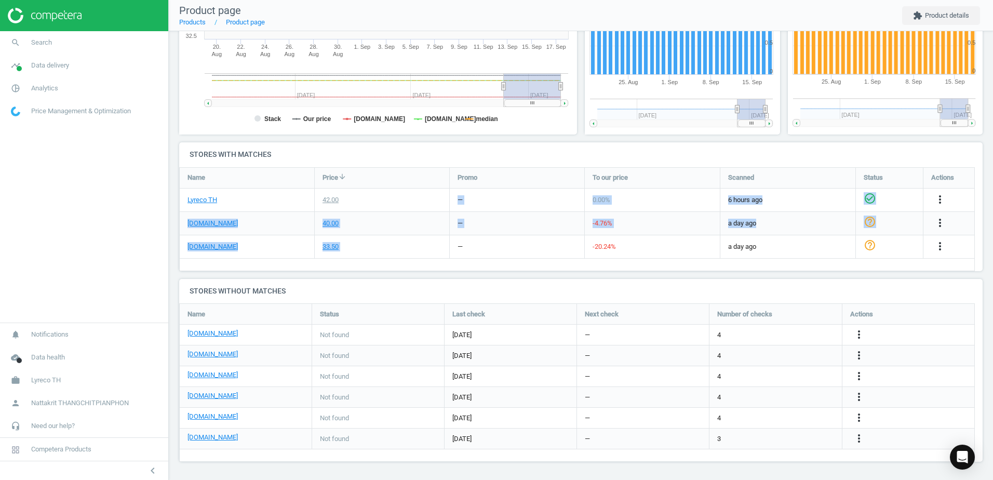
drag, startPoint x: 405, startPoint y: 202, endPoint x: 381, endPoint y: 244, distance: 48.8
click at [381, 244] on div "33.50" at bounding box center [382, 246] width 135 height 23
drag, startPoint x: 65, startPoint y: 3, endPoint x: 96, endPoint y: 173, distance: 173.1
click at [96, 173] on nav "search Search timeline Data delivery Overview Matches dashboard Matches Rematch…" at bounding box center [84, 176] width 168 height 291
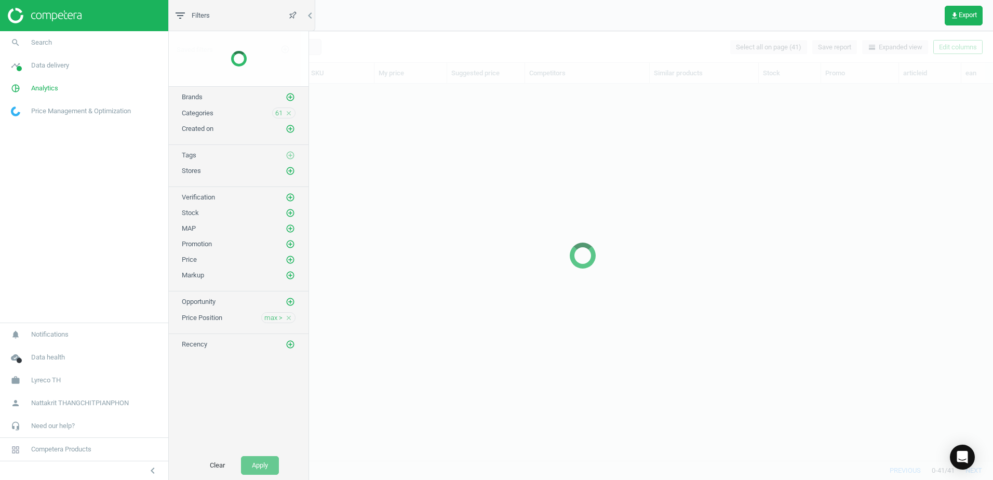
scroll to position [361, 813]
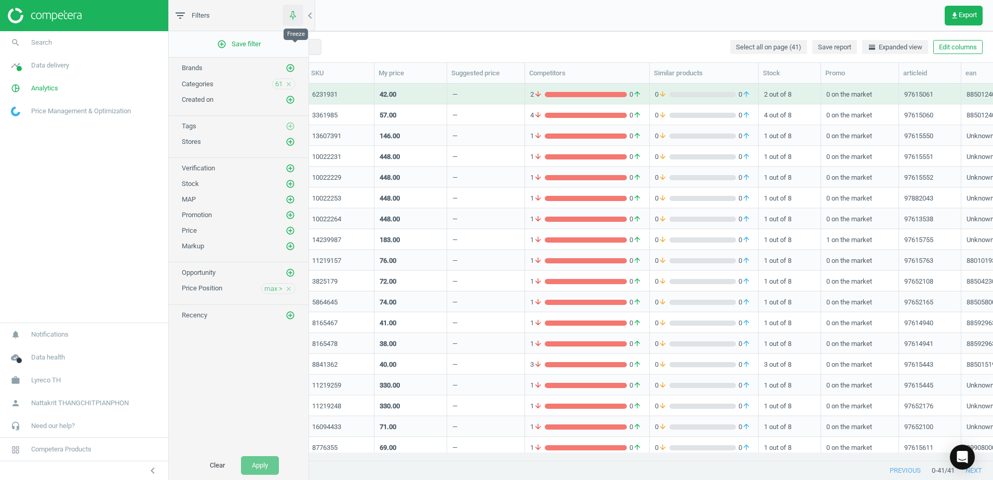
click at [302, 11] on button "button" at bounding box center [293, 15] width 21 height 21
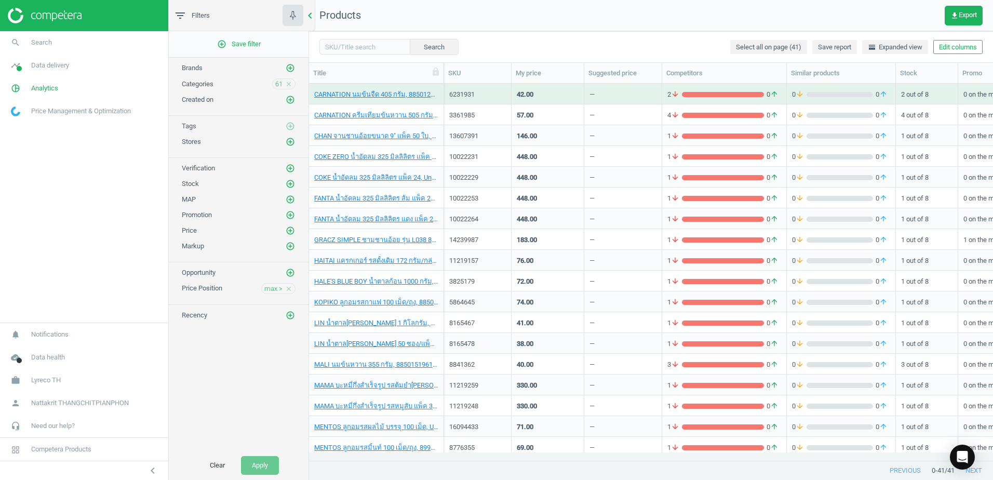
click at [312, 14] on icon "chevron_left" at bounding box center [310, 15] width 12 height 12
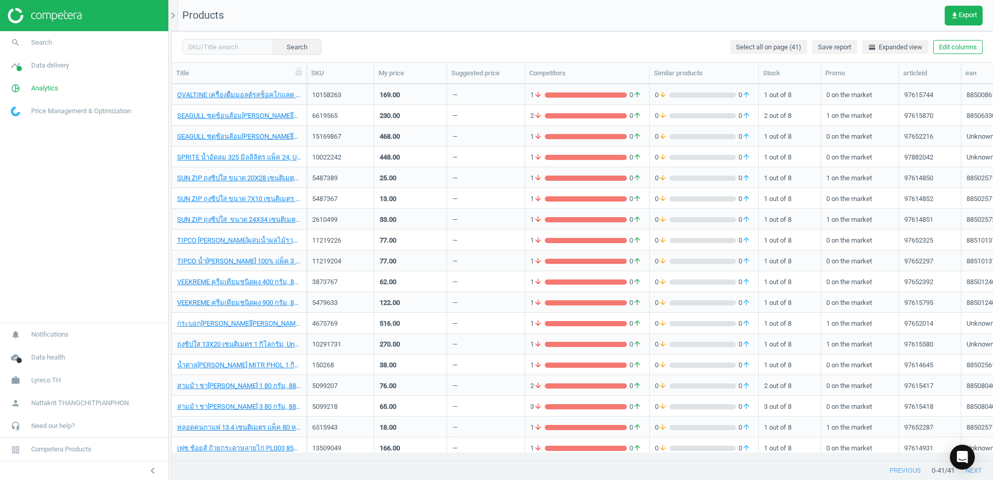
scroll to position [483, 0]
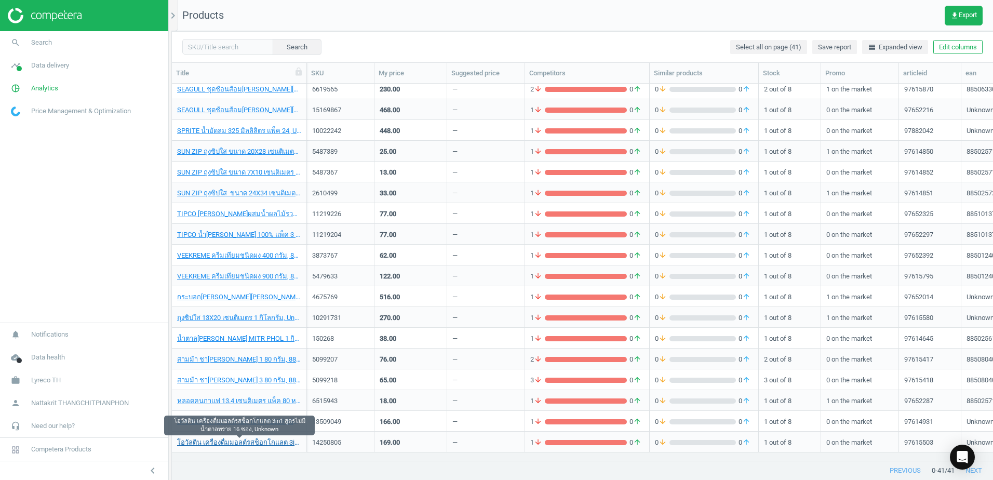
click at [215, 445] on link "โอวัลติน เครื่องดื่มมอลต์รสช็อกโกแลต 3in1 สูตรไม่มีน้ำตาลทราย 16 ซอง, Unknown" at bounding box center [239, 442] width 124 height 9
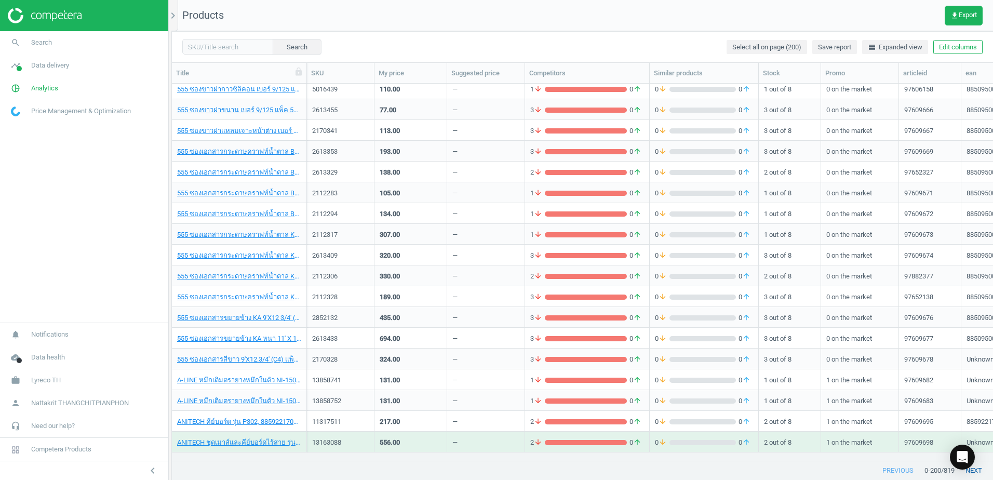
click at [981, 468] on button "next" at bounding box center [974, 470] width 38 height 19
click at [580, 77] on div "Competitors" at bounding box center [587, 73] width 116 height 9
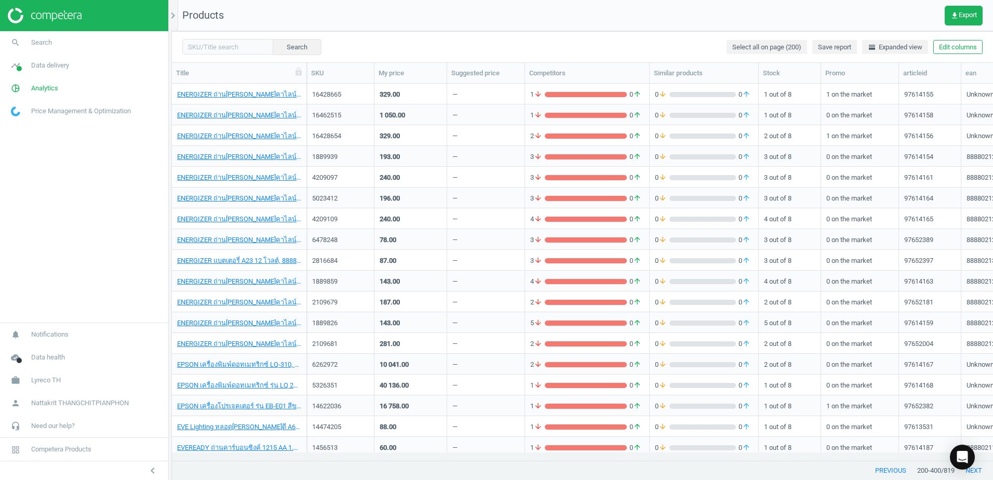
scroll to position [727, 0]
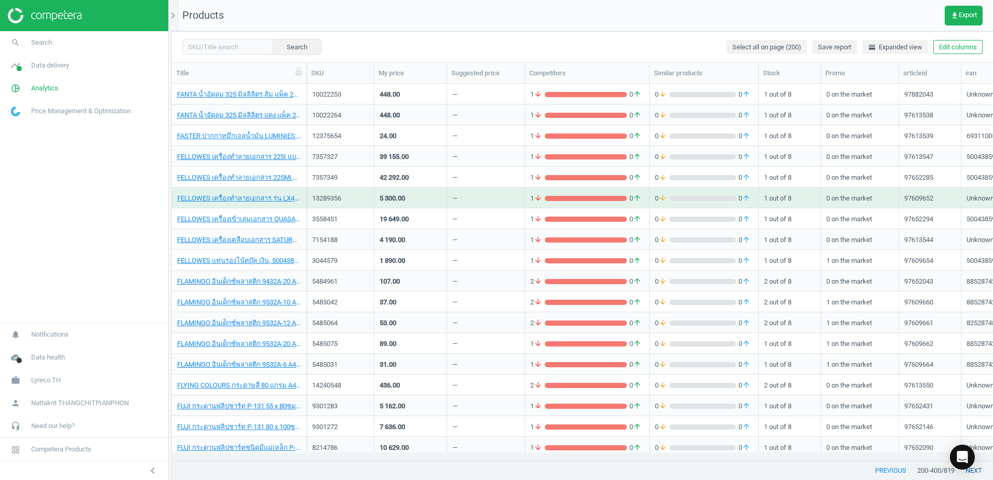
click at [977, 466] on button "next" at bounding box center [974, 470] width 38 height 19
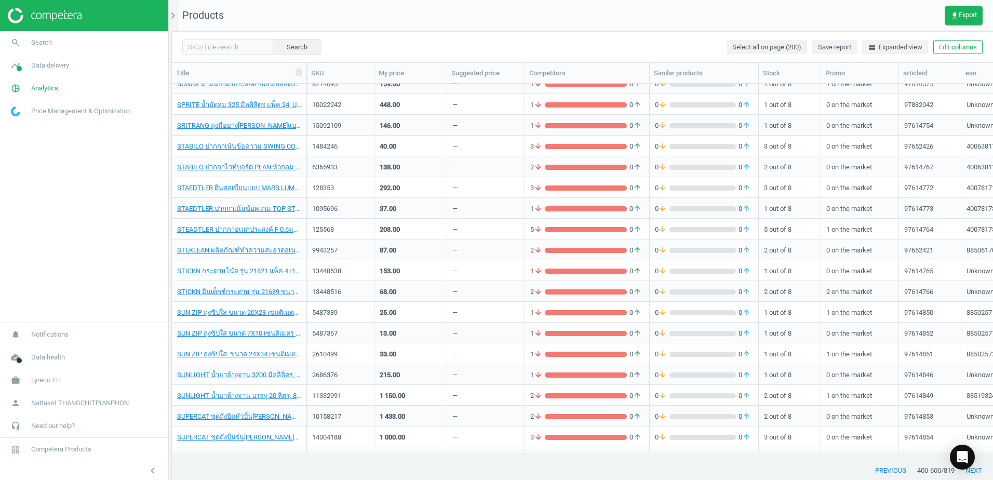
scroll to position [3786, 0]
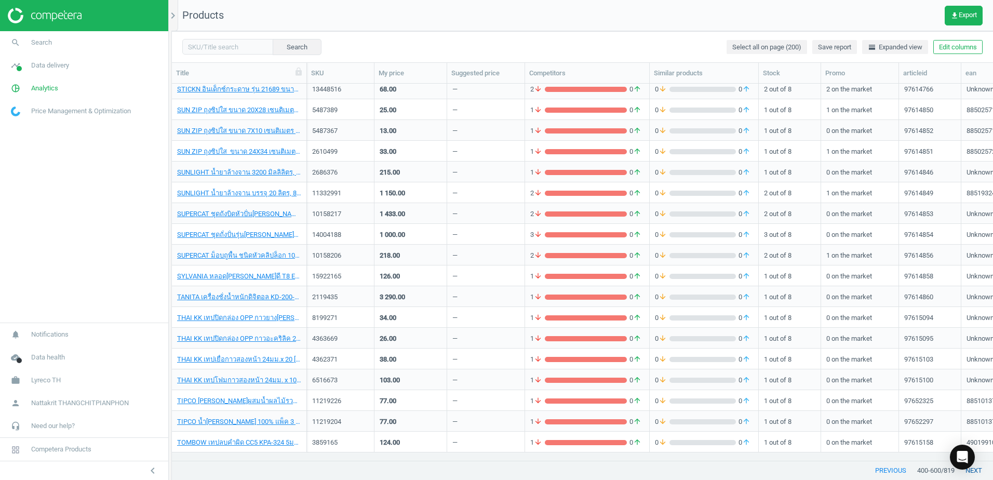
click at [982, 472] on button "next" at bounding box center [974, 470] width 38 height 19
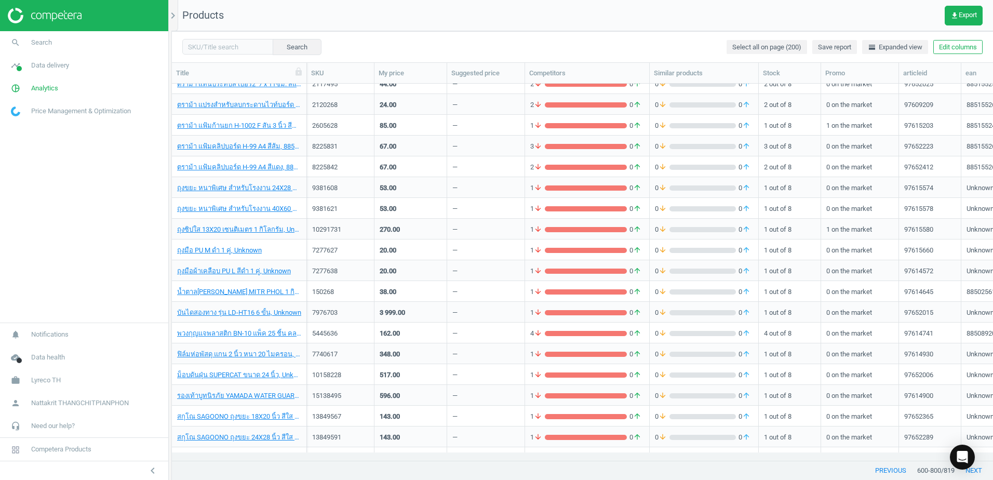
scroll to position [3786, 0]
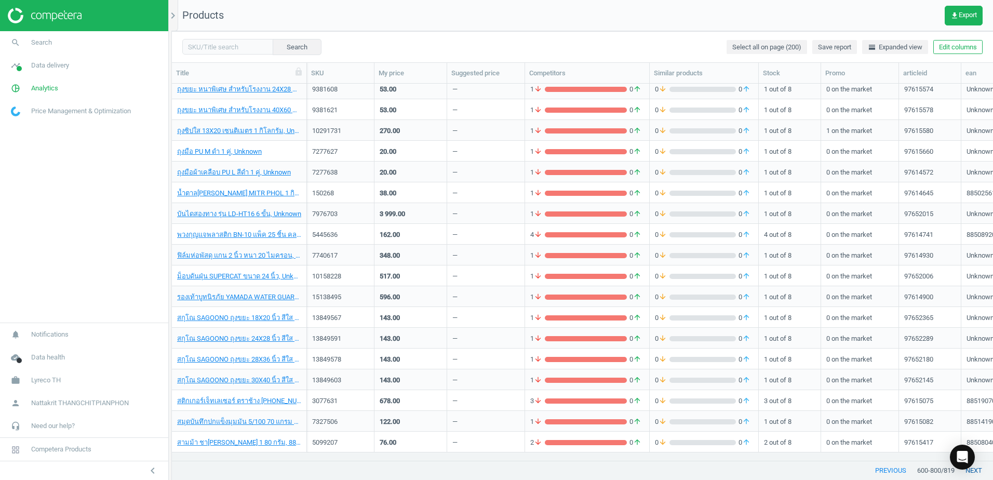
click at [981, 472] on button "next" at bounding box center [974, 470] width 38 height 19
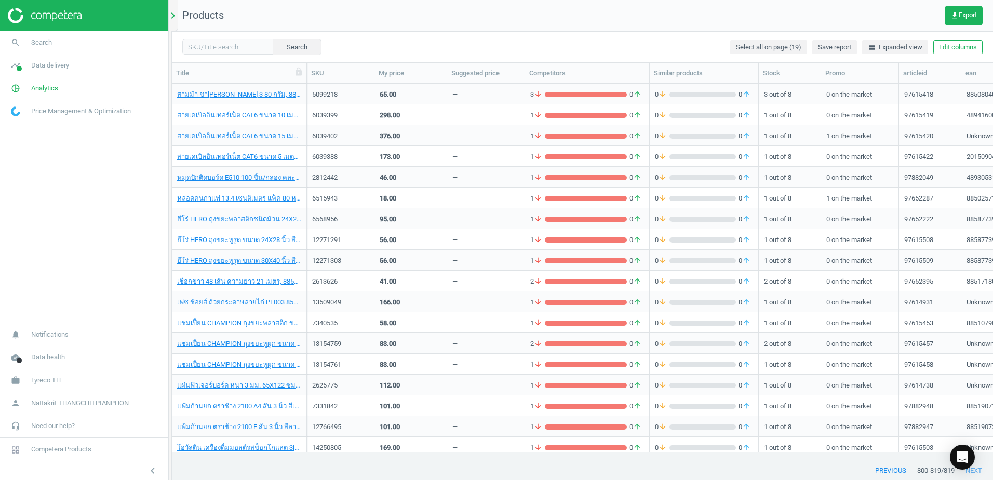
click at [172, 17] on icon "chevron_right" at bounding box center [173, 15] width 12 height 12
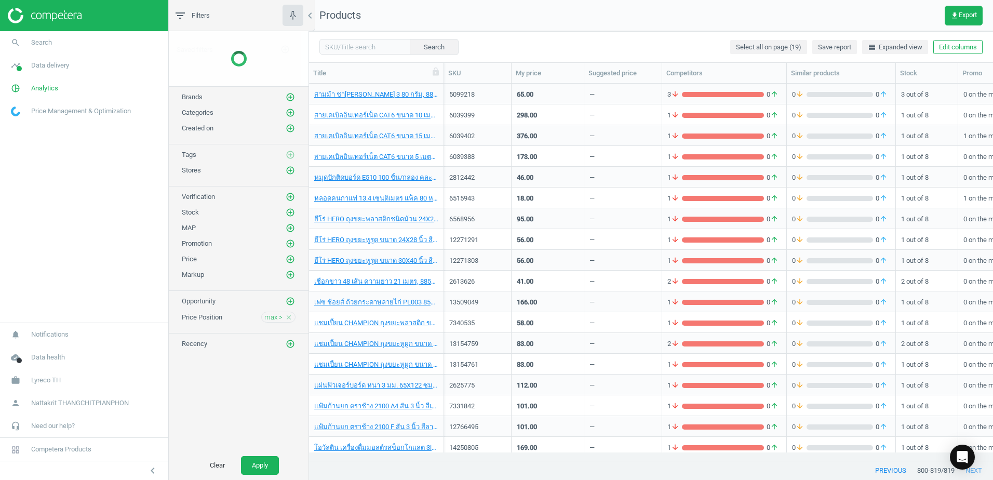
scroll to position [361, 676]
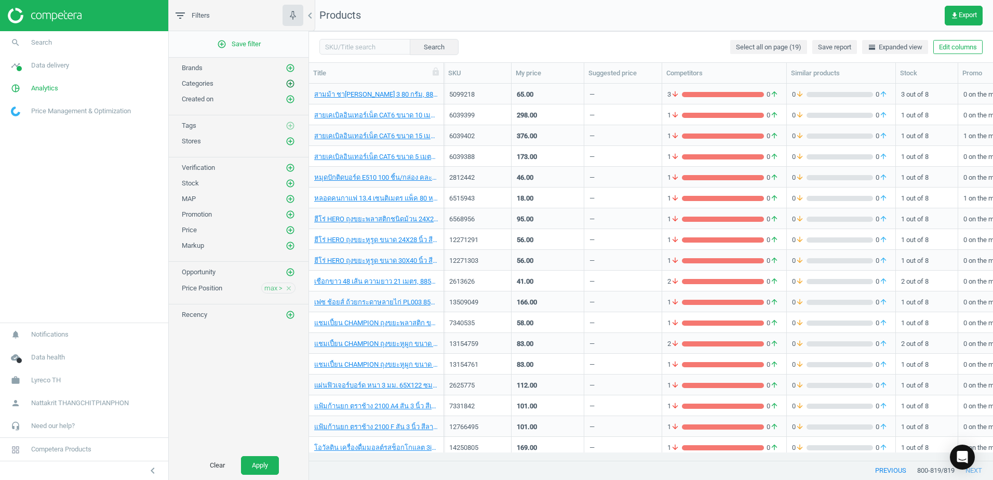
click at [292, 84] on icon "add_circle_outline" at bounding box center [290, 83] width 9 height 9
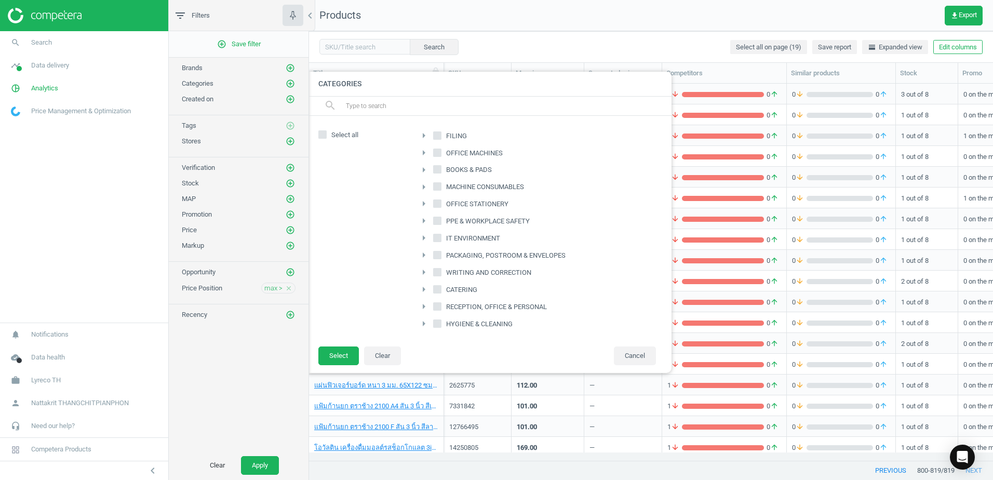
scroll to position [90, 0]
click at [440, 288] on input "HYGIENE & CLEANING" at bounding box center [437, 287] width 7 height 7
checkbox input "true"
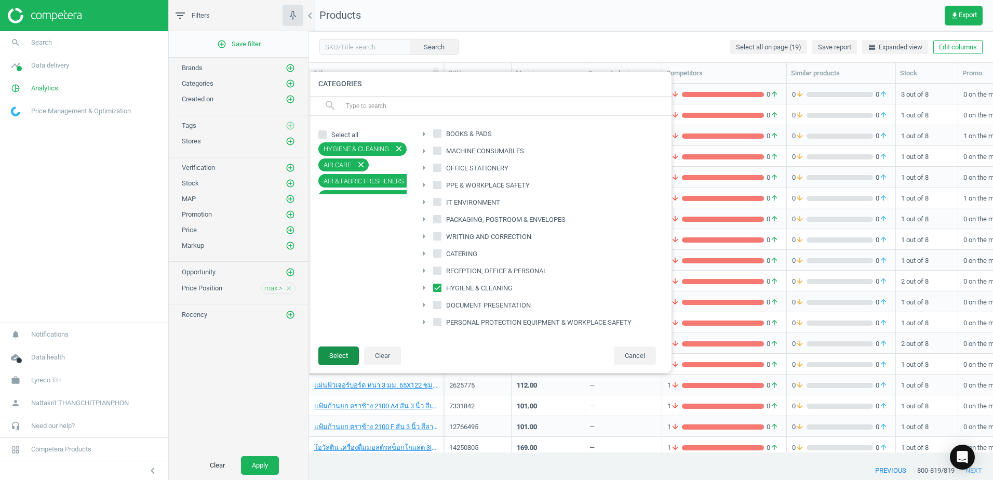
click at [344, 349] on button "Select" at bounding box center [338, 355] width 41 height 19
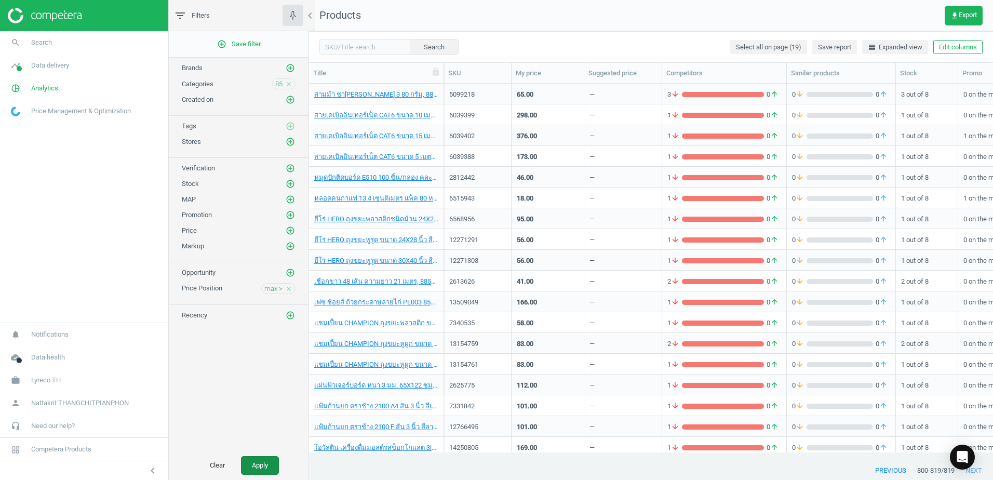
click at [264, 466] on button "Apply" at bounding box center [260, 465] width 38 height 19
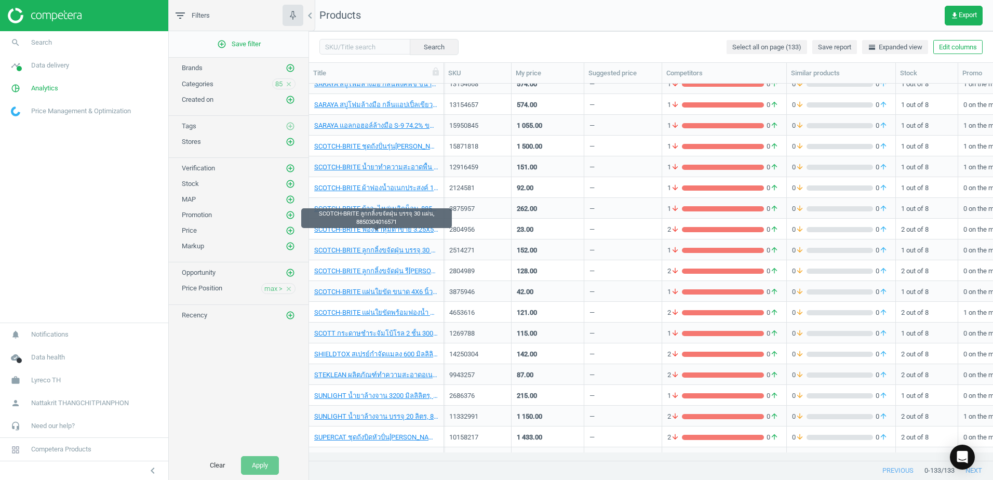
scroll to position [2078, 0]
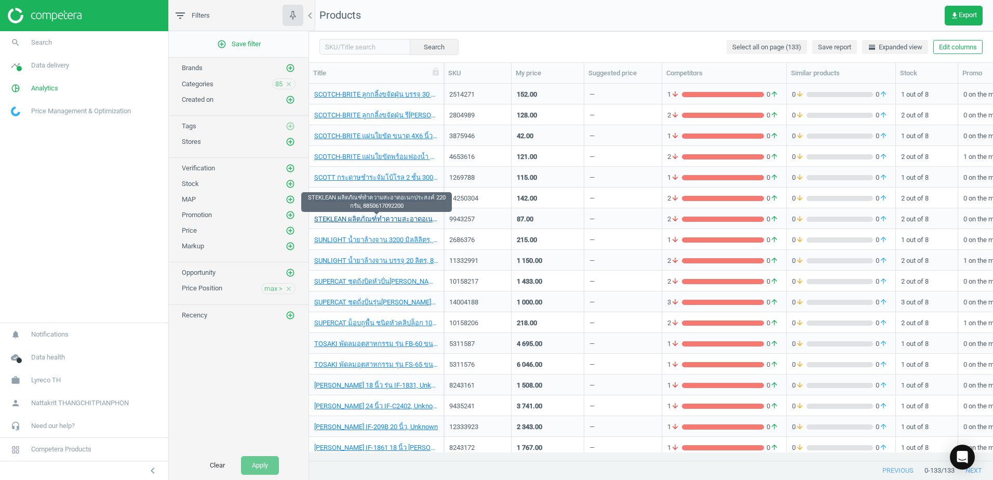
click at [399, 221] on link "STEKLEAN ผลิตภัณฑ์ทำความสะอาดอเนกประสงค์ 220 กรัม, 8850617092200" at bounding box center [376, 219] width 124 height 9
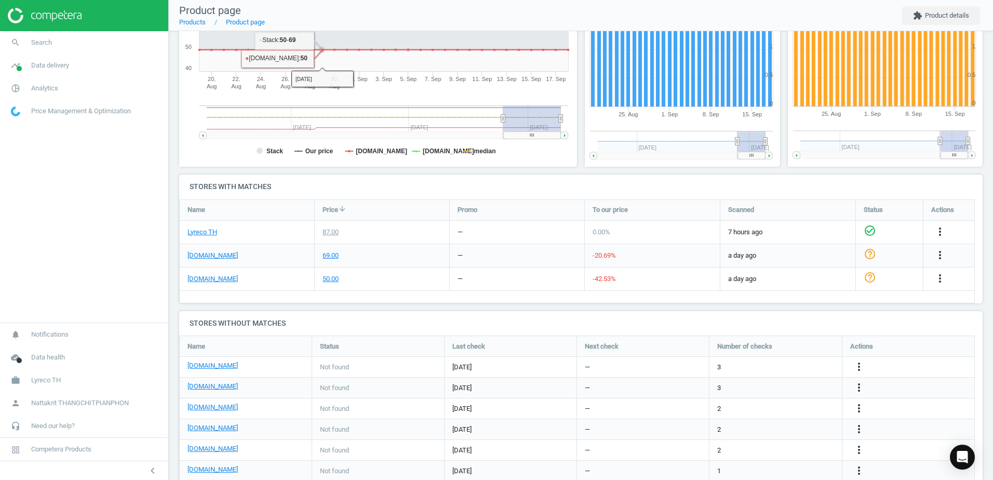
scroll to position [240, 0]
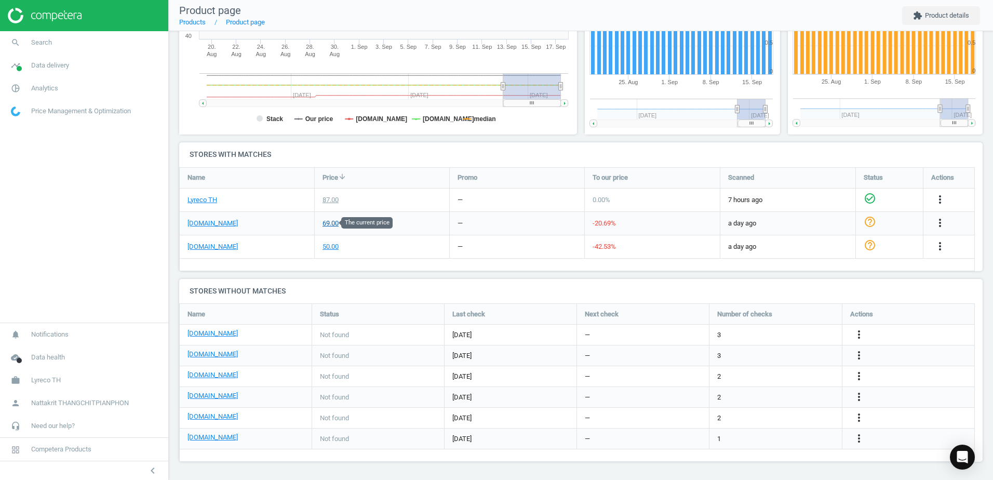
click at [332, 224] on div "69.00" at bounding box center [331, 223] width 16 height 9
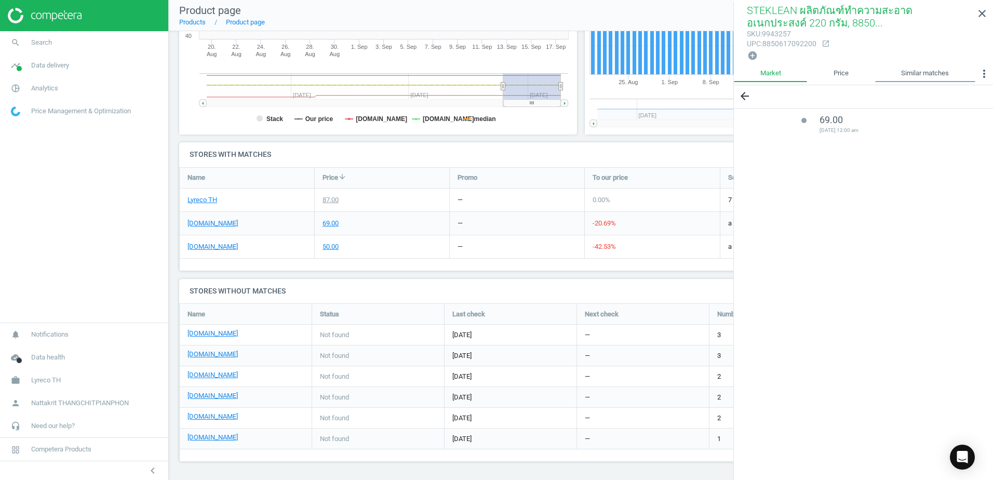
click at [908, 72] on link "Similar matches" at bounding box center [925, 74] width 100 height 18
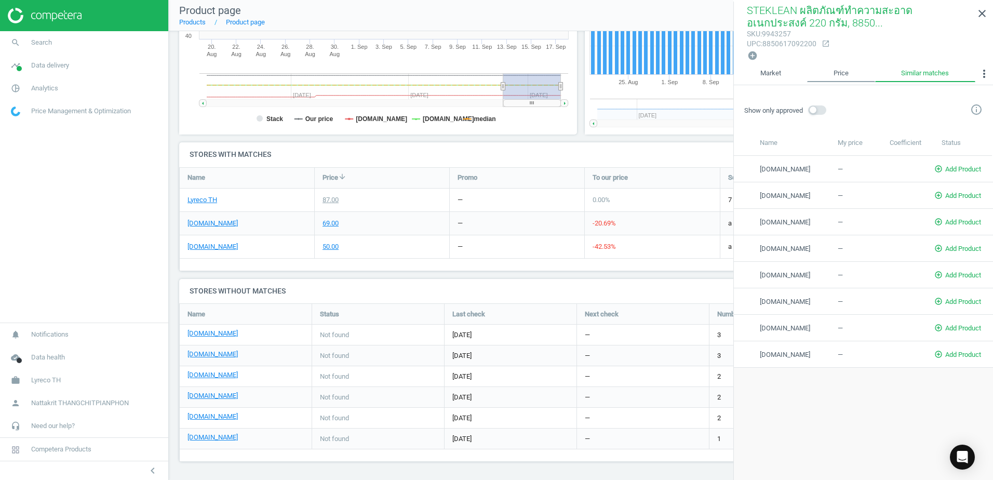
click at [831, 66] on link "Price" at bounding box center [841, 74] width 68 height 18
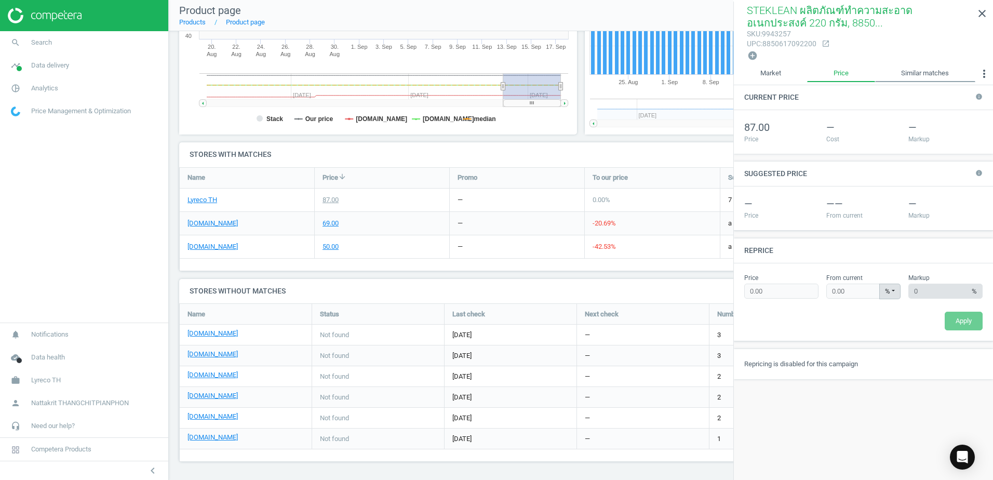
click at [911, 68] on link "Similar matches" at bounding box center [925, 74] width 100 height 18
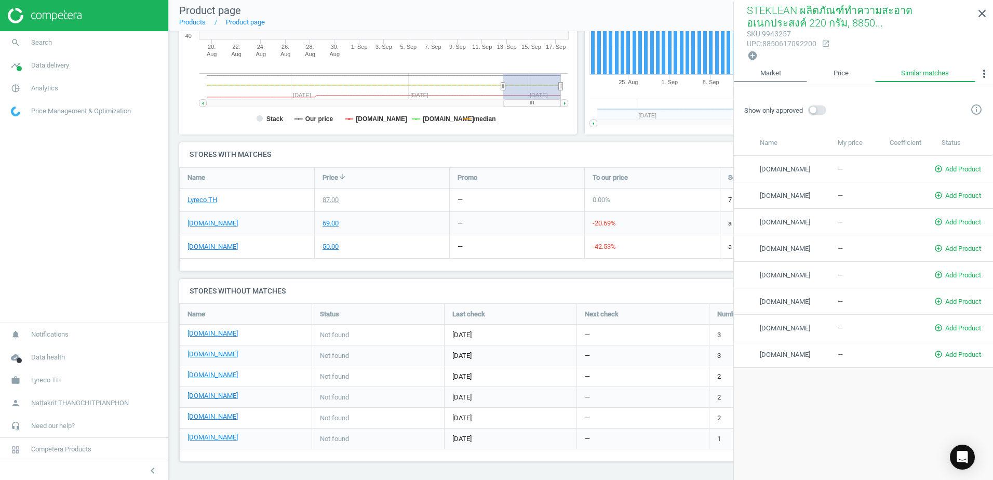
click at [796, 69] on link "Market" at bounding box center [770, 74] width 73 height 18
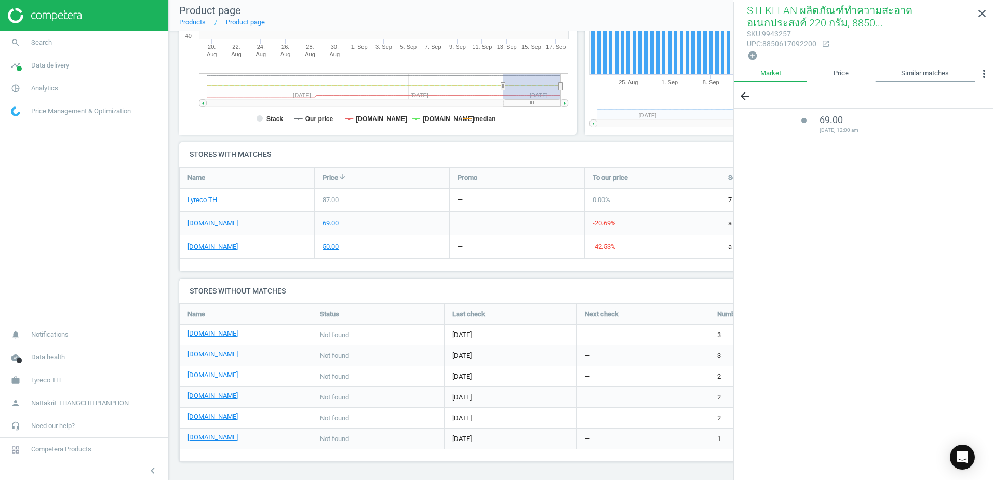
click at [928, 71] on link "Similar matches" at bounding box center [925, 74] width 100 height 18
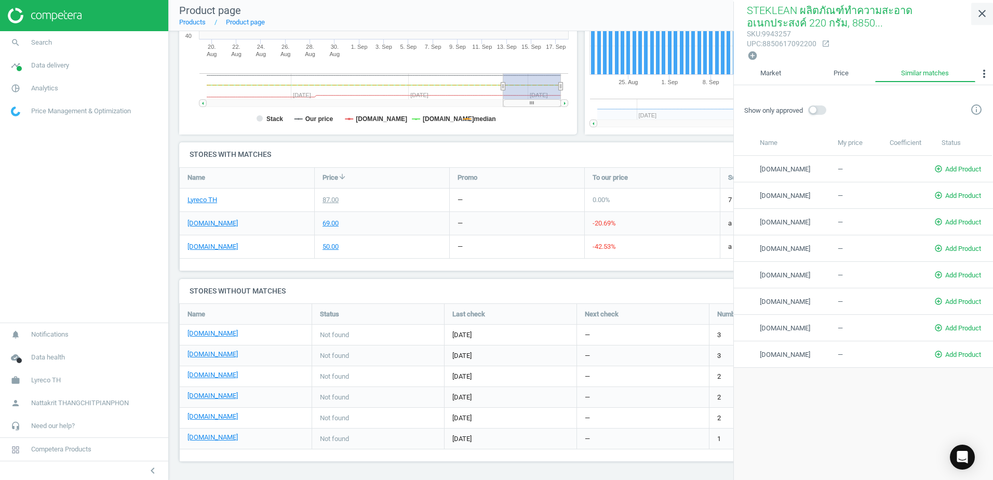
click at [983, 13] on icon "close" at bounding box center [982, 13] width 12 height 12
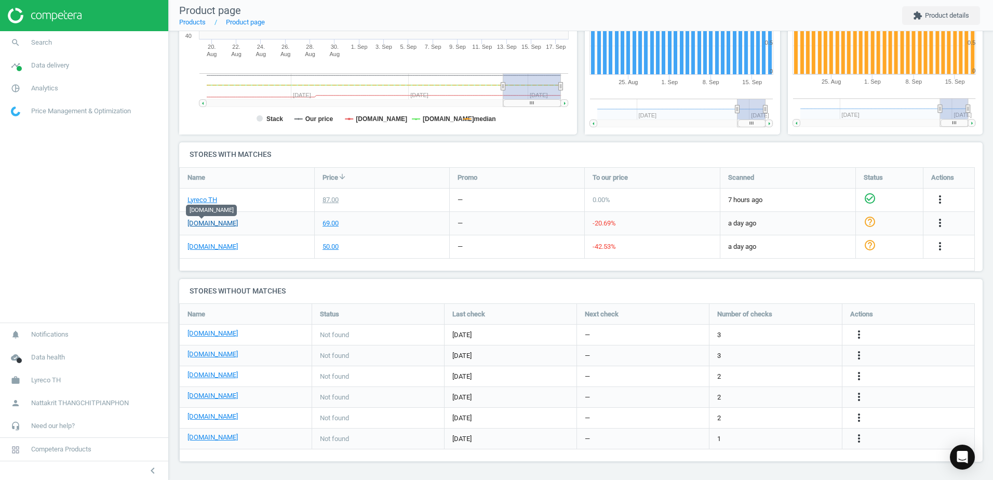
click at [207, 224] on link "[DOMAIN_NAME]" at bounding box center [213, 223] width 50 height 9
click at [200, 199] on link "Lyreco TH" at bounding box center [203, 199] width 30 height 9
click at [638, 222] on div "-20.69 %" at bounding box center [652, 223] width 135 height 23
click at [42, 18] on img at bounding box center [45, 16] width 74 height 16
